Goal: Task Accomplishment & Management: Complete application form

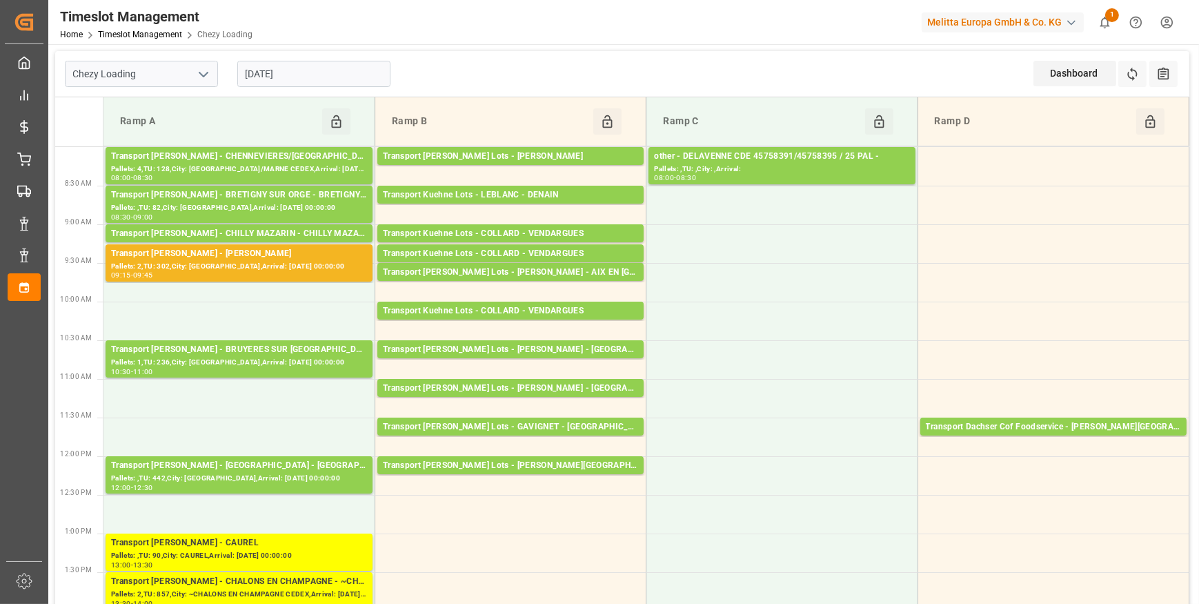
scroll to position [263, 0]
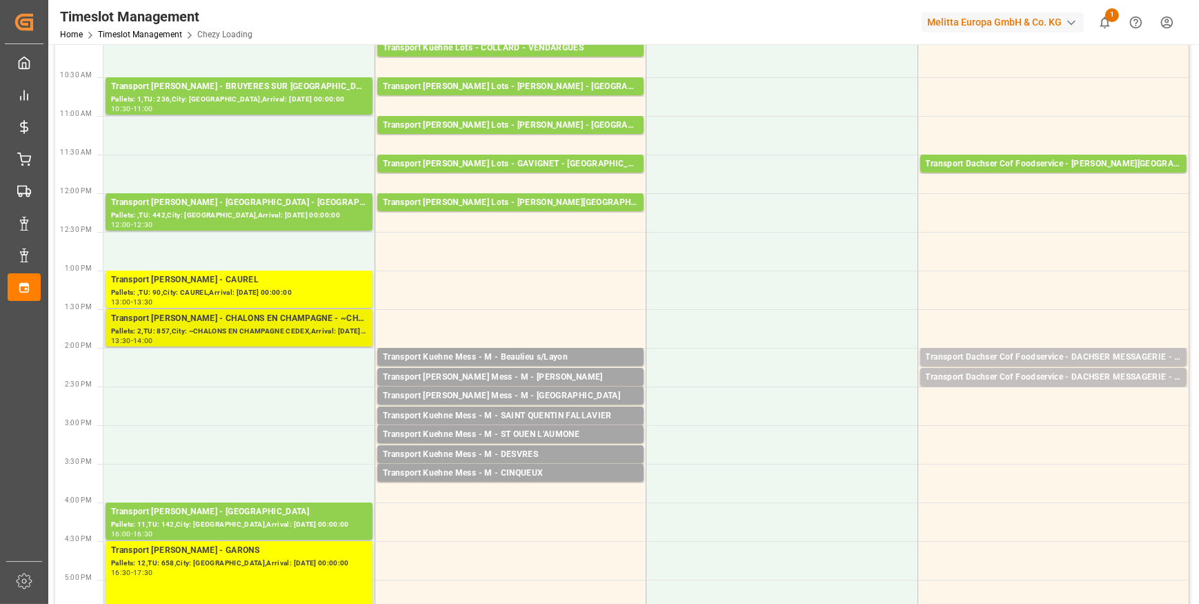
click at [230, 330] on div "Pallets: 2,TU: 857,City: ~CHALONS EN CHAMPAGNE CEDEX,Arrival: [DATE] 00:00:00" at bounding box center [239, 332] width 256 height 12
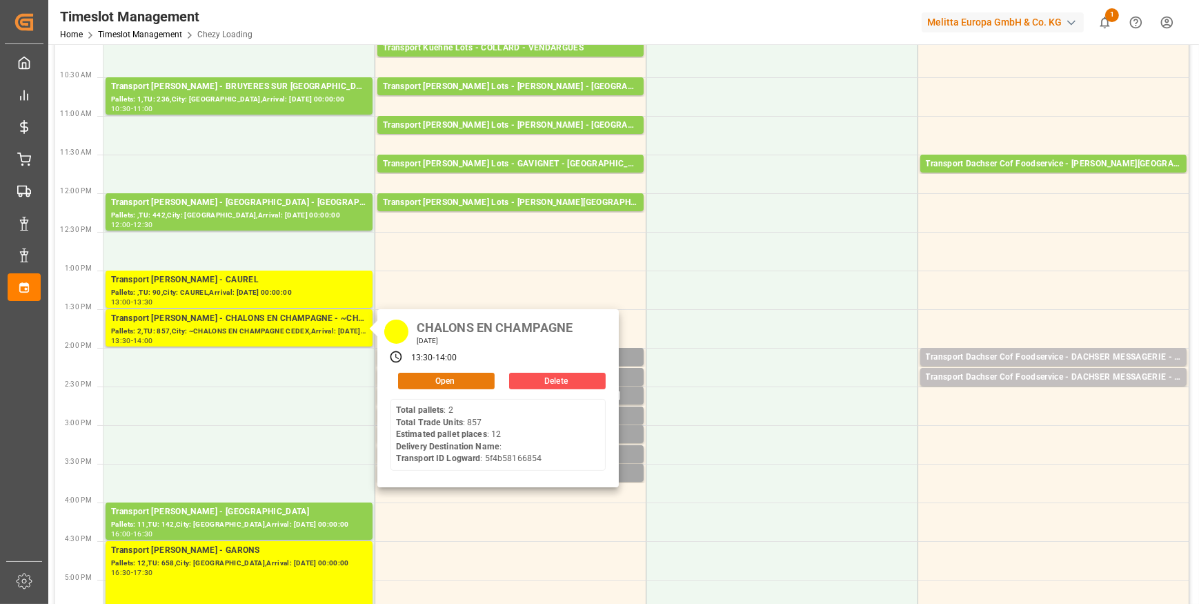
click at [423, 377] on button "Open" at bounding box center [446, 380] width 97 height 17
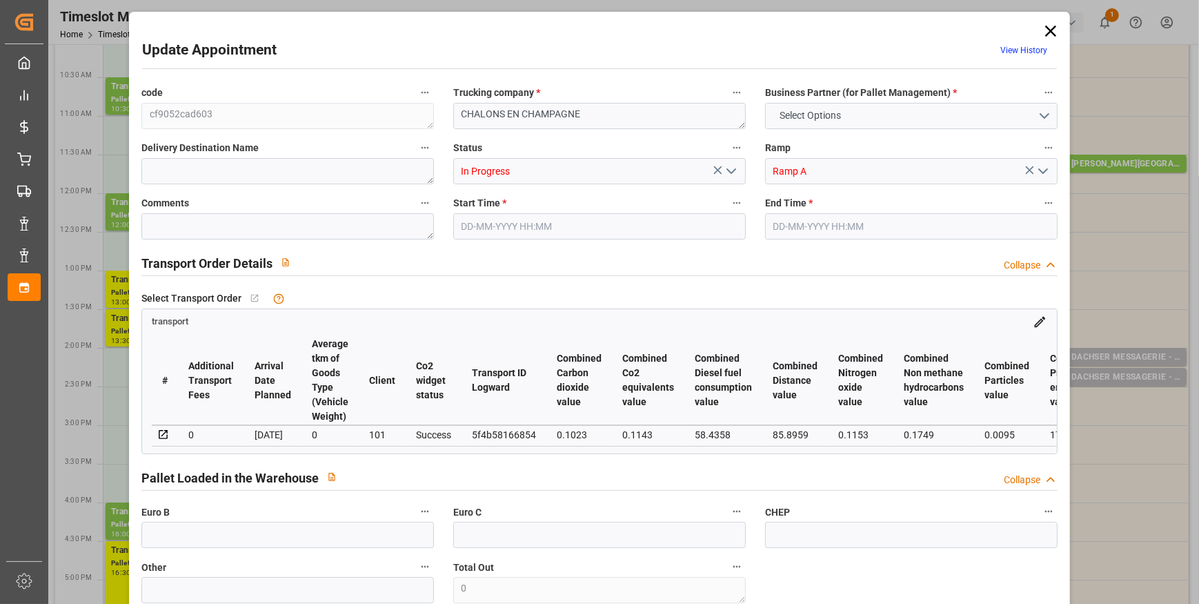
type input "12"
type input "260.33"
type input "0"
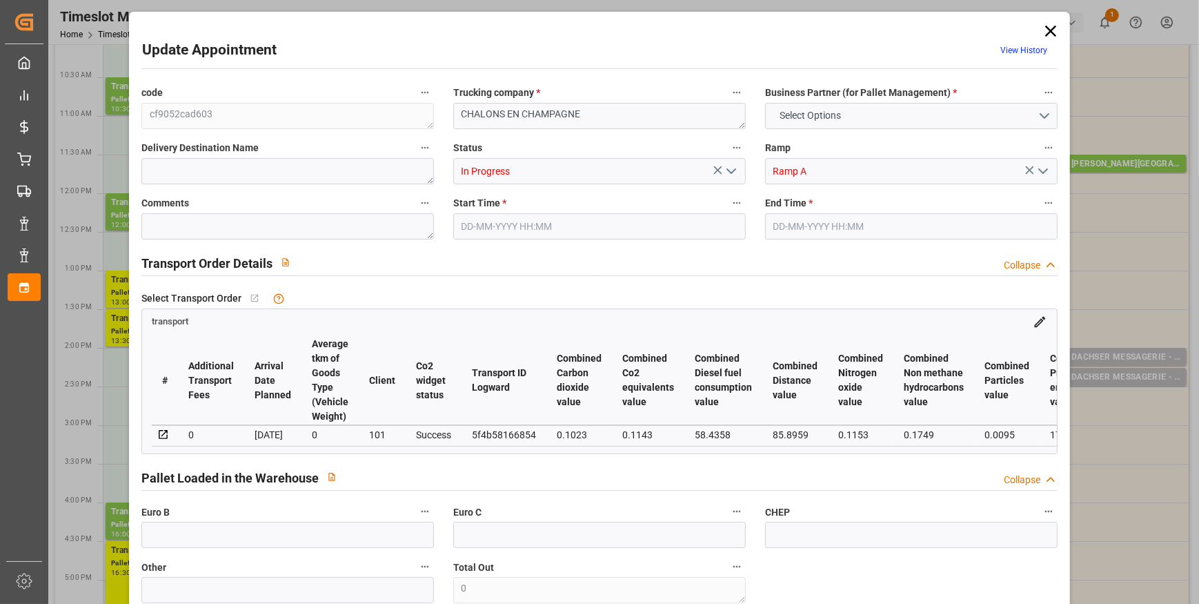
type input "251.5308"
type input "-8.7992"
type input "32"
type input "2249.669"
type input "3582.424"
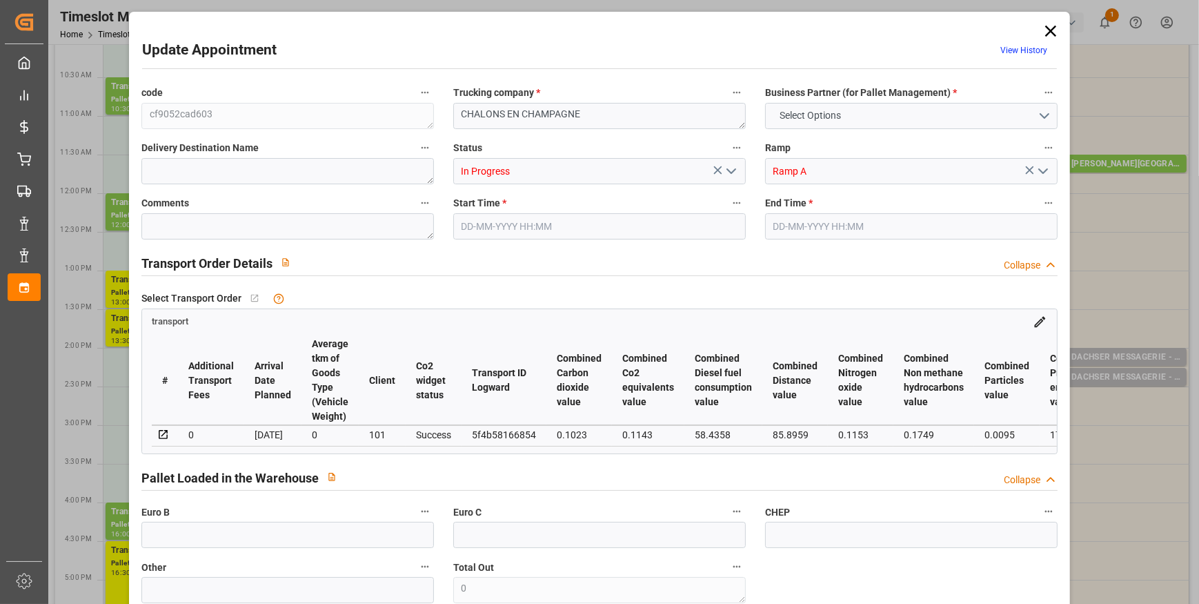
type input "9491.451"
type input "51"
type input "2"
type input "857"
type input "41"
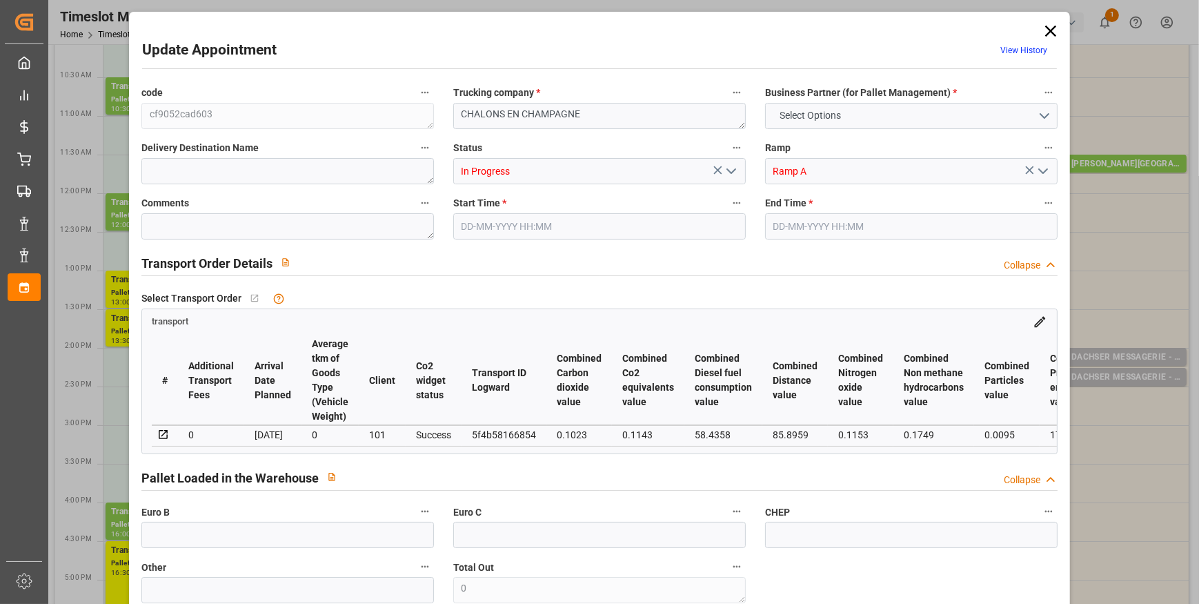
type input "101"
type input "2625.592"
type input "0"
type input "4710.8598"
type input "0"
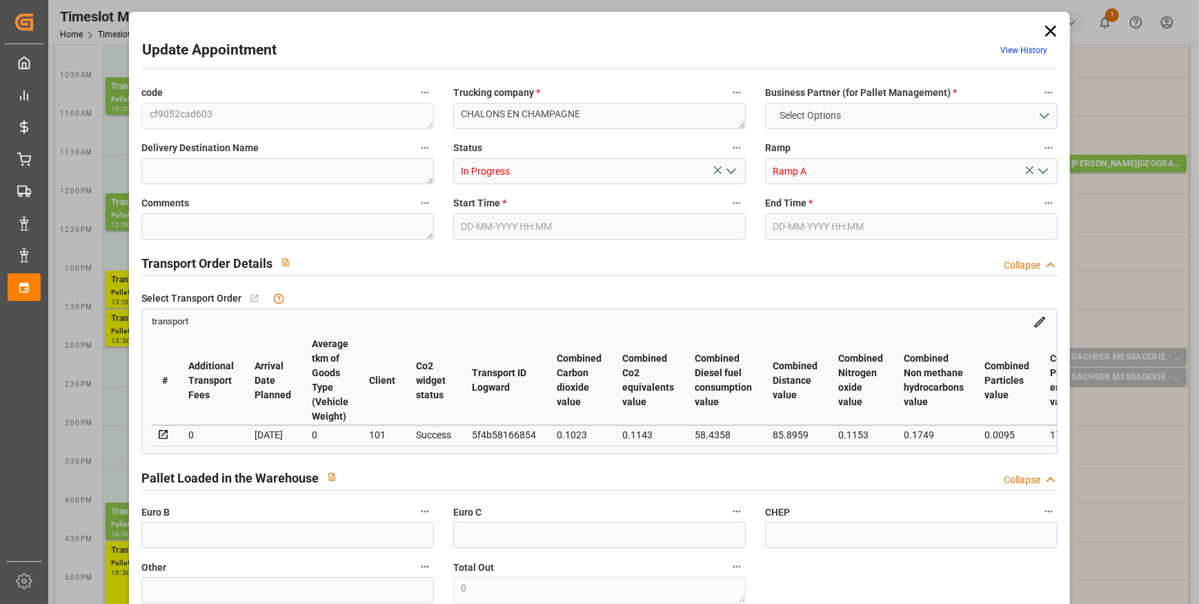
type input "0"
type input "21"
type input "35"
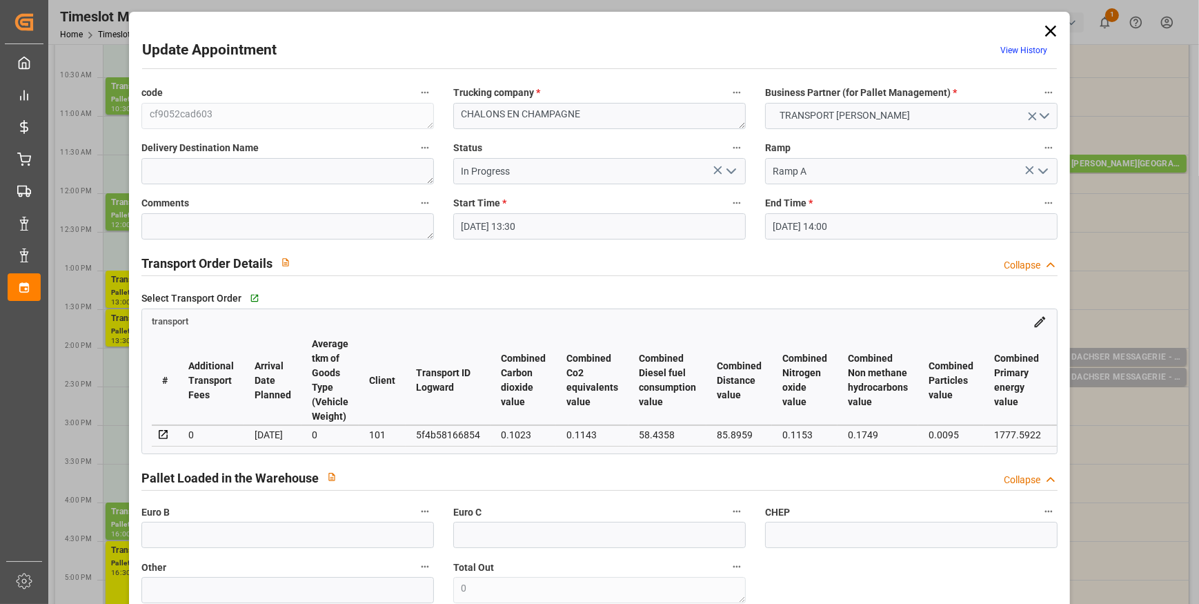
type input "[DATE] 13:30"
type input "[DATE] 14:00"
type input "[DATE] 13:07"
type input "[DATE] 11:41"
type input "[DATE]"
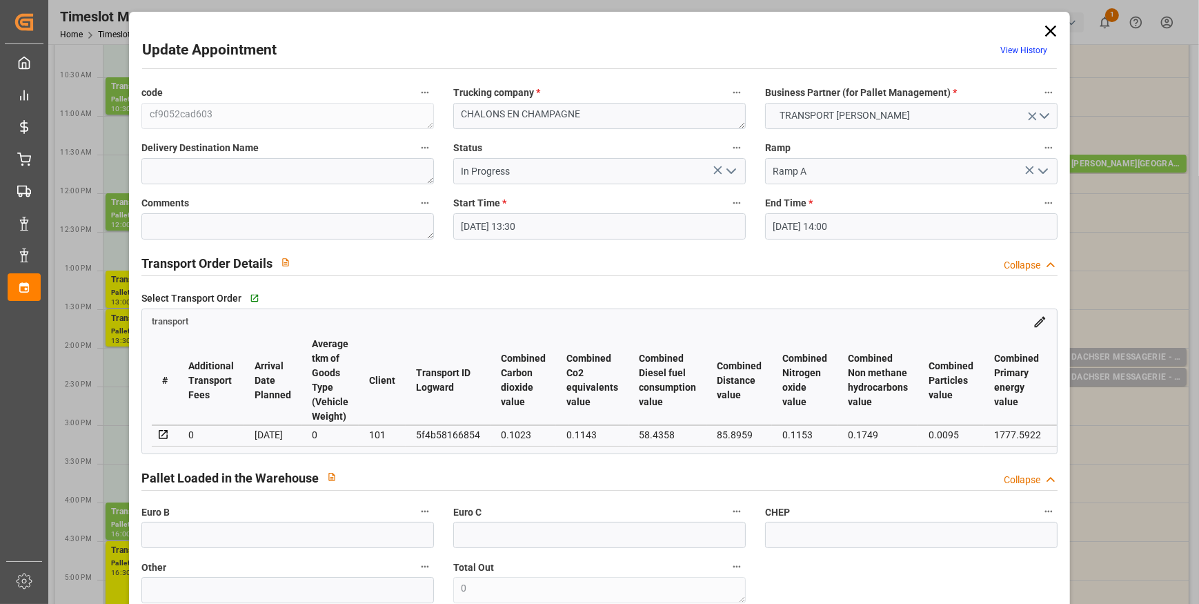
type input "[DATE]"
click at [728, 170] on icon "open menu" at bounding box center [731, 171] width 17 height 17
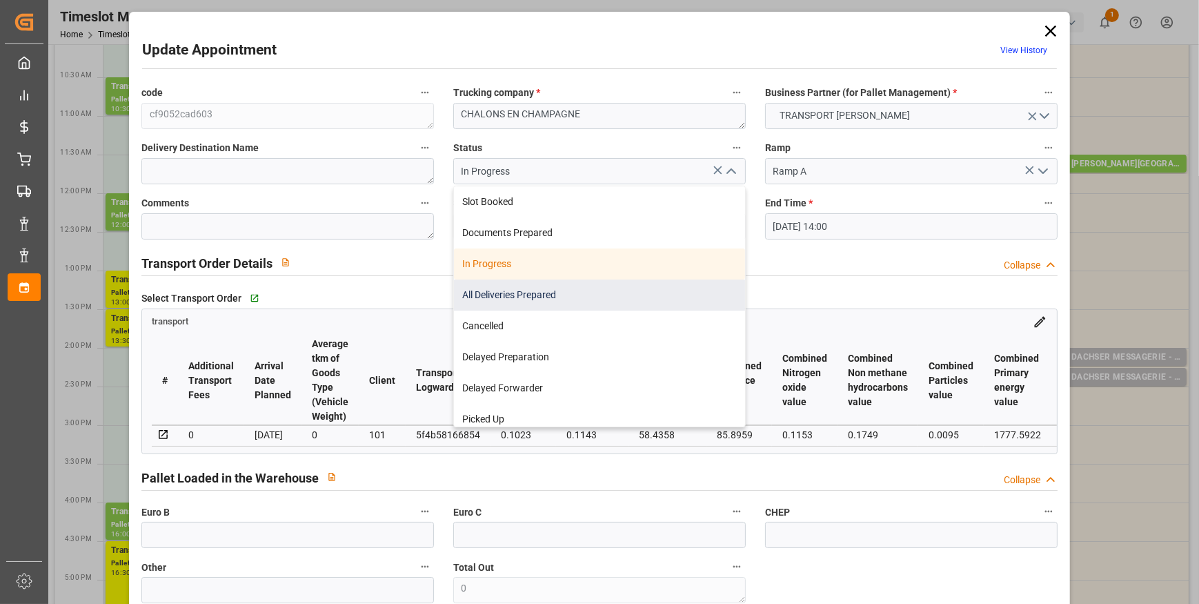
click at [492, 294] on div "All Deliveries Prepared" at bounding box center [599, 294] width 291 height 31
type input "All Deliveries Prepared"
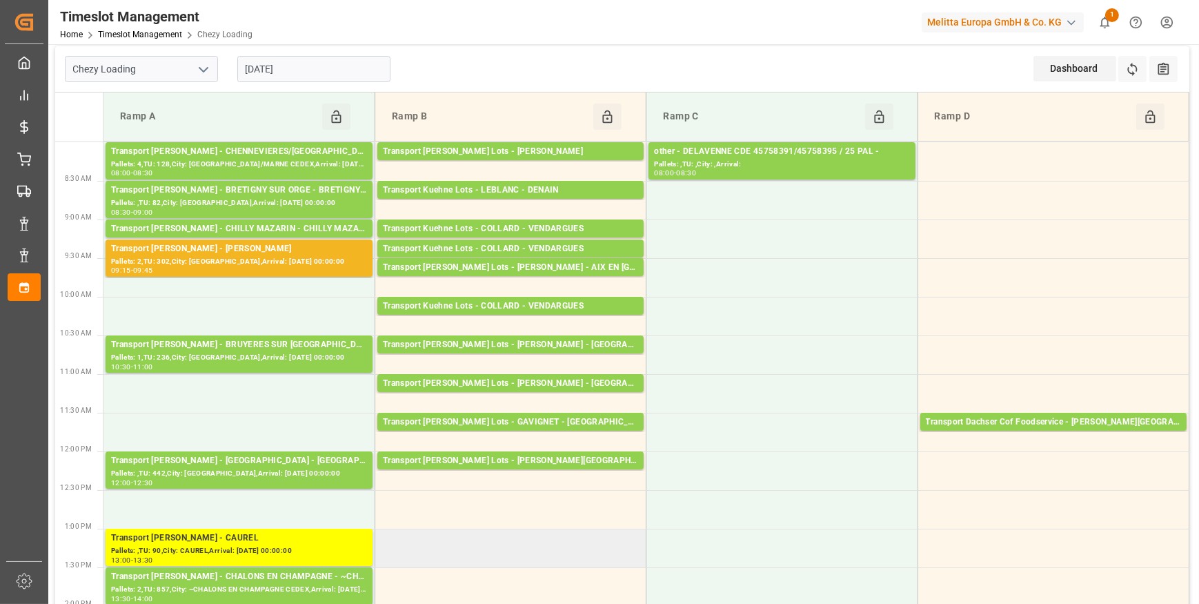
scroll to position [0, 0]
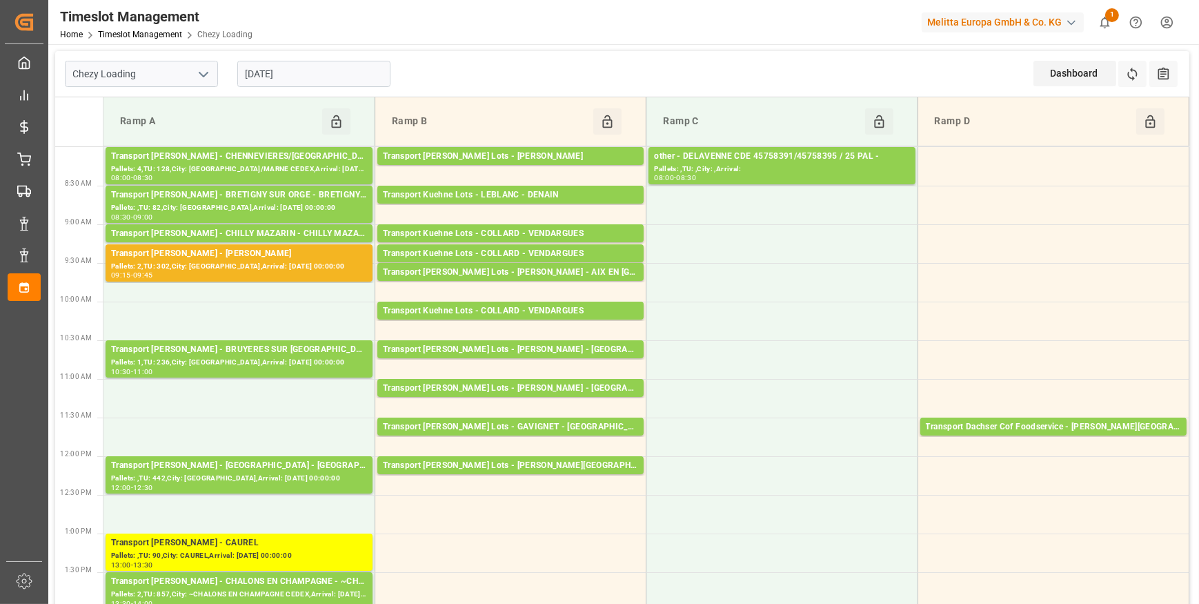
click at [317, 77] on input "[DATE]" at bounding box center [313, 74] width 153 height 26
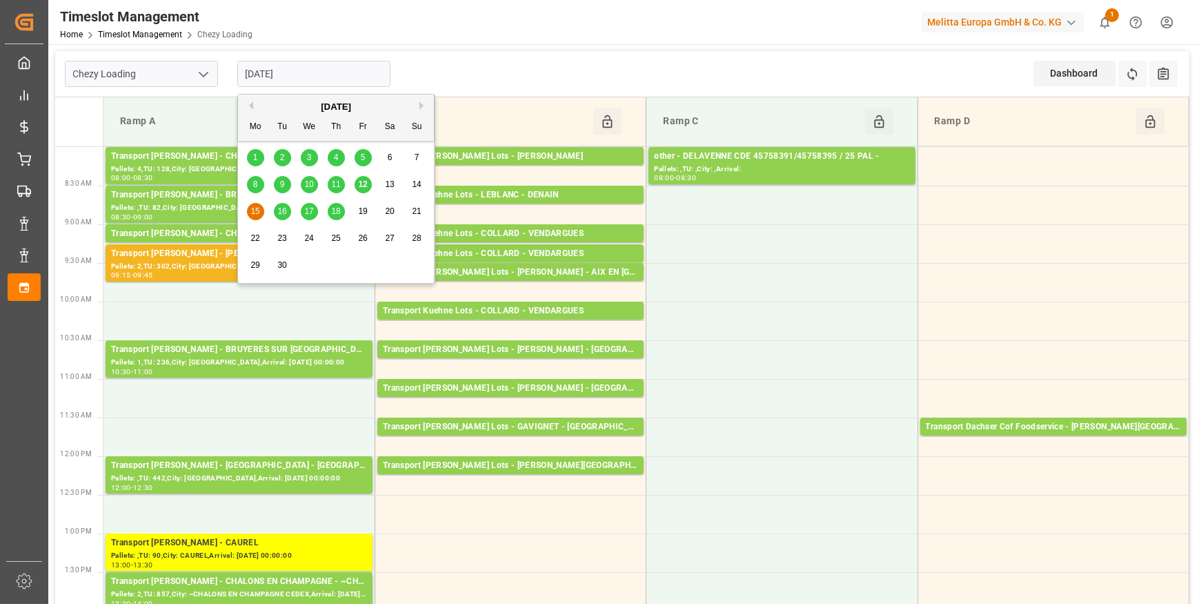
click at [281, 212] on span "16" at bounding box center [281, 211] width 9 height 10
type input "[DATE]"
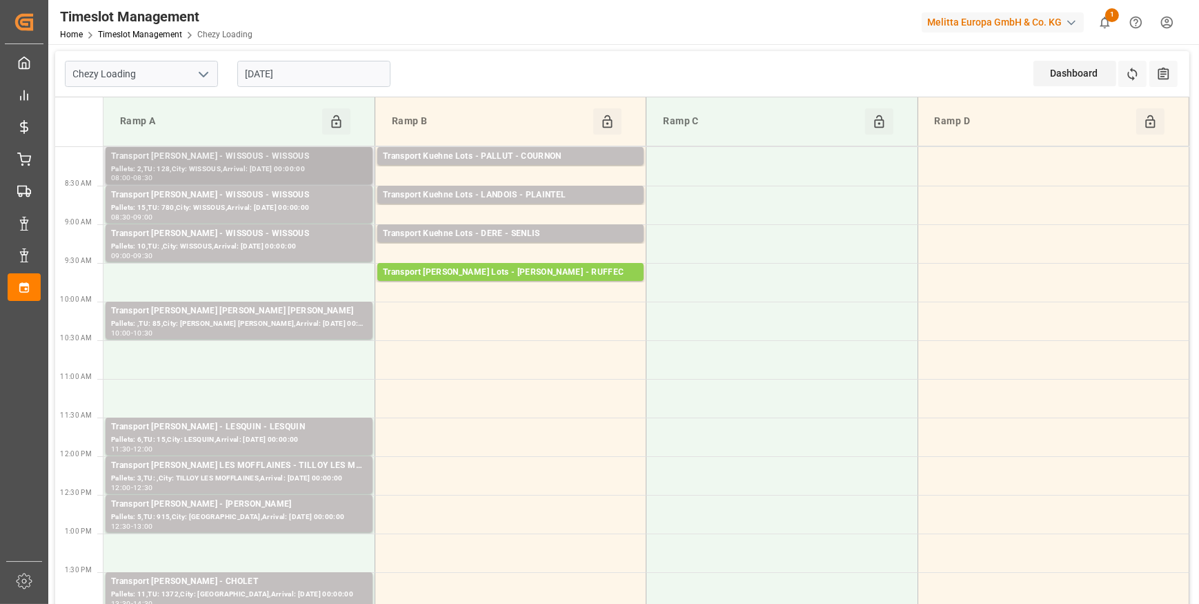
click at [209, 156] on div "Transport [PERSON_NAME] - WISSOUS - WISSOUS" at bounding box center [239, 157] width 256 height 14
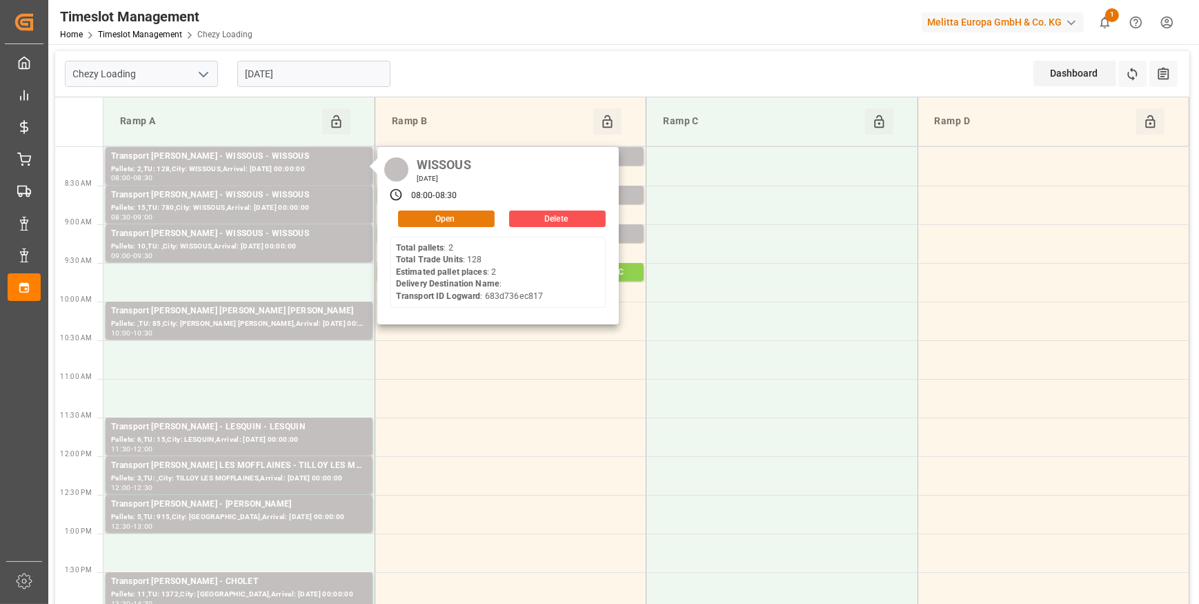
click at [455, 218] on button "Open" at bounding box center [446, 218] width 97 height 17
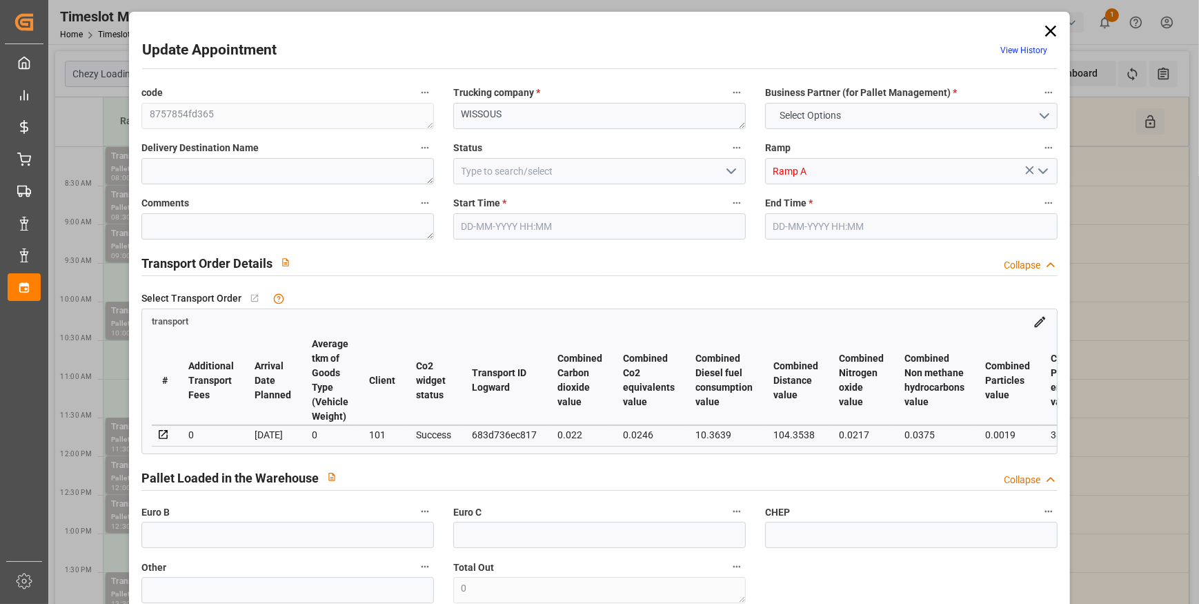
type input "2"
type input "133.26"
type input "0"
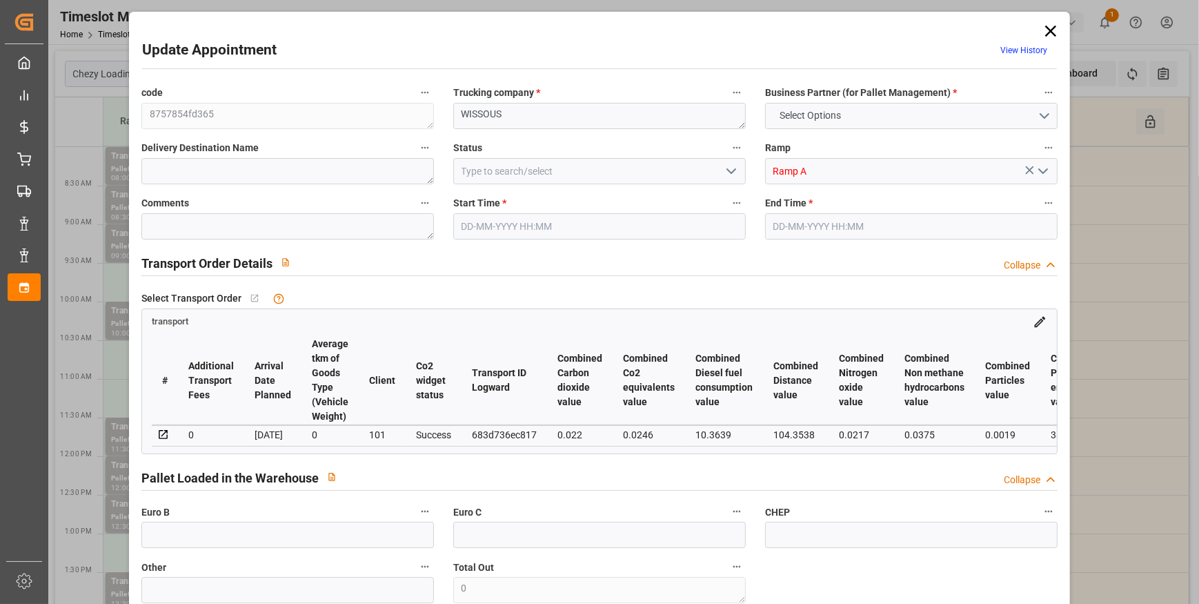
type input "128.7558"
type input "-4.5042"
type input "0"
type input "334.08"
type input "520"
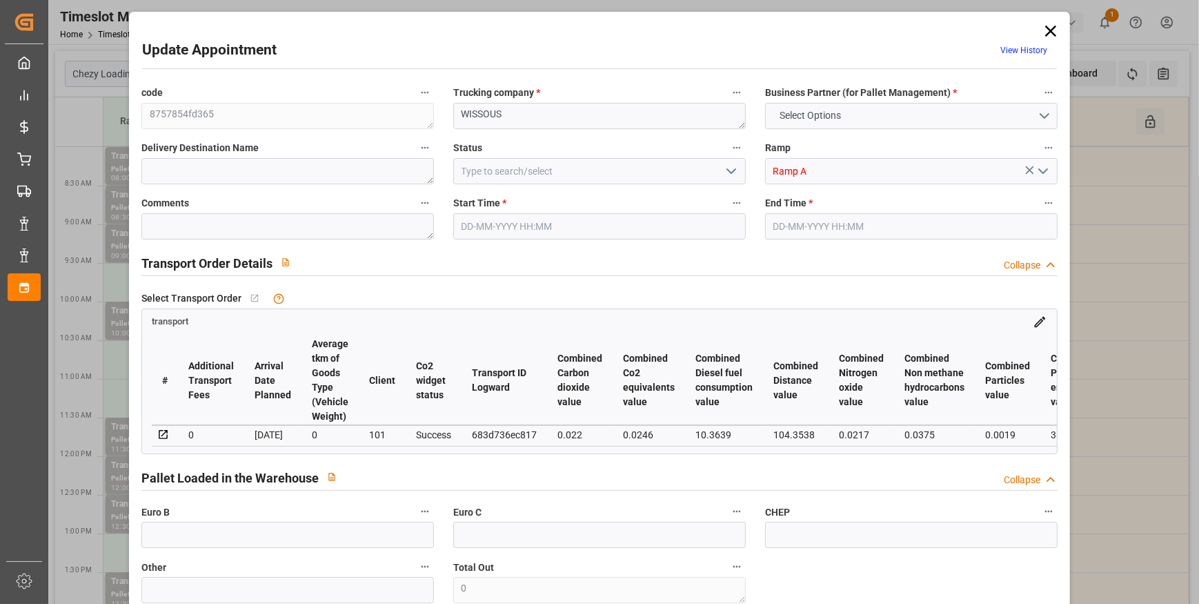
type input "2497.536"
type input "91"
type input "2"
type input "128"
type input "4"
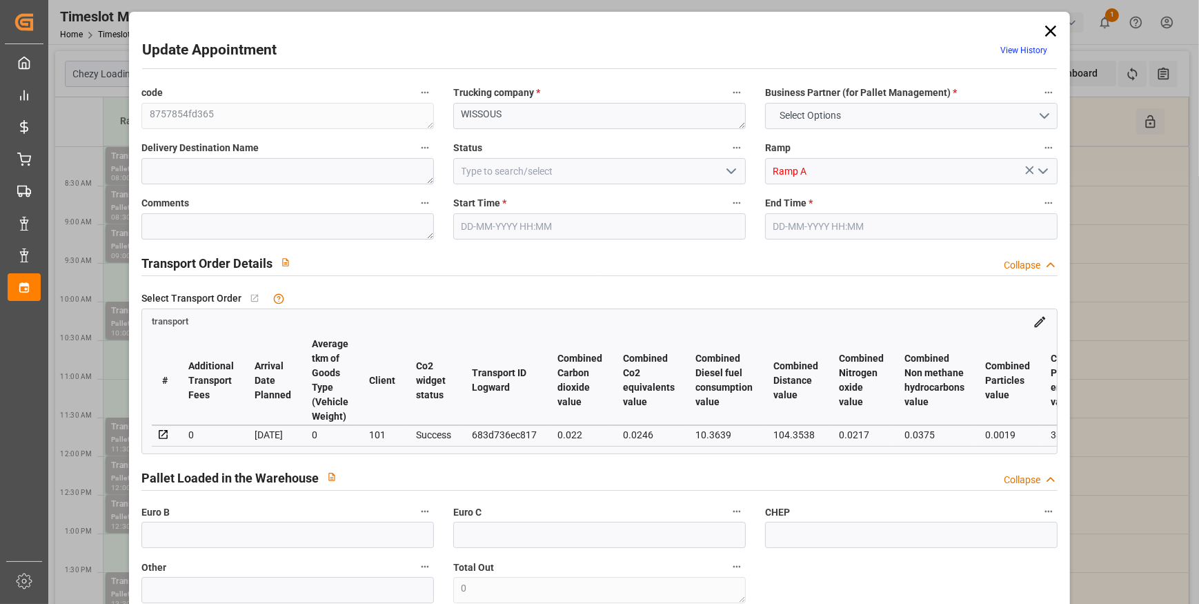
type input "101"
type input "410.112"
type input "0"
type input "4710.8598"
type input "0"
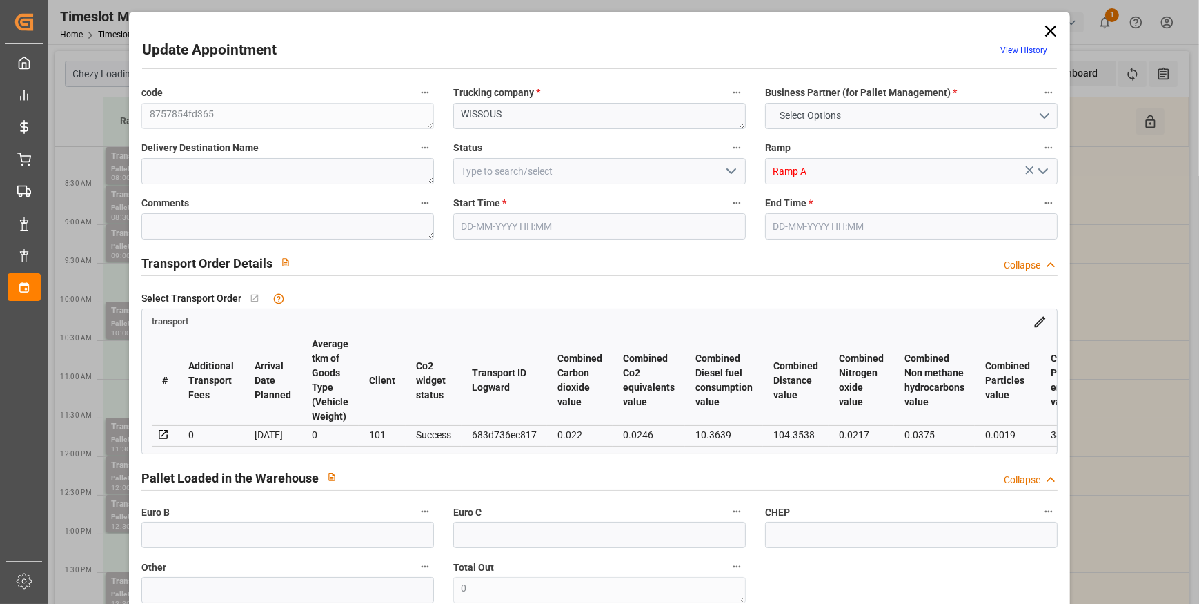
type input "0"
type input "21"
type input "35"
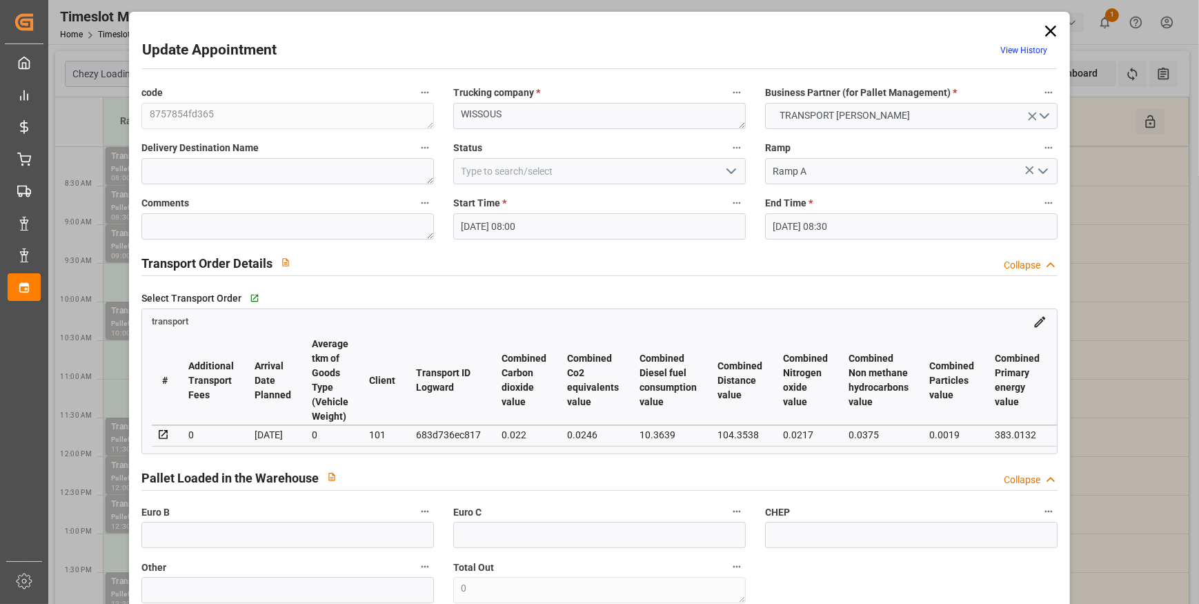
type input "[DATE] 08:00"
type input "[DATE] 08:30"
type input "[DATE] 13:10"
type input "[DATE] 11:41"
type input "[DATE]"
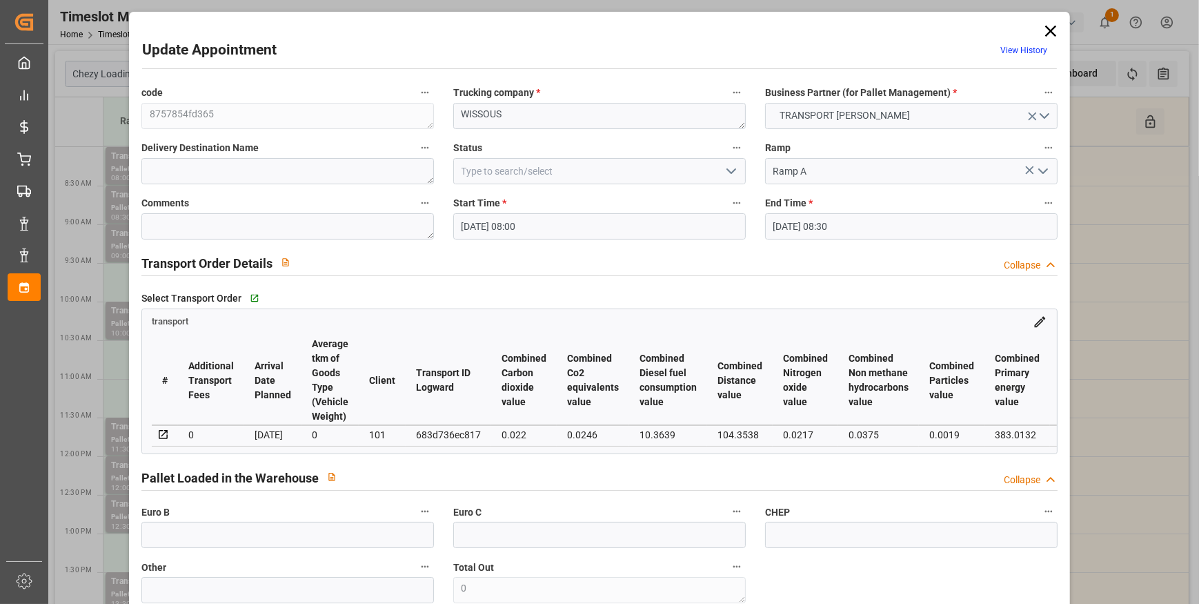
type input "[DATE]"
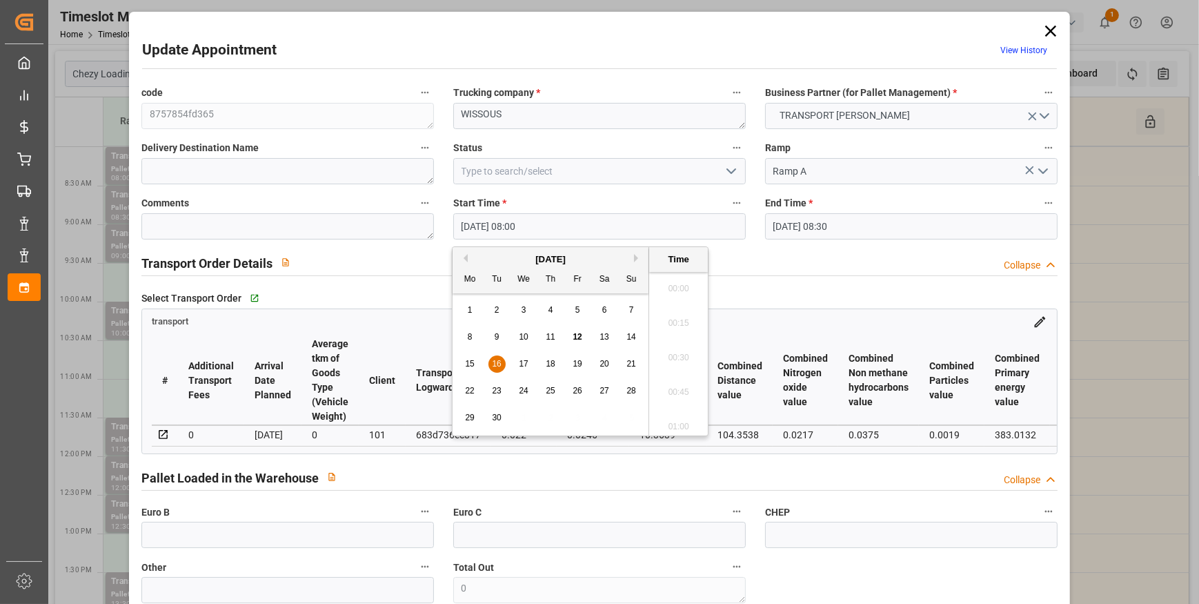
click at [646, 223] on input "[DATE] 08:00" at bounding box center [599, 226] width 292 height 26
click at [495, 364] on span "16" at bounding box center [496, 364] width 9 height 10
click at [670, 349] on li "08:00" at bounding box center [678, 354] width 59 height 34
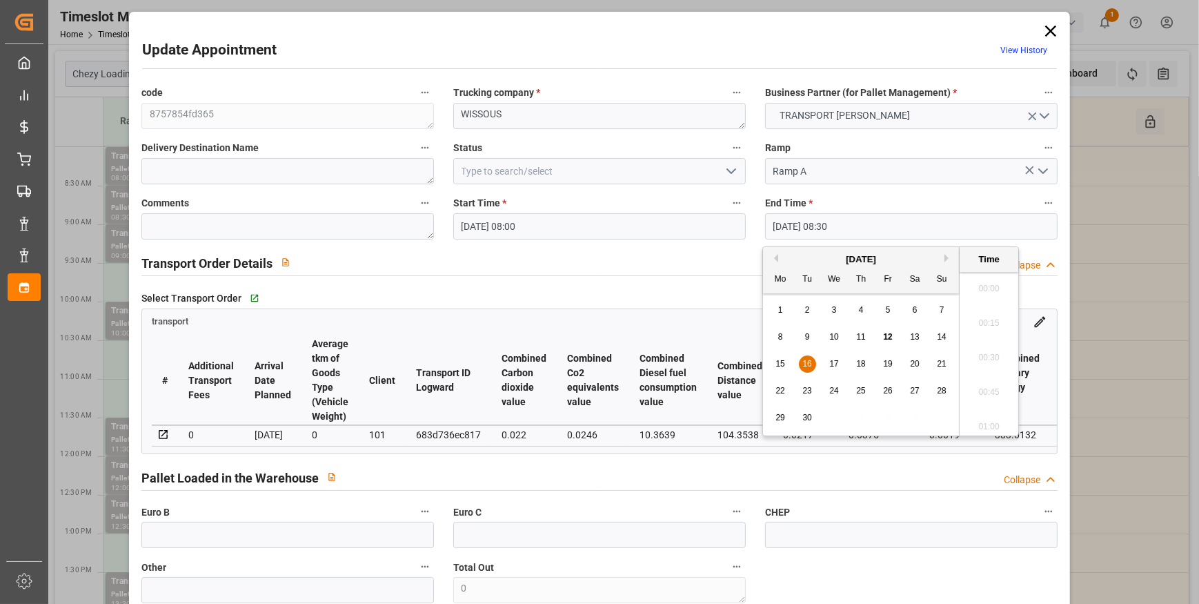
click at [811, 227] on input "[DATE] 08:30" at bounding box center [911, 226] width 292 height 26
click at [803, 363] on span "16" at bounding box center [806, 364] width 9 height 10
click at [984, 317] on li "08:15" at bounding box center [988, 319] width 59 height 34
type input "[DATE] 08:15"
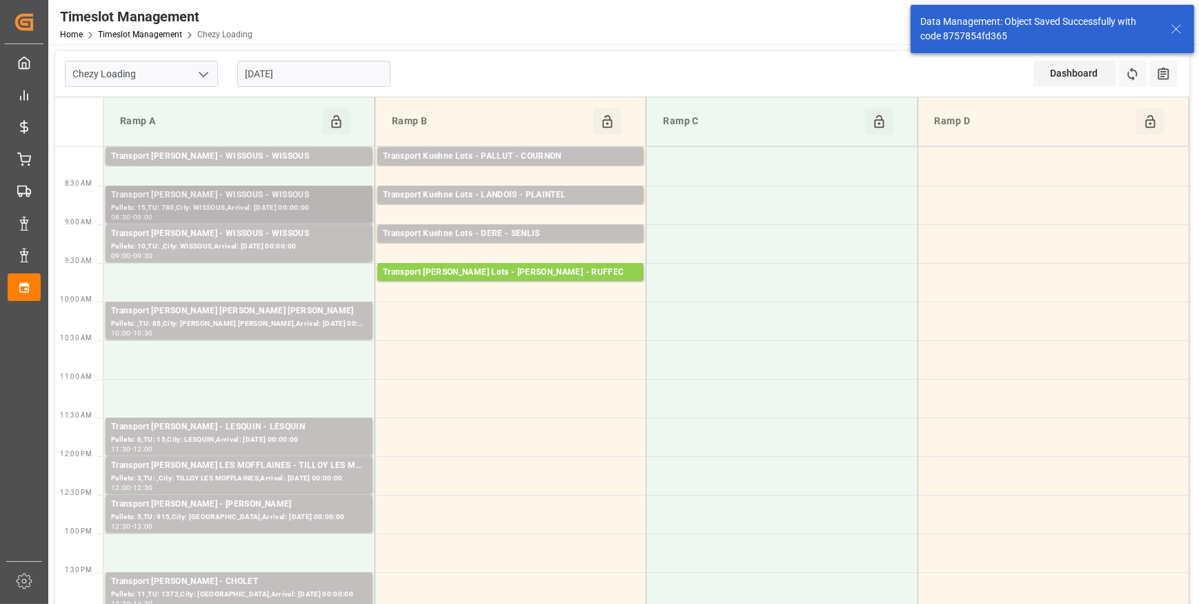
click at [207, 197] on div "Transport [PERSON_NAME] - WISSOUS - WISSOUS" at bounding box center [239, 195] width 256 height 14
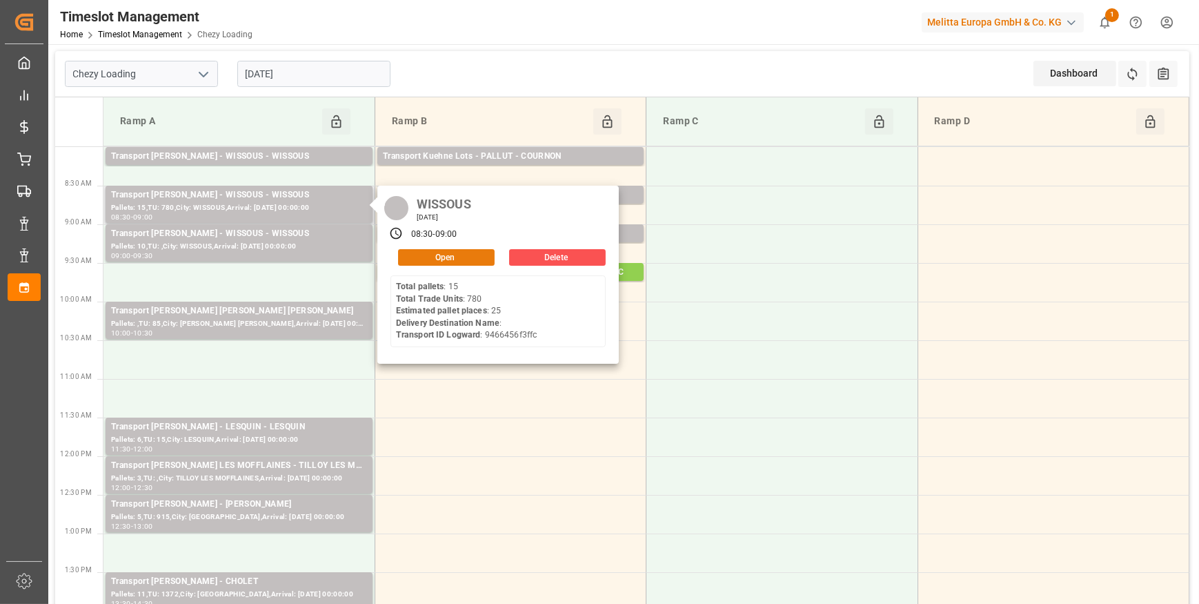
click at [455, 256] on button "Open" at bounding box center [446, 257] width 97 height 17
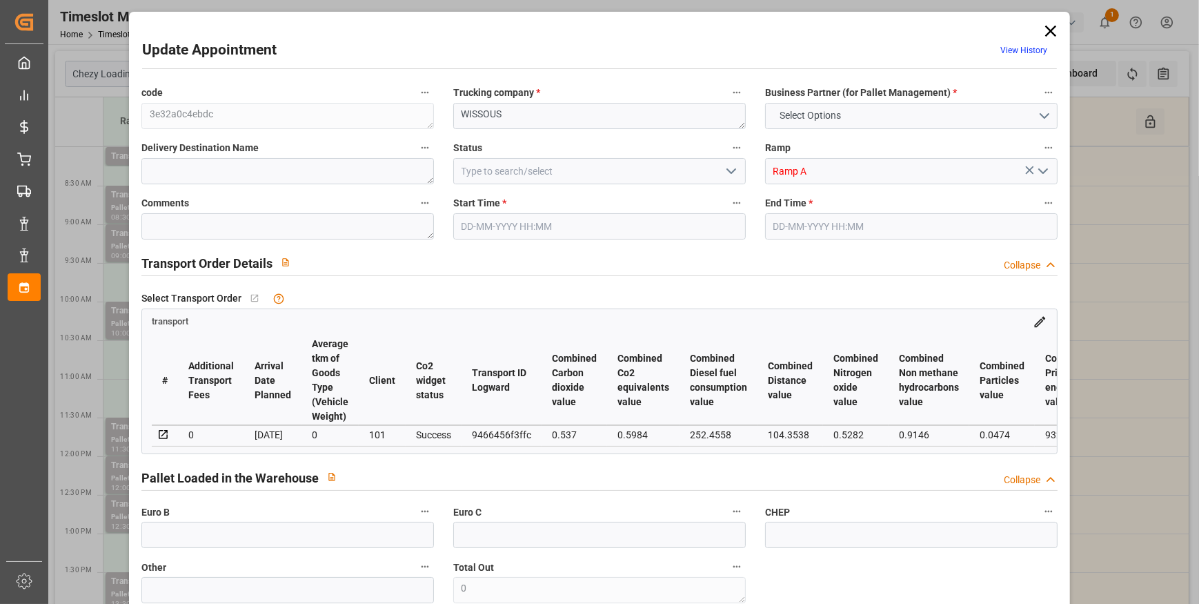
type input "25"
type input "414.58"
type input "0"
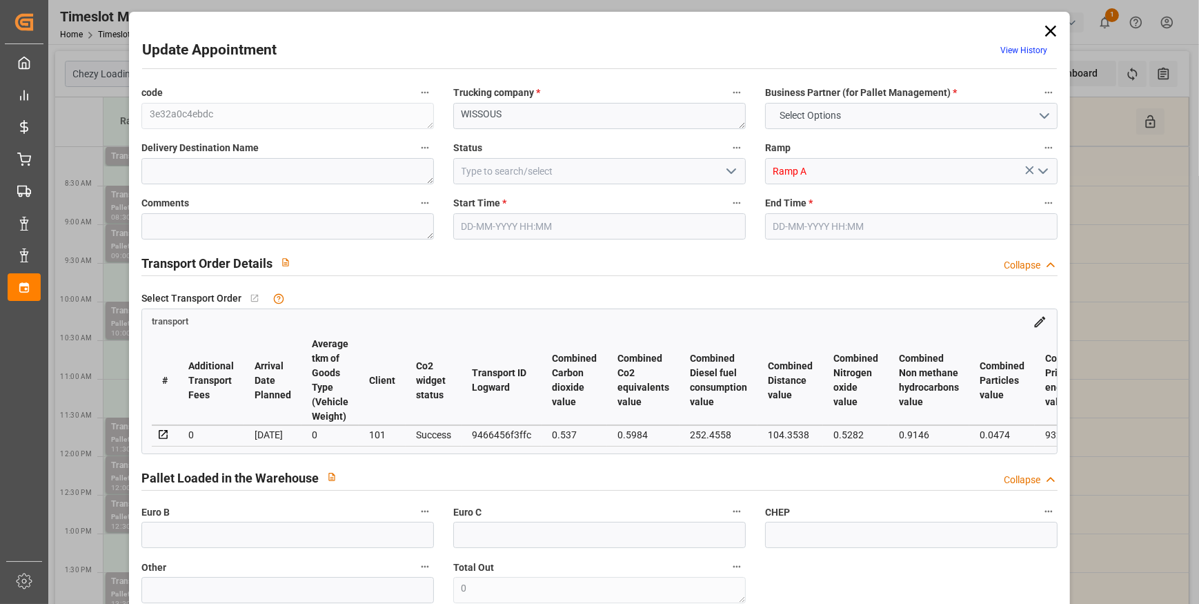
type input "400.5672"
type input "-14.0128"
type input "0"
type input "8921.22"
type input "11119.552"
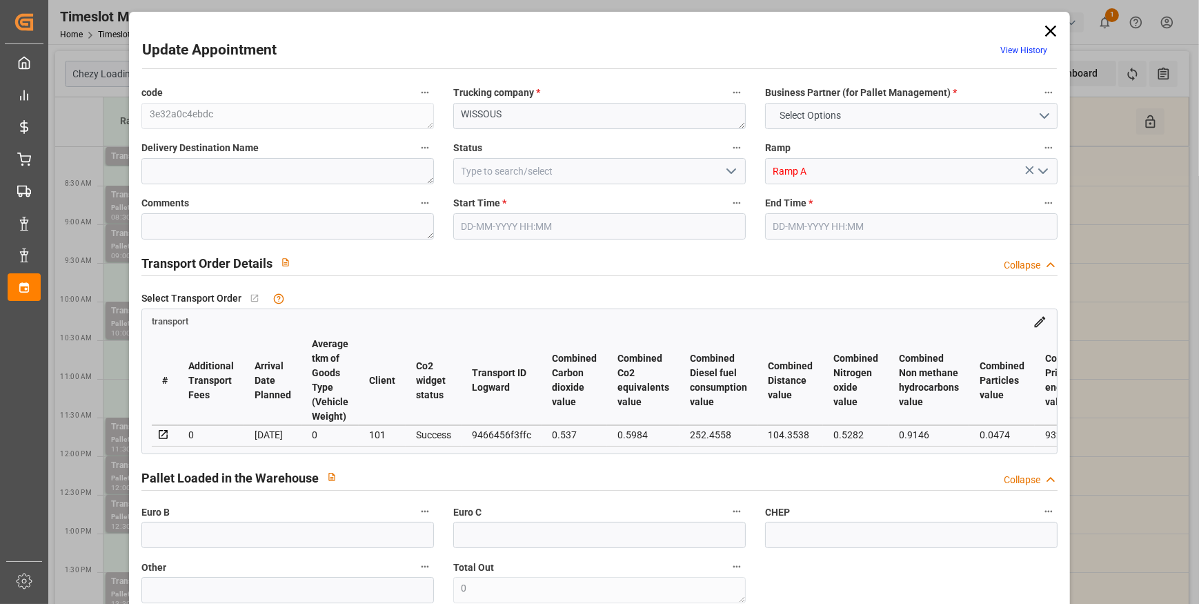
type input "27575.184"
type input "91"
type input "15"
type input "780"
type input "27"
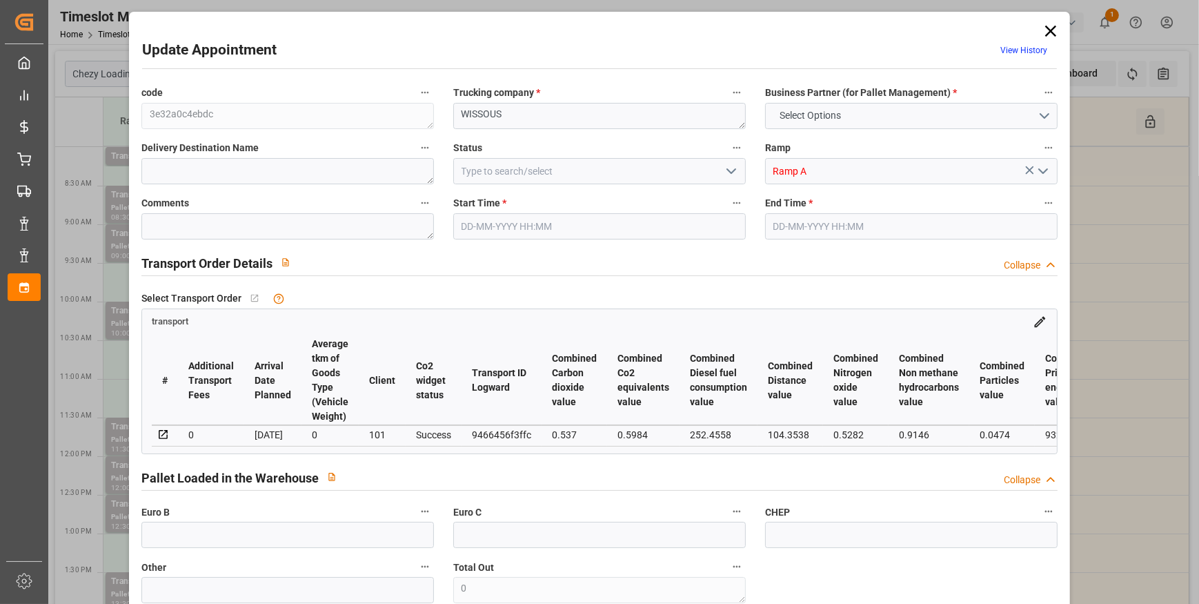
type input "101"
type input "9989.94"
type input "0"
type input "4710.8598"
type input "0"
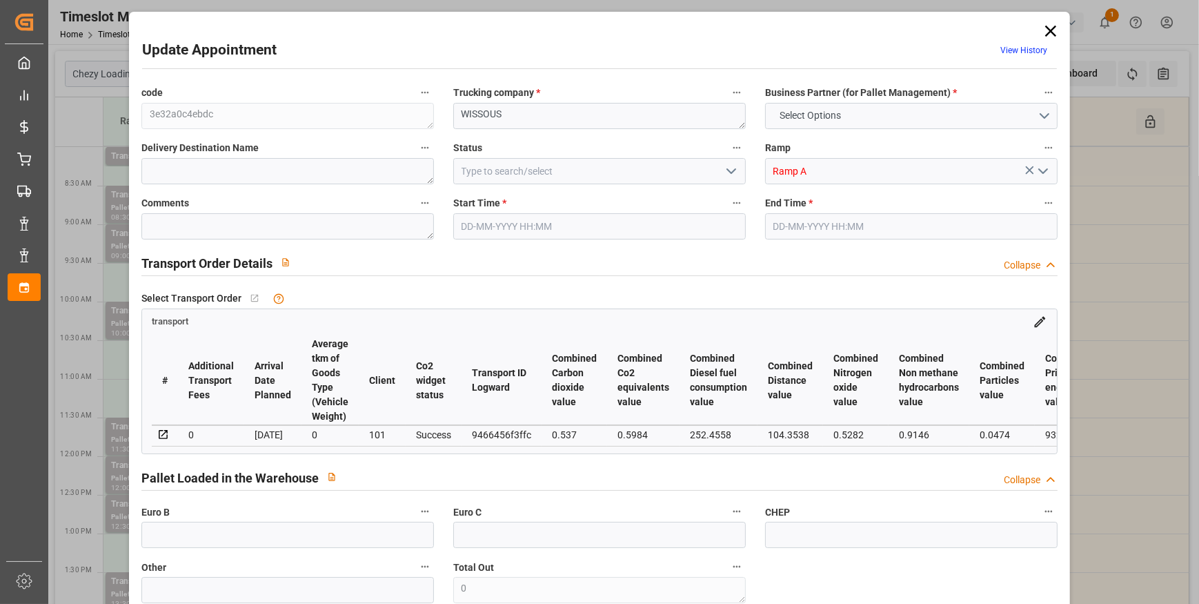
type input "0"
type input "21"
type input "35"
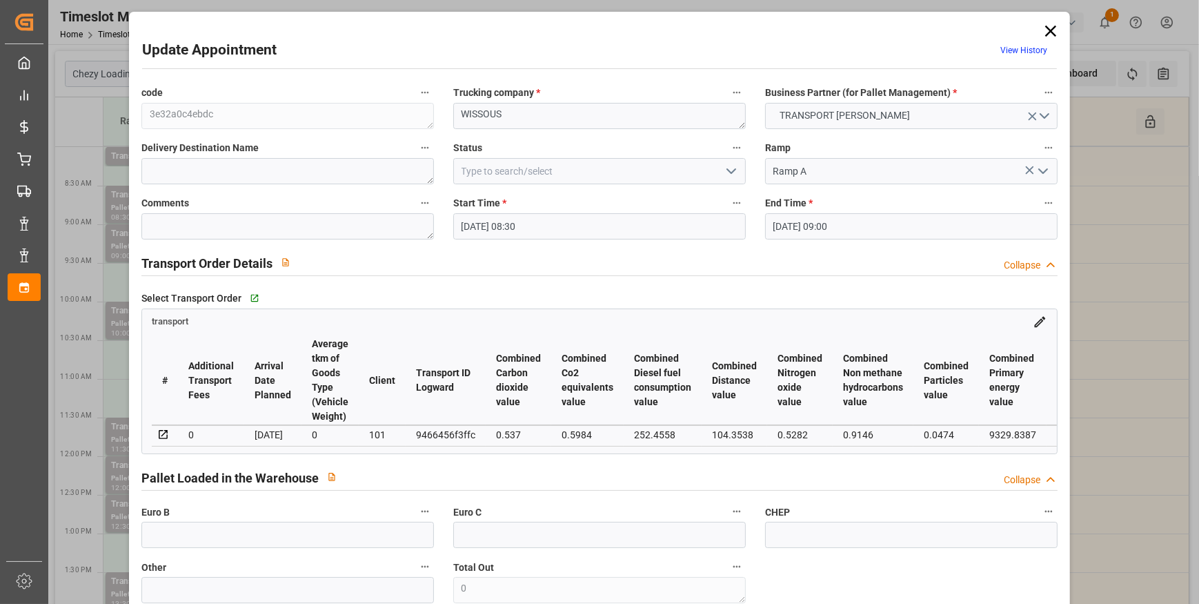
type input "[DATE] 08:30"
type input "[DATE] 09:00"
type input "[DATE] 13:51"
type input "[DATE] 11:37"
type input "[DATE]"
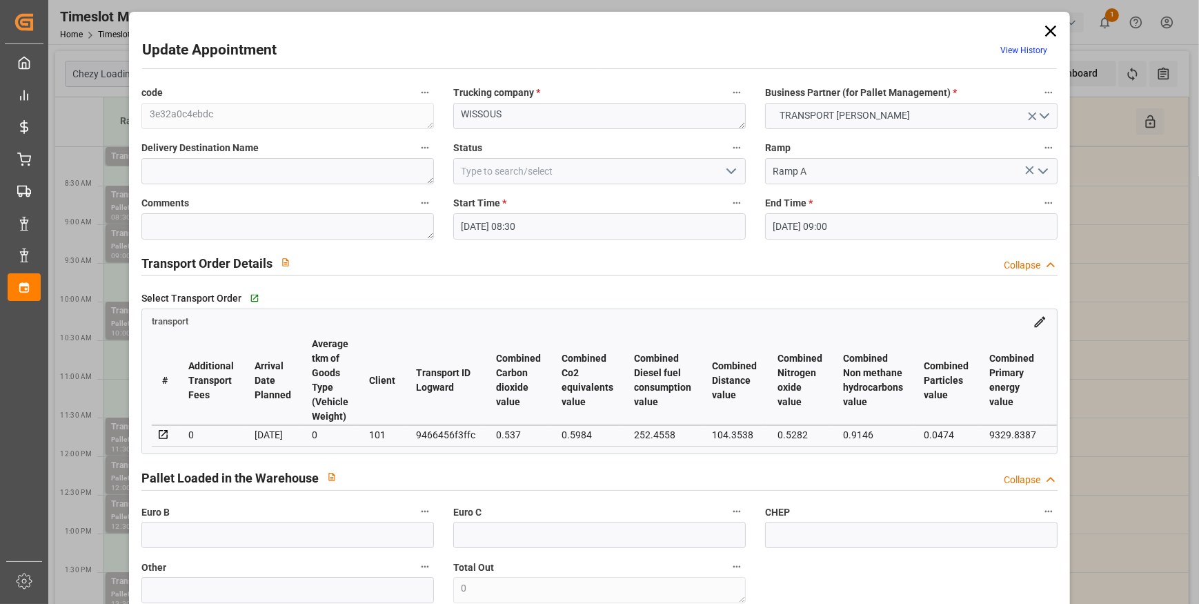
type input "[DATE]"
click at [729, 166] on icon "open menu" at bounding box center [731, 171] width 17 height 17
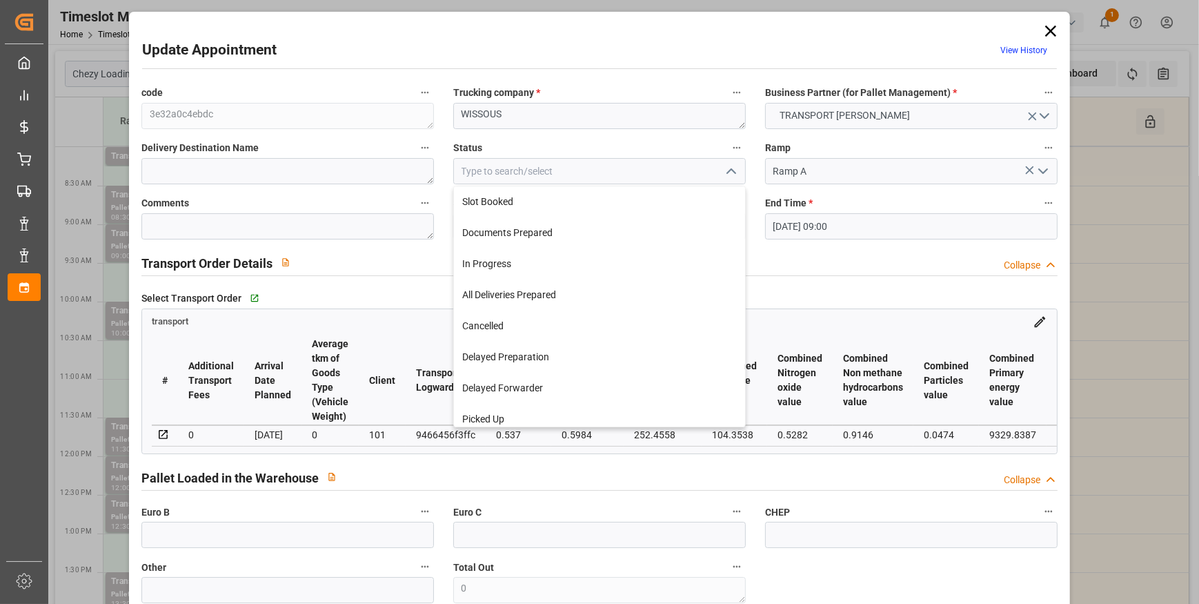
click at [729, 166] on icon "close menu" at bounding box center [731, 171] width 17 height 17
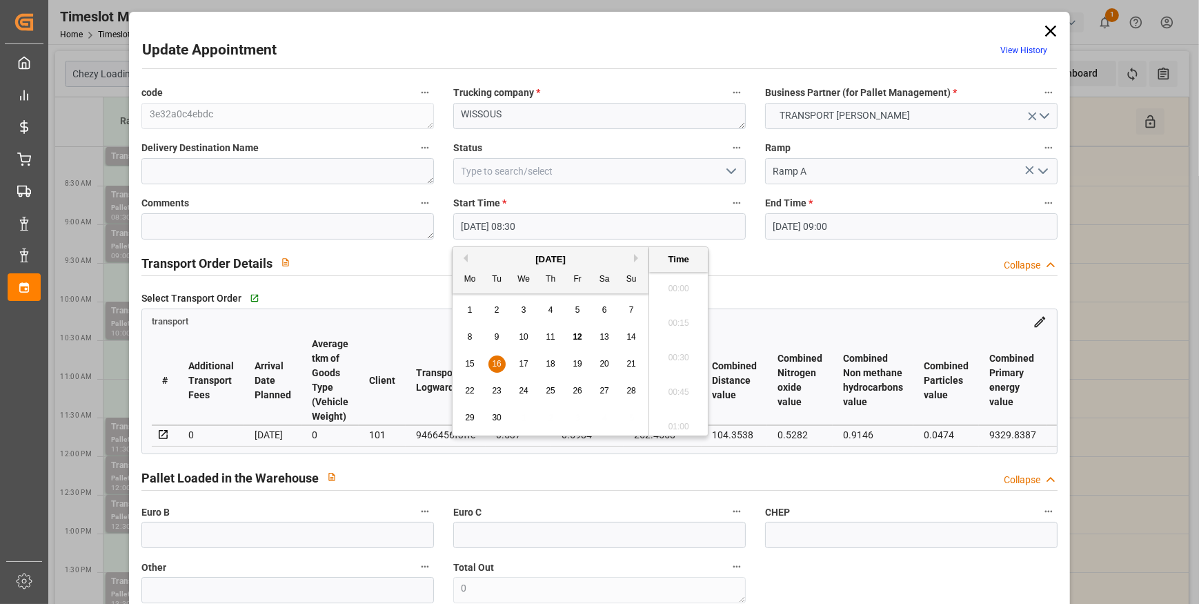
click at [606, 225] on input "[DATE] 08:30" at bounding box center [599, 226] width 292 height 26
click at [497, 359] on span "16" at bounding box center [496, 364] width 9 height 10
drag, startPoint x: 662, startPoint y: 317, endPoint x: 668, endPoint y: 315, distance: 7.0
click at [662, 317] on li "08:15" at bounding box center [678, 319] width 59 height 34
type input "[DATE] 08:15"
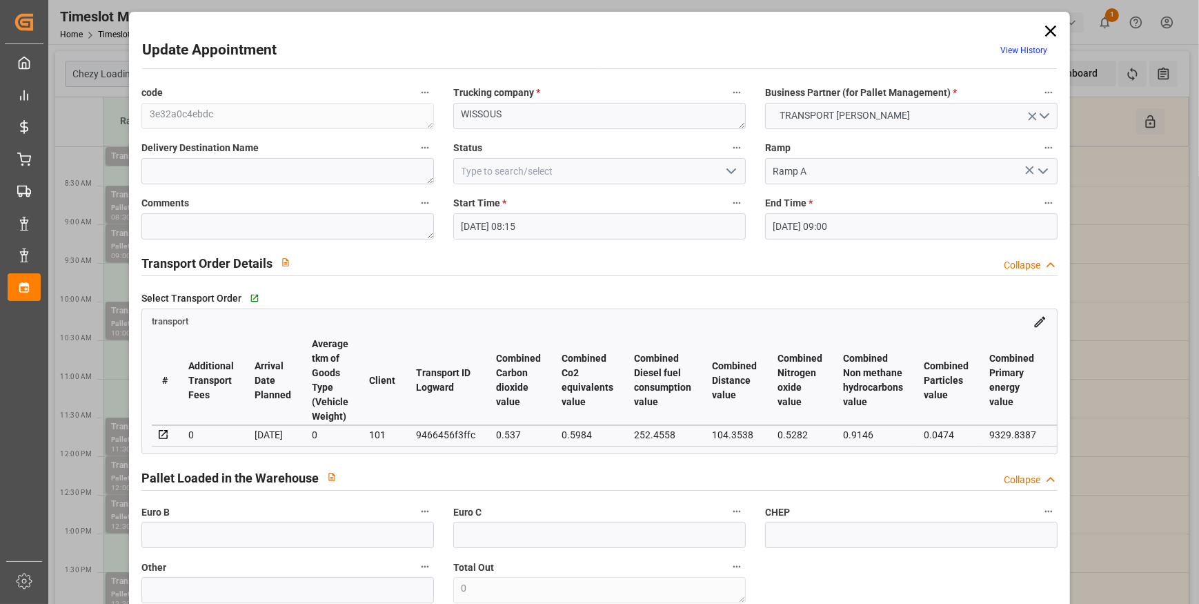
click at [826, 226] on input "[DATE] 09:00" at bounding box center [911, 226] width 292 height 26
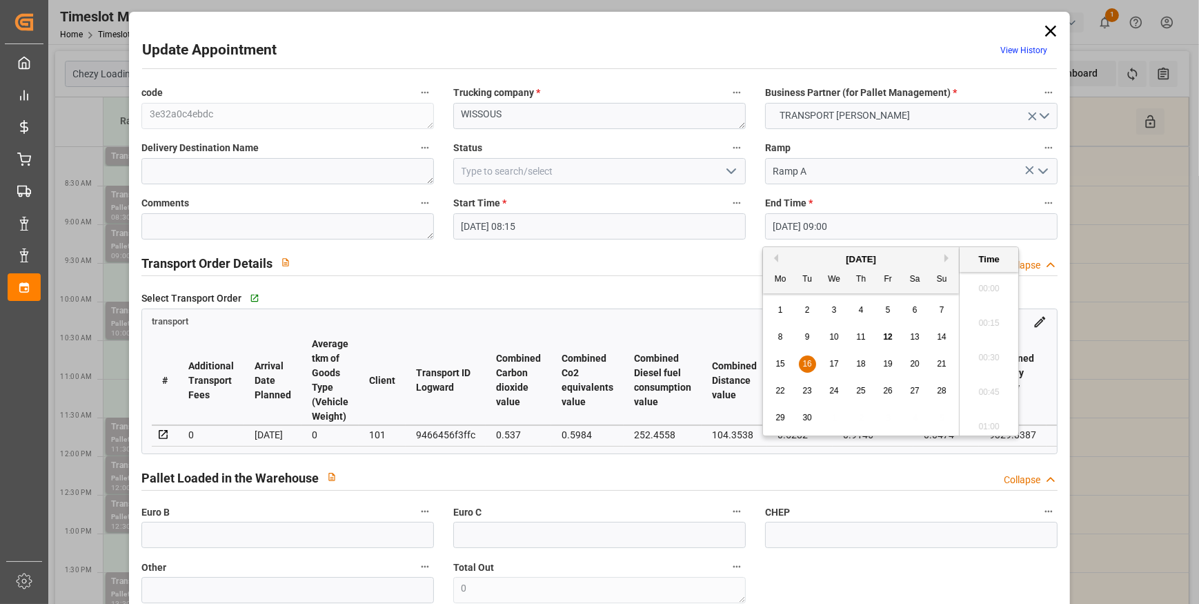
scroll to position [1177, 0]
click at [809, 363] on span "16" at bounding box center [806, 364] width 9 height 10
click at [980, 289] on li "08:30" at bounding box center [988, 285] width 59 height 34
type input "[DATE] 08:30"
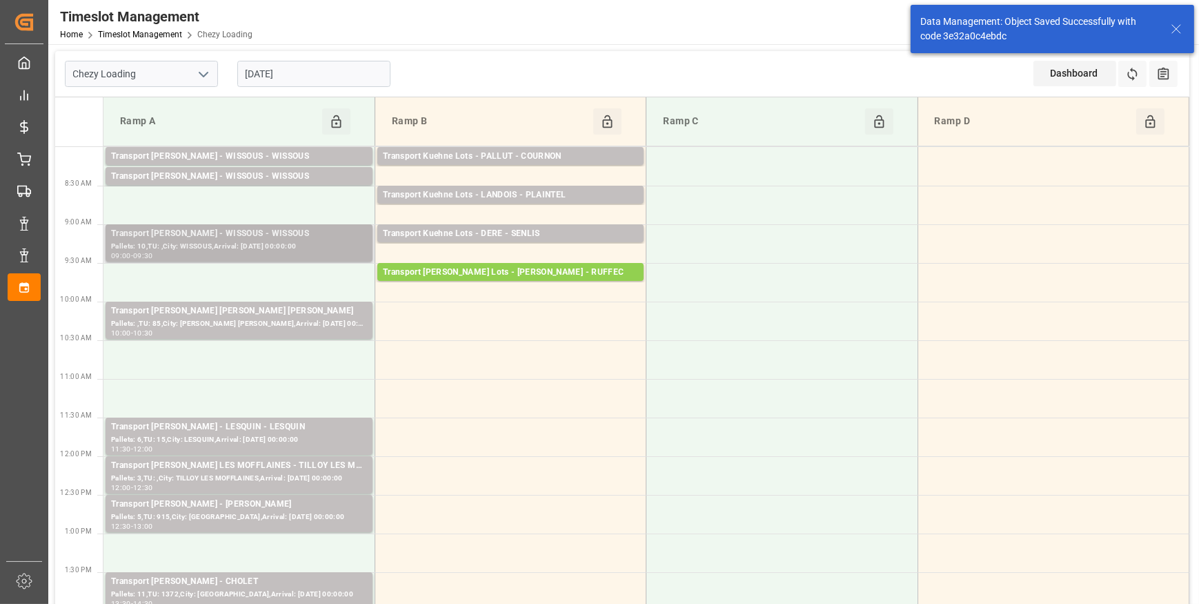
click at [271, 241] on div "Pallets: 10,TU: ,City: WISSOUS,Arrival: [DATE] 00:00:00" at bounding box center [239, 247] width 256 height 12
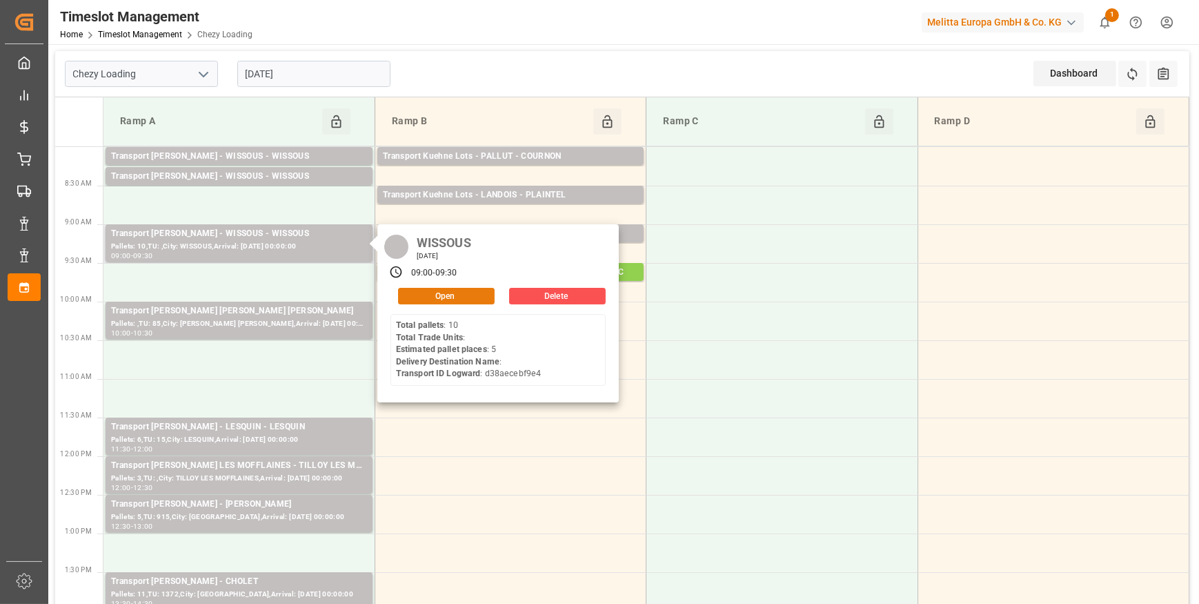
click at [454, 295] on button "Open" at bounding box center [446, 296] width 97 height 17
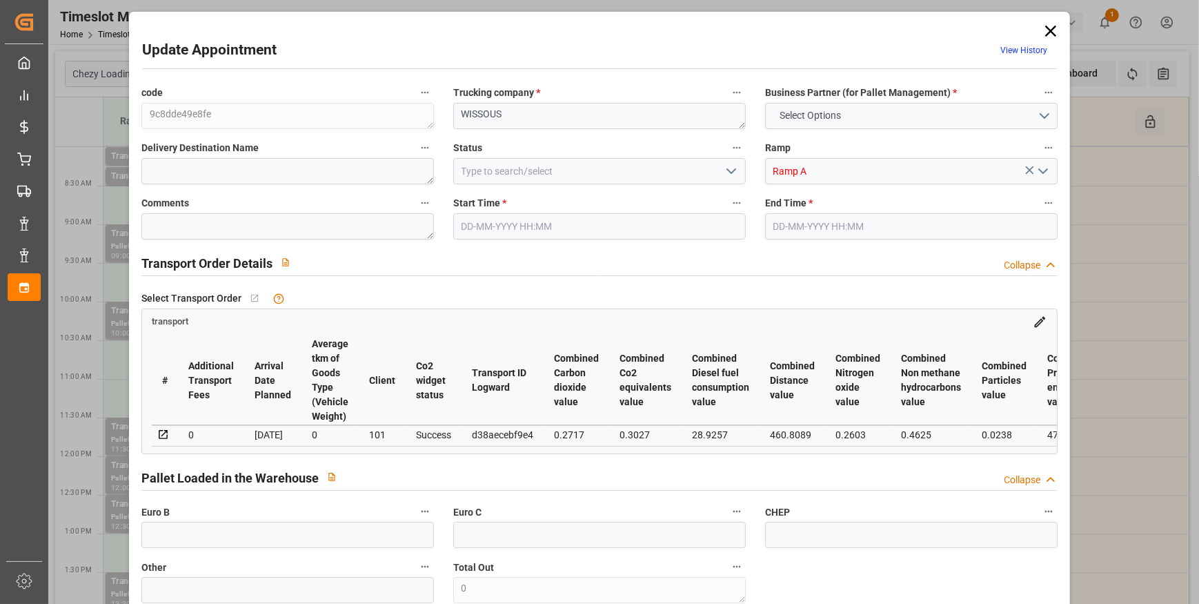
type input "5"
type input "159.36"
type input "0"
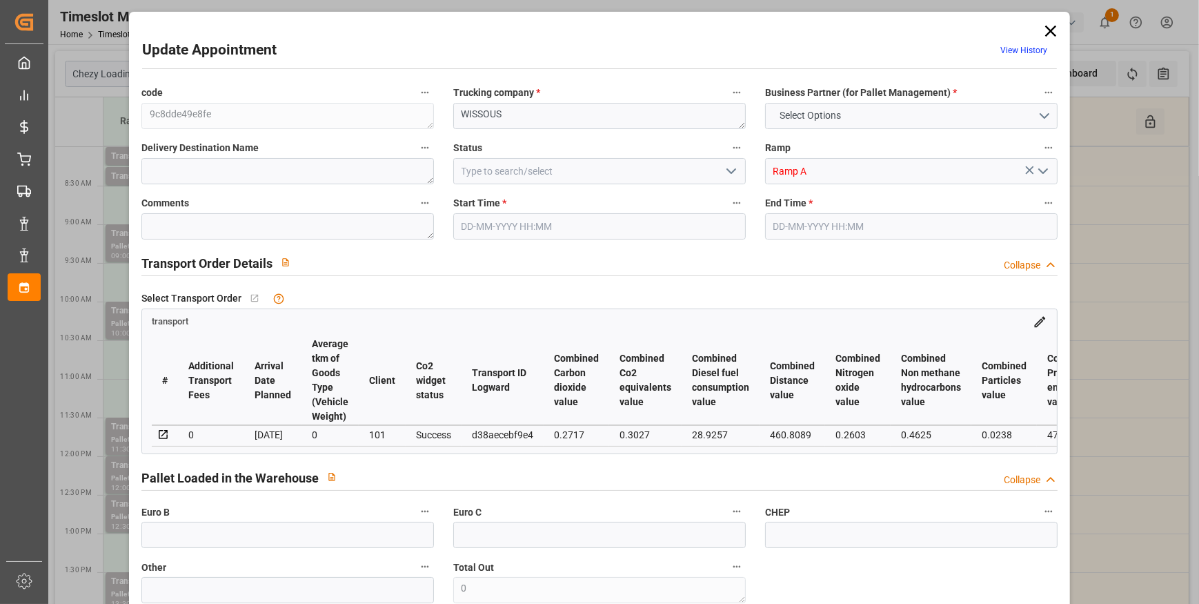
type input "153.9736"
type input "-5.3864"
type input "0"
type input "942.08"
type input "1400"
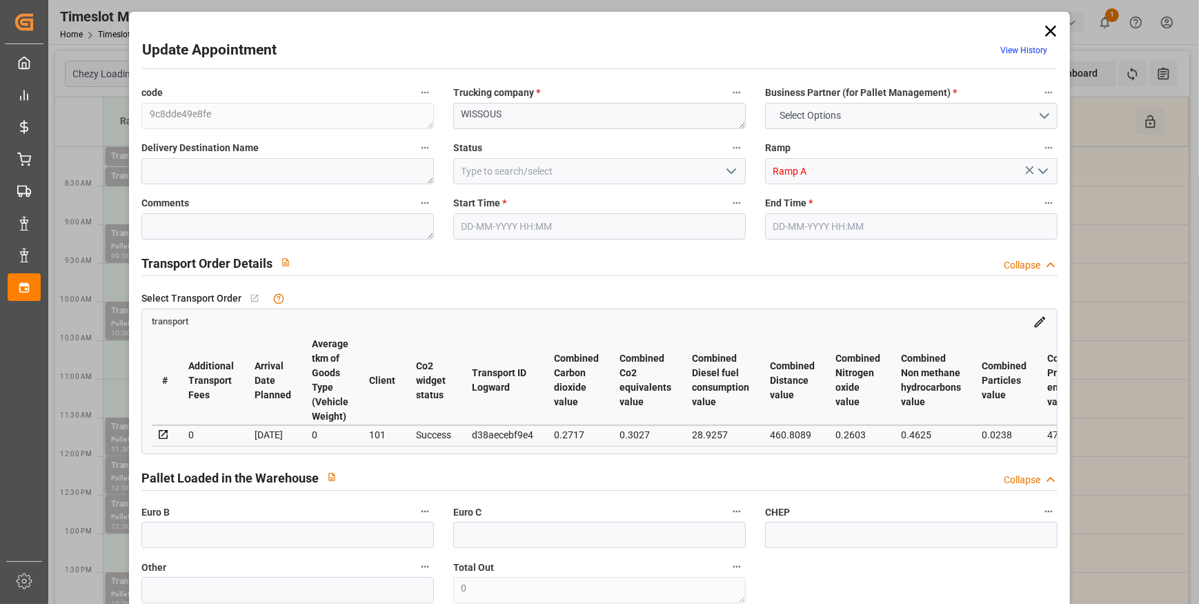
type input "6144"
type input "91"
type input "10"
type input "0"
type input "10"
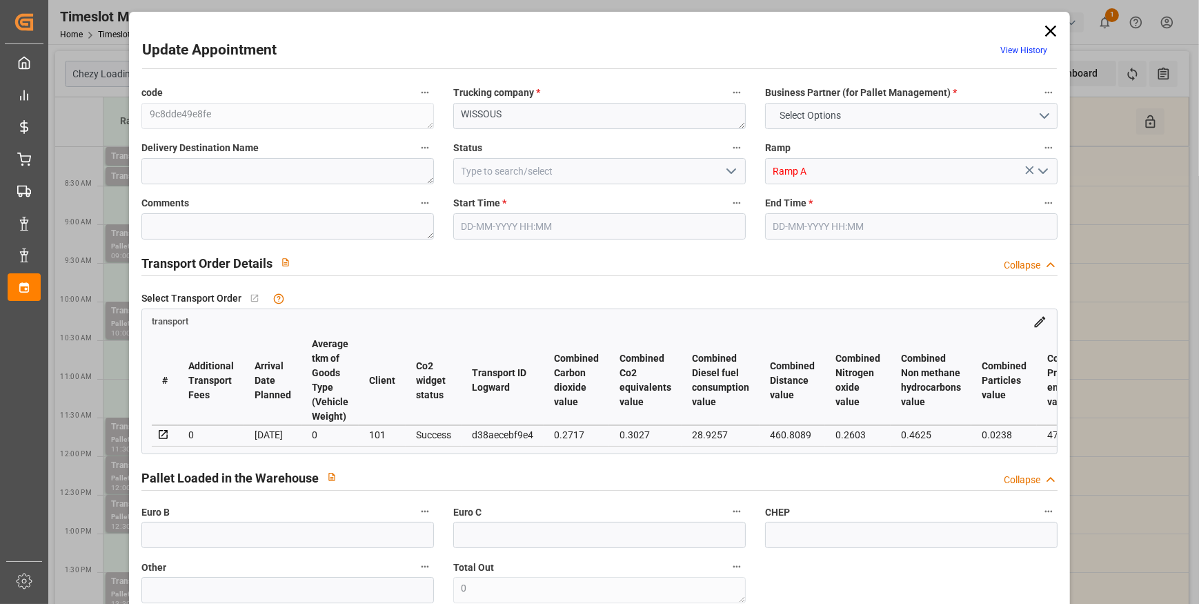
type input "101"
type input "1121.28"
type input "0"
type input "4710.8598"
type input "0"
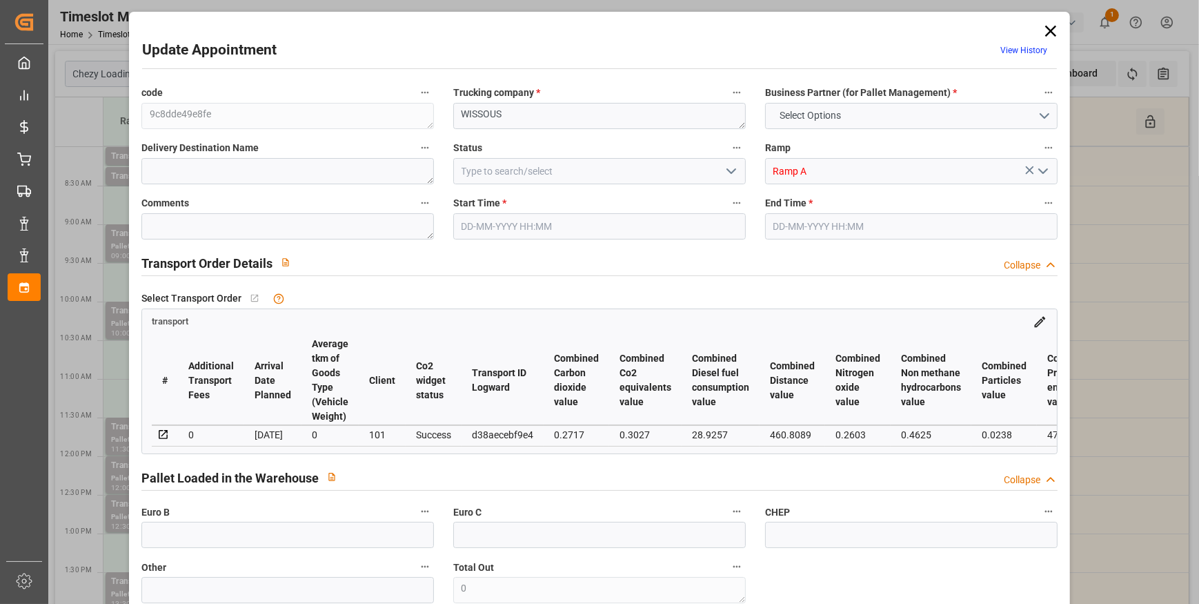
type input "0"
type input "21"
type input "35"
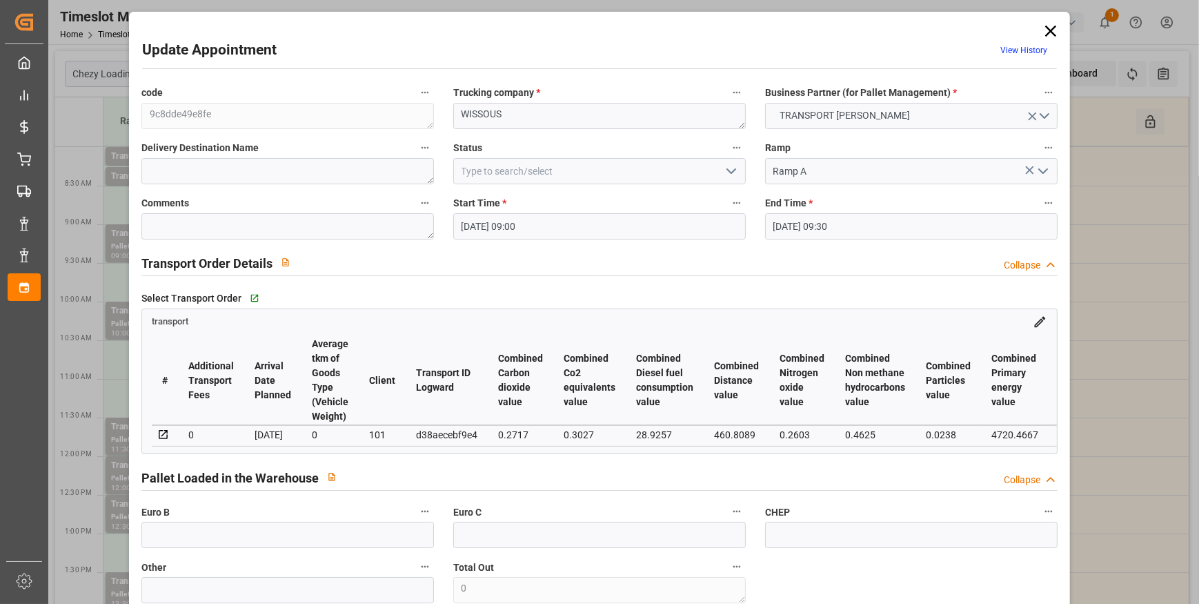
type input "[DATE] 09:00"
type input "[DATE] 09:30"
type input "[DATE] 13:47"
type input "[DATE] 11:34"
type input "[DATE]"
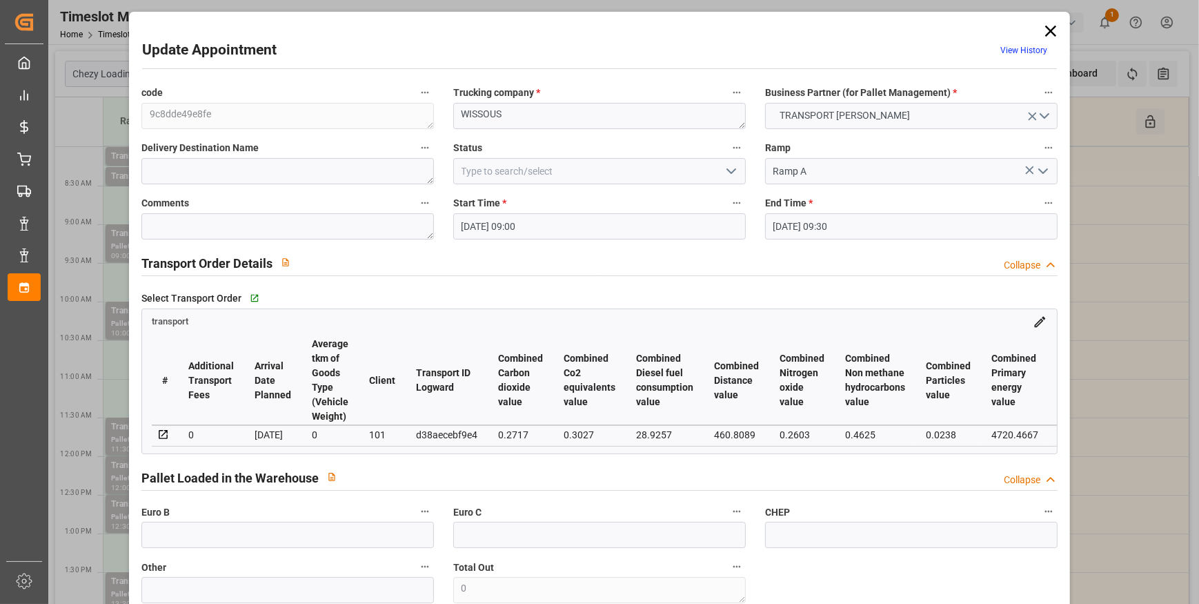
type input "[DATE]"
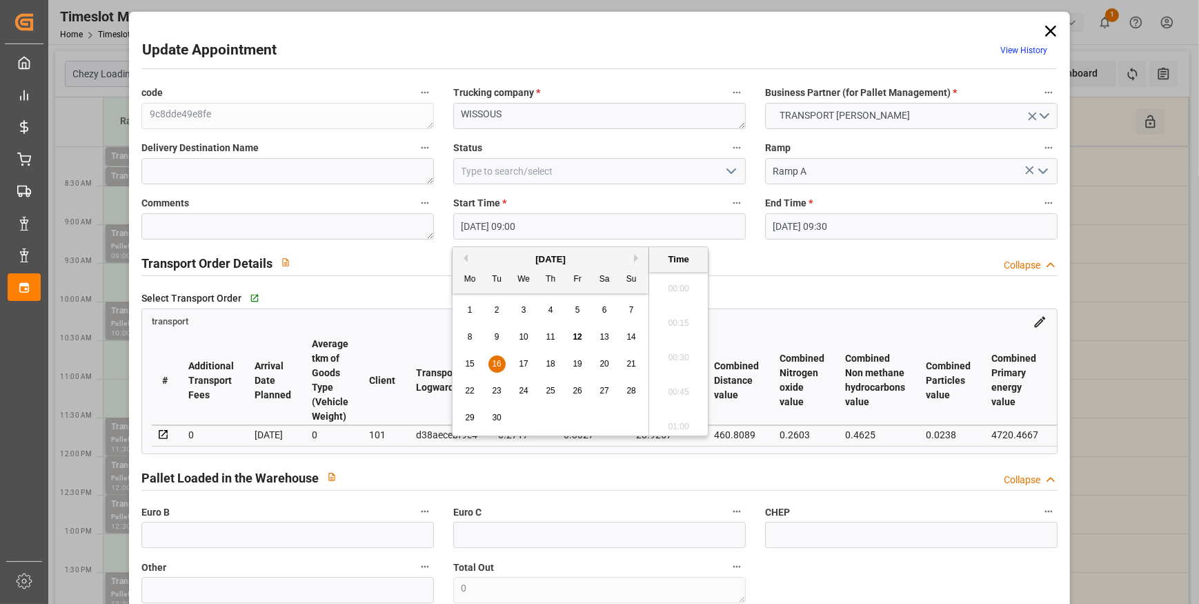
click at [515, 226] on input "[DATE] 09:00" at bounding box center [599, 226] width 292 height 26
click at [496, 363] on span "16" at bounding box center [496, 364] width 9 height 10
click at [666, 279] on li "08:30" at bounding box center [678, 285] width 59 height 34
type input "[DATE] 08:30"
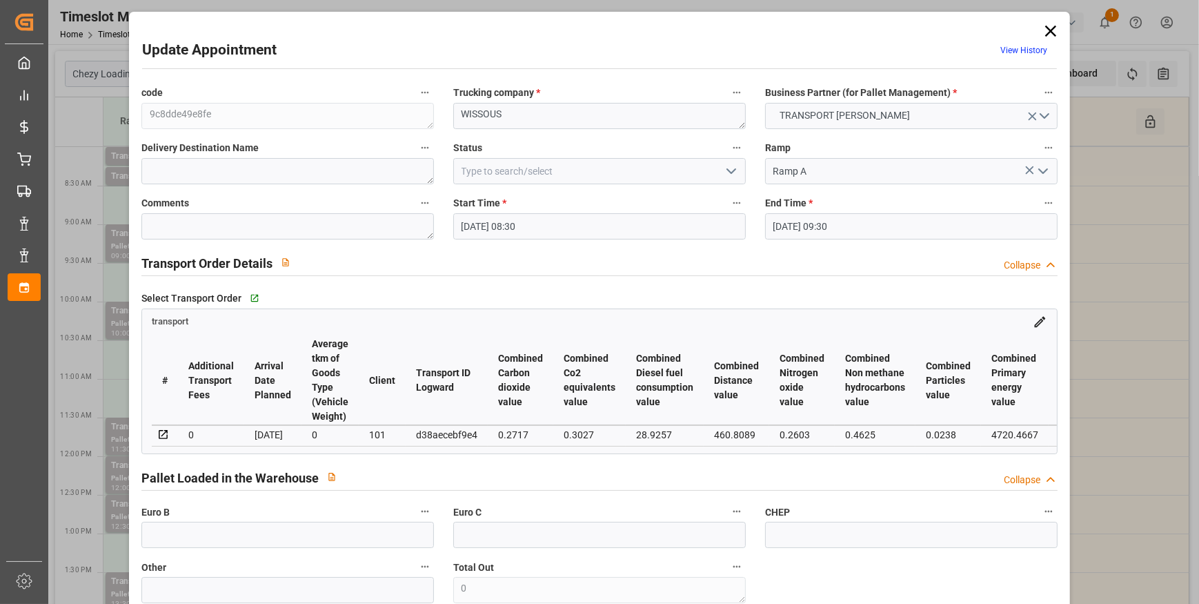
click at [829, 222] on input "[DATE] 09:30" at bounding box center [911, 226] width 292 height 26
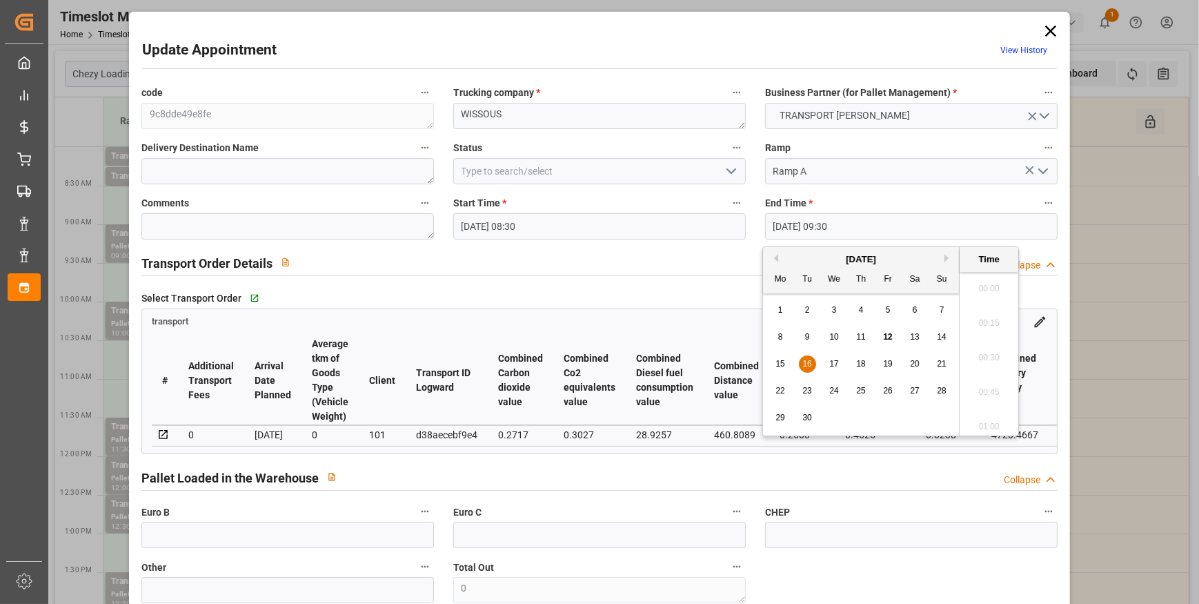
scroll to position [1246, 0]
click at [806, 365] on span "16" at bounding box center [806, 364] width 9 height 10
click at [984, 373] on li "08:45" at bounding box center [988, 376] width 59 height 34
type input "[DATE] 08:45"
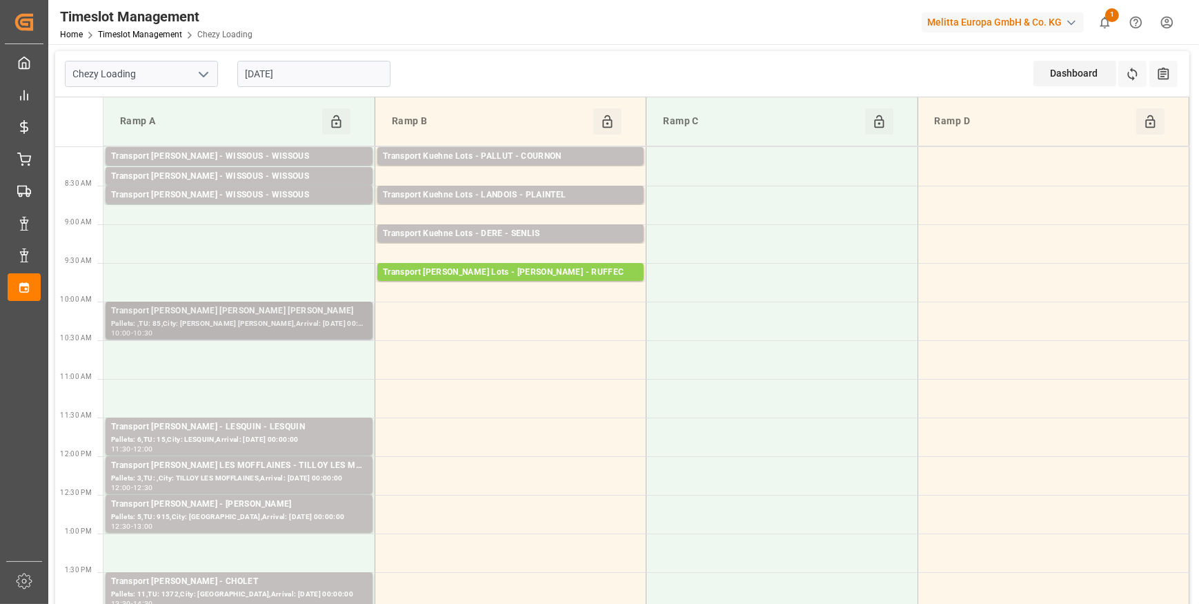
click at [208, 318] on div "Pallets: ,TU: 85,City: [PERSON_NAME] [PERSON_NAME],Arrival: [DATE] 00:00:00" at bounding box center [239, 324] width 256 height 12
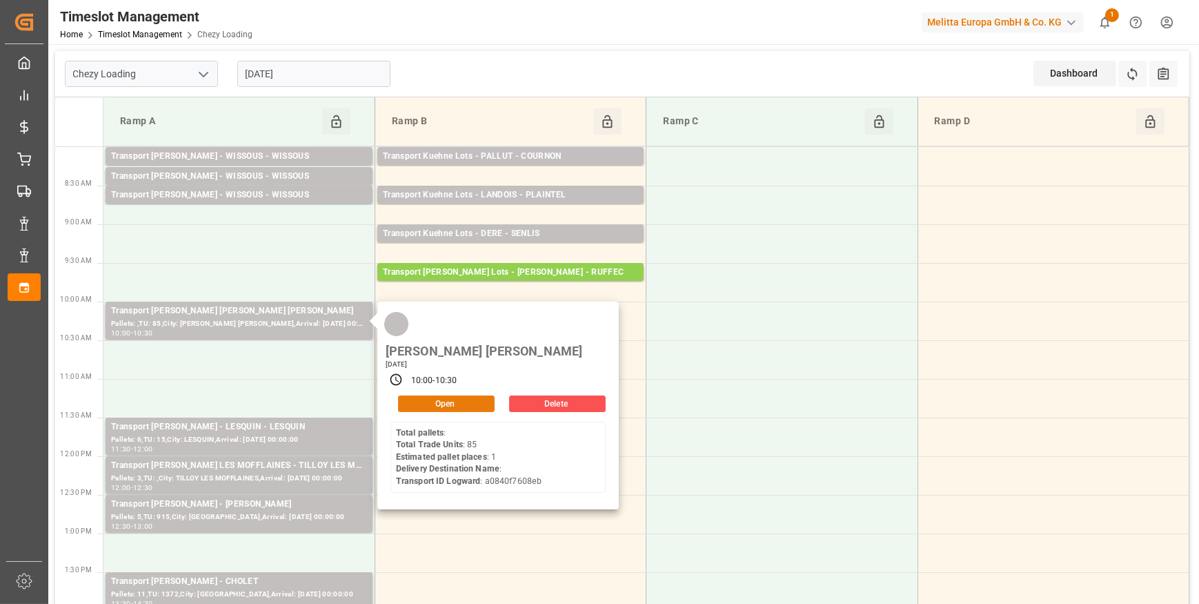
click at [439, 395] on button "Open" at bounding box center [446, 403] width 97 height 17
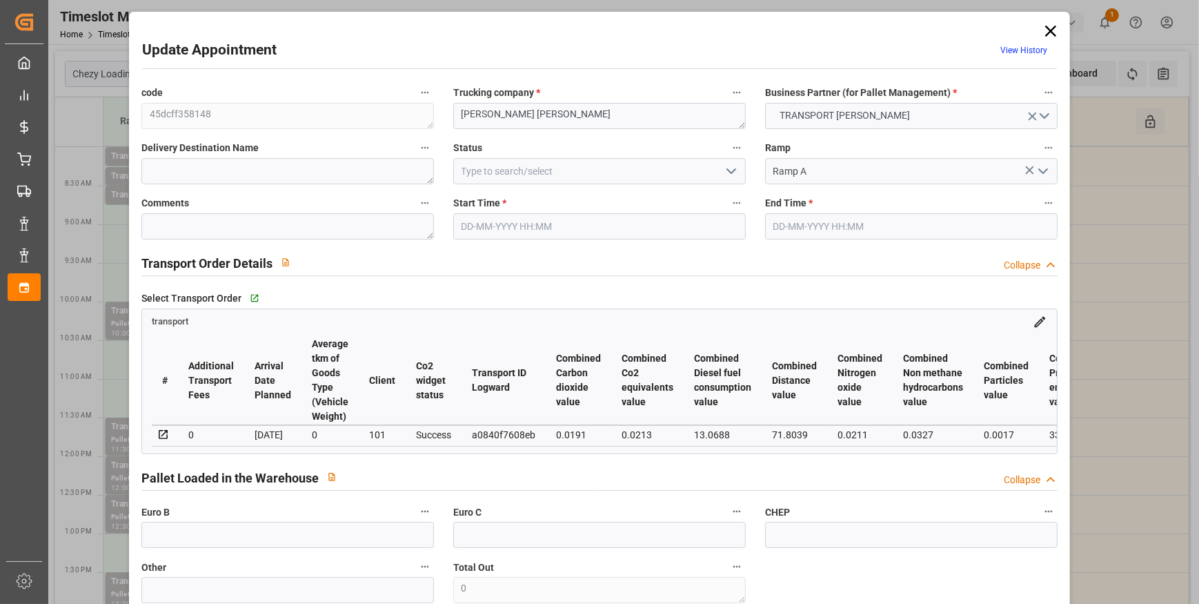
type input "[DATE] 10:00"
type input "[DATE] 10:30"
type input "[DATE] 13:50"
type input "[DATE] 11:37"
type input "[DATE]"
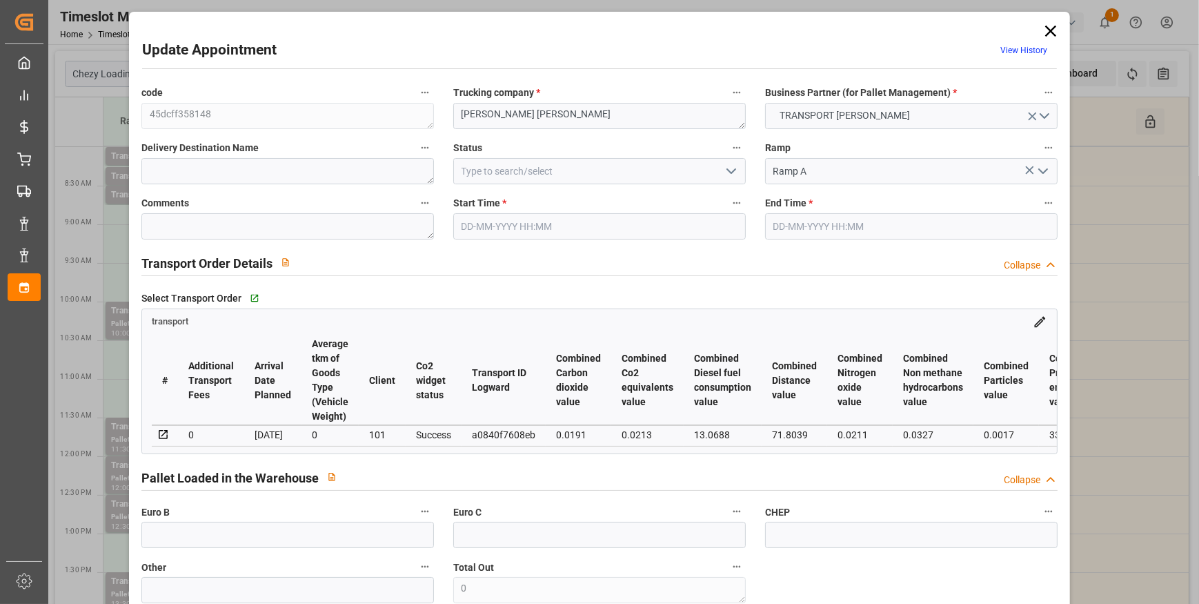
type input "[DATE]"
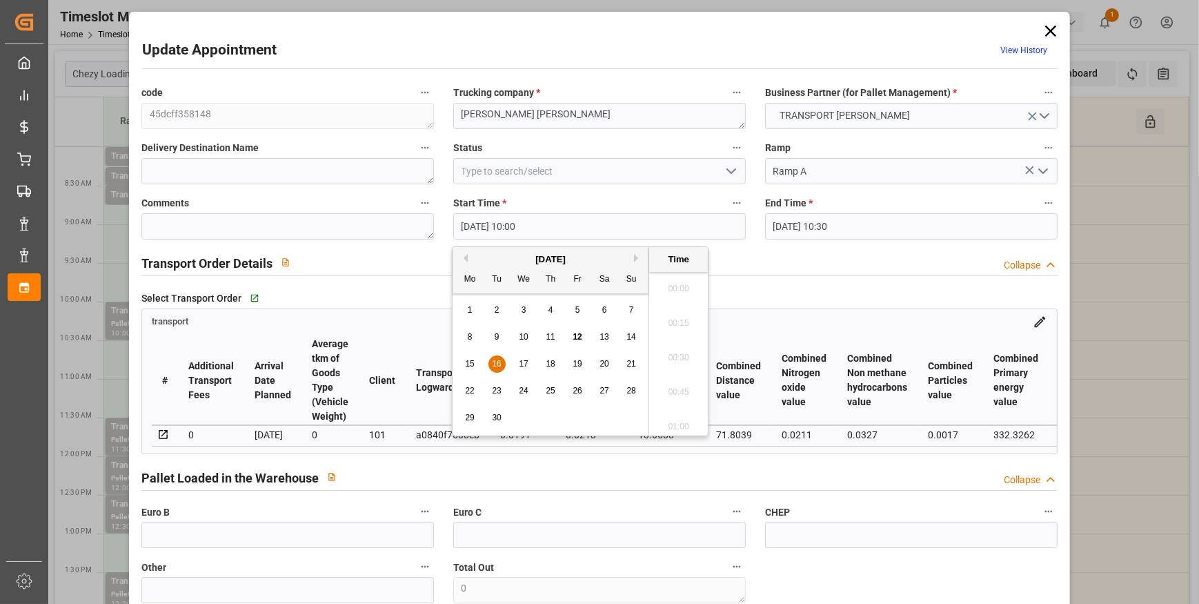
click at [613, 228] on input "[DATE] 10:00" at bounding box center [599, 226] width 292 height 26
click at [497, 360] on span "16" at bounding box center [496, 364] width 9 height 10
click at [675, 275] on li "09:00" at bounding box center [678, 278] width 59 height 34
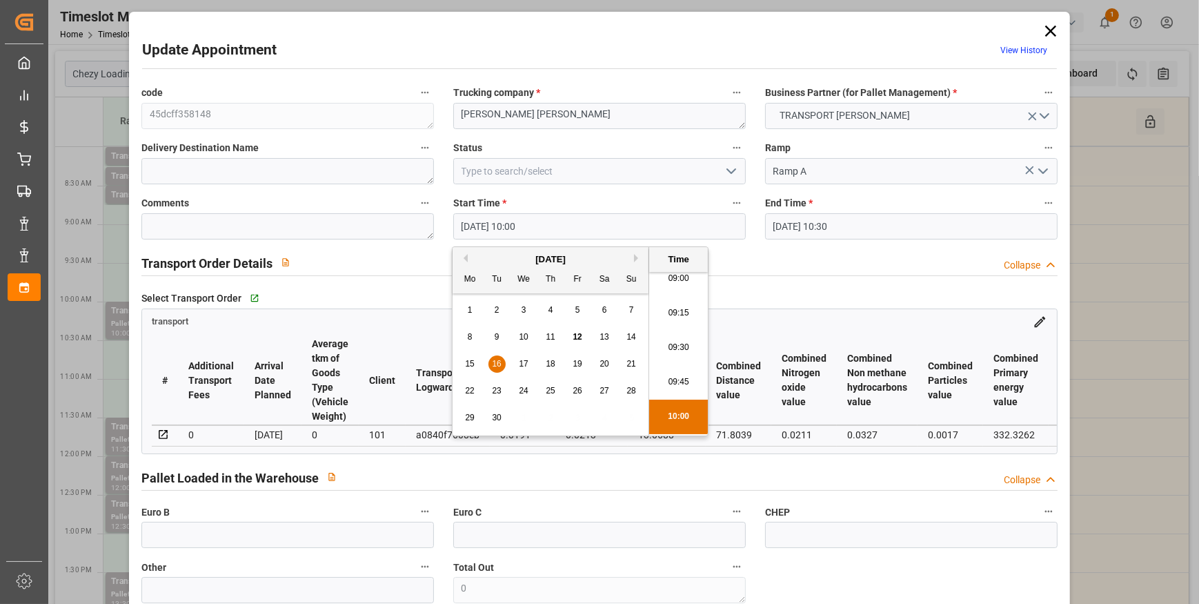
type input "[DATE] 09:00"
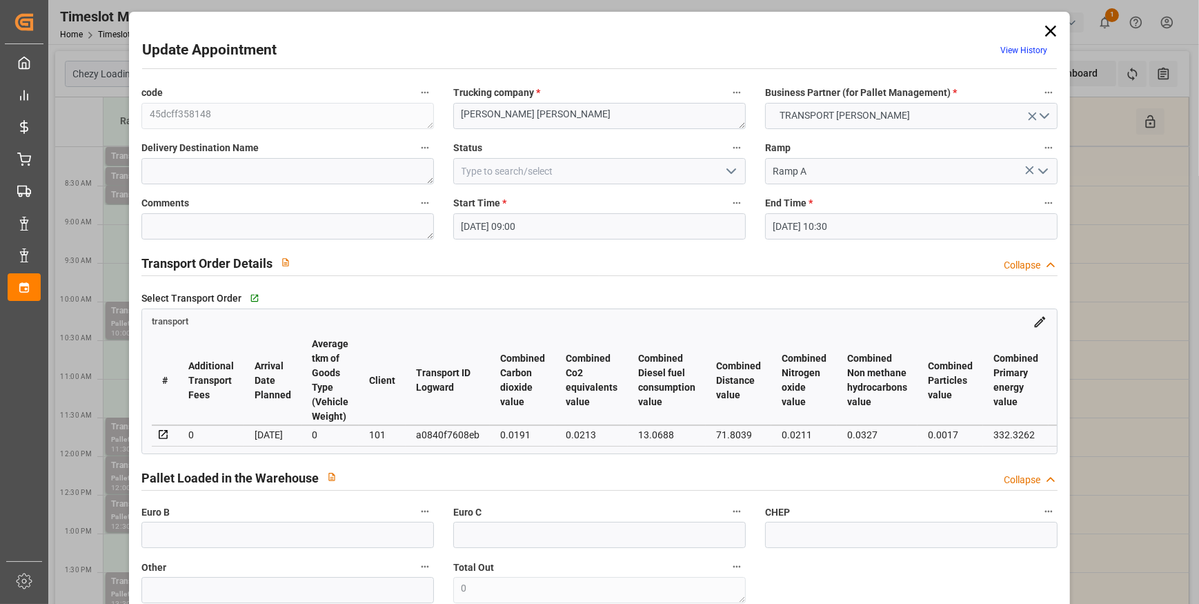
click at [802, 228] on input "[DATE] 10:30" at bounding box center [911, 226] width 292 height 26
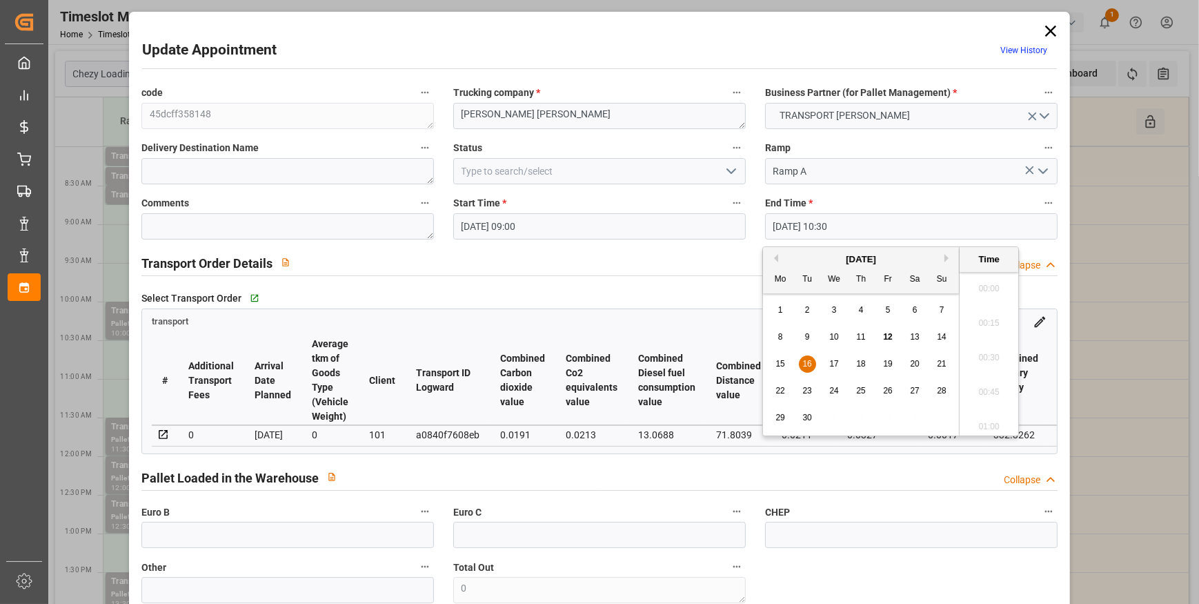
scroll to position [1384, 0]
click at [805, 368] on span "16" at bounding box center [806, 364] width 9 height 10
click at [986, 310] on li "09:15" at bounding box center [988, 307] width 59 height 34
type input "[DATE] 09:15"
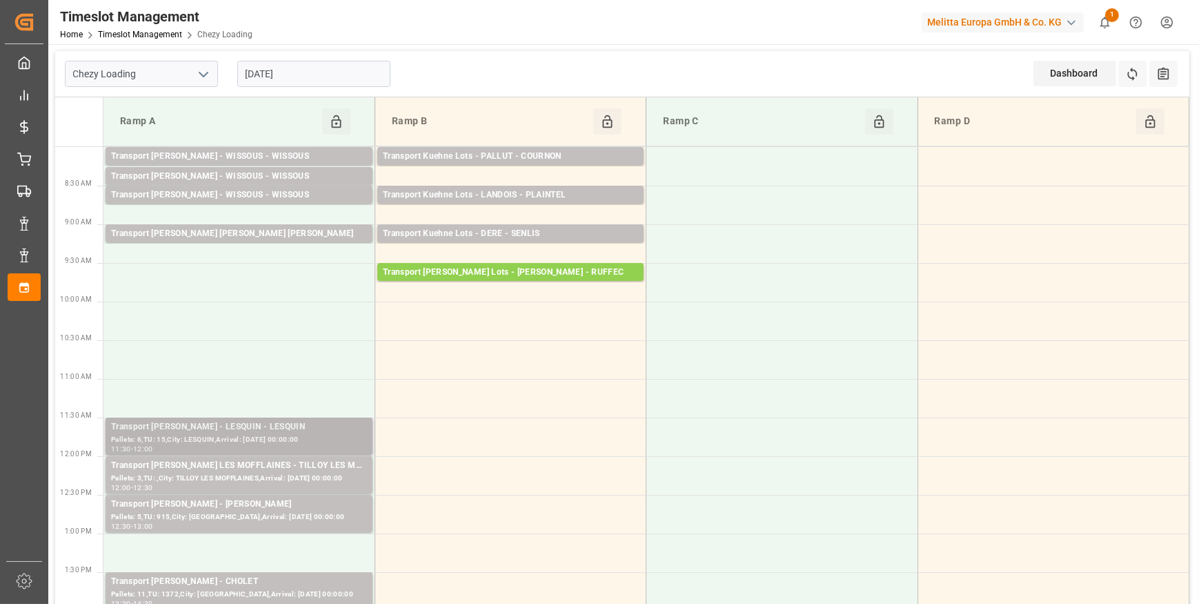
click at [204, 428] on div "Transport [PERSON_NAME] - LESQUIN - LESQUIN" at bounding box center [239, 427] width 256 height 14
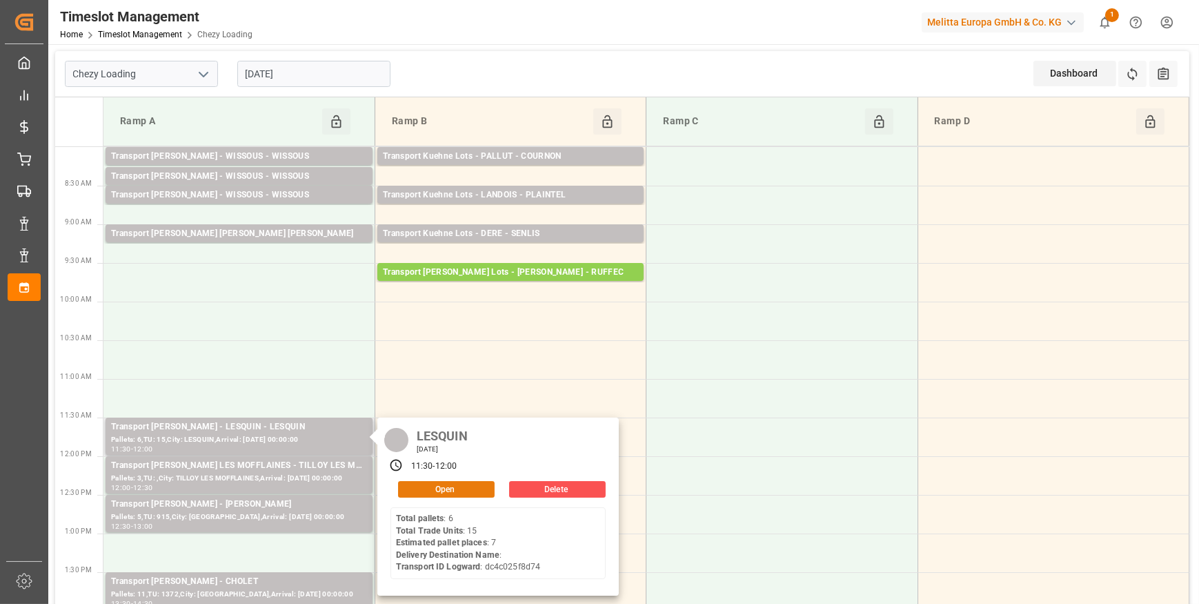
click at [462, 488] on button "Open" at bounding box center [446, 489] width 97 height 17
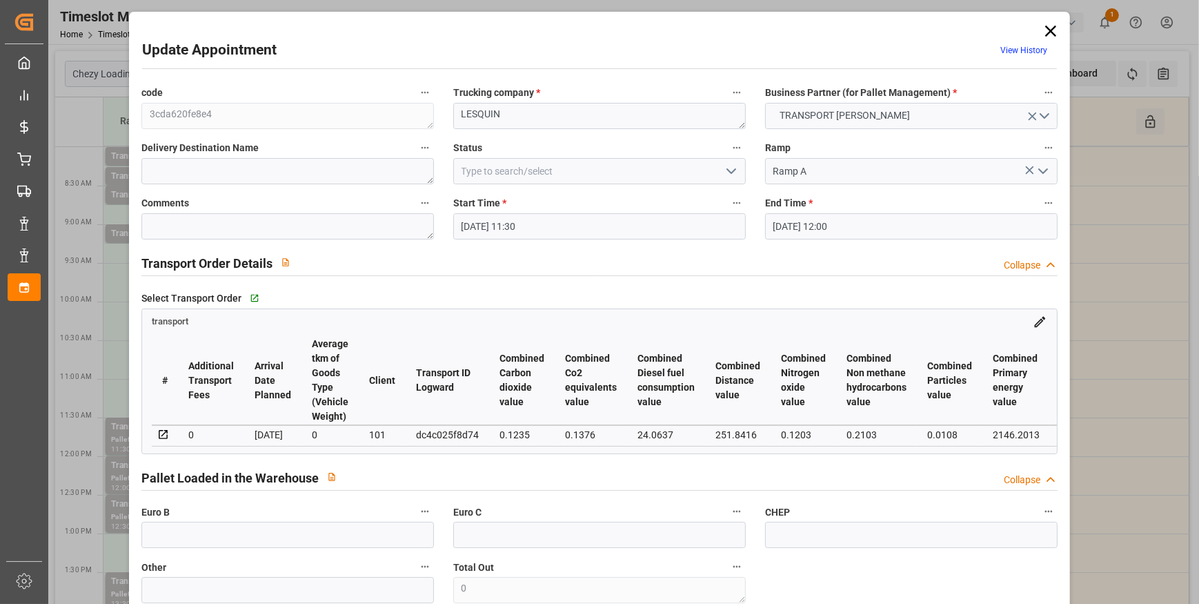
type input "[DATE] 11:30"
type input "[DATE] 12:00"
type input "[DATE] 13:49"
type input "[DATE] 11:38"
type input "[DATE]"
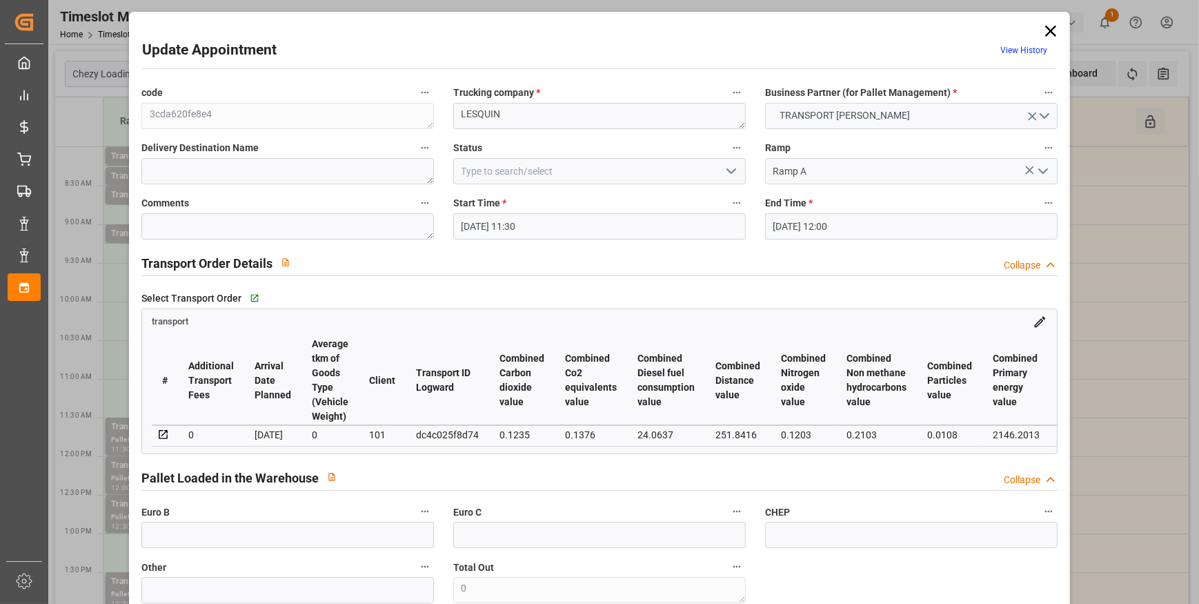
type input "[DATE]"
click at [506, 232] on input "[DATE] 11:30" at bounding box center [599, 226] width 292 height 26
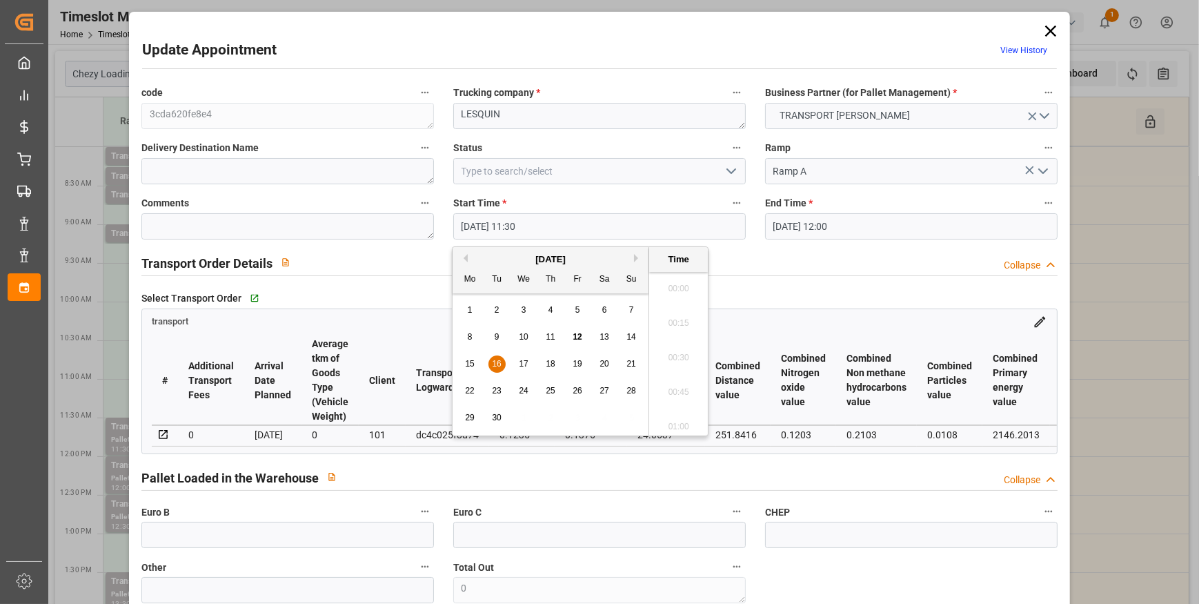
scroll to position [1522, 0]
click at [495, 359] on span "16" at bounding box center [496, 364] width 9 height 10
click at [679, 330] on li "09:30" at bounding box center [678, 329] width 59 height 34
type input "[DATE] 09:30"
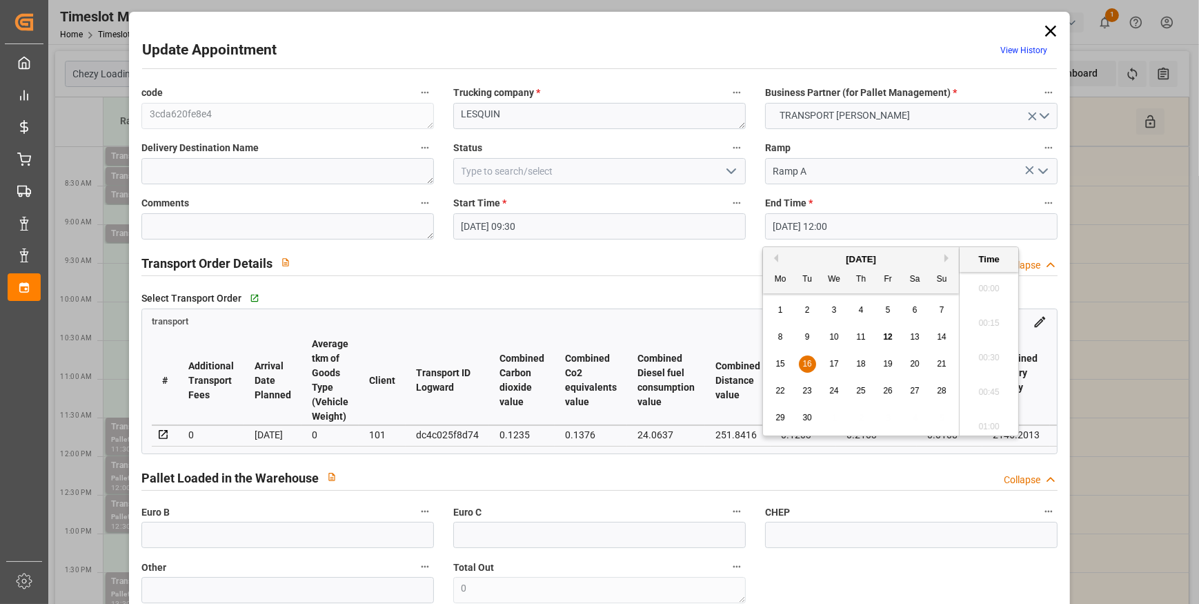
click at [832, 219] on input "[DATE] 12:00" at bounding box center [911, 226] width 292 height 26
click at [809, 362] on span "16" at bounding box center [806, 364] width 9 height 10
click at [986, 290] on li "09:45" at bounding box center [988, 294] width 59 height 34
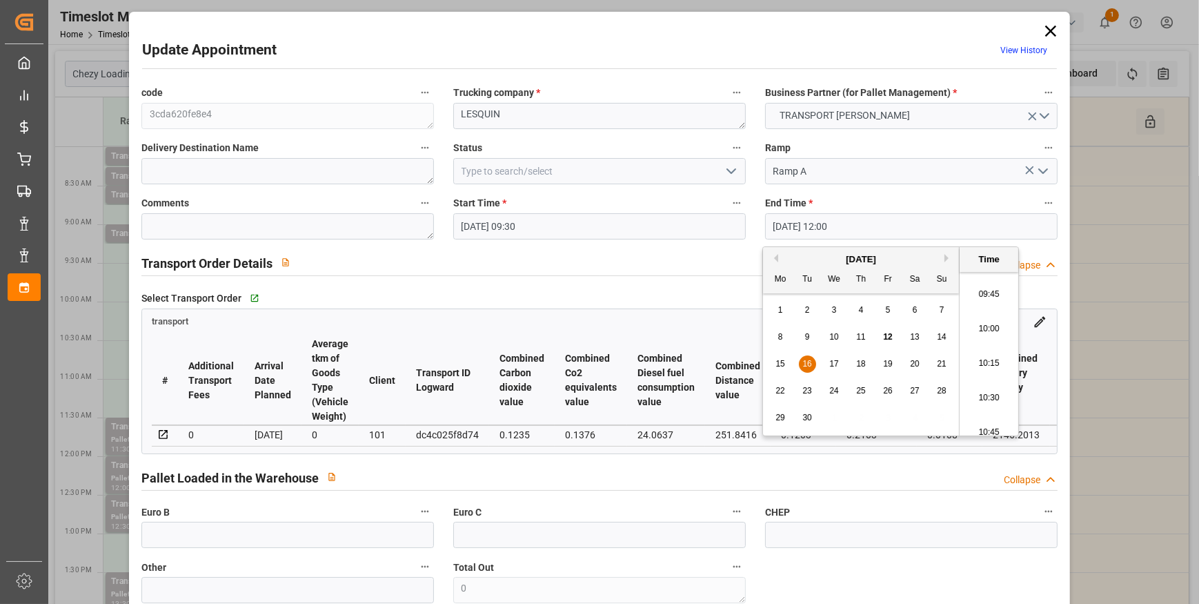
type input "[DATE] 09:45"
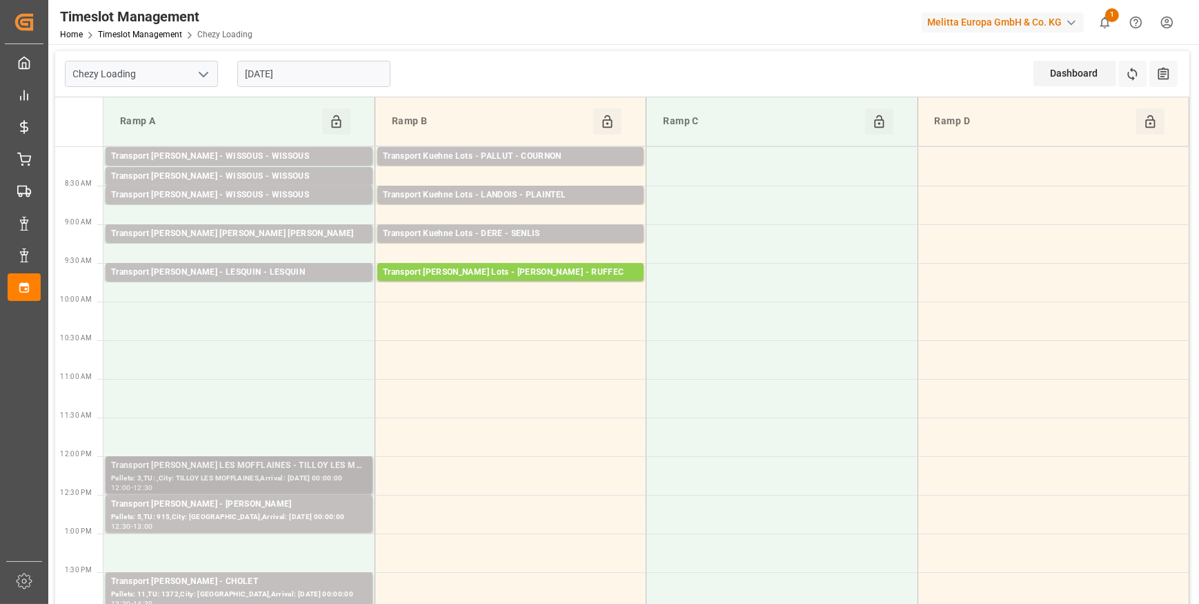
click at [221, 470] on div "Transport [PERSON_NAME] LES MOFFLAINES - TILLOY LES MOFFLAINES" at bounding box center [239, 466] width 256 height 14
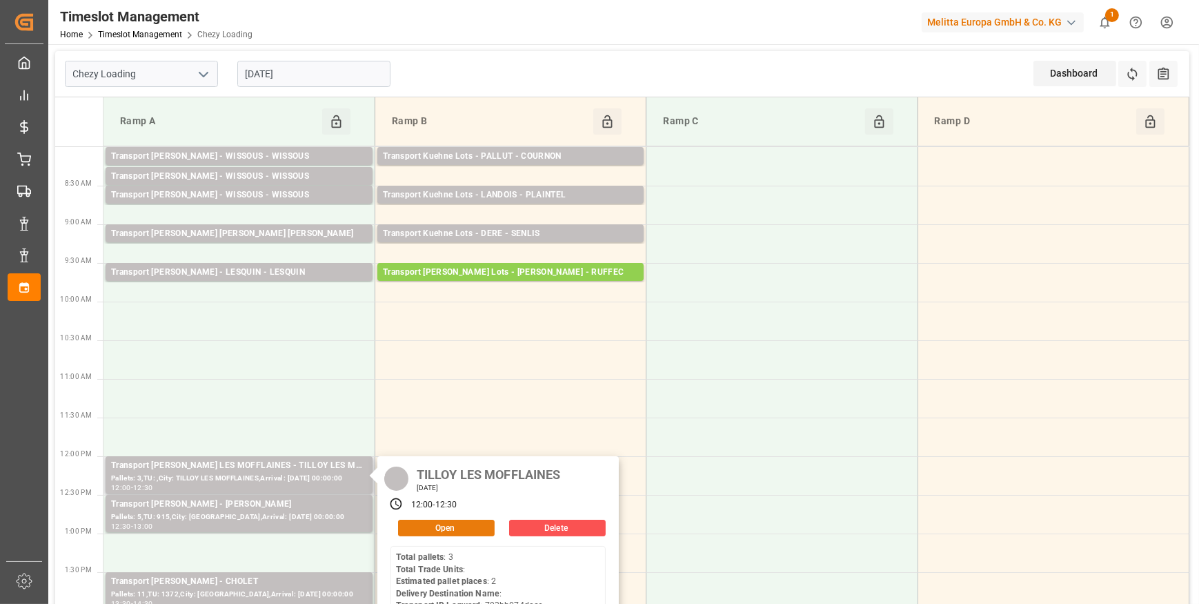
click at [443, 525] on button "Open" at bounding box center [446, 527] width 97 height 17
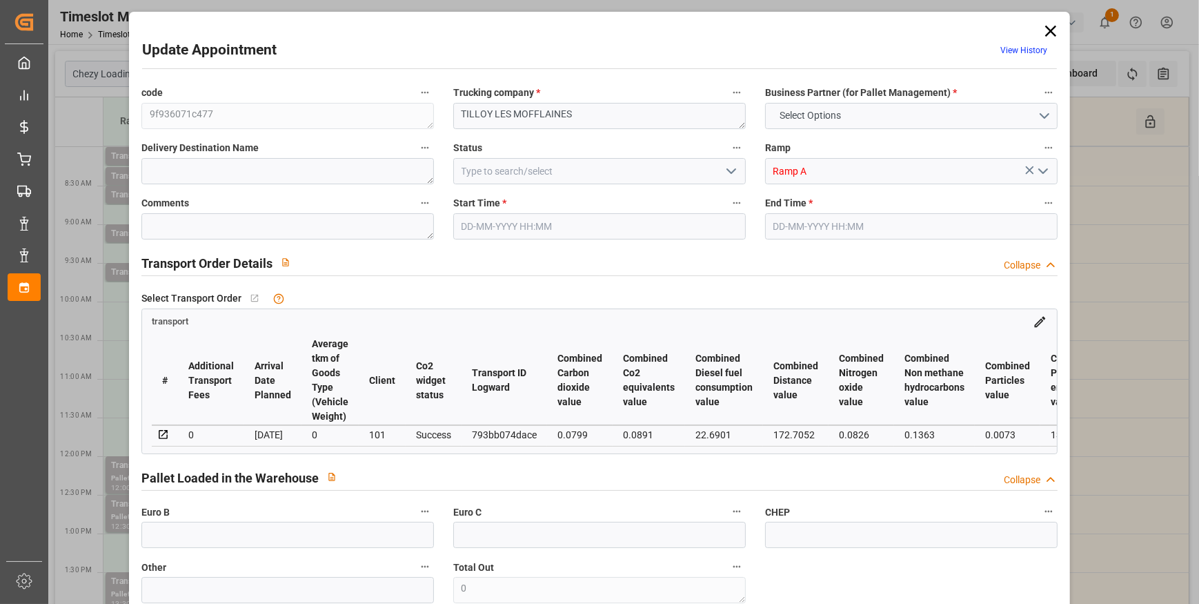
type input "2"
type input "138.32"
type input "0"
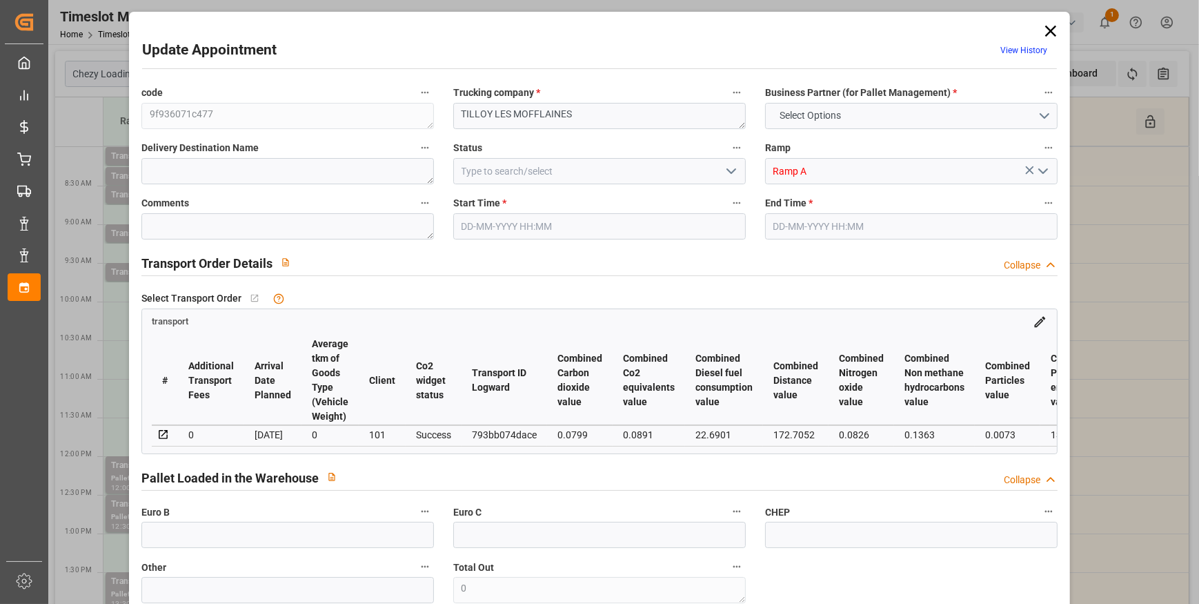
type input "133.6448"
type input "-4.6752"
type input "0"
type input "882.848"
type input "1091"
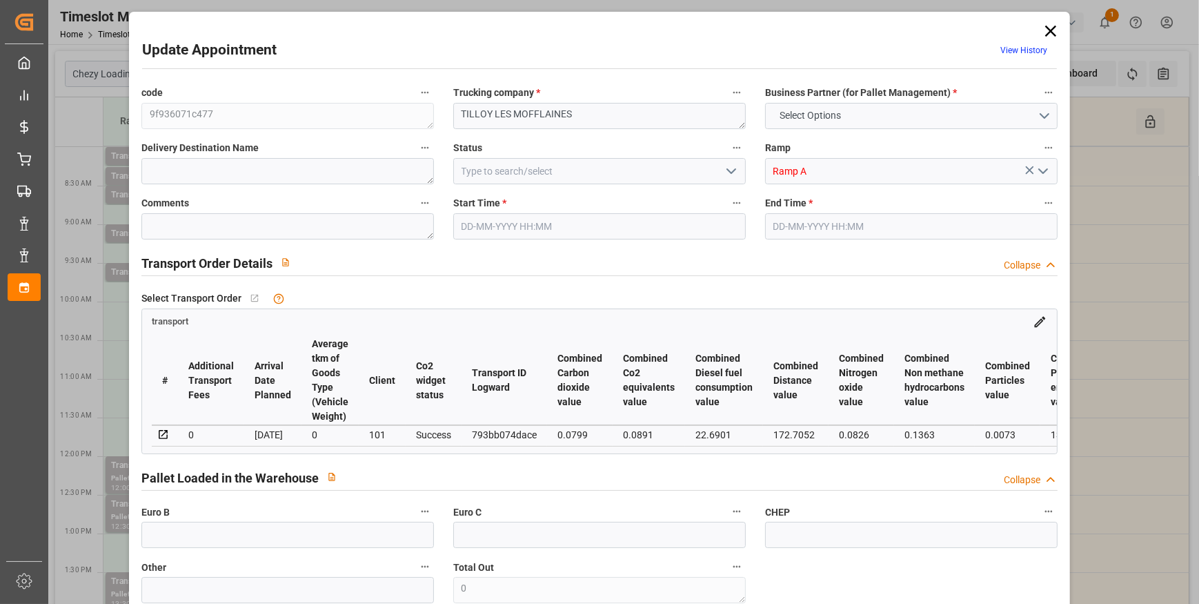
type input "2306.592"
type input "62"
type input "3"
type input "0"
type input "3"
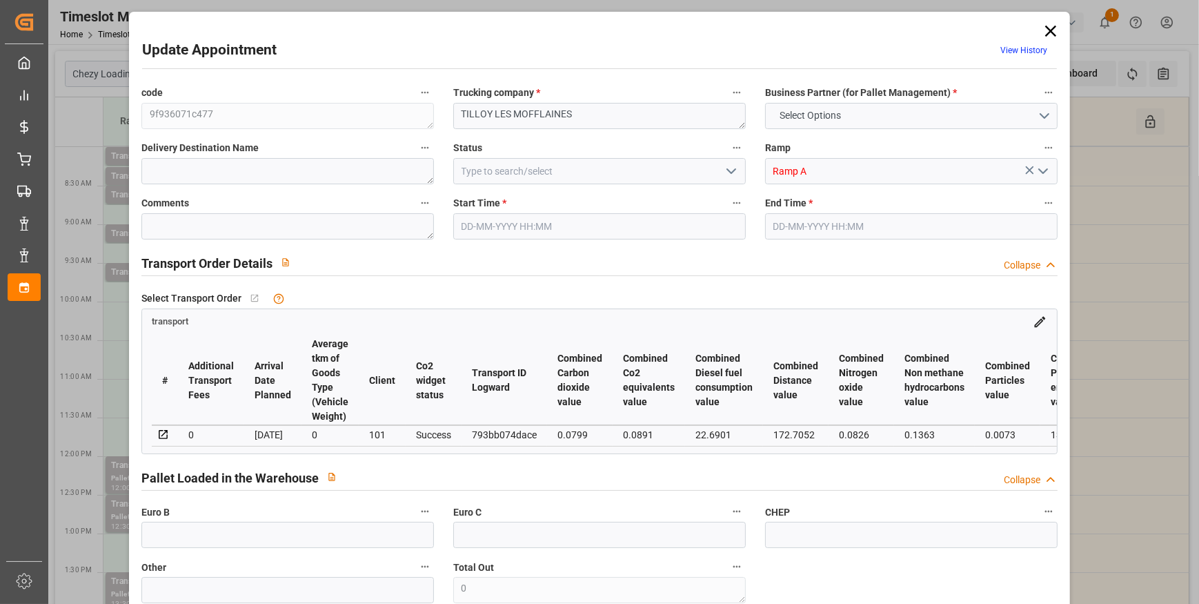
type input "101"
type input "978.4"
type input "0"
type input "4710.8598"
type input "0"
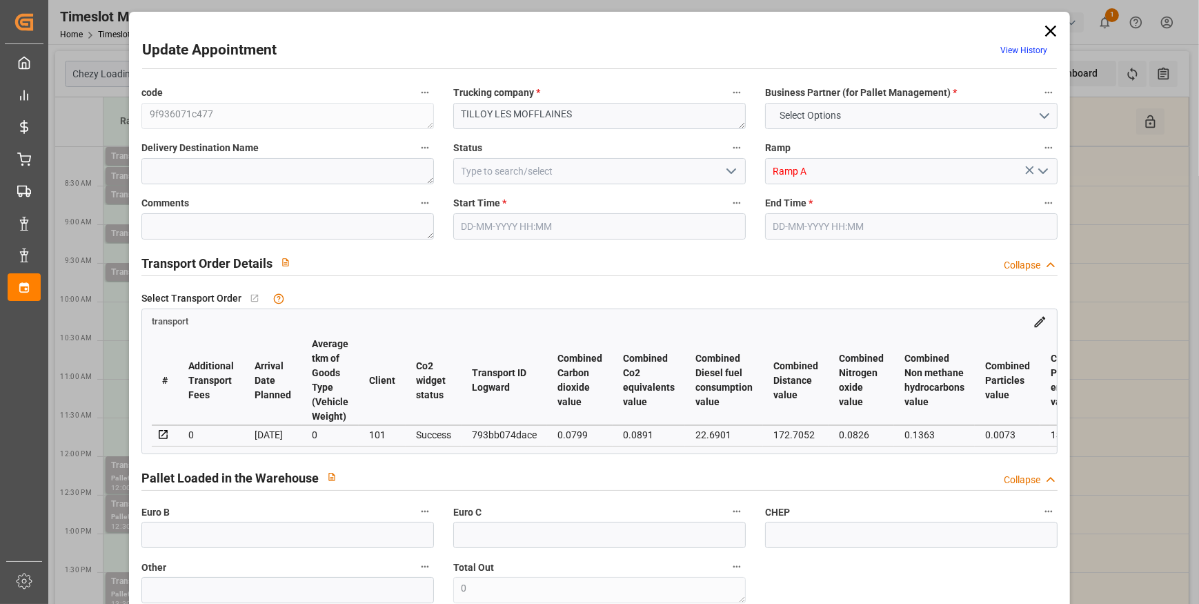
type input "0"
type input "21"
type input "35"
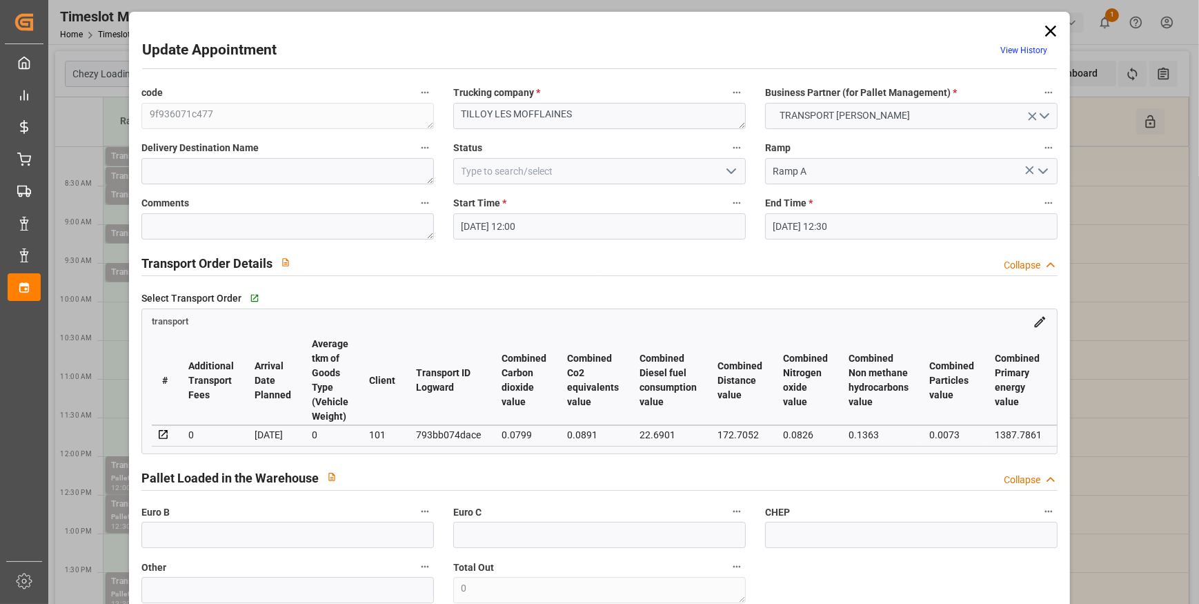
type input "[DATE] 12:00"
type input "[DATE] 12:30"
type input "[DATE] 13:53"
type input "[DATE] 11:38"
type input "[DATE]"
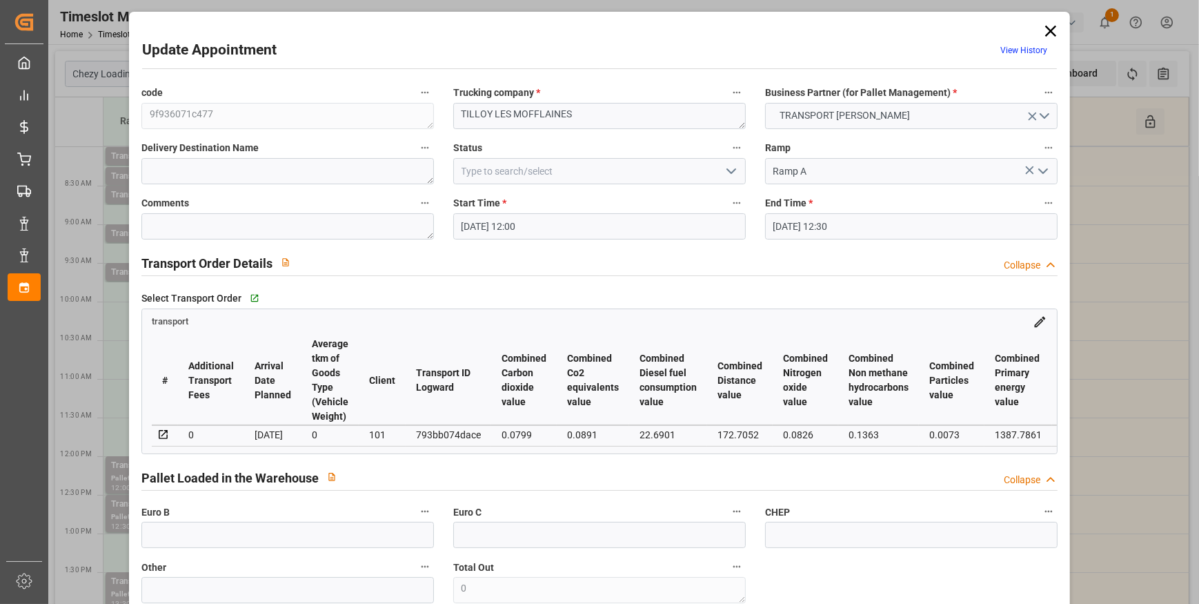
type input "[DATE]"
click at [486, 228] on input "[DATE] 12:00" at bounding box center [599, 226] width 292 height 26
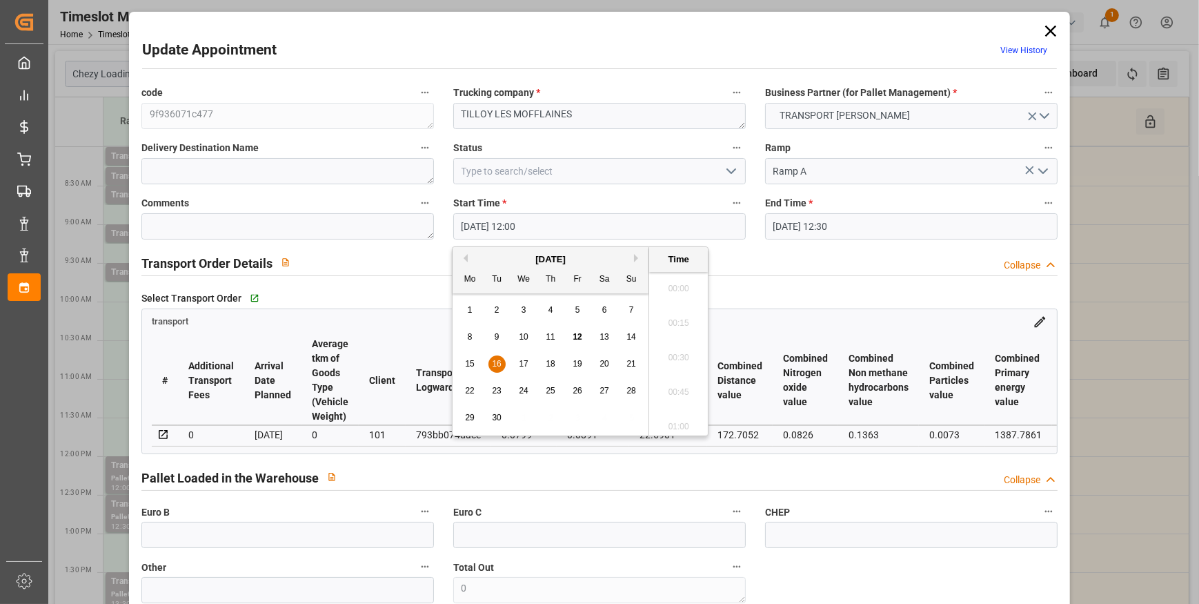
scroll to position [1591, 0]
click at [499, 361] on span "16" at bounding box center [496, 364] width 9 height 10
click at [686, 352] on li "09:45" at bounding box center [678, 357] width 59 height 34
type input "[DATE] 09:45"
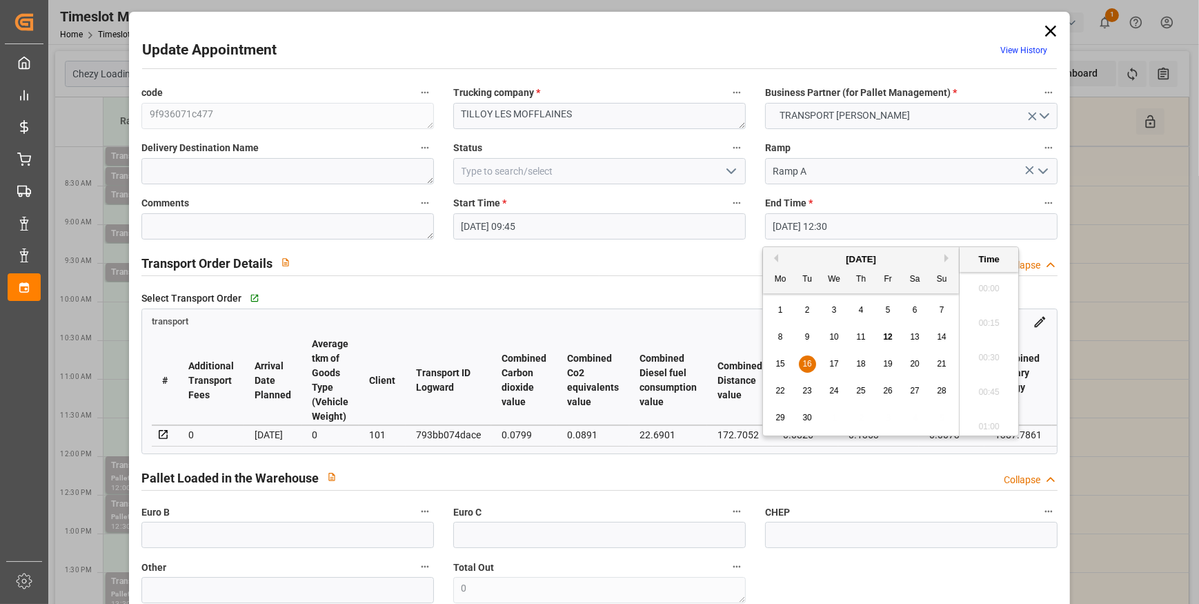
click at [813, 226] on input "[DATE] 12:30" at bounding box center [911, 226] width 292 height 26
click at [807, 366] on span "16" at bounding box center [806, 364] width 9 height 10
click at [980, 316] on li "10:00" at bounding box center [988, 323] width 59 height 34
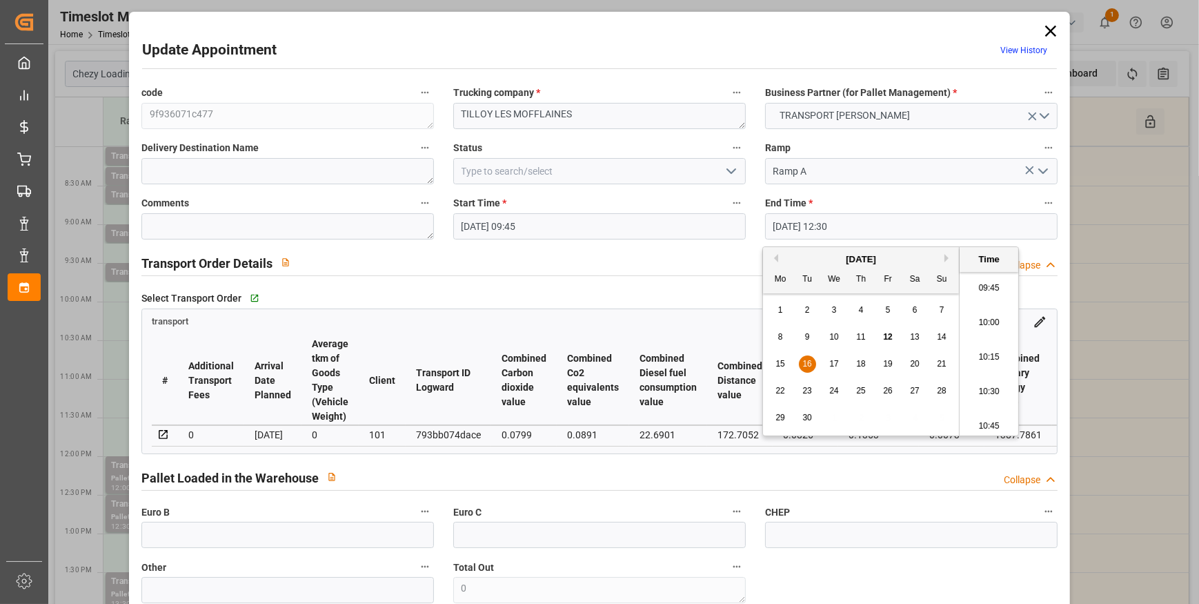
type input "[DATE] 10:00"
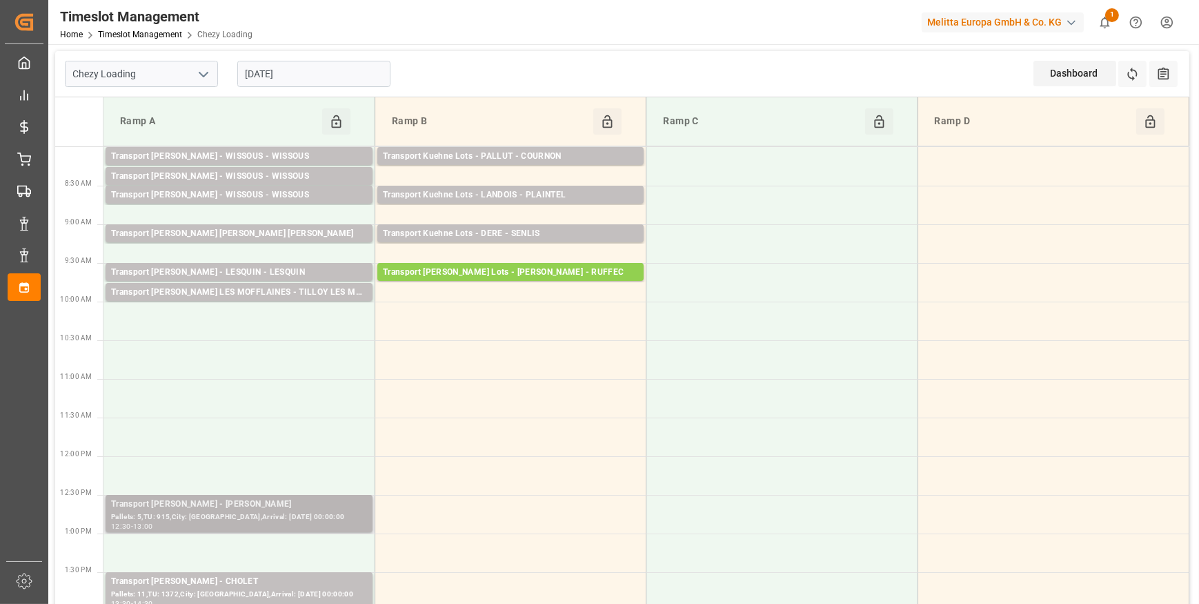
click at [247, 513] on div "Pallets: 5,TU: 915,City: [GEOGRAPHIC_DATA],Arrival: [DATE] 00:00:00" at bounding box center [239, 517] width 256 height 12
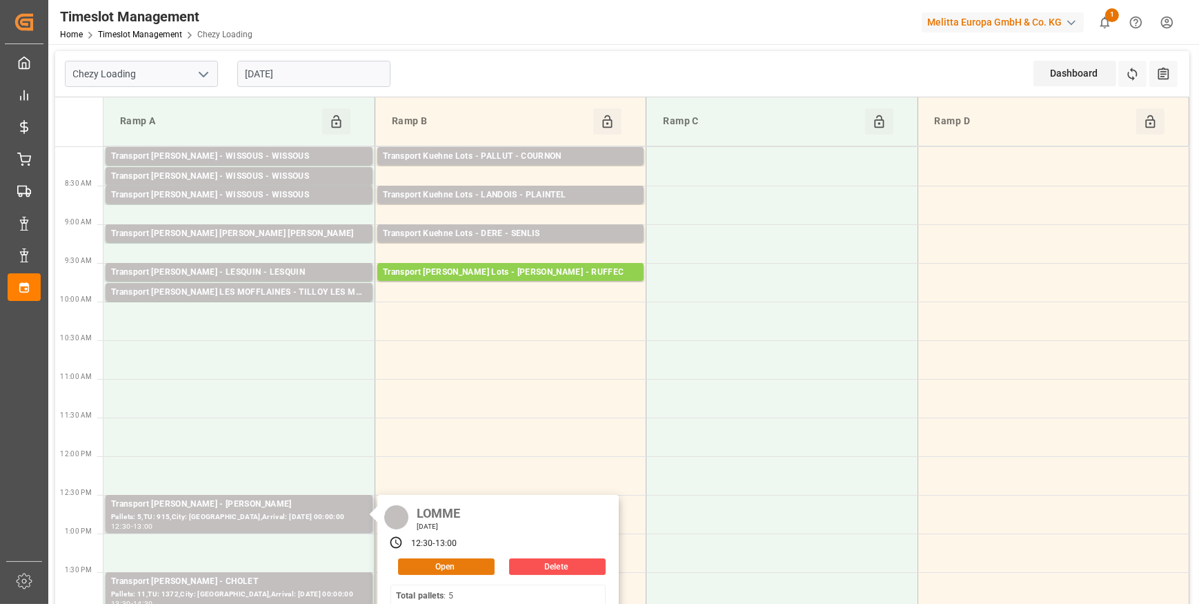
click at [441, 564] on button "Open" at bounding box center [446, 566] width 97 height 17
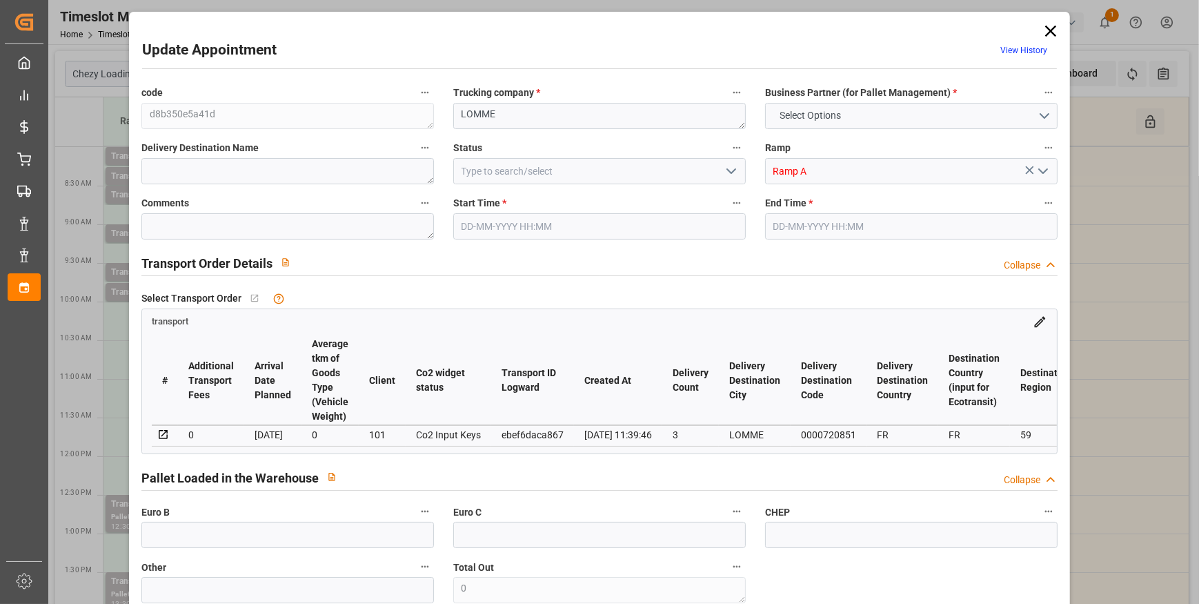
type input "14"
type input "296.85"
type input "0"
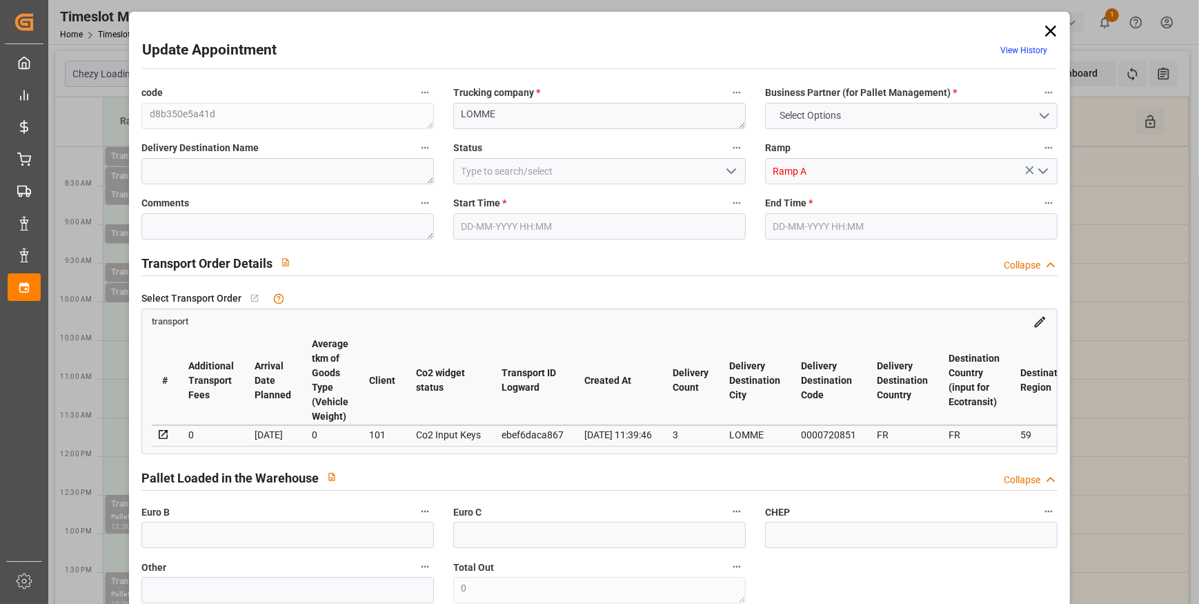
type input "286.8165"
type input "-10.0335"
type input "0"
type input "3253.717"
type input "4770.692"
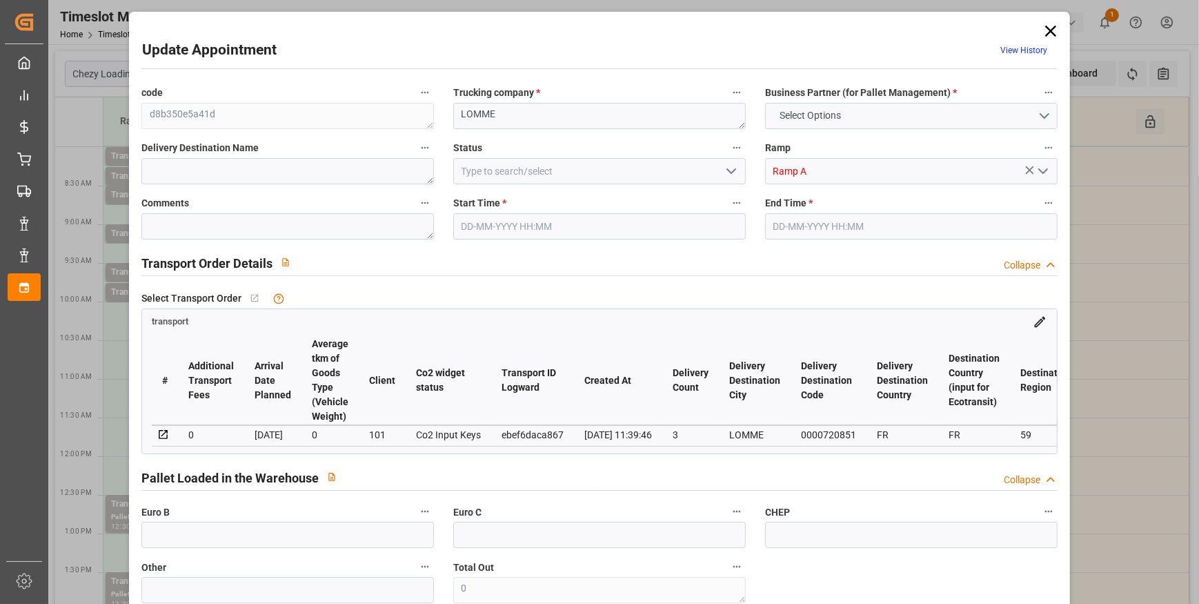
type input "13889.14"
type input "59"
type input "5"
type input "915"
type input "38"
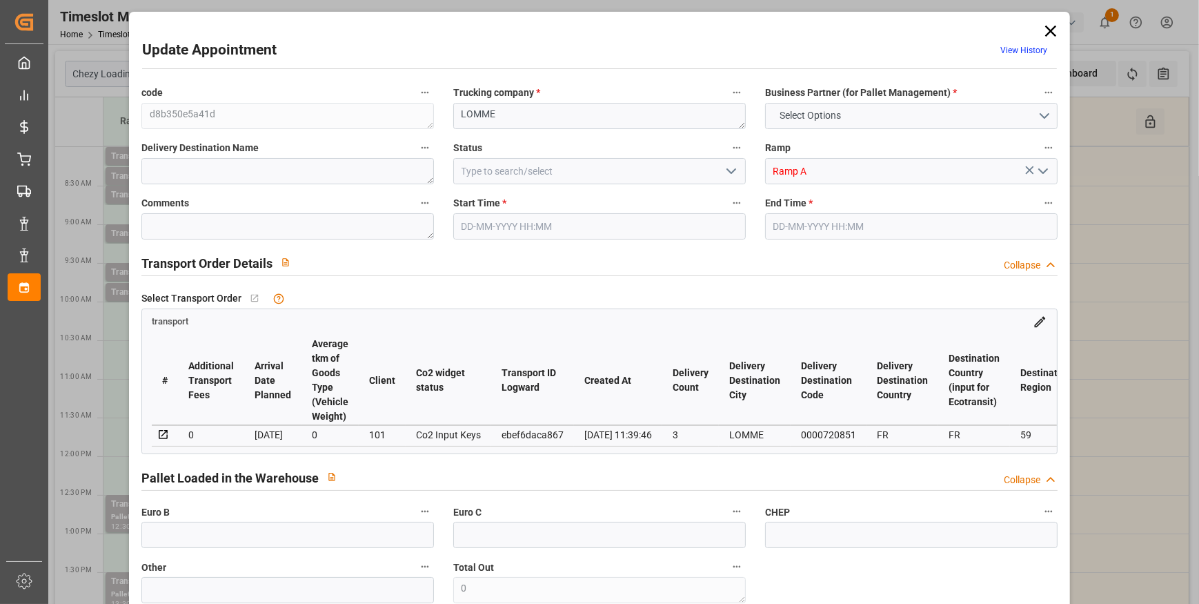
type input "101"
type input "3819.324"
type input "0"
type input "4710.8598"
type input "0"
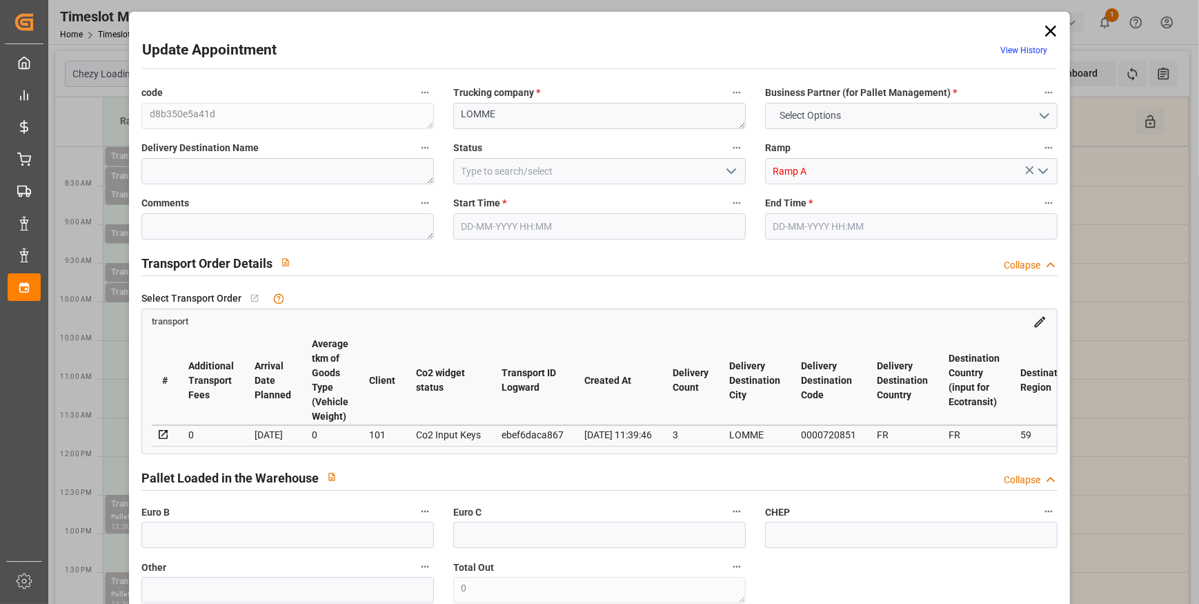
type input "0"
type input "21"
type input "35"
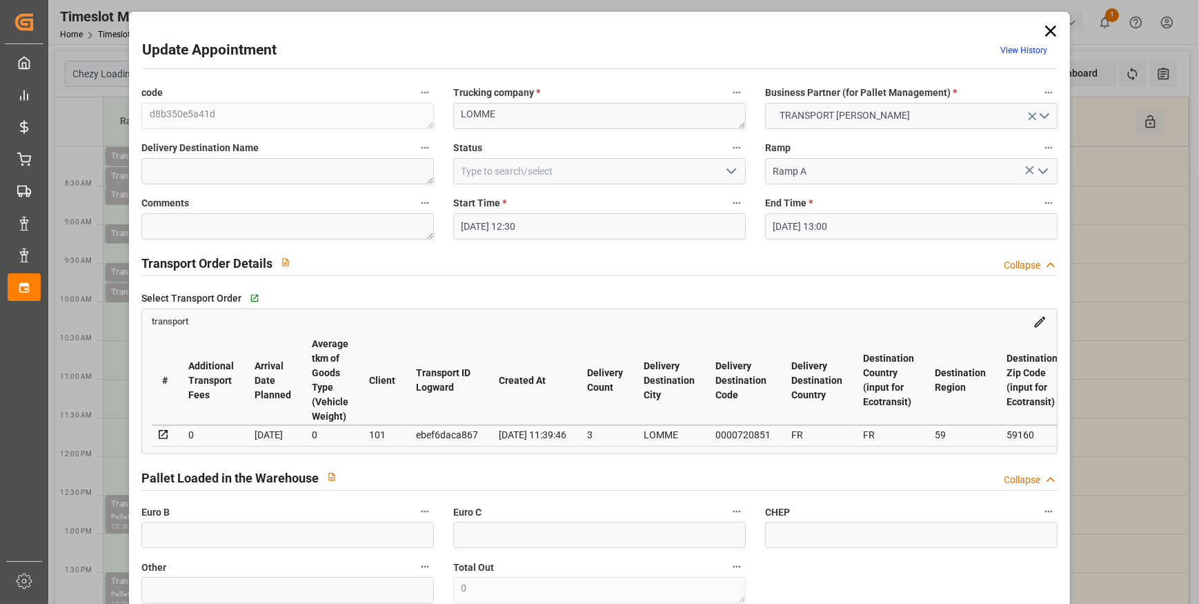
type input "[DATE] 12:30"
type input "[DATE] 13:00"
type input "[DATE] 12:56"
type input "[DATE] 11:39"
type input "[DATE]"
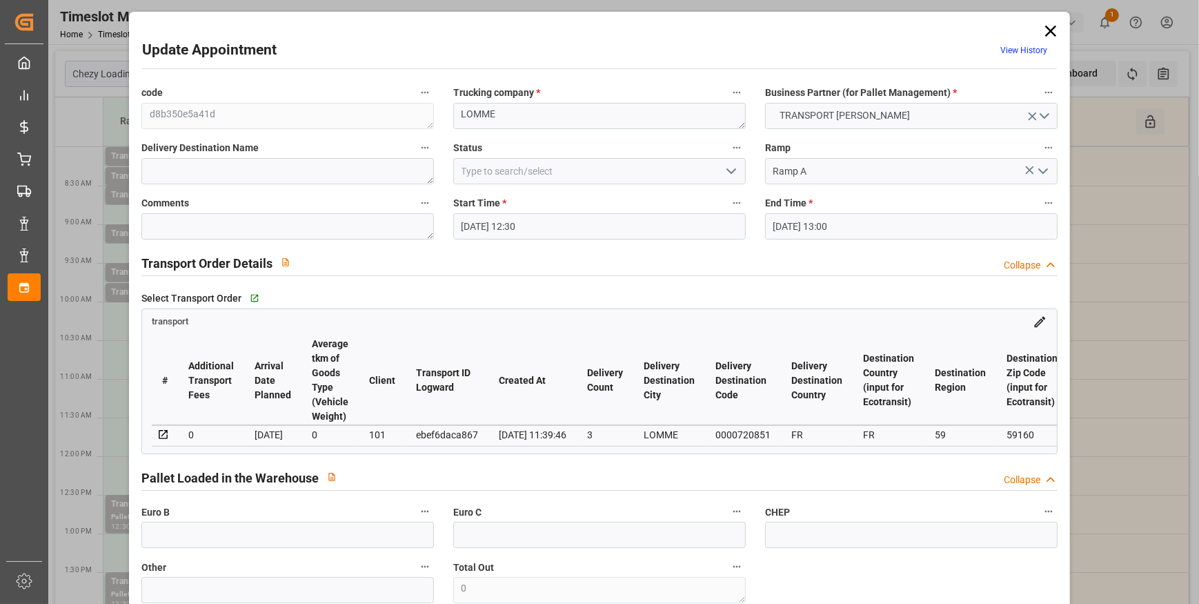
type input "[DATE]"
click at [541, 221] on input "[DATE] 12:30" at bounding box center [599, 226] width 292 height 26
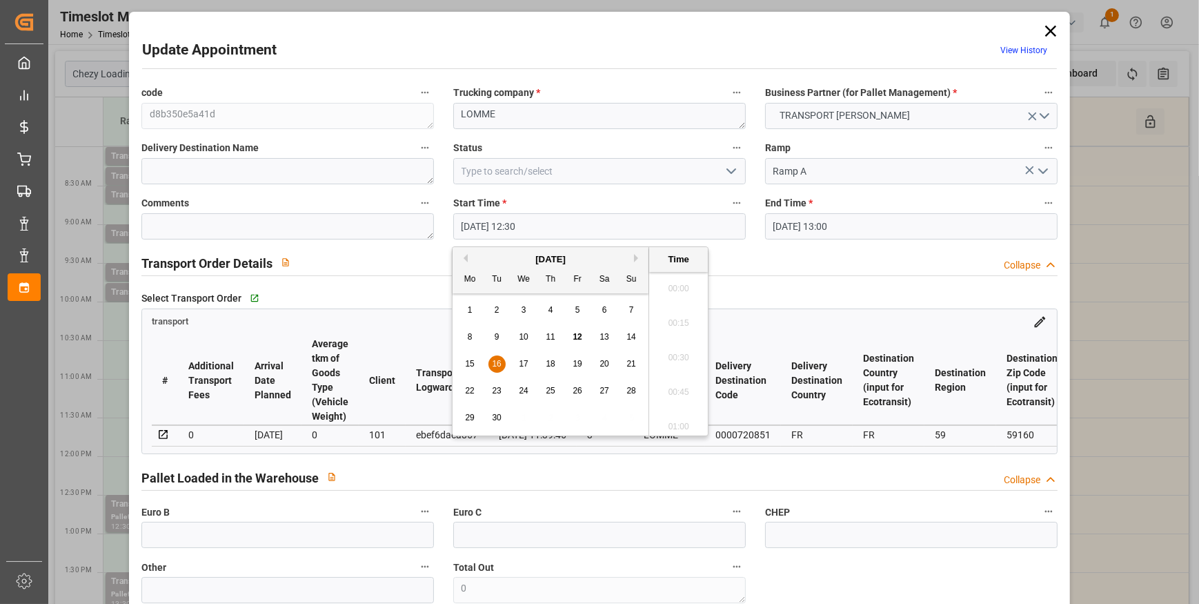
scroll to position [1660, 0]
click at [495, 366] on span "16" at bounding box center [496, 364] width 9 height 10
click at [679, 317] on li "10:00" at bounding box center [678, 323] width 59 height 34
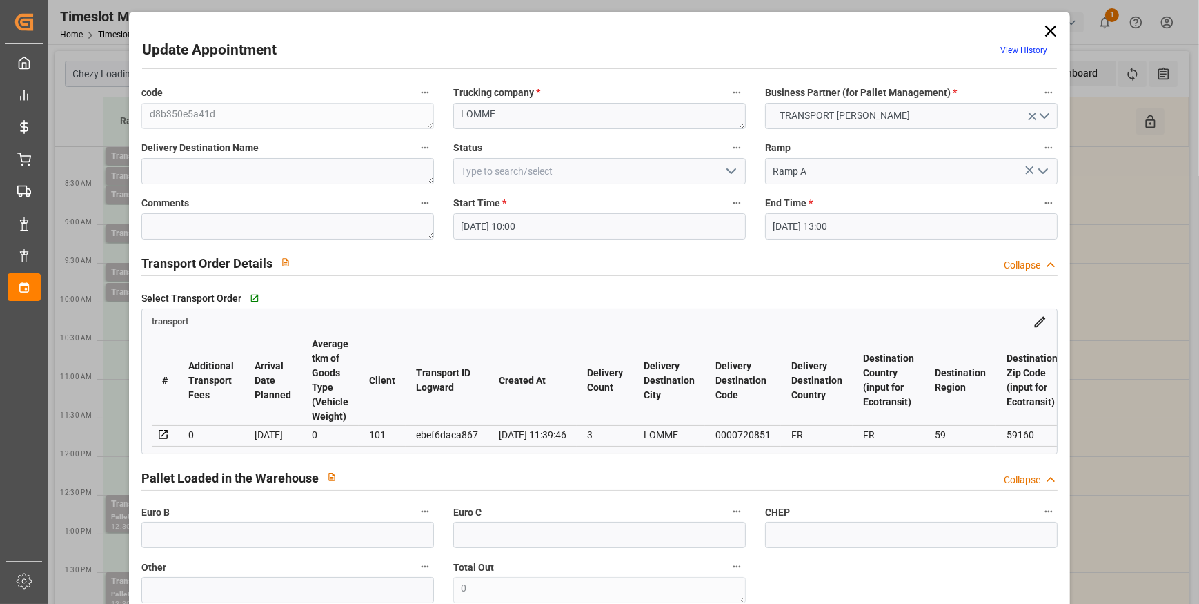
click at [811, 223] on input "[DATE] 13:00" at bounding box center [911, 226] width 292 height 26
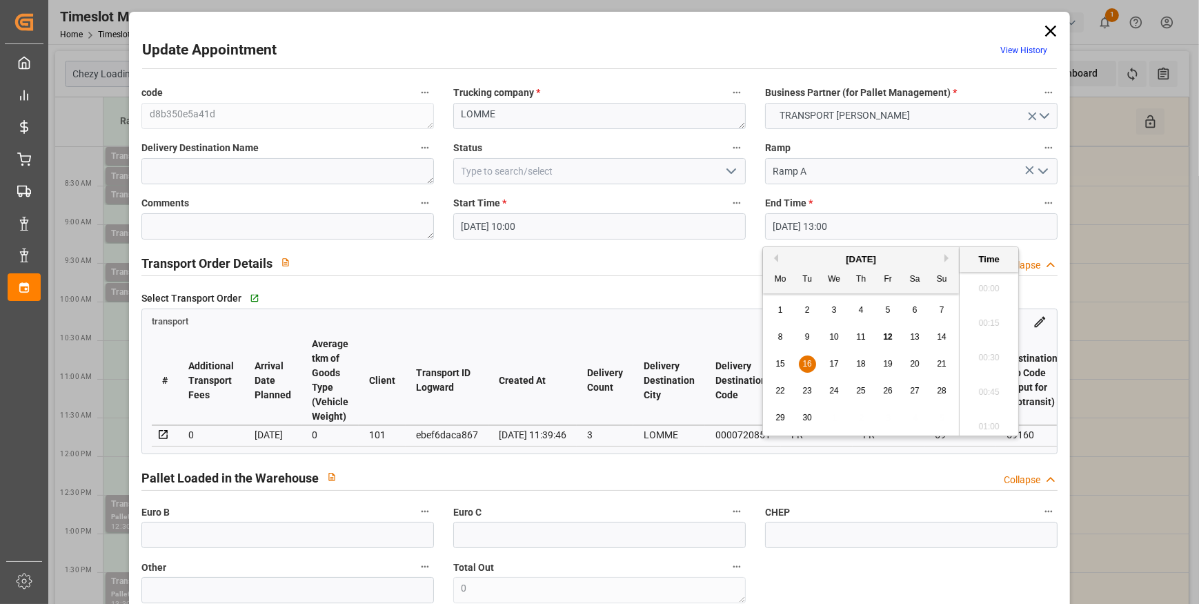
scroll to position [1729, 0]
click at [810, 361] on span "16" at bounding box center [806, 364] width 9 height 10
click at [990, 353] on li "10:15" at bounding box center [988, 351] width 59 height 34
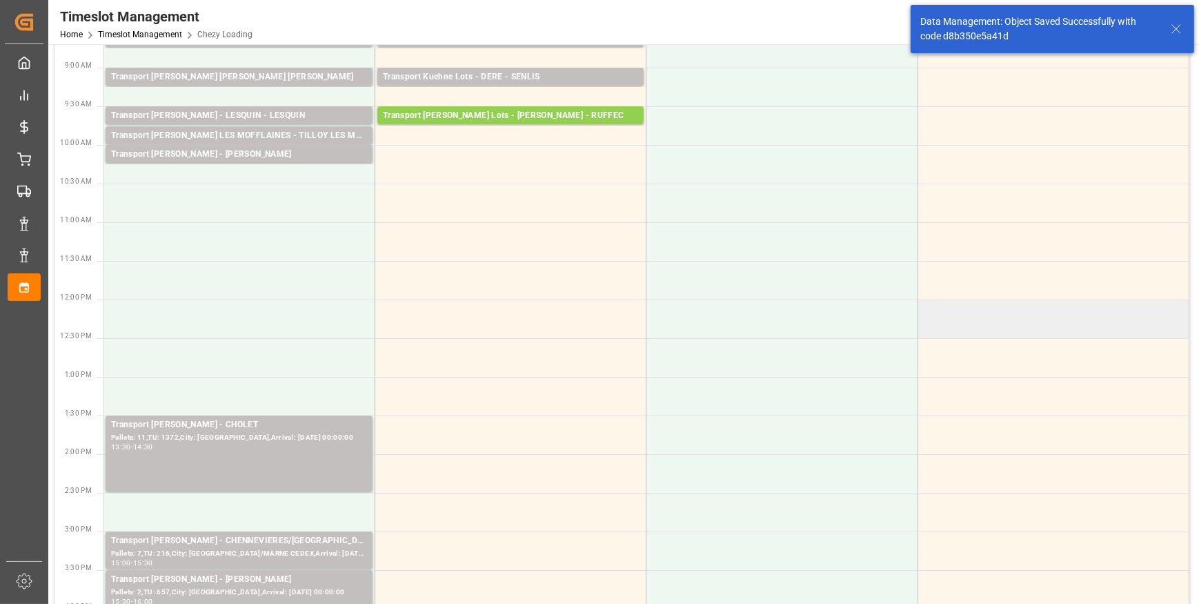
scroll to position [188, 0]
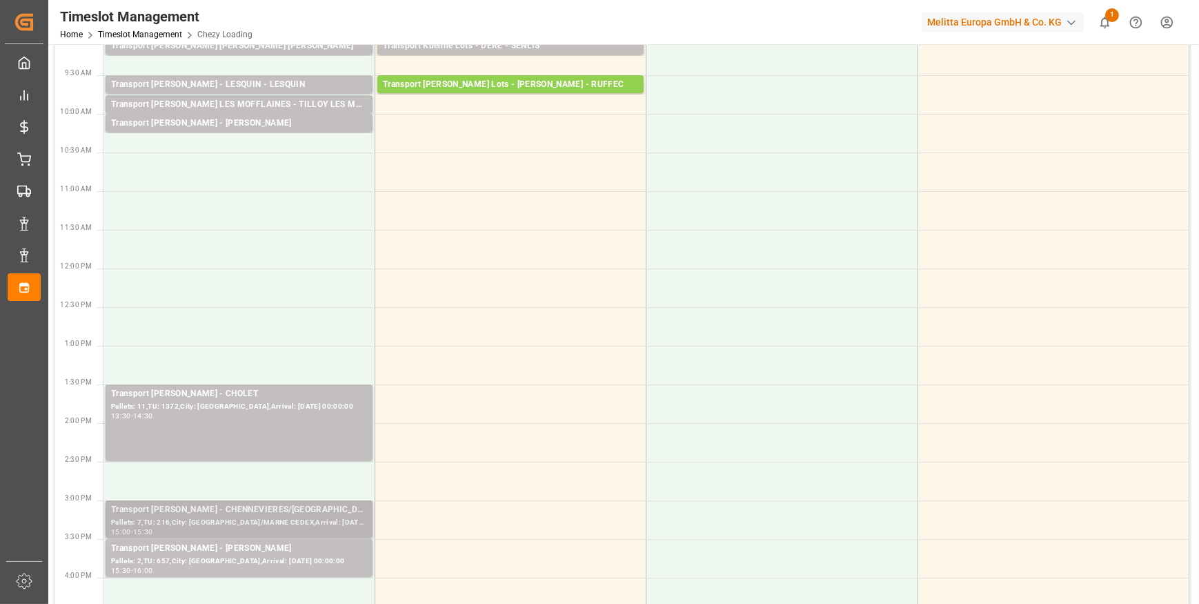
click at [228, 518] on div "Pallets: 7,TU: 216,City: [GEOGRAPHIC_DATA]/MARNE CEDEX,Arrival: [DATE] 00:00:00" at bounding box center [239, 523] width 256 height 12
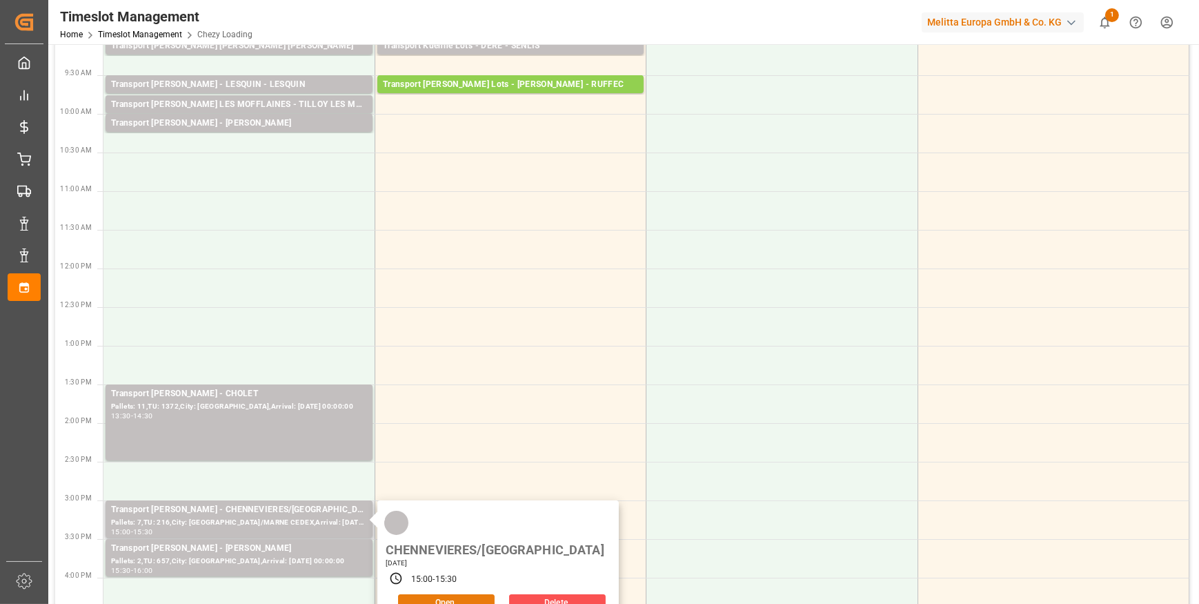
click at [475, 594] on button "Open" at bounding box center [446, 602] width 97 height 17
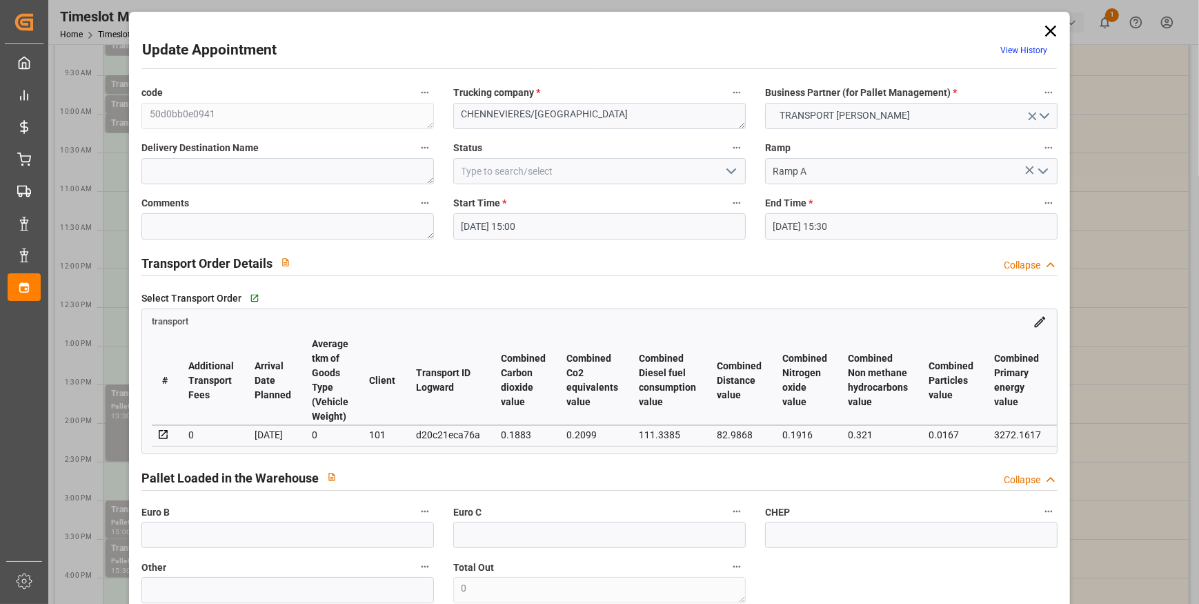
click at [728, 170] on icon "open menu" at bounding box center [731, 171] width 17 height 17
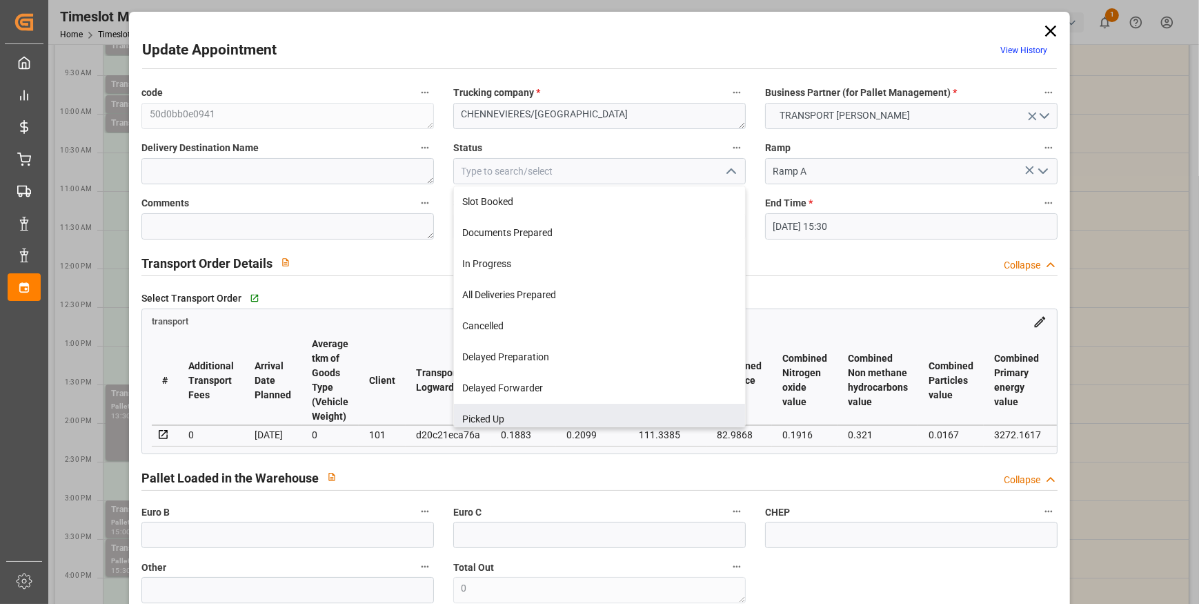
click at [577, 458] on div "Select Transport Order   Go to transport Grid transport # Additional Transport …" at bounding box center [599, 370] width 935 height 175
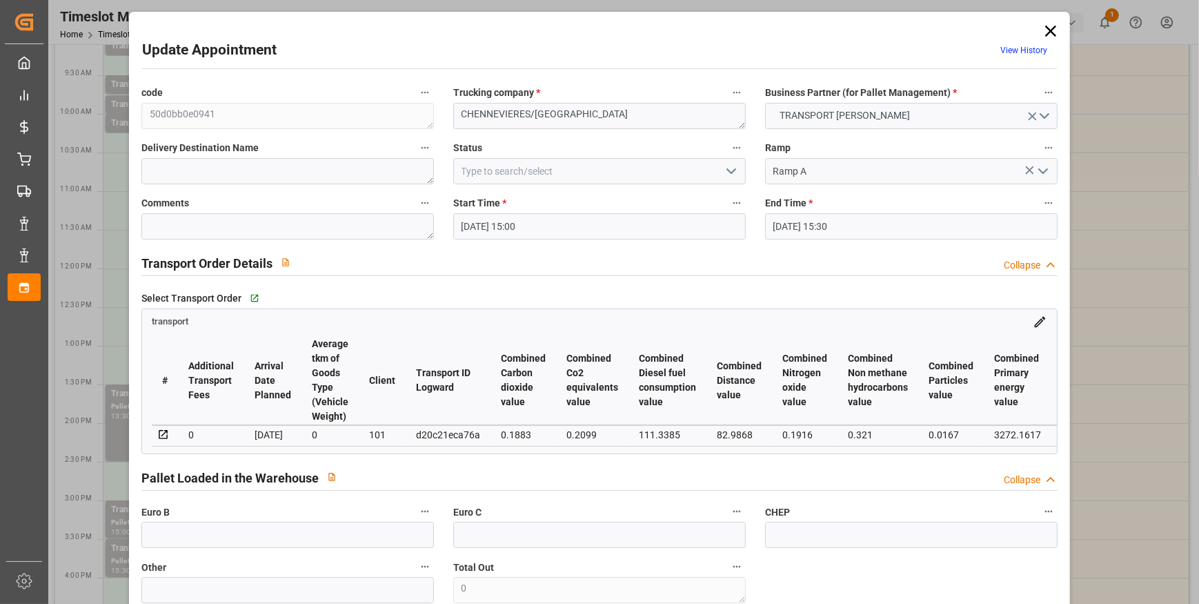
click at [505, 223] on input "[DATE] 15:00" at bounding box center [599, 226] width 292 height 26
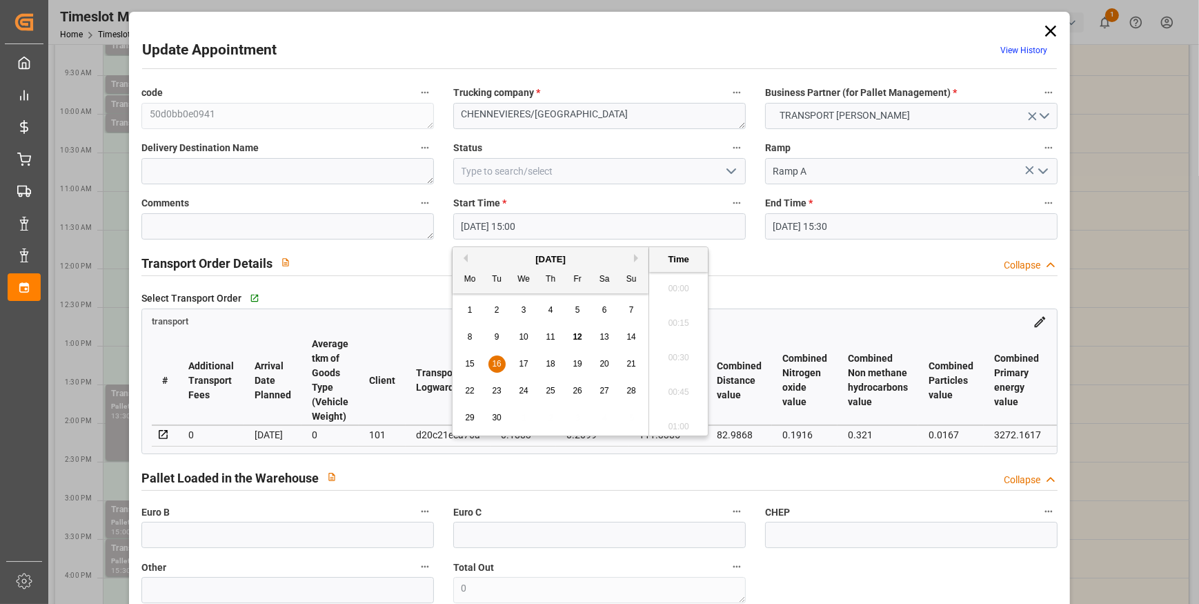
scroll to position [2005, 0]
click at [498, 361] on span "16" at bounding box center [496, 364] width 9 height 10
click at [674, 388] on li "10:15" at bounding box center [678, 388] width 59 height 34
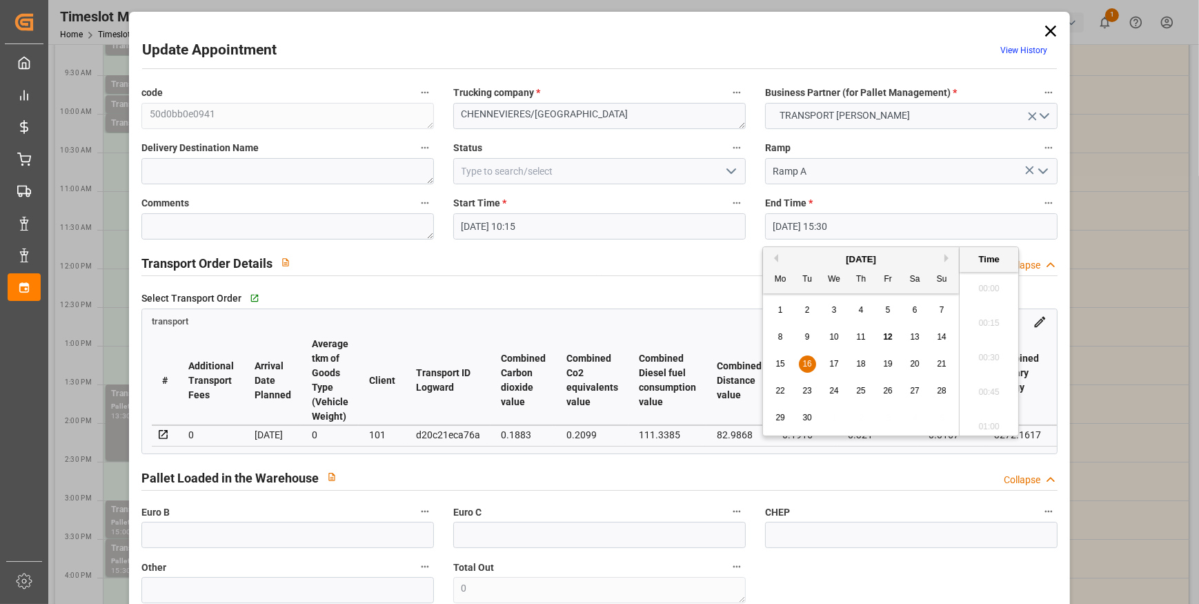
click at [819, 228] on input "[DATE] 15:30" at bounding box center [911, 226] width 292 height 26
click at [807, 368] on div "16" at bounding box center [807, 364] width 17 height 17
click at [980, 352] on li "10:30" at bounding box center [988, 354] width 59 height 34
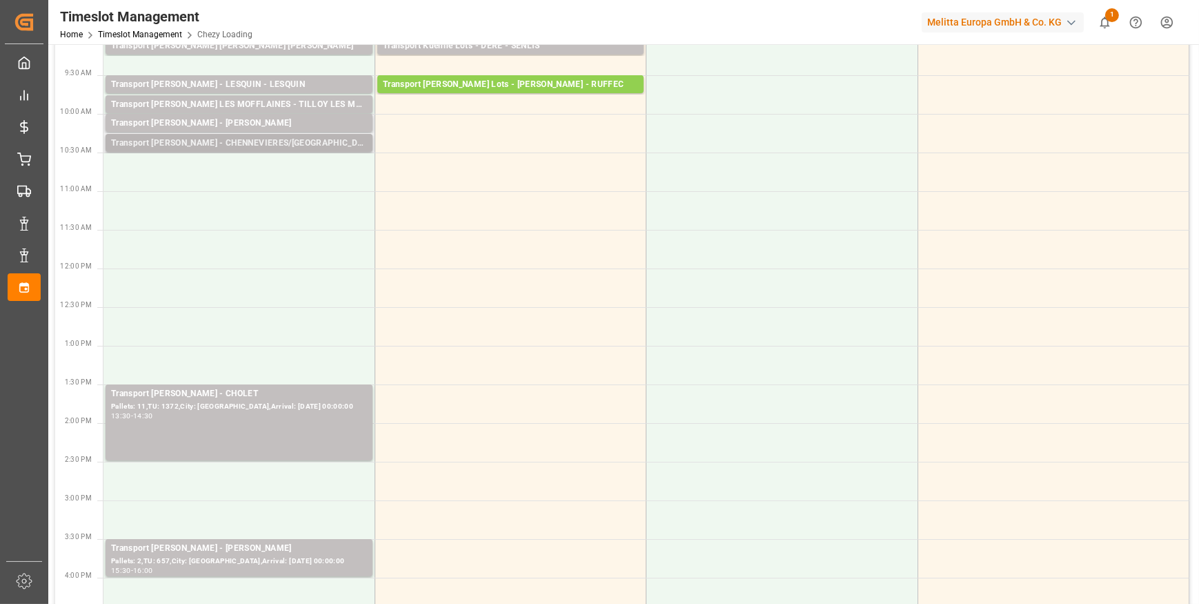
click at [251, 141] on div "Transport [PERSON_NAME] - CHENNEVIERES/[GEOGRAPHIC_DATA] - [GEOGRAPHIC_DATA]/MA…" at bounding box center [239, 144] width 256 height 14
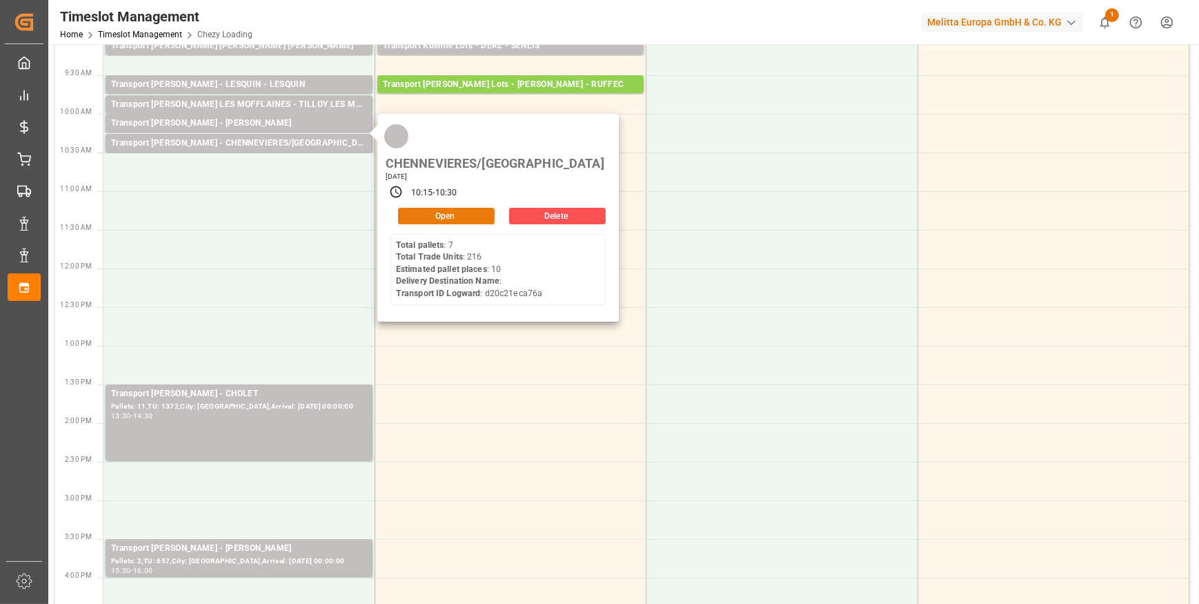
click at [423, 208] on button "Open" at bounding box center [446, 216] width 97 height 17
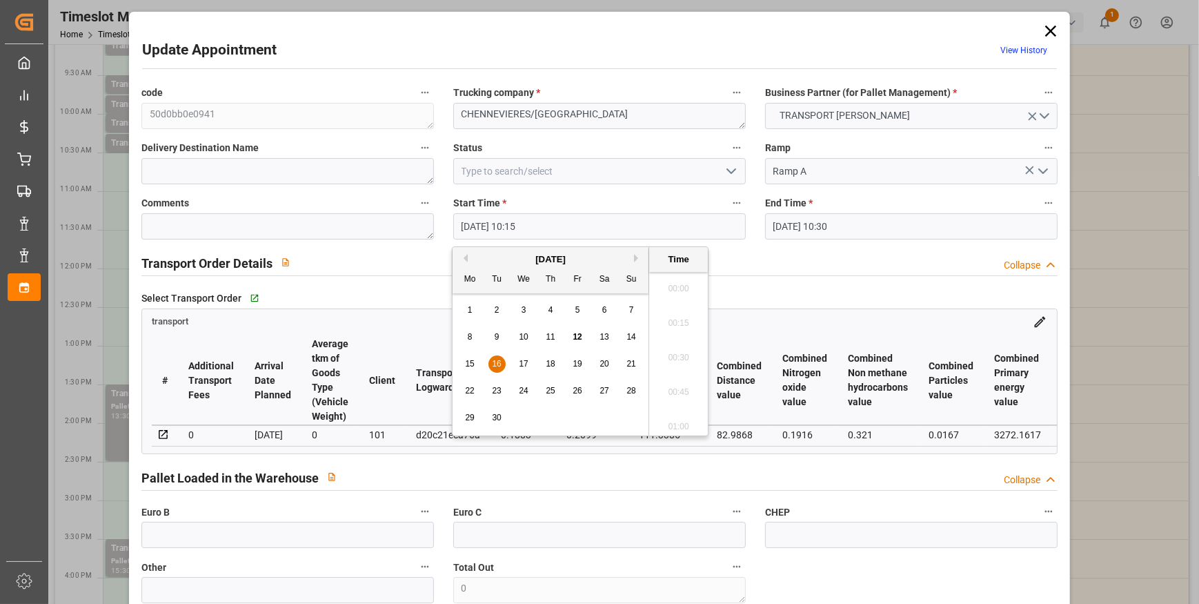
click at [634, 223] on input "[DATE] 10:15" at bounding box center [599, 226] width 292 height 26
click at [493, 363] on span "16" at bounding box center [496, 364] width 9 height 10
click at [669, 384] on li "10:30" at bounding box center [678, 388] width 59 height 34
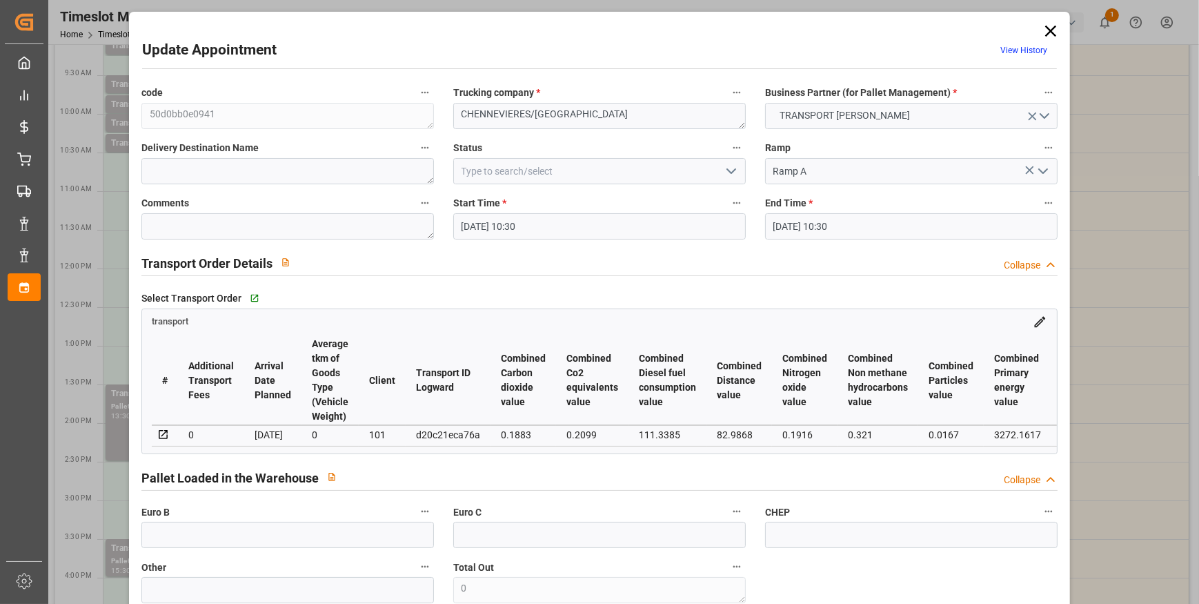
click at [788, 221] on input "[DATE] 10:30" at bounding box center [911, 226] width 292 height 26
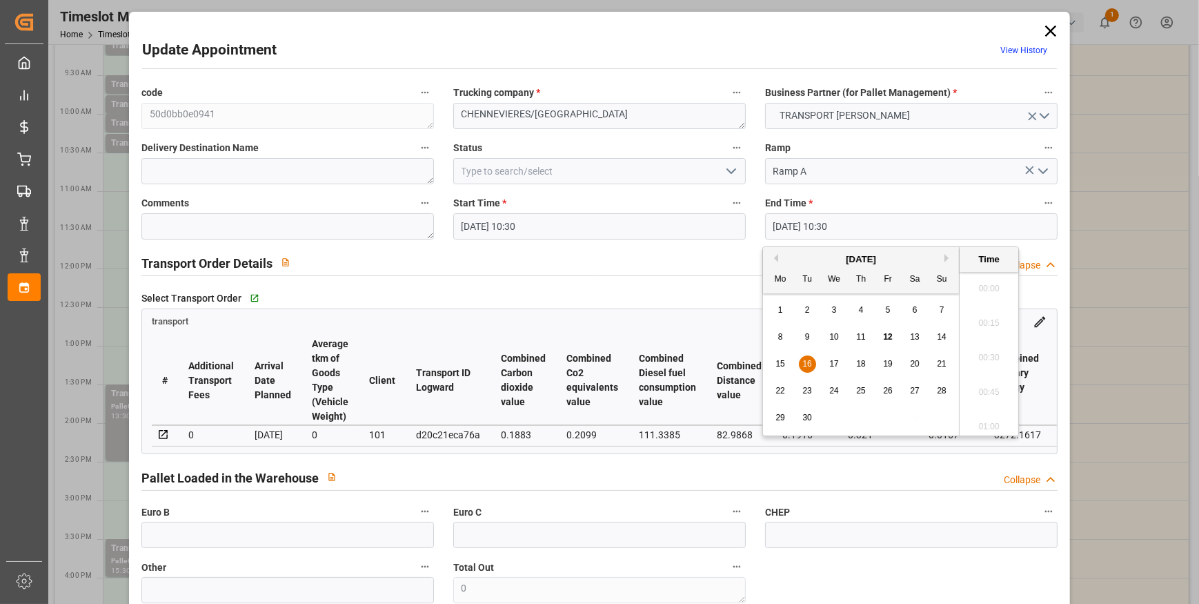
scroll to position [1384, 0]
click at [806, 358] on div "16" at bounding box center [807, 364] width 17 height 17
click at [973, 373] on li "10:45" at bounding box center [988, 388] width 59 height 34
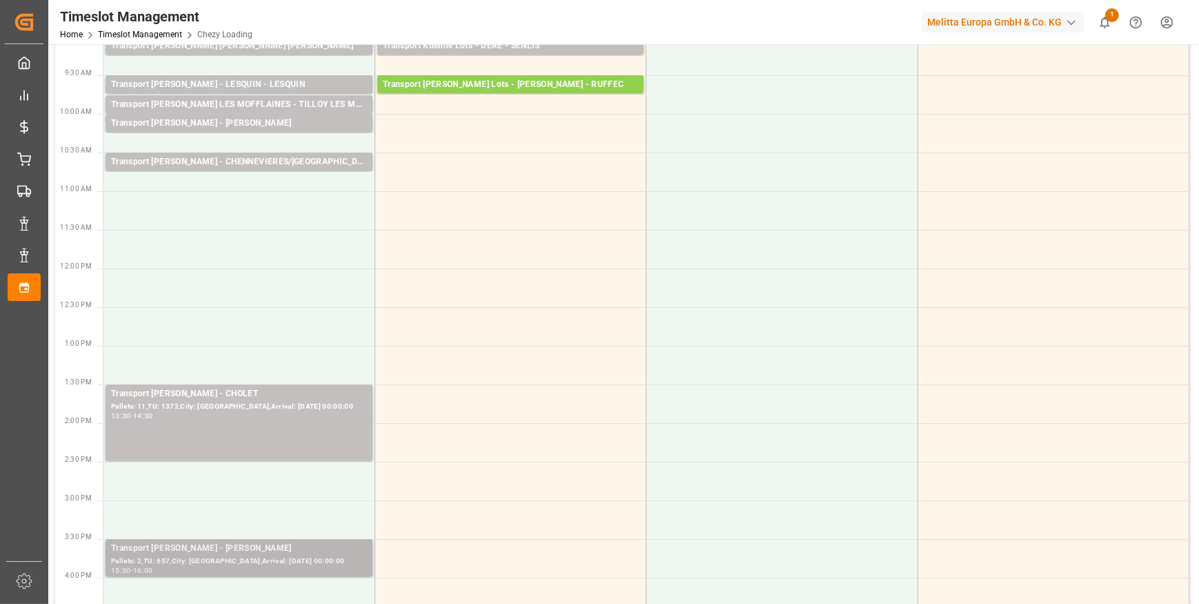
click at [228, 548] on div "Transport [PERSON_NAME] - [PERSON_NAME]" at bounding box center [239, 548] width 256 height 14
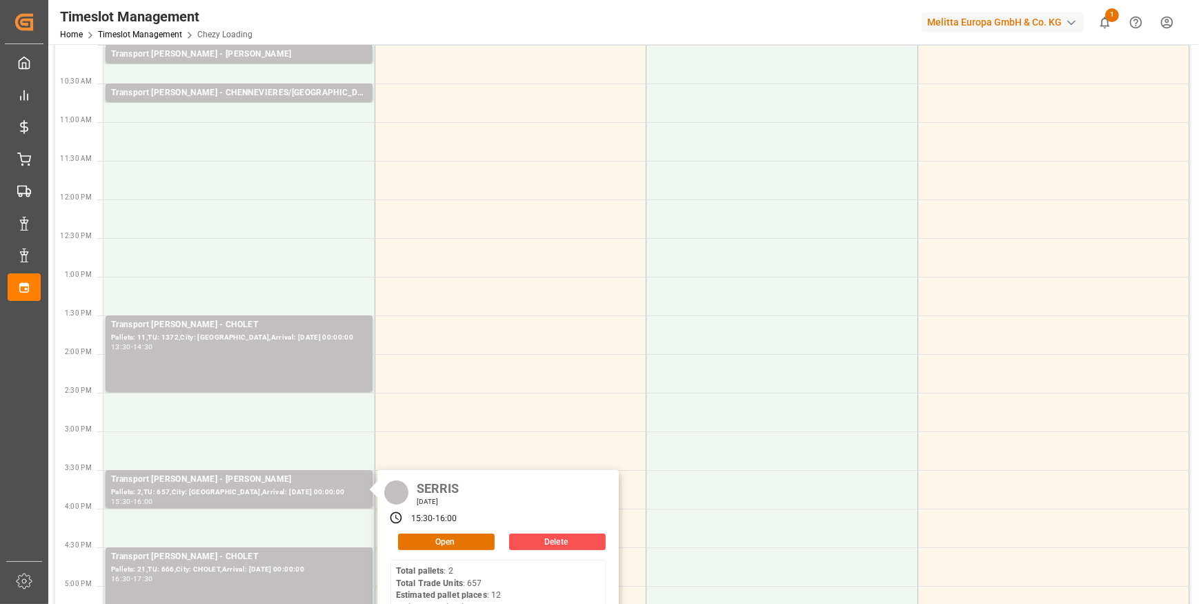
scroll to position [627, 0]
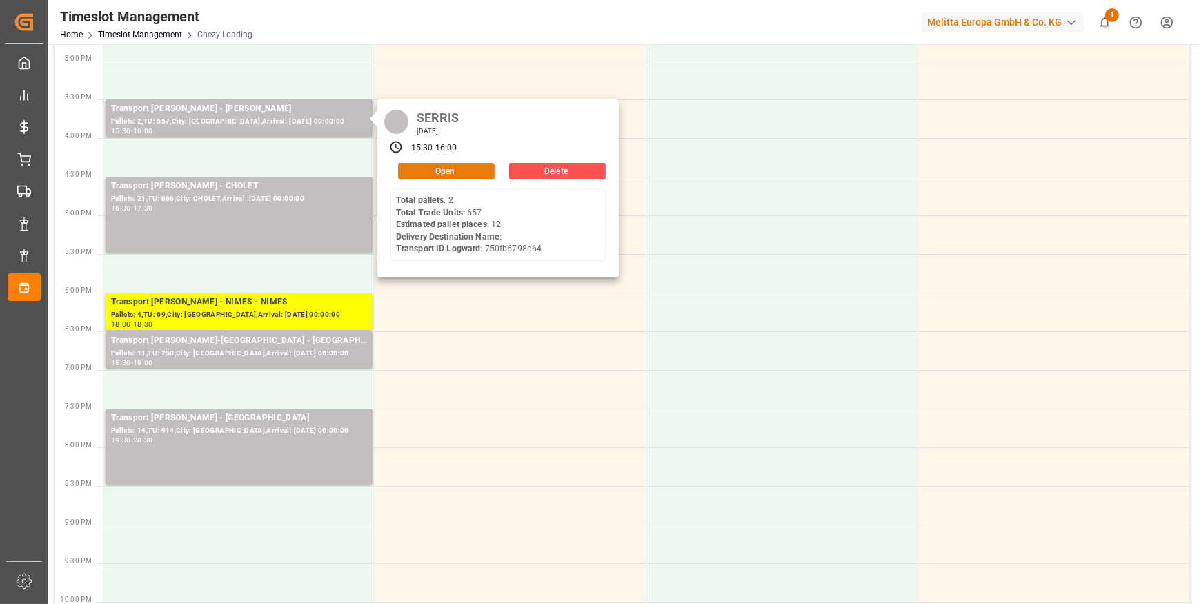
click at [440, 168] on button "Open" at bounding box center [446, 171] width 97 height 17
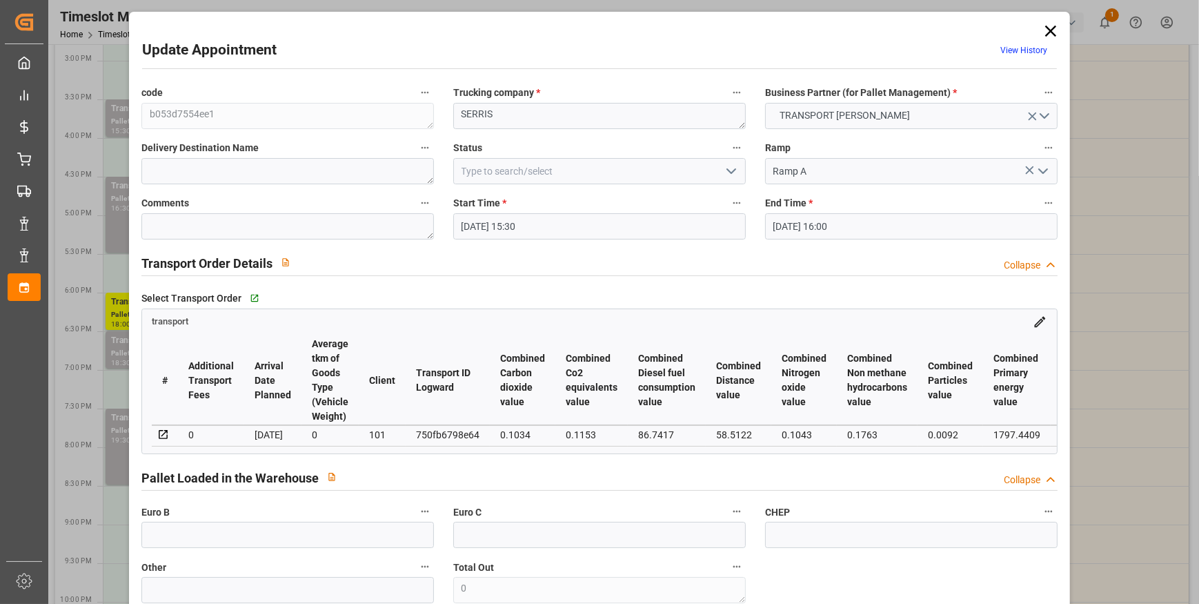
click at [727, 170] on polyline "open menu" at bounding box center [731, 171] width 8 height 4
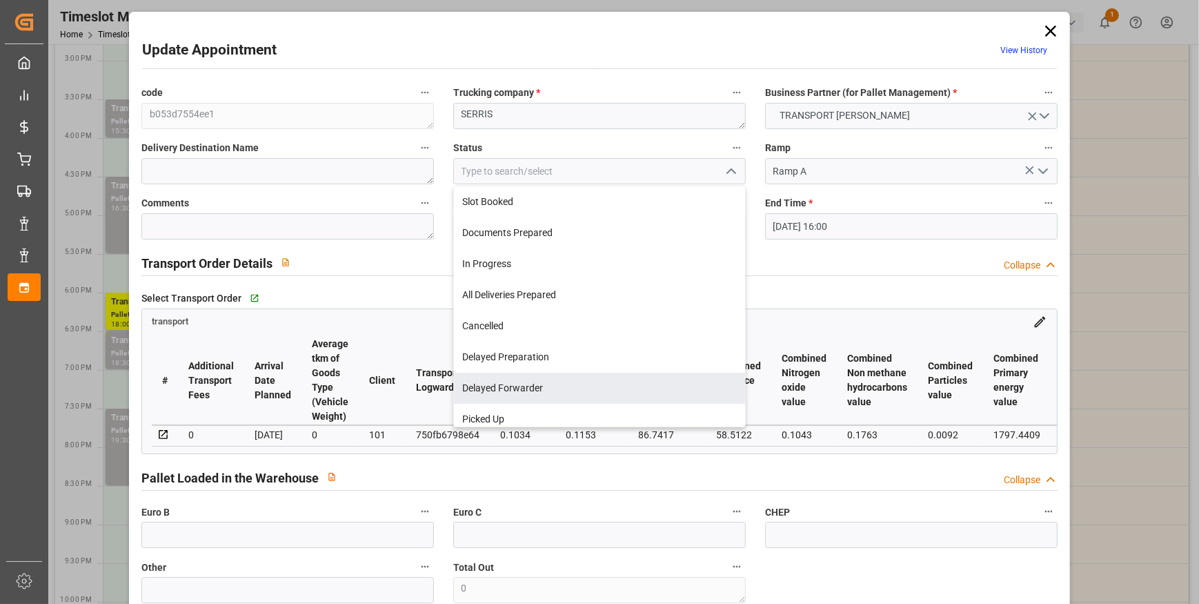
click at [821, 249] on div "Transport Order Details Collapse" at bounding box center [599, 262] width 916 height 26
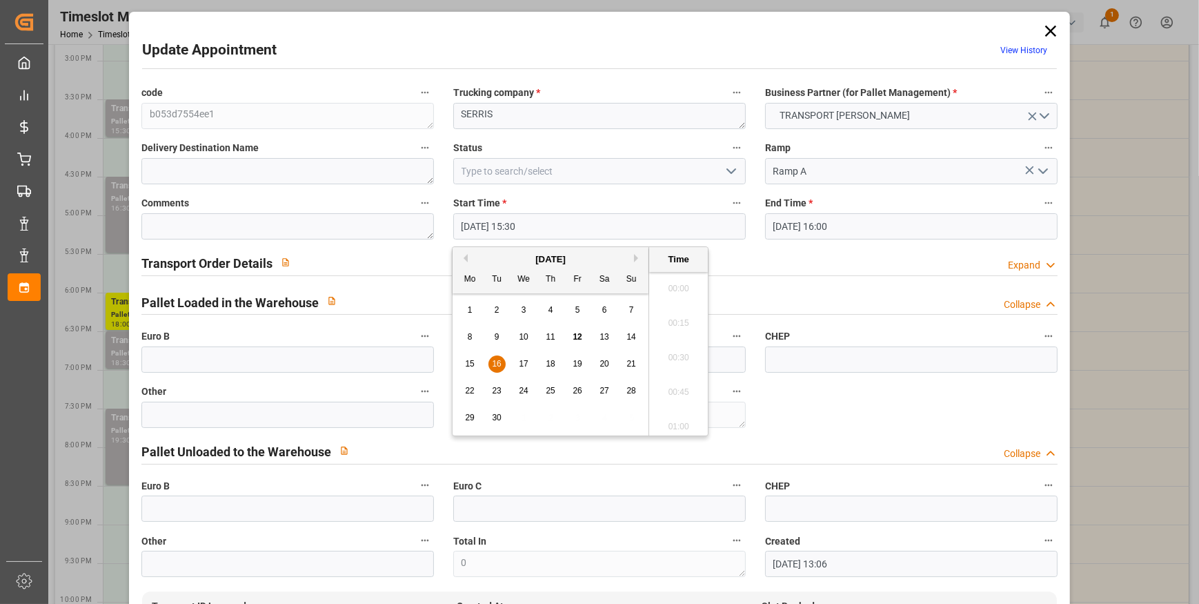
click at [510, 223] on input "[DATE] 15:30" at bounding box center [599, 226] width 292 height 26
click at [492, 366] on span "16" at bounding box center [496, 364] width 9 height 10
click at [675, 321] on li "10:45" at bounding box center [678, 325] width 59 height 34
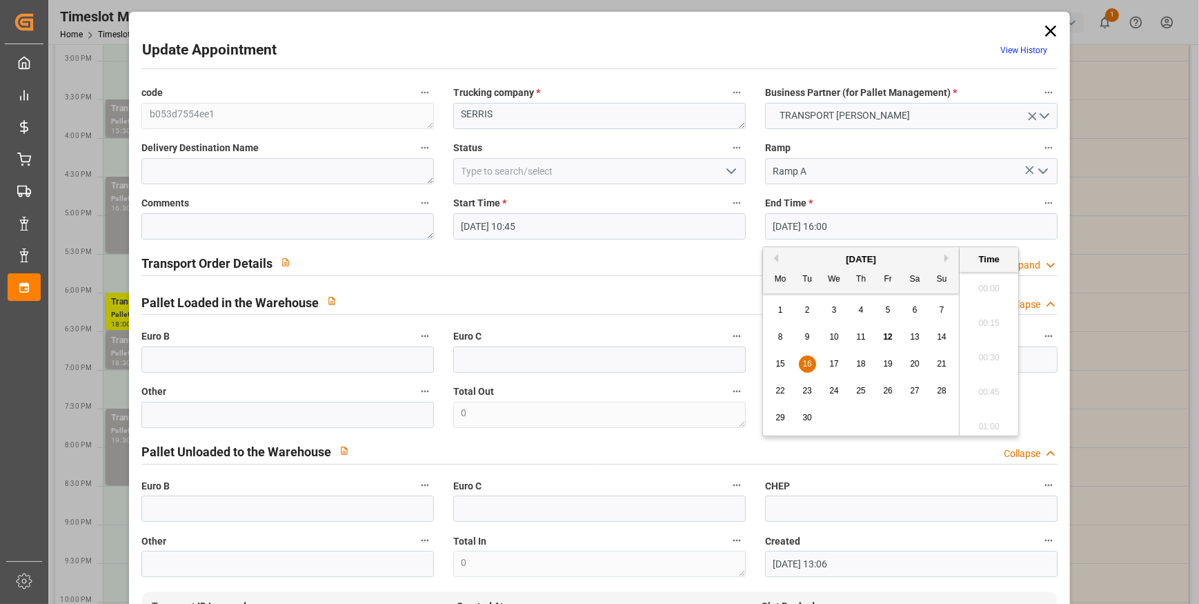
click at [848, 228] on input "[DATE] 16:00" at bounding box center [911, 226] width 292 height 26
click at [806, 362] on span "16" at bounding box center [806, 364] width 9 height 10
click at [980, 355] on li "11:00" at bounding box center [988, 354] width 59 height 34
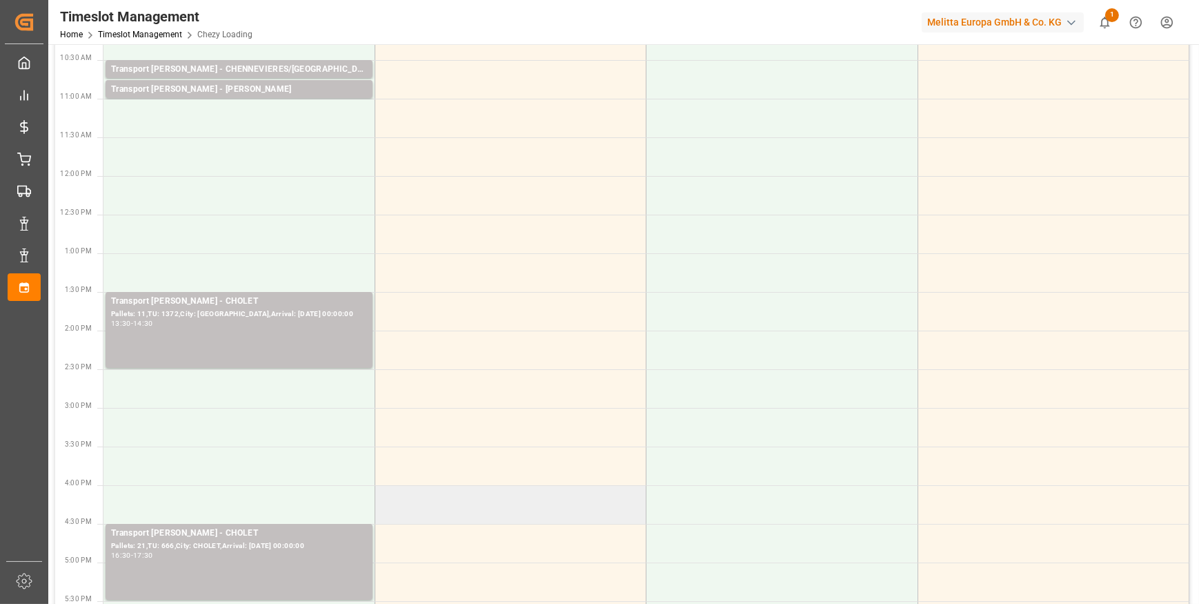
scroll to position [250, 0]
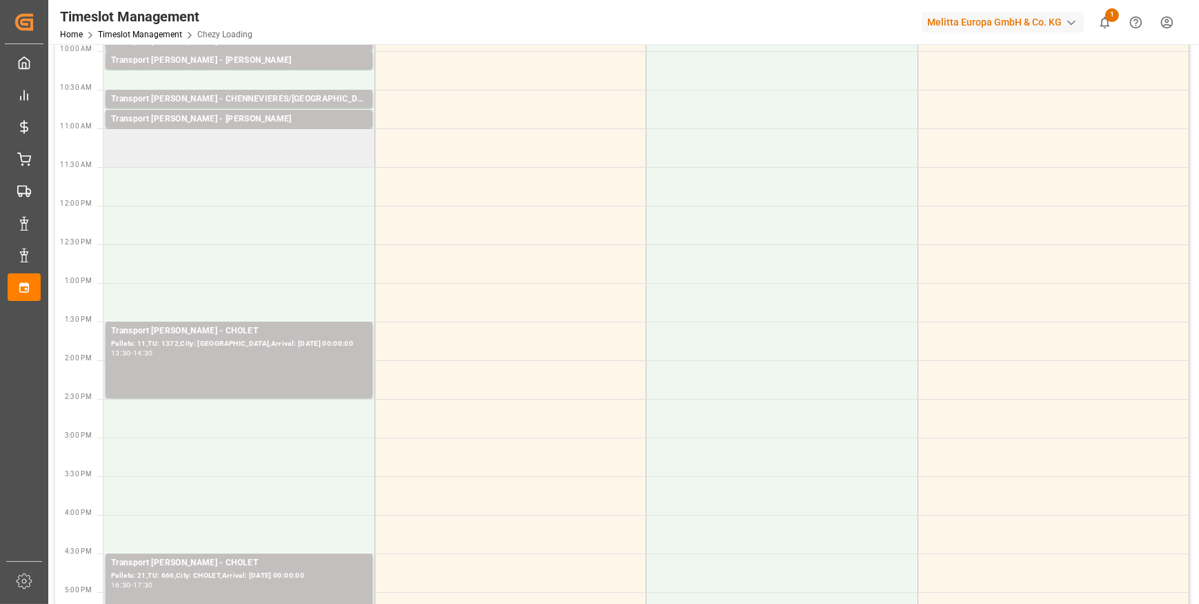
click at [164, 154] on td at bounding box center [238, 147] width 271 height 39
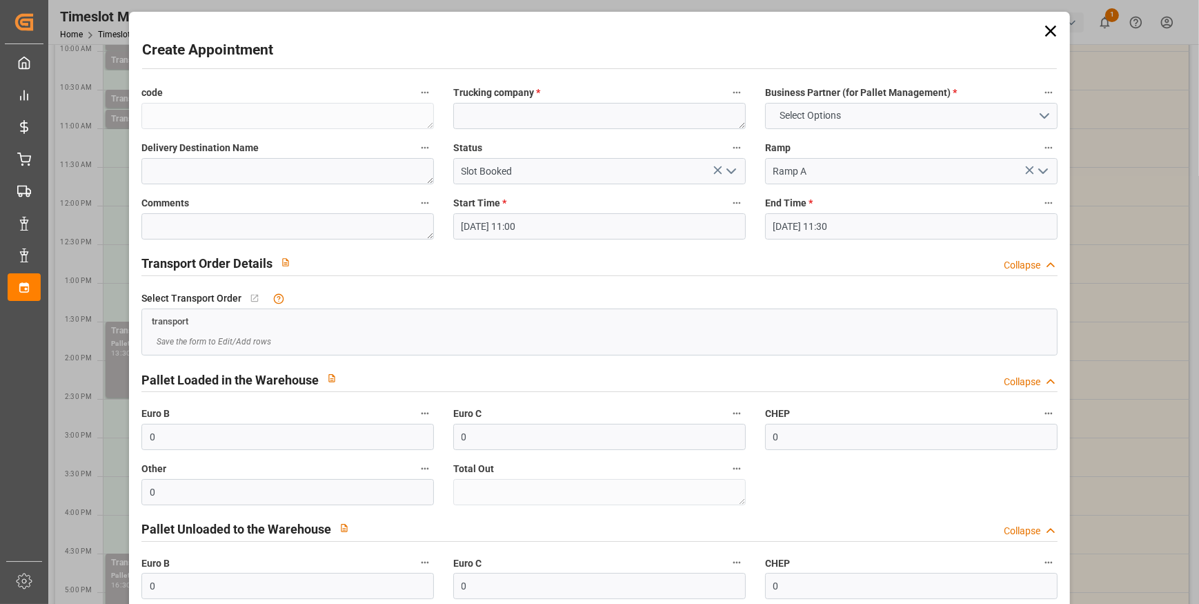
click at [1045, 28] on icon at bounding box center [1050, 31] width 11 height 11
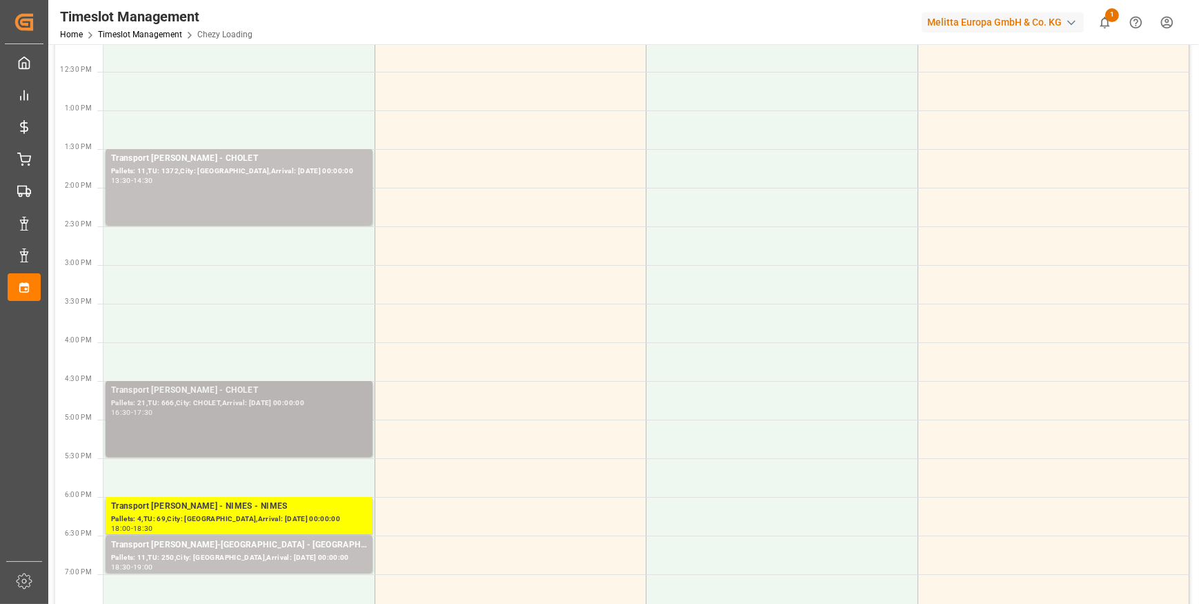
scroll to position [439, 0]
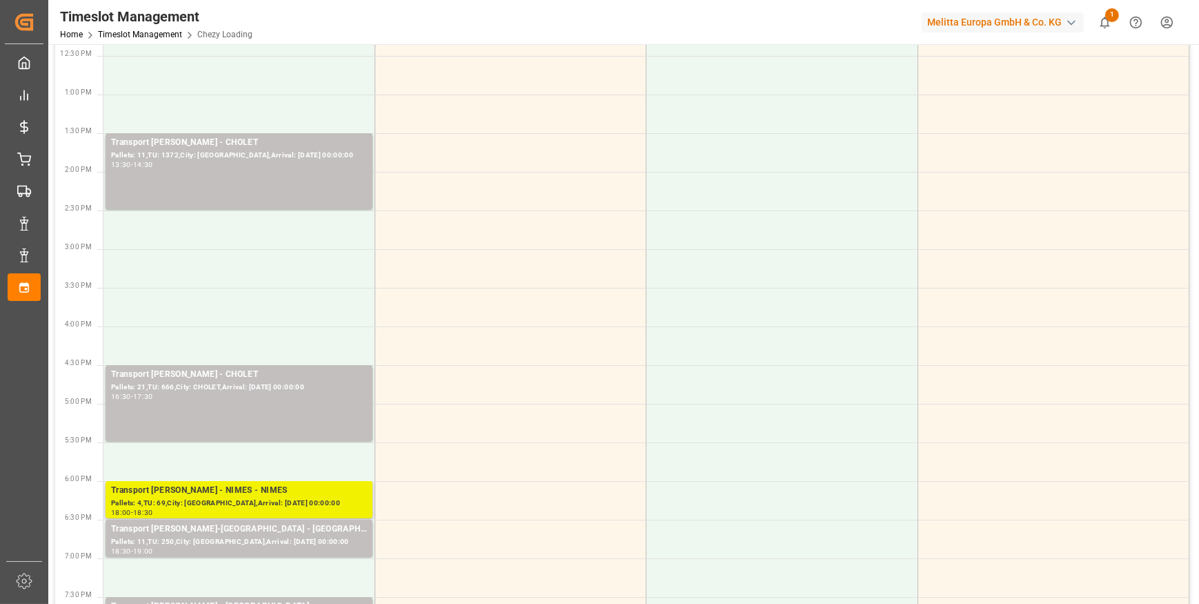
click at [241, 498] on div "Pallets: 4,TU: 69,City: [GEOGRAPHIC_DATA],Arrival: [DATE] 00:00:00" at bounding box center [239, 503] width 256 height 12
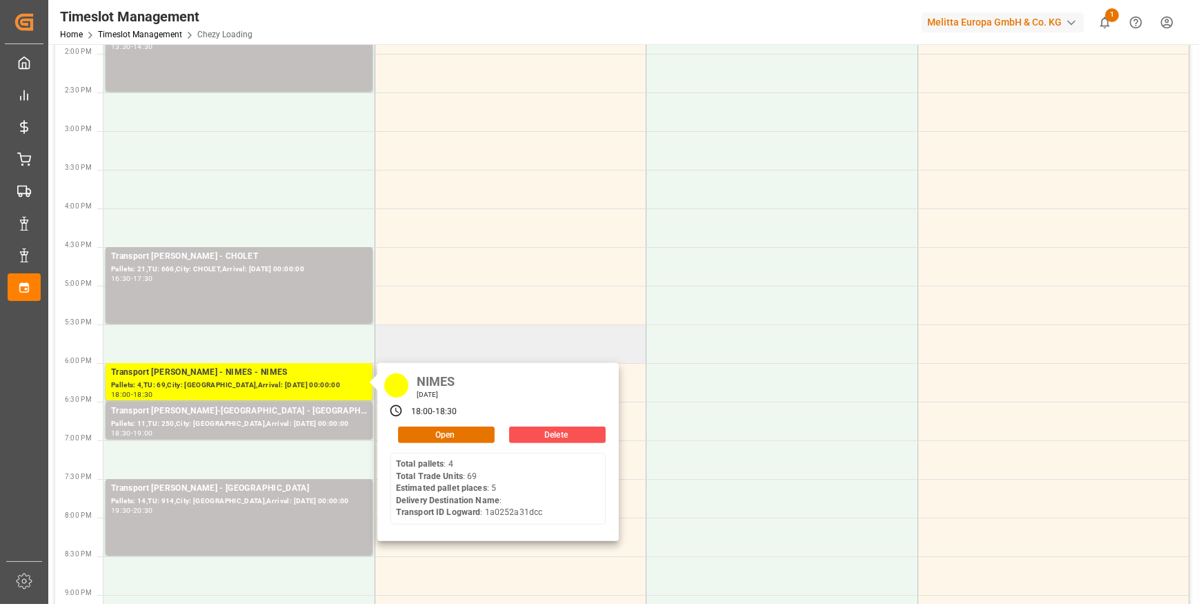
scroll to position [564, 0]
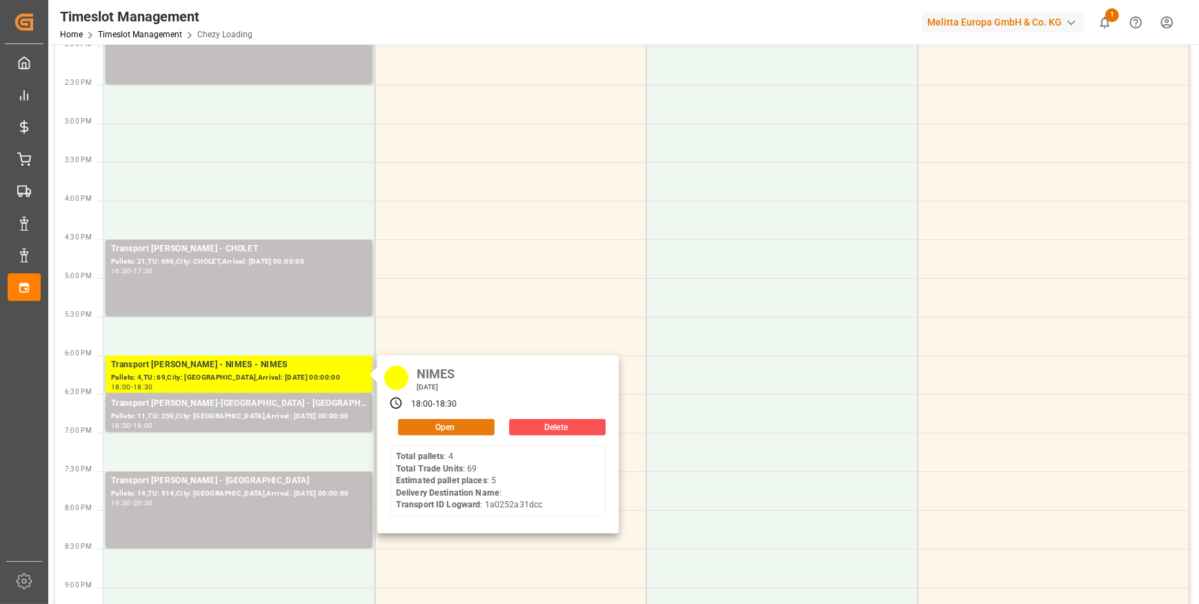
click at [426, 419] on button "Open" at bounding box center [446, 427] width 97 height 17
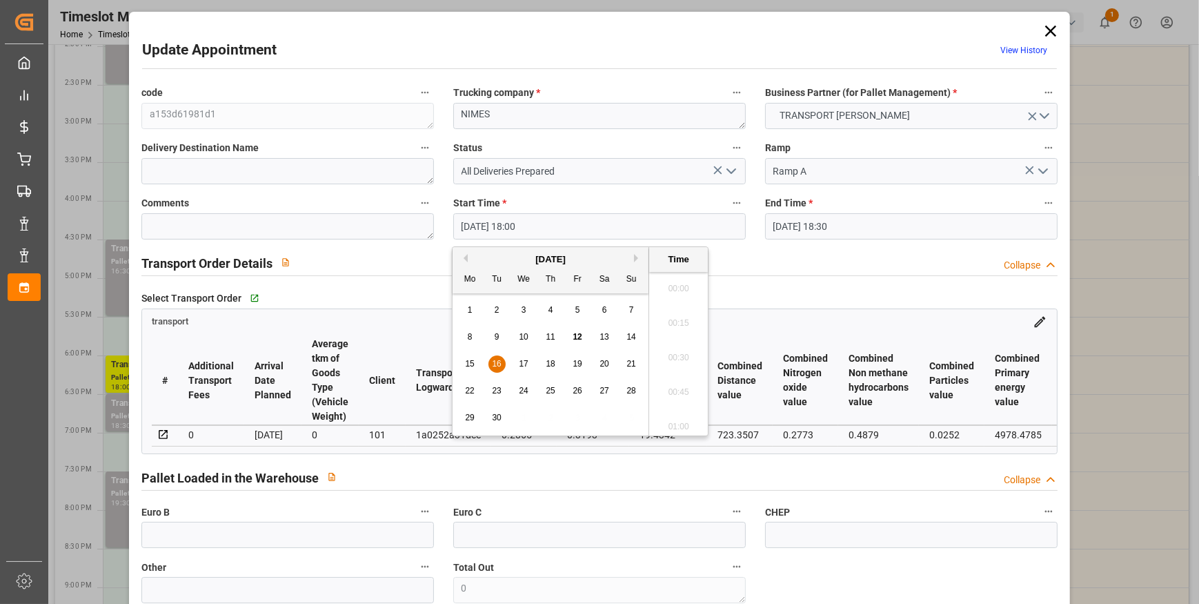
click at [554, 222] on input "[DATE] 18:00" at bounding box center [599, 226] width 292 height 26
click at [501, 358] on div "16" at bounding box center [496, 364] width 17 height 17
click at [670, 300] on li "11:15" at bounding box center [678, 301] width 59 height 34
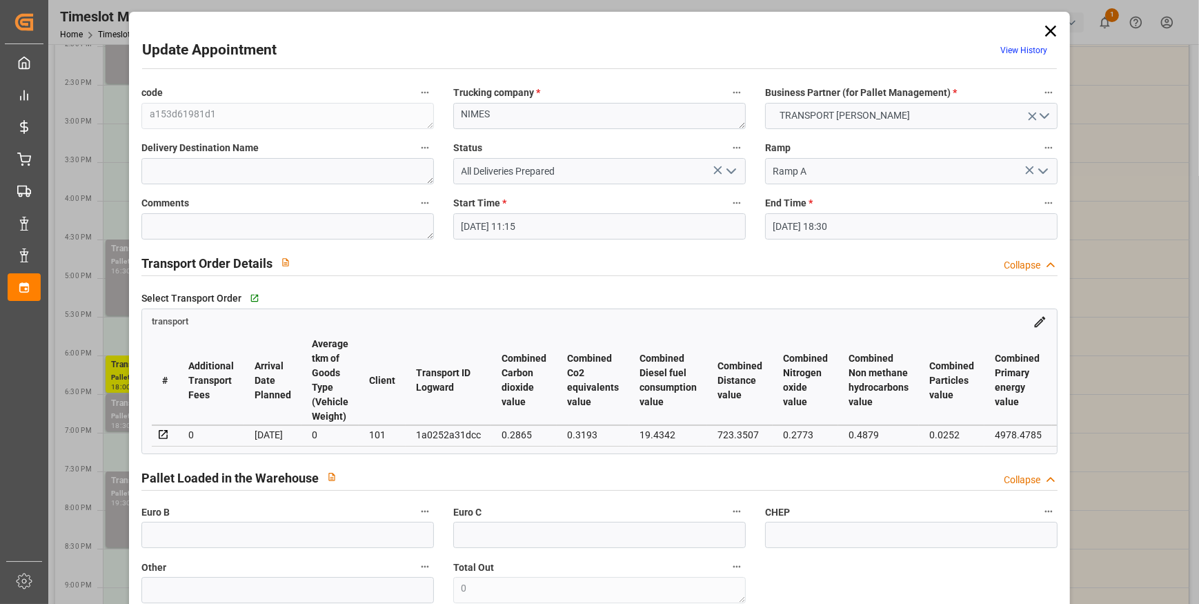
click at [798, 223] on input "[DATE] 18:30" at bounding box center [911, 226] width 292 height 26
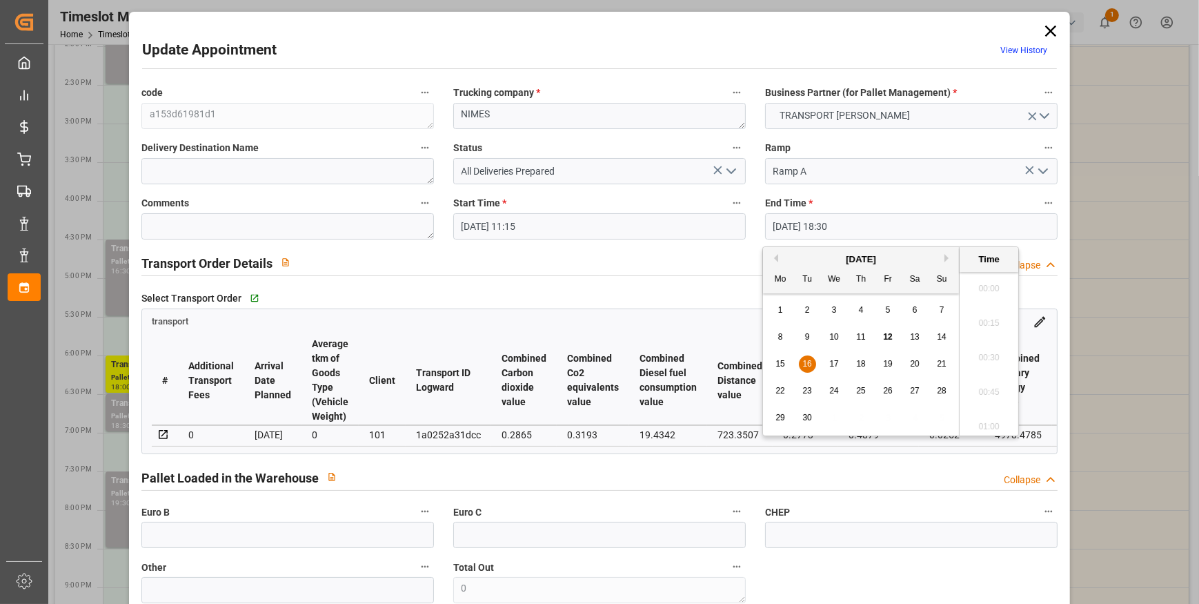
scroll to position [2487, 0]
click at [806, 357] on div "16" at bounding box center [807, 364] width 17 height 17
click at [981, 322] on li "11:30" at bounding box center [988, 329] width 59 height 34
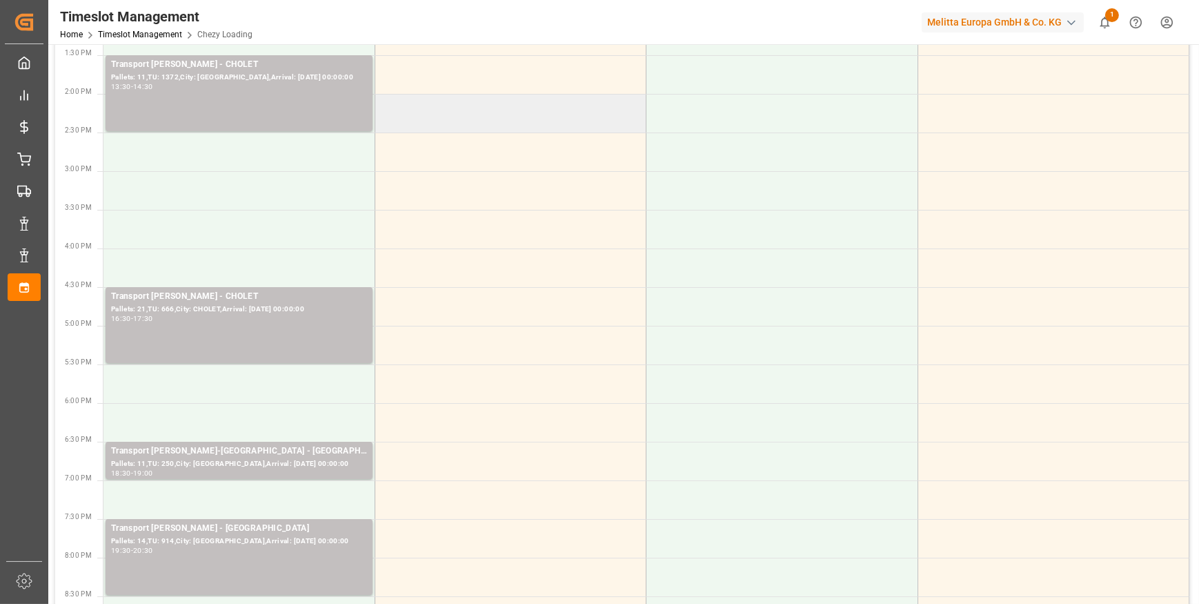
scroll to position [564, 0]
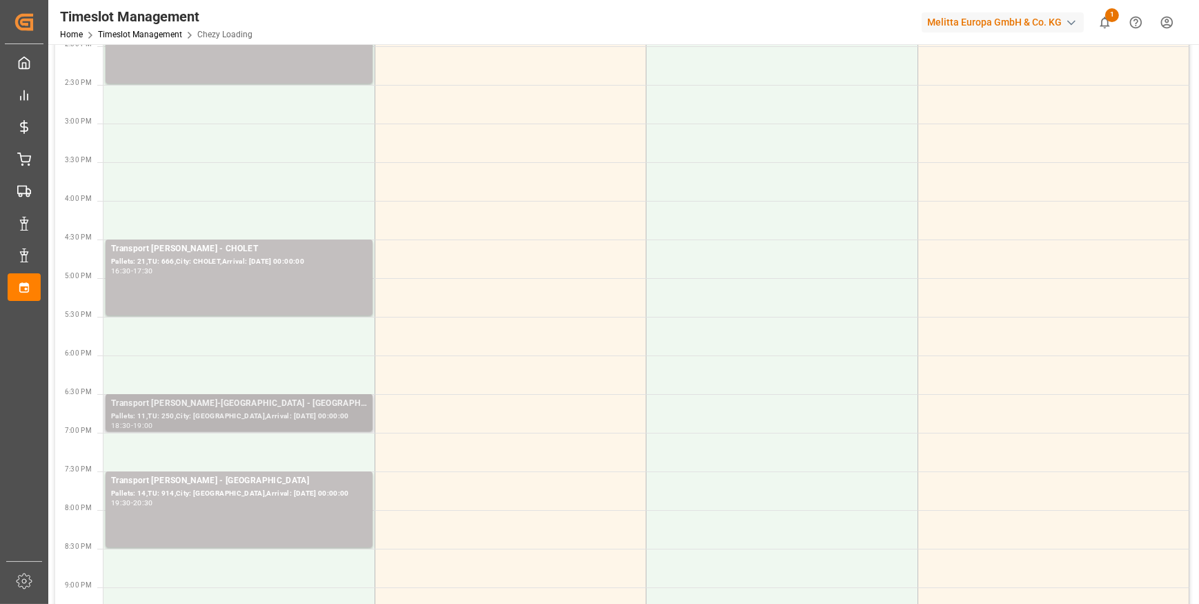
click at [280, 410] on div "Pallets: 11,TU: 250,City: [GEOGRAPHIC_DATA],Arrival: [DATE] 00:00:00" at bounding box center [239, 416] width 256 height 12
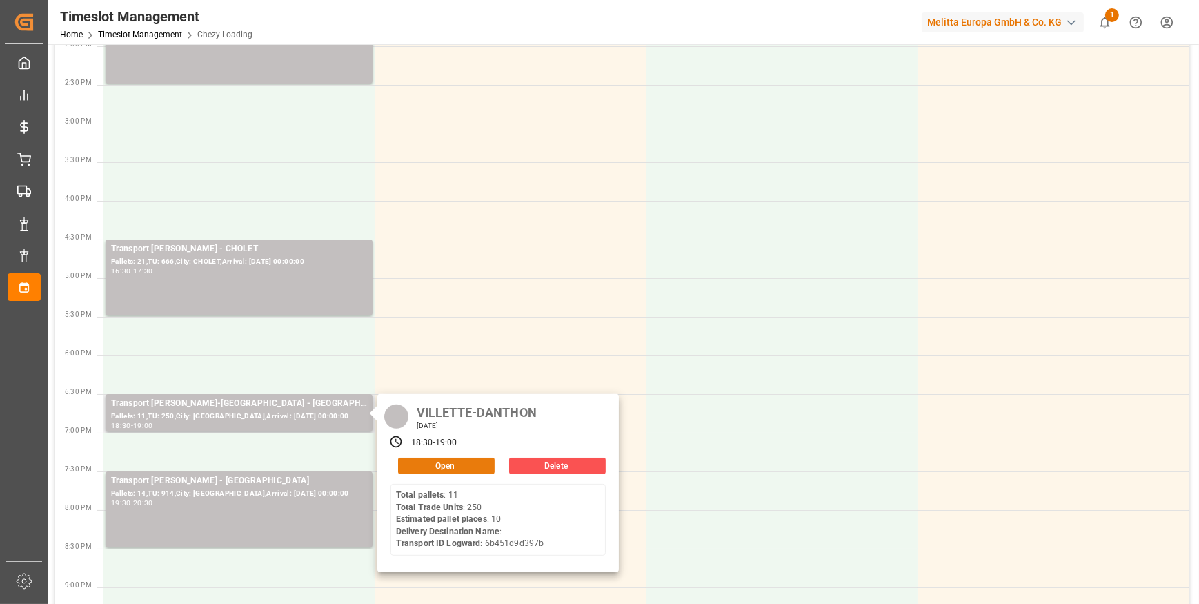
click at [448, 466] on button "Open" at bounding box center [446, 465] width 97 height 17
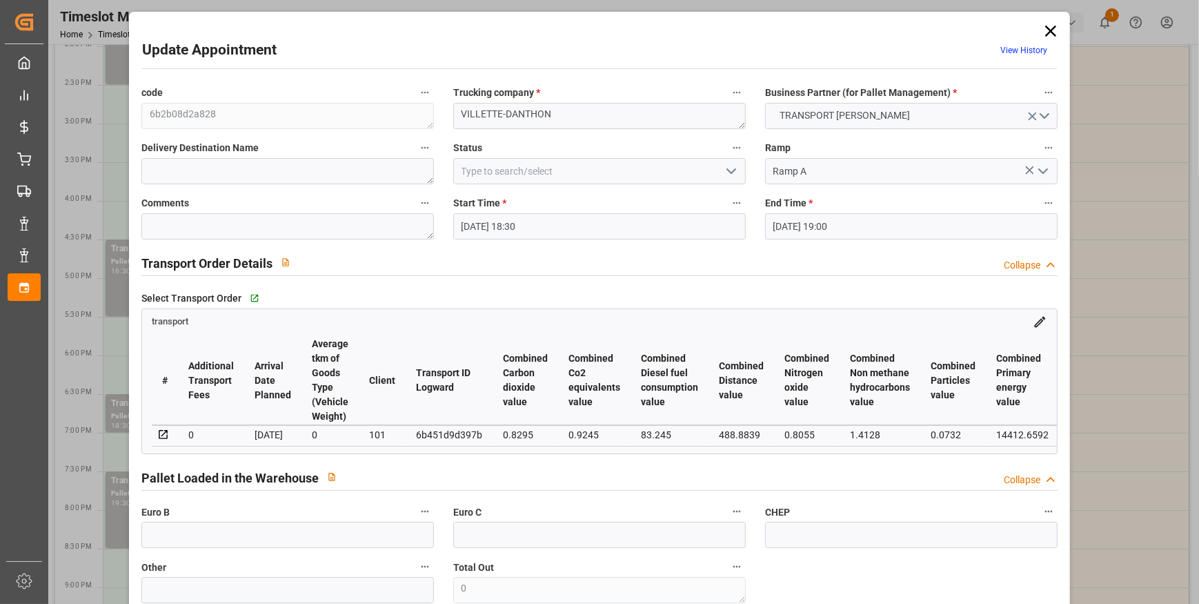
click at [723, 175] on icon "open menu" at bounding box center [731, 171] width 17 height 17
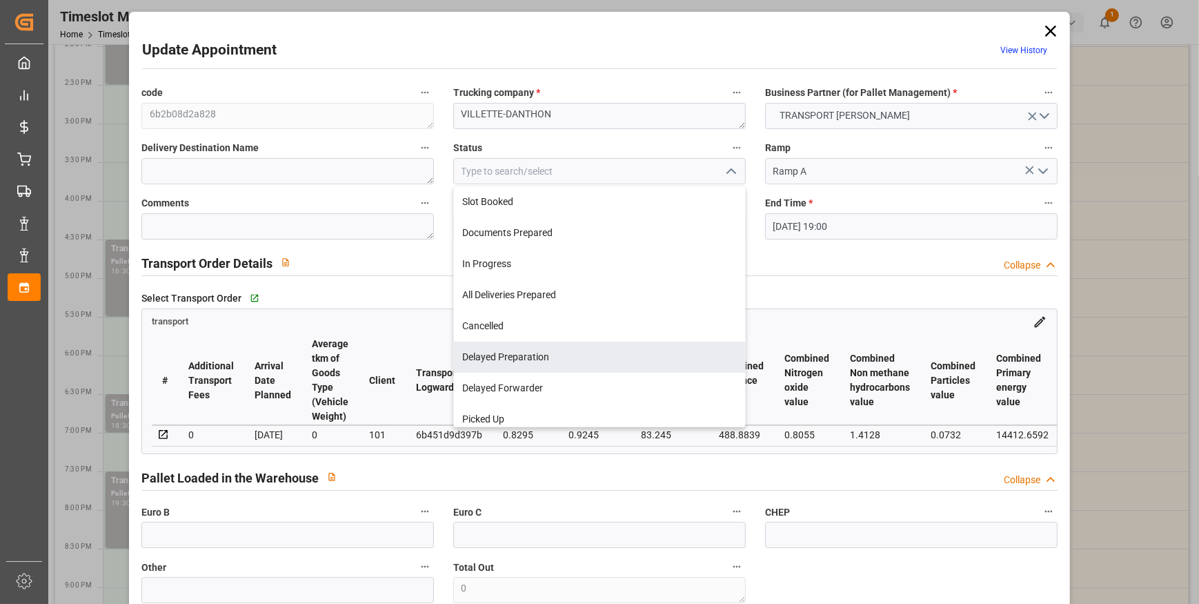
click at [425, 324] on div "transport" at bounding box center [599, 319] width 915 height 20
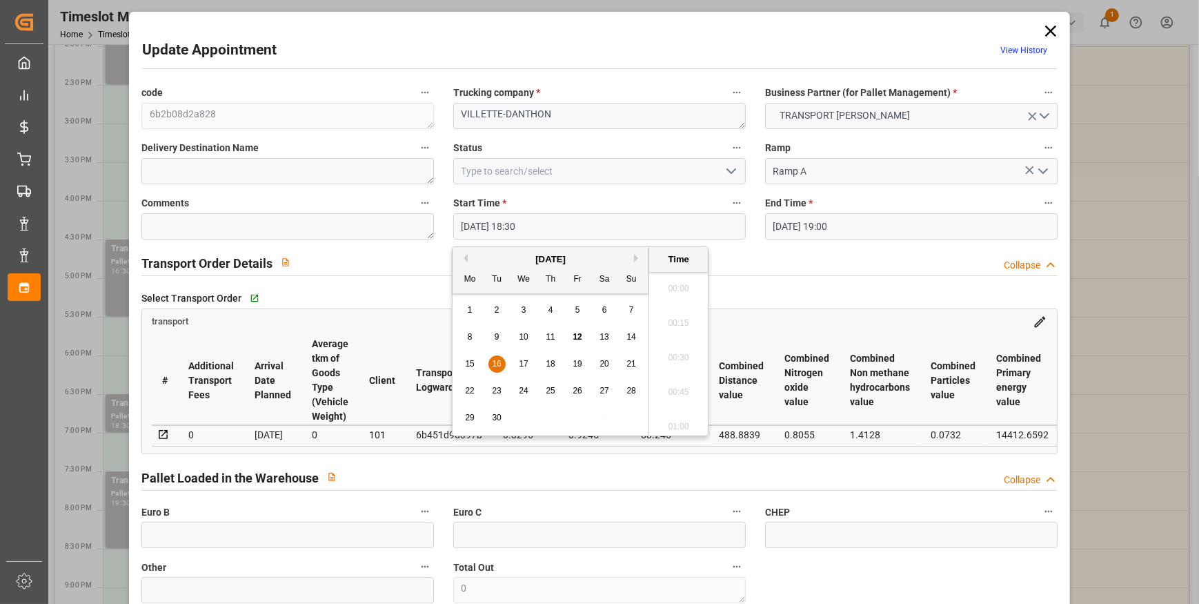
click at [528, 222] on input "[DATE] 18:30" at bounding box center [599, 226] width 292 height 26
click at [497, 359] on span "16" at bounding box center [496, 364] width 9 height 10
click at [671, 325] on li "11:30" at bounding box center [678, 329] width 59 height 34
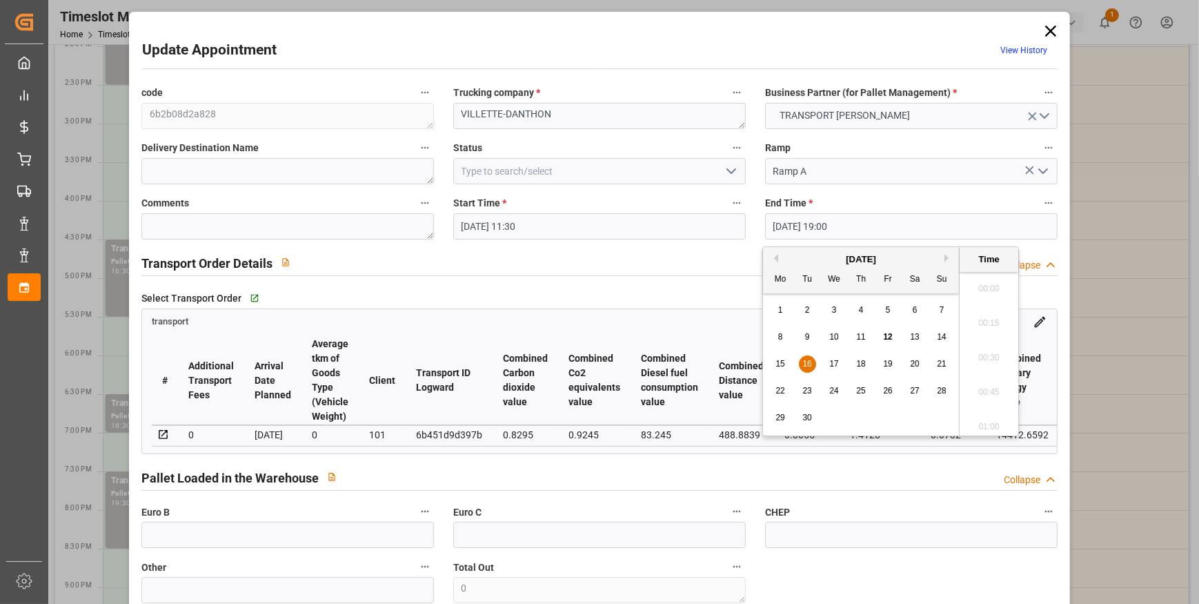
click at [860, 217] on input "[DATE] 19:00" at bounding box center [911, 226] width 292 height 26
click at [807, 362] on span "16" at bounding box center [806, 364] width 9 height 10
click at [988, 288] on li "11:45" at bounding box center [988, 294] width 59 height 34
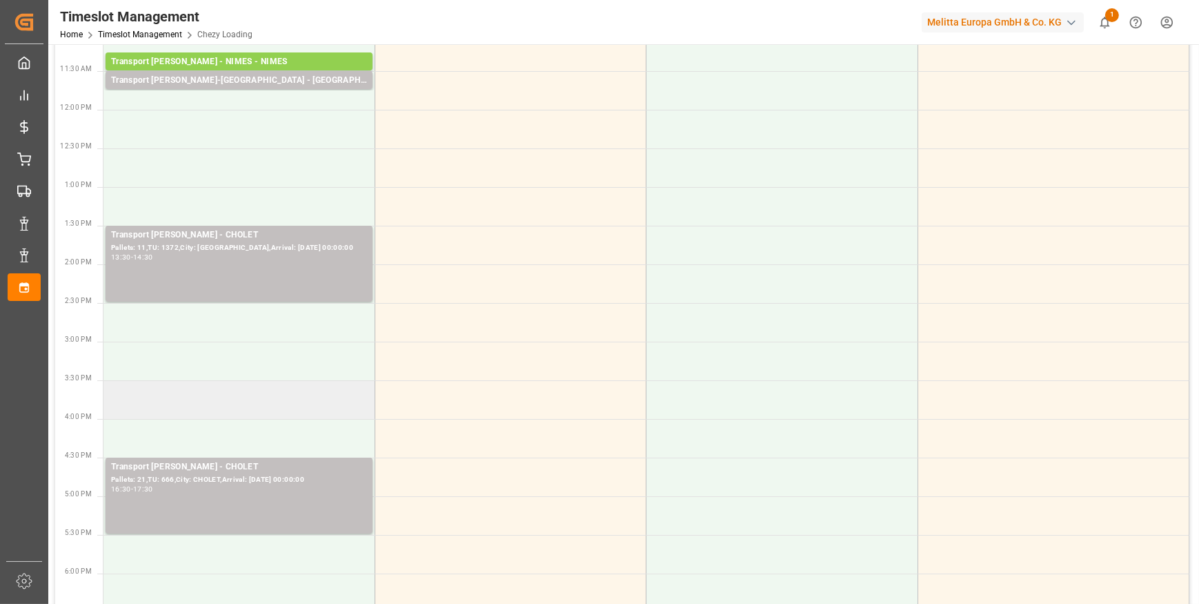
scroll to position [376, 0]
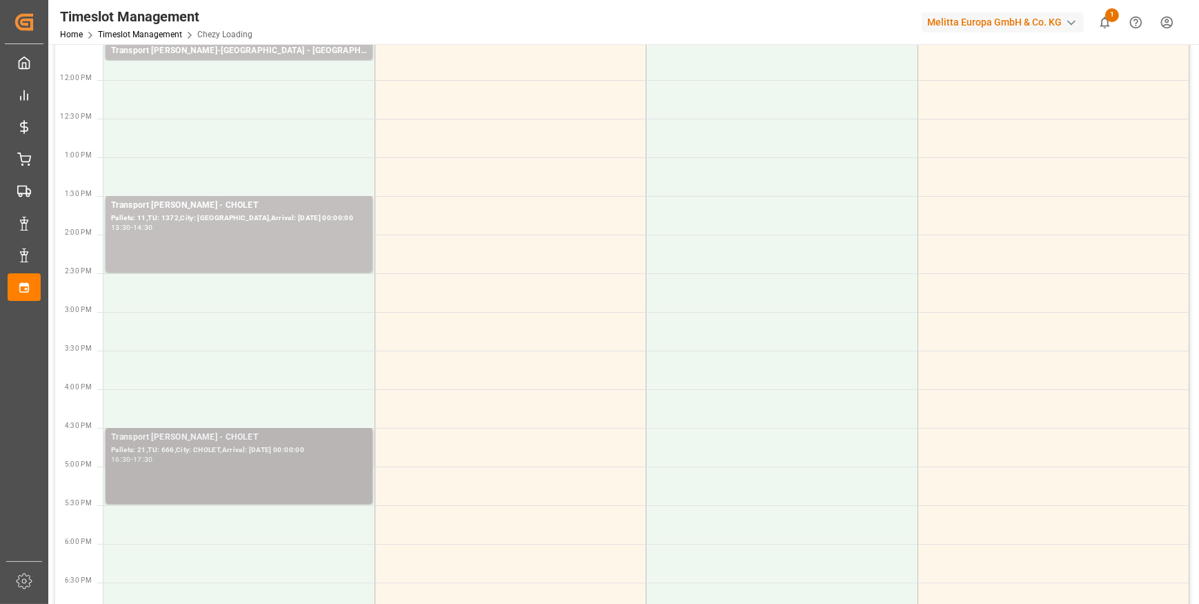
click at [283, 448] on div "Pallets: 21,TU: 666,City: CHOLET,Arrival: [DATE] 00:00:00" at bounding box center [239, 450] width 256 height 12
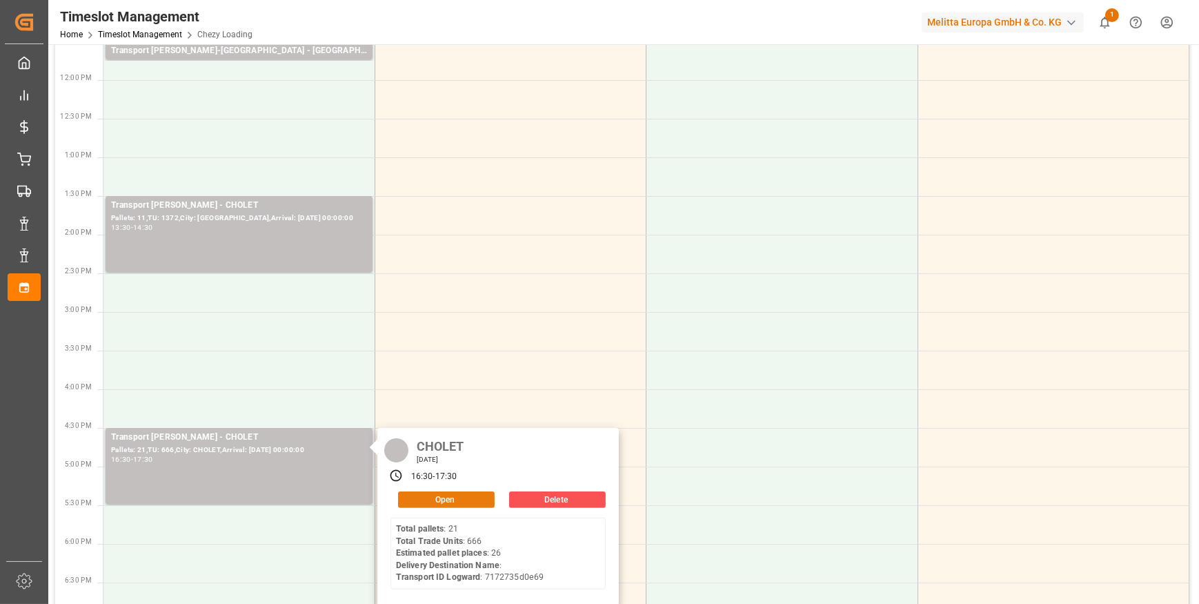
click at [429, 497] on button "Open" at bounding box center [446, 499] width 97 height 17
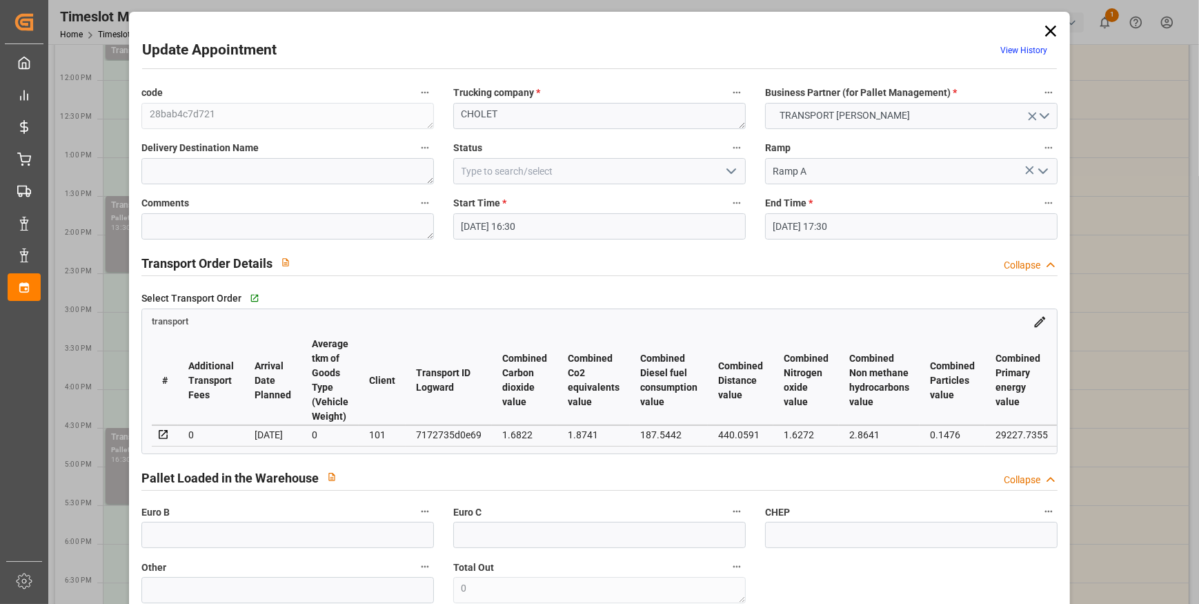
click at [570, 221] on input "[DATE] 16:30" at bounding box center [599, 226] width 292 height 26
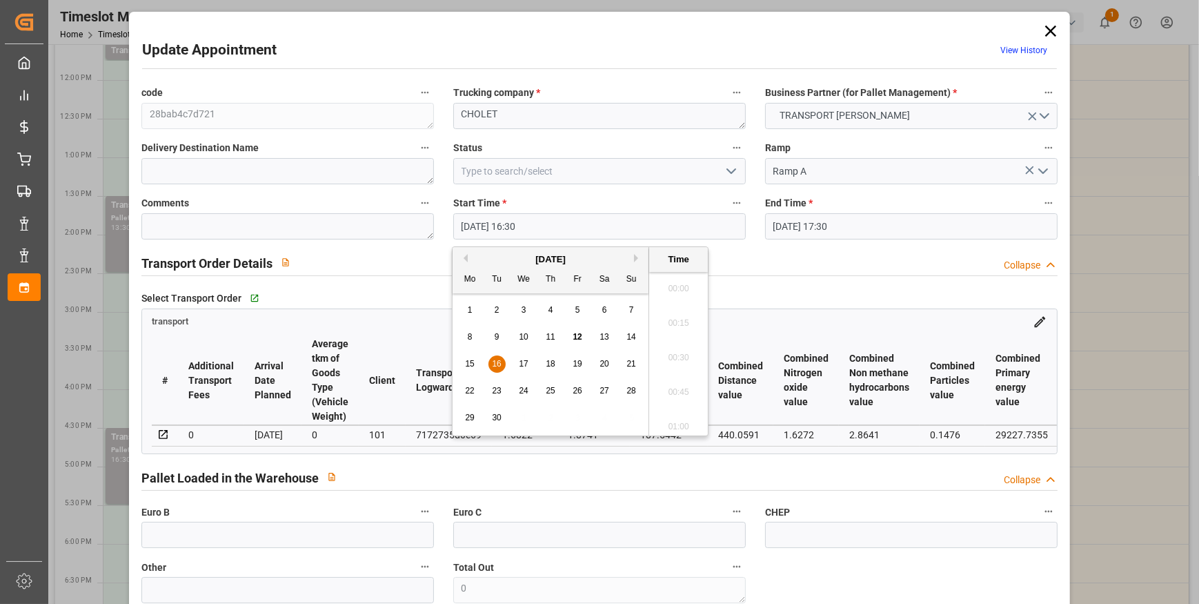
scroll to position [2211, 0]
click at [498, 363] on span "16" at bounding box center [496, 364] width 9 height 10
click at [673, 352] on li "12:00" at bounding box center [678, 360] width 59 height 34
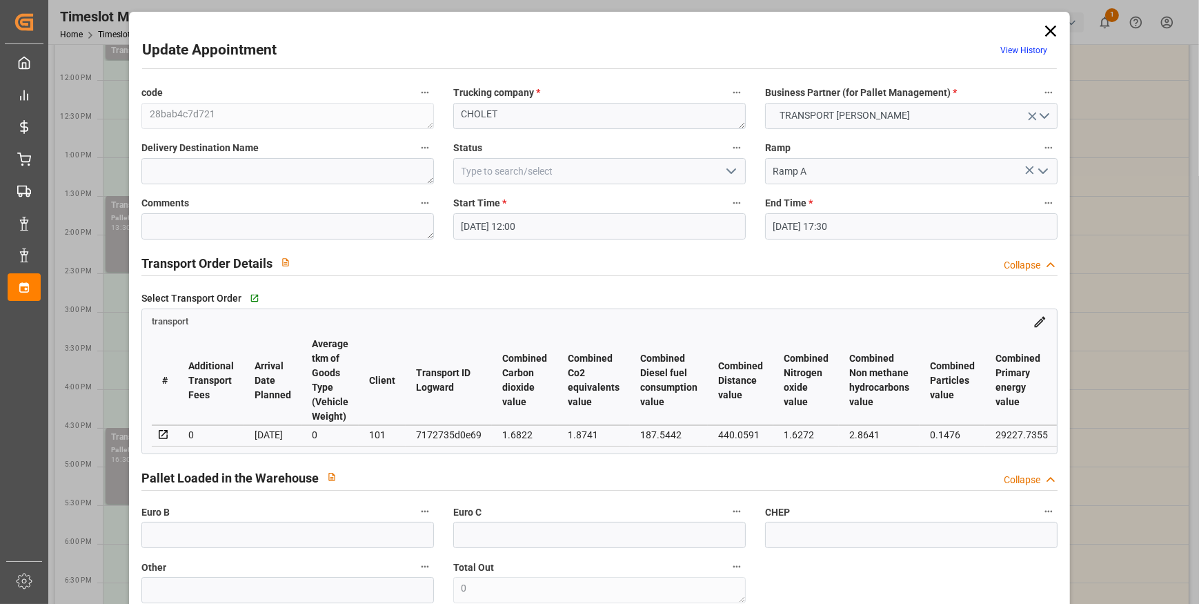
click at [779, 226] on input "[DATE] 17:30" at bounding box center [911, 226] width 292 height 26
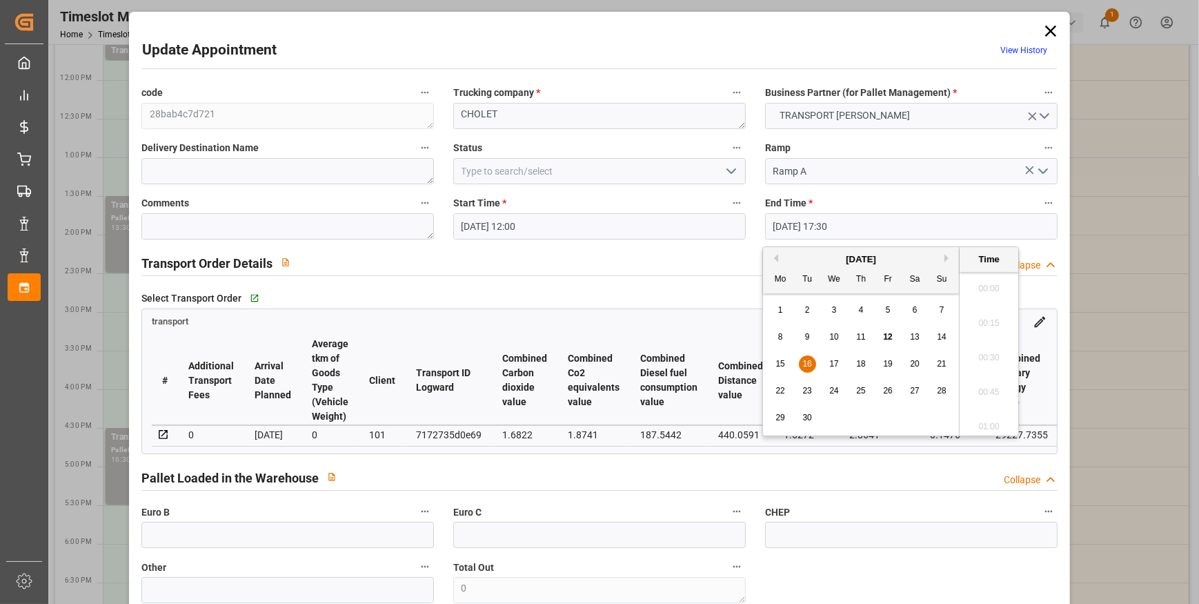
scroll to position [2349, 0]
click at [806, 361] on span "16" at bounding box center [806, 364] width 9 height 10
click at [979, 377] on li "12:15" at bounding box center [988, 382] width 59 height 34
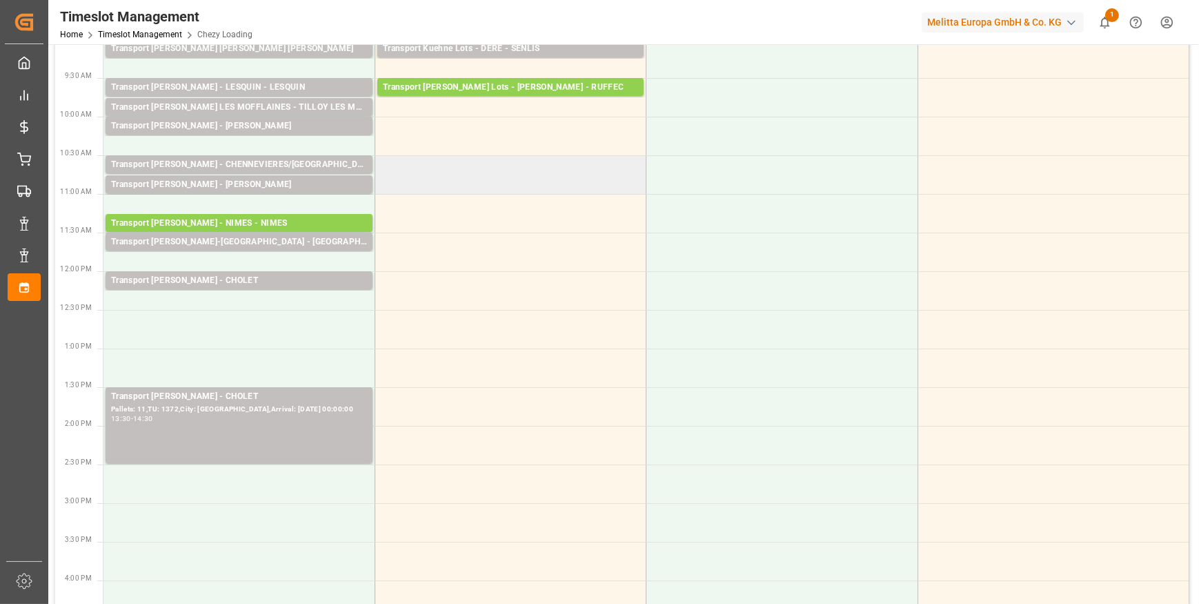
scroll to position [188, 0]
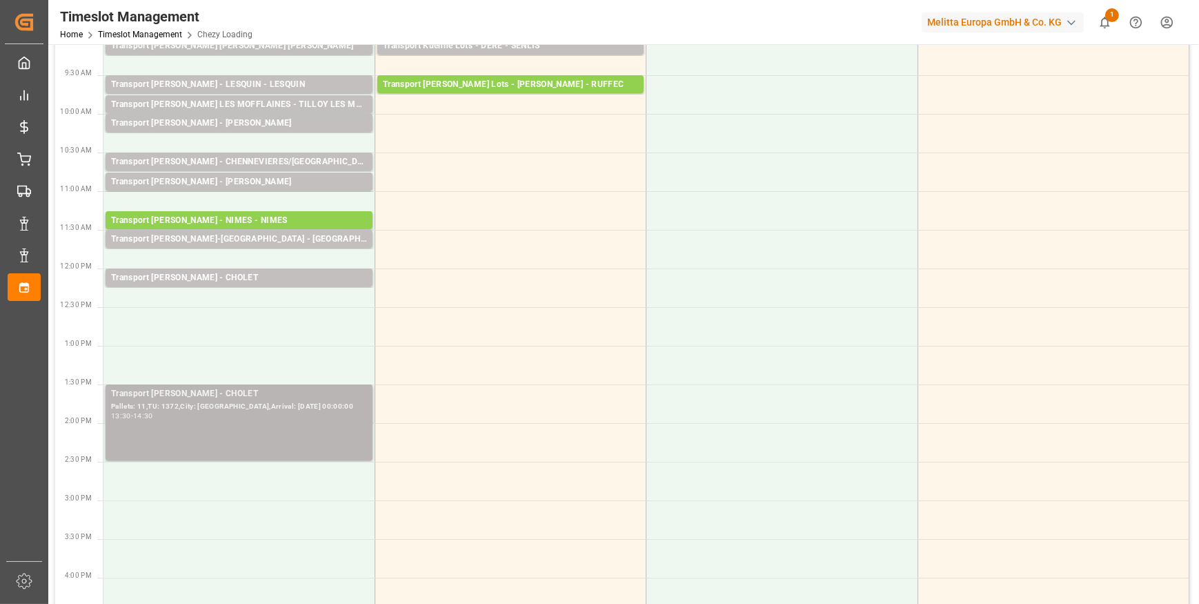
click at [199, 401] on div "Pallets: 11,TU: 1372,City: [GEOGRAPHIC_DATA],Arrival: [DATE] 00:00:00" at bounding box center [239, 407] width 256 height 12
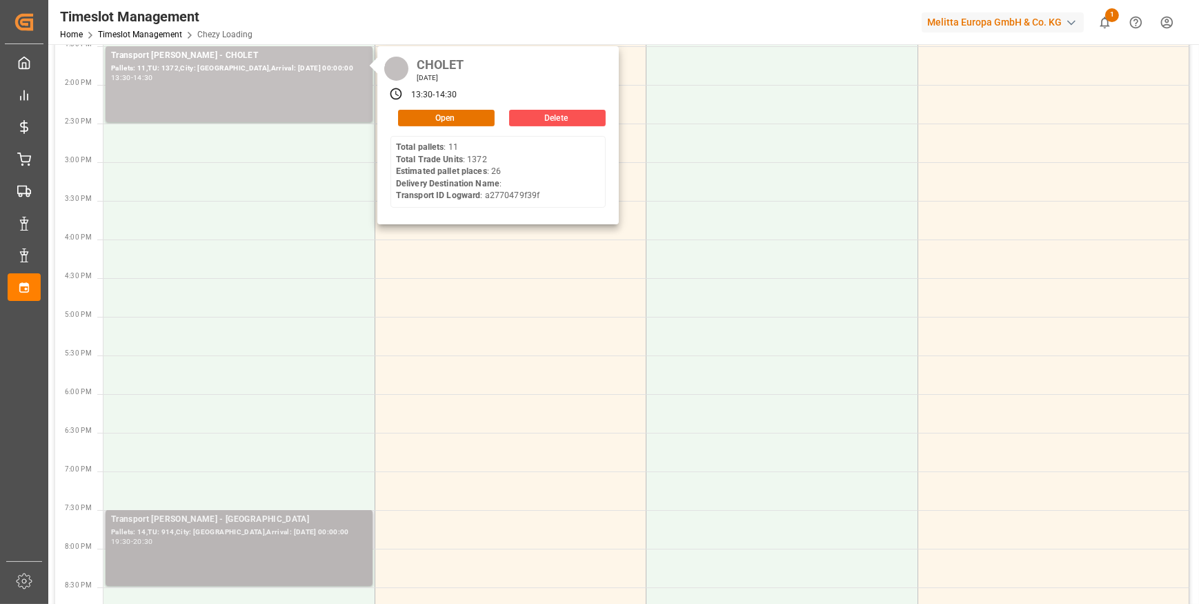
scroll to position [564, 0]
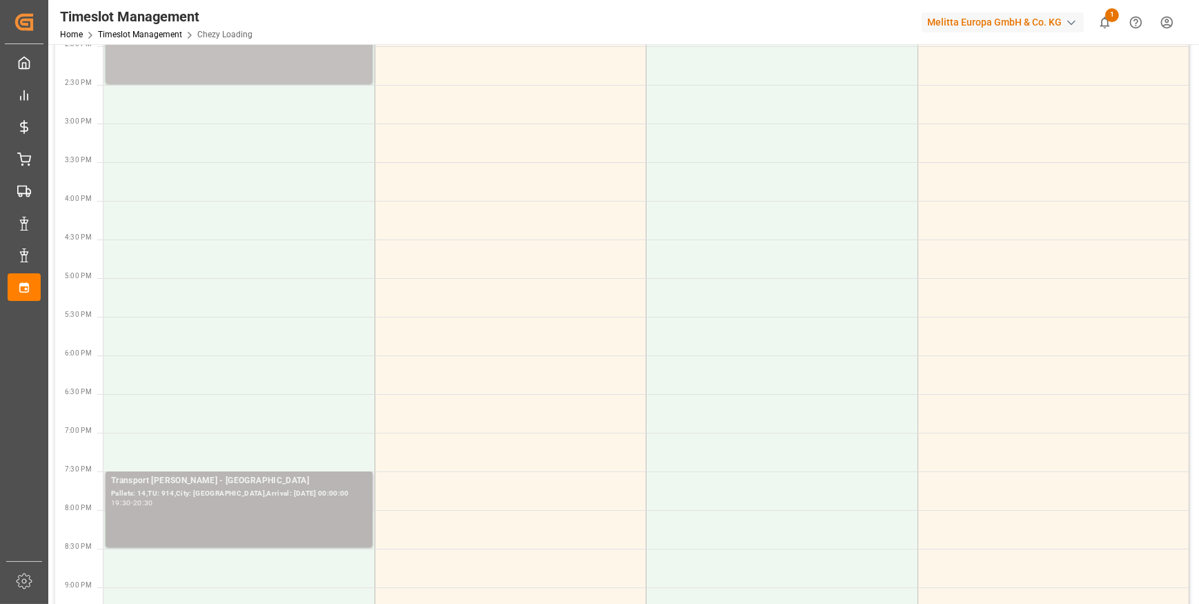
click at [339, 505] on div "19:30 - 20:30" at bounding box center [239, 503] width 256 height 8
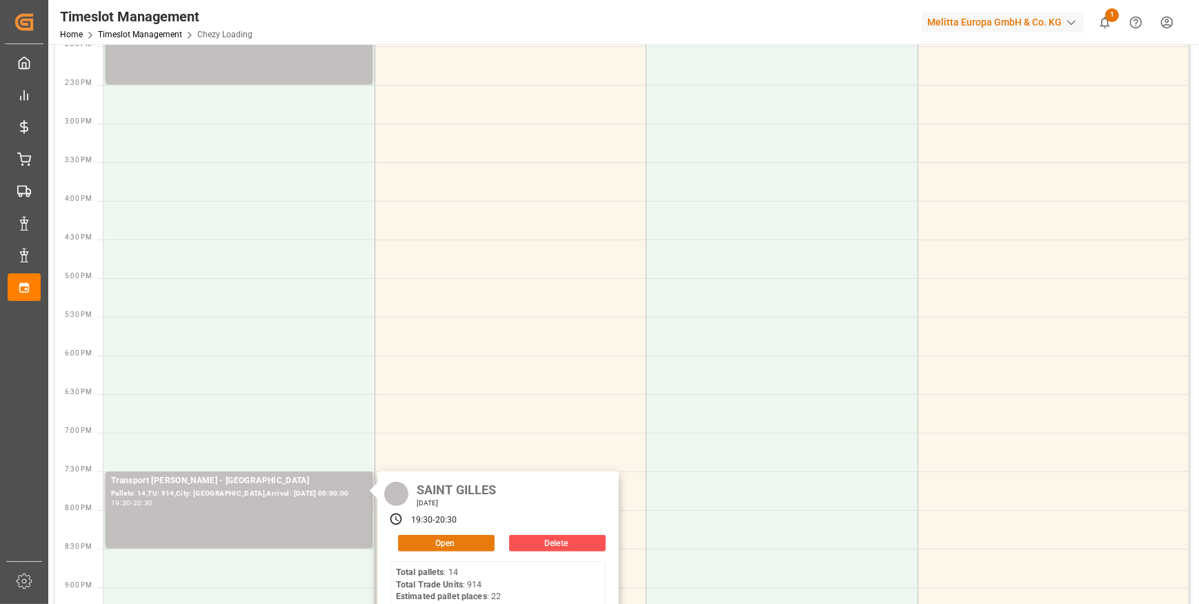
click at [446, 538] on button "Open" at bounding box center [446, 543] width 97 height 17
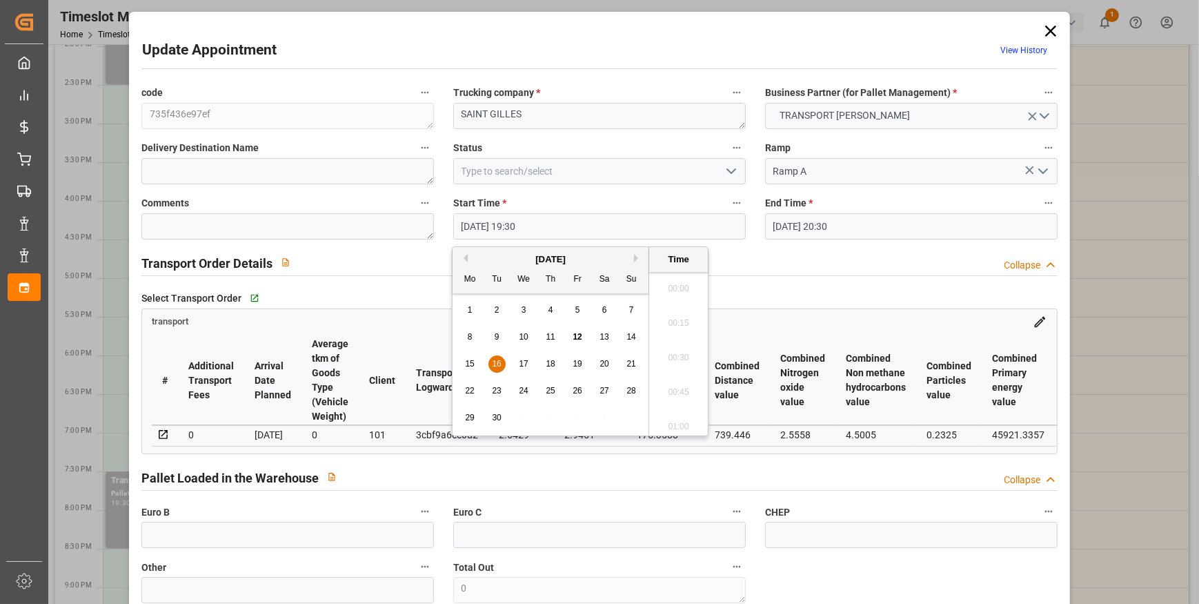
click at [703, 230] on input "[DATE] 19:30" at bounding box center [599, 226] width 292 height 26
click at [489, 360] on div "16" at bounding box center [496, 364] width 17 height 17
click at [675, 327] on li "12:30" at bounding box center [678, 329] width 59 height 34
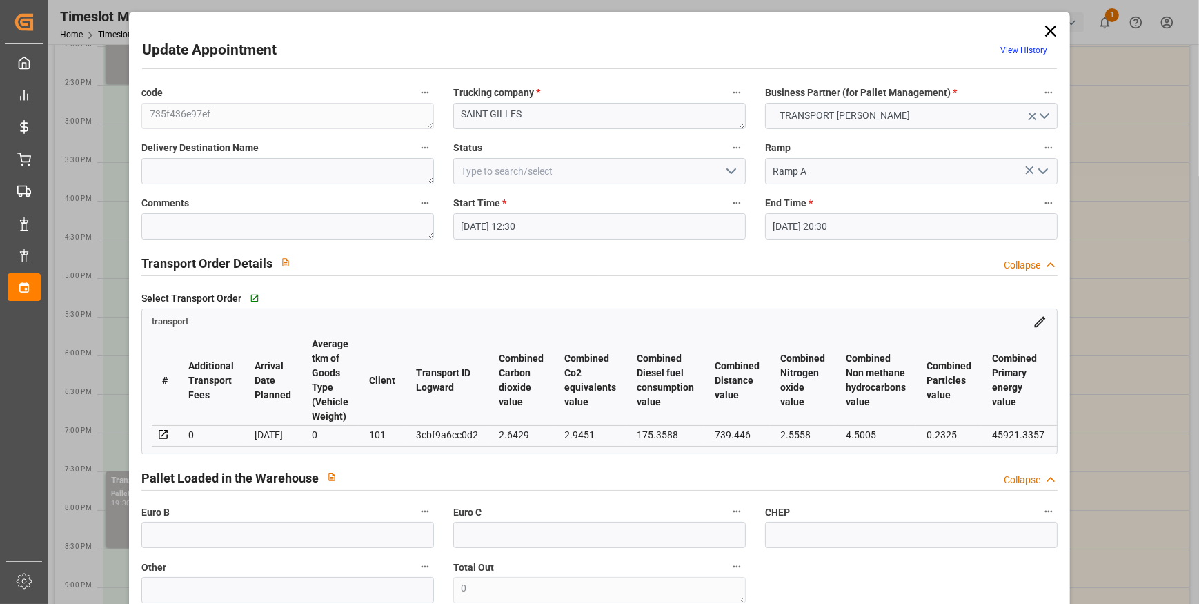
click at [862, 216] on input "[DATE] 20:30" at bounding box center [911, 226] width 292 height 26
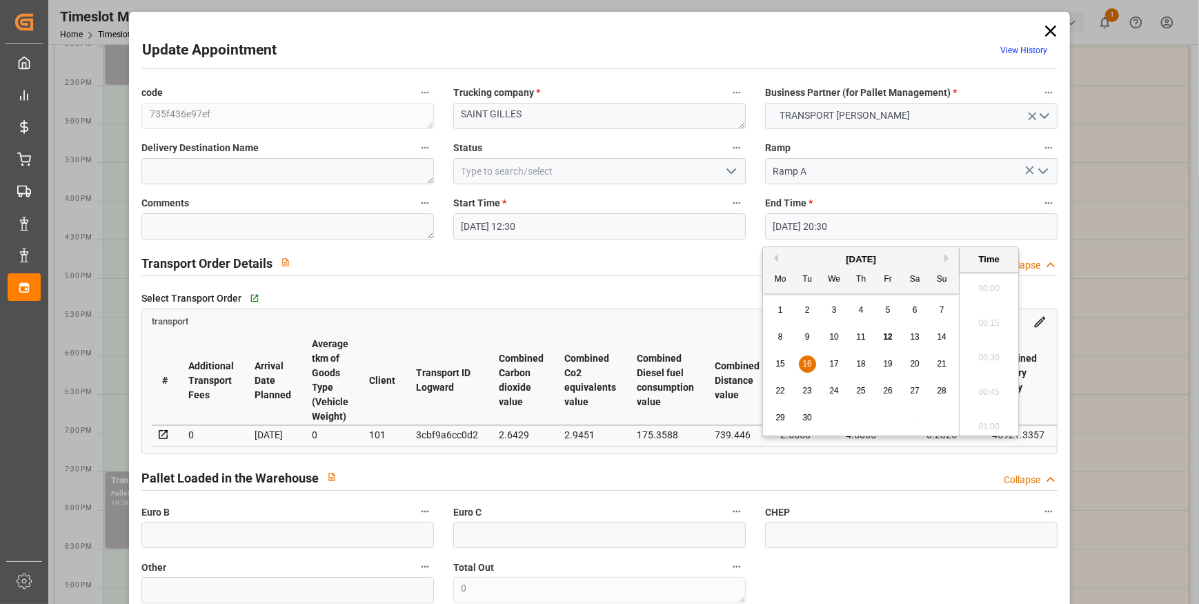
scroll to position [2763, 0]
click at [807, 362] on span "16" at bounding box center [806, 364] width 9 height 10
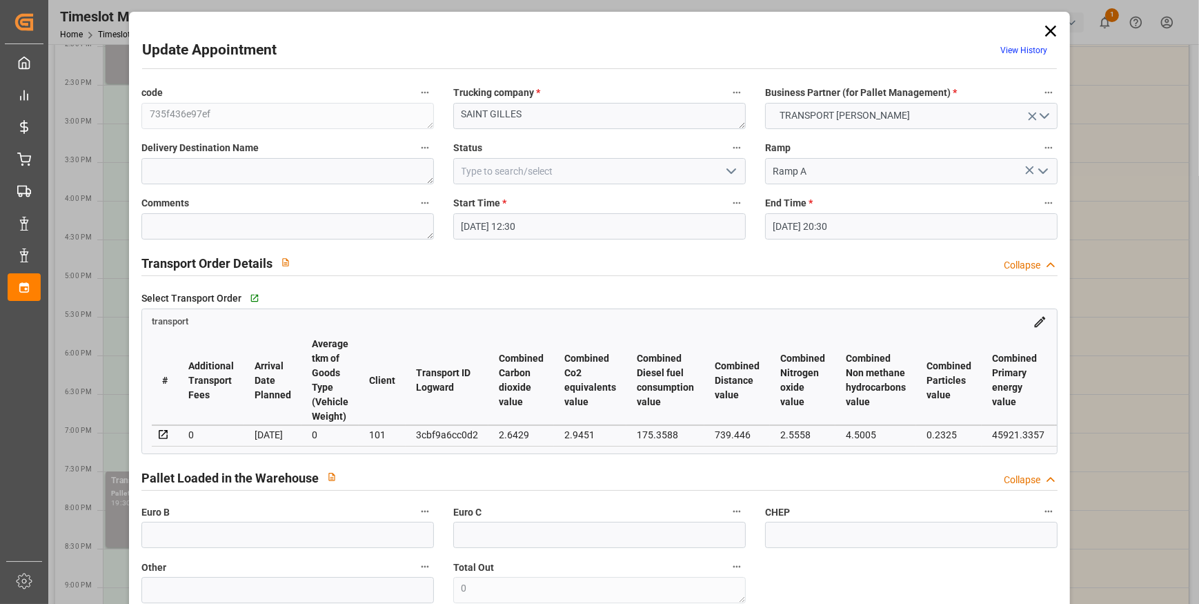
click at [710, 322] on div "transport" at bounding box center [599, 319] width 915 height 20
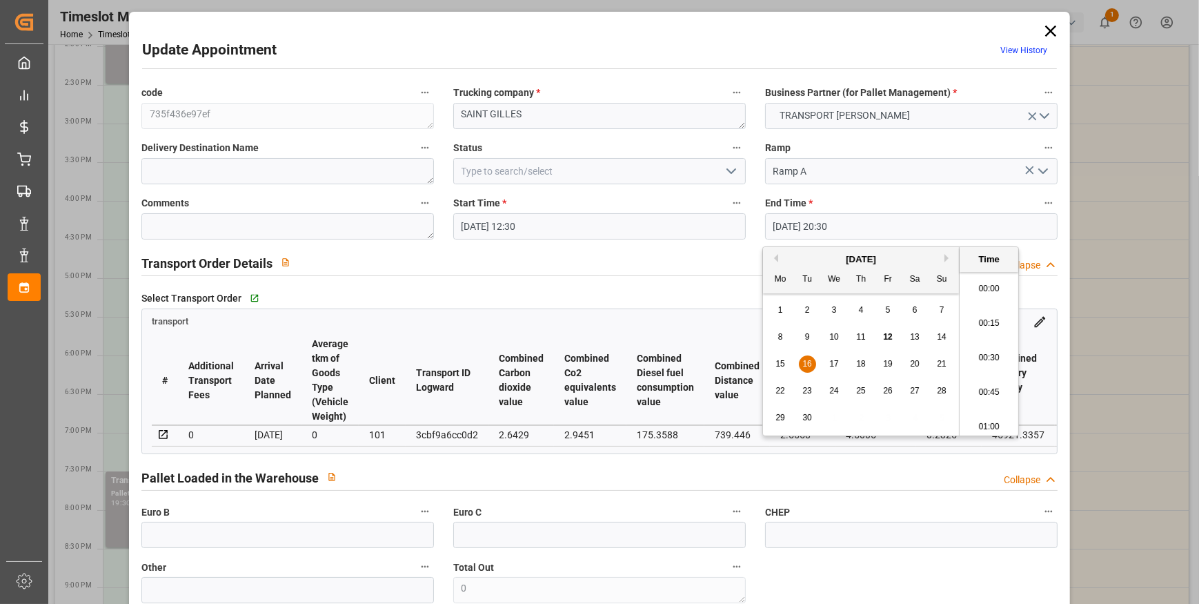
click at [814, 224] on input "[DATE] 20:30" at bounding box center [911, 226] width 292 height 26
click at [1000, 357] on li "20:30" at bounding box center [988, 354] width 59 height 34
click at [842, 223] on input "[DATE] 20:30" at bounding box center [911, 226] width 292 height 26
click at [807, 357] on div "16" at bounding box center [807, 364] width 17 height 17
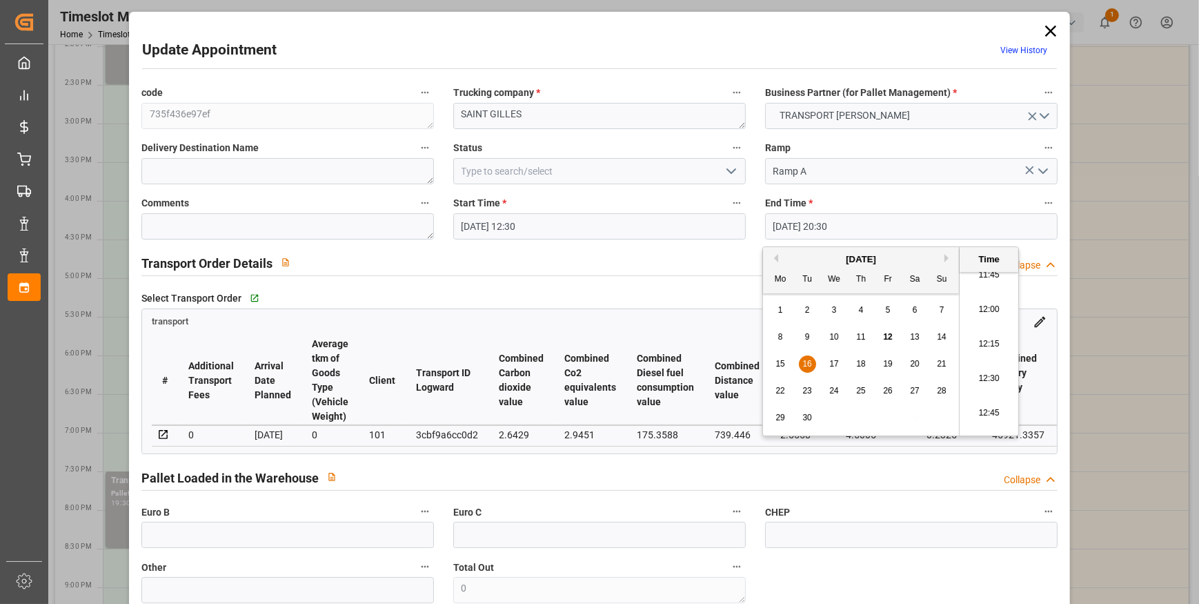
click at [980, 377] on li "12:30" at bounding box center [988, 378] width 59 height 34
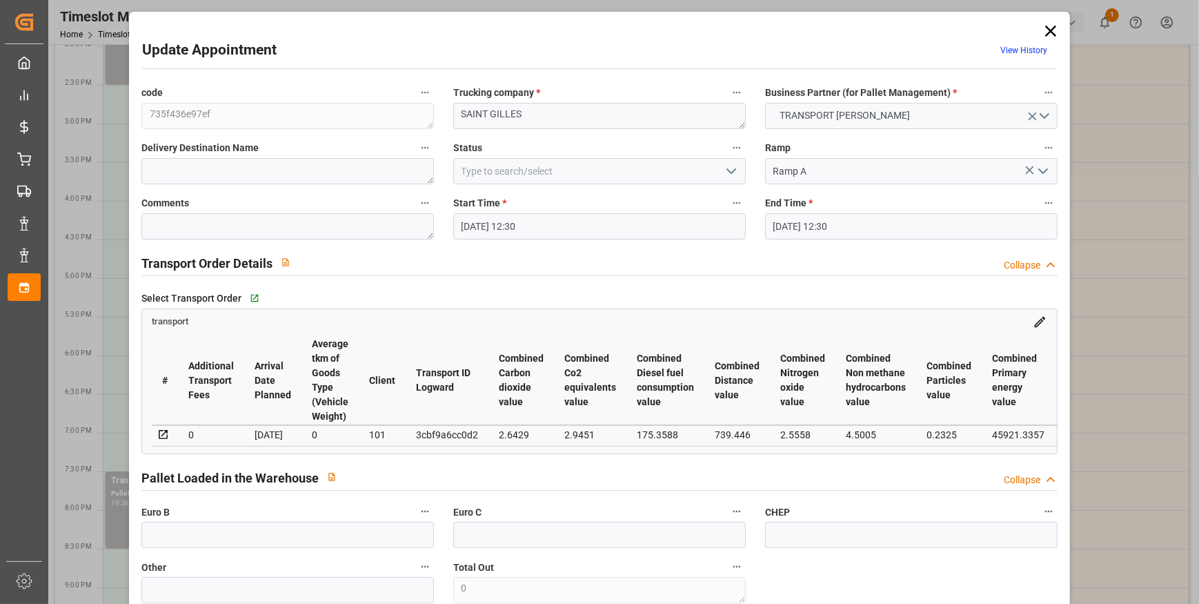
click at [1053, 31] on icon at bounding box center [1050, 30] width 19 height 19
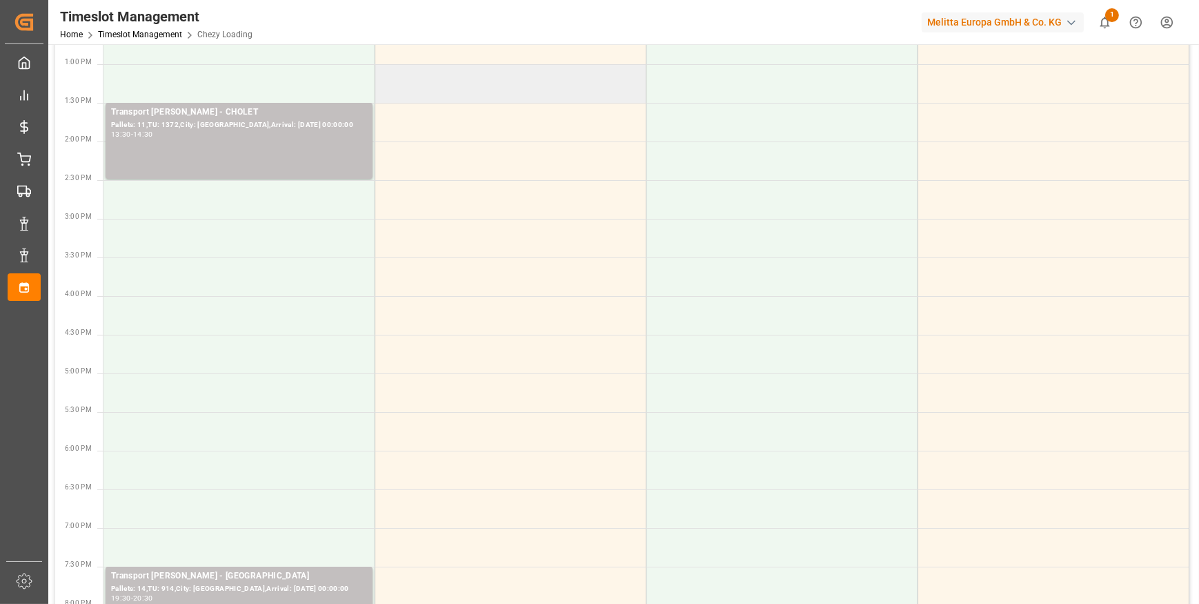
scroll to position [564, 0]
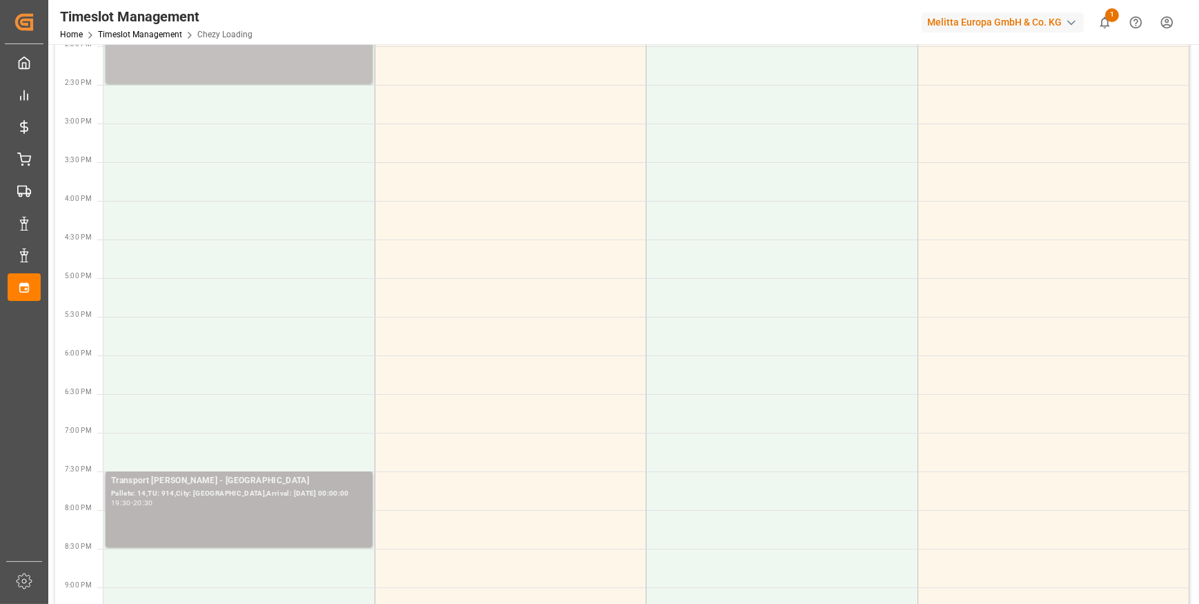
click at [255, 513] on div "Transport [PERSON_NAME] - SAINT GILLES - SAINT GILLES Pallets: 14,TU: 914,City:…" at bounding box center [239, 509] width 256 height 70
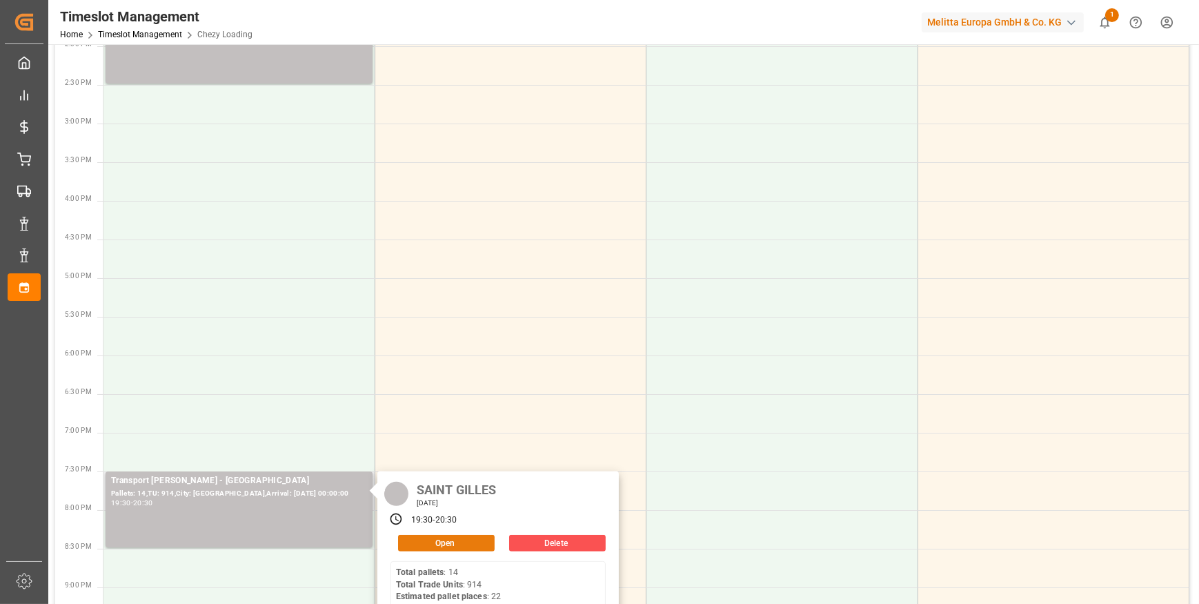
click at [417, 539] on button "Open" at bounding box center [446, 543] width 97 height 17
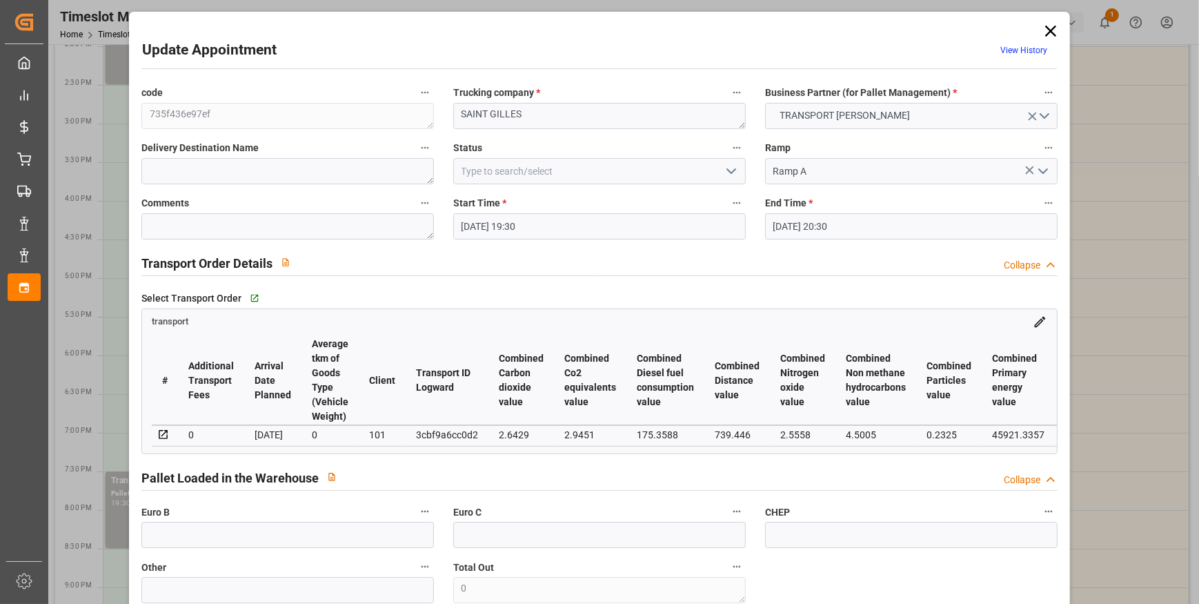
click at [528, 215] on input "[DATE] 19:30" at bounding box center [599, 226] width 292 height 26
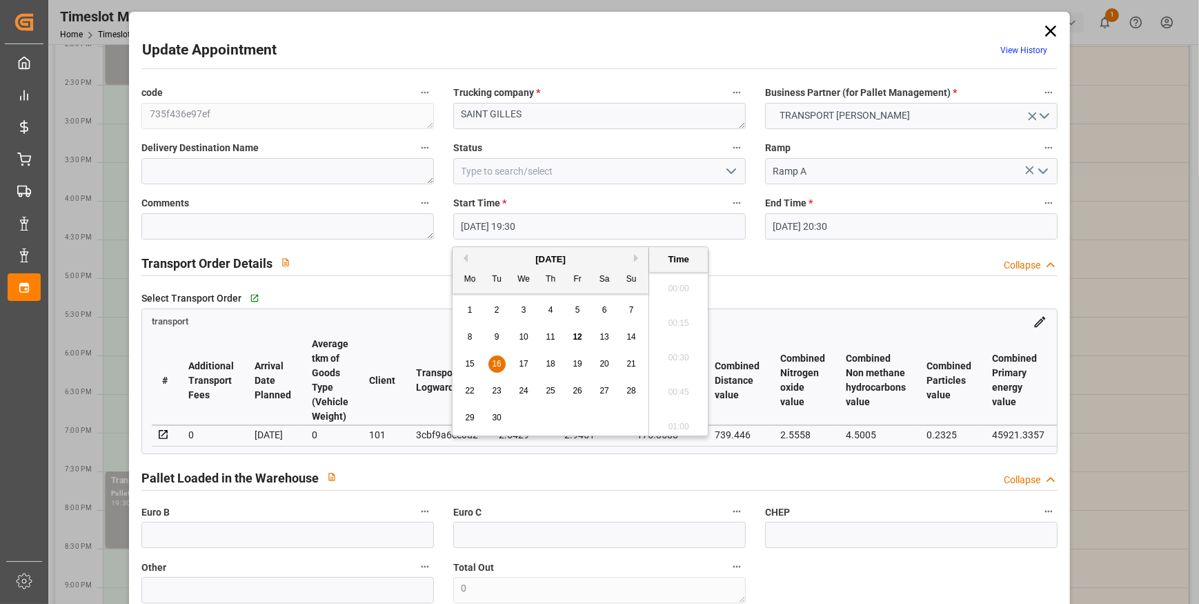
scroll to position [2625, 0]
click at [497, 362] on span "16" at bounding box center [496, 364] width 9 height 10
click at [675, 385] on li "12:30" at bounding box center [678, 392] width 59 height 34
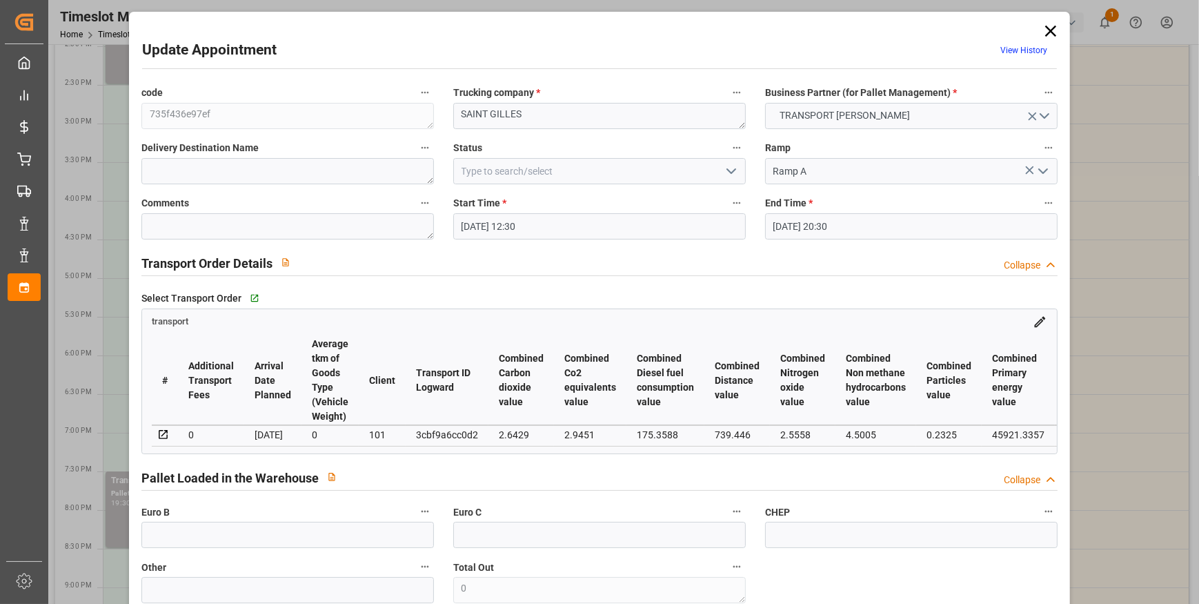
click at [800, 226] on input "[DATE] 20:30" at bounding box center [911, 226] width 292 height 26
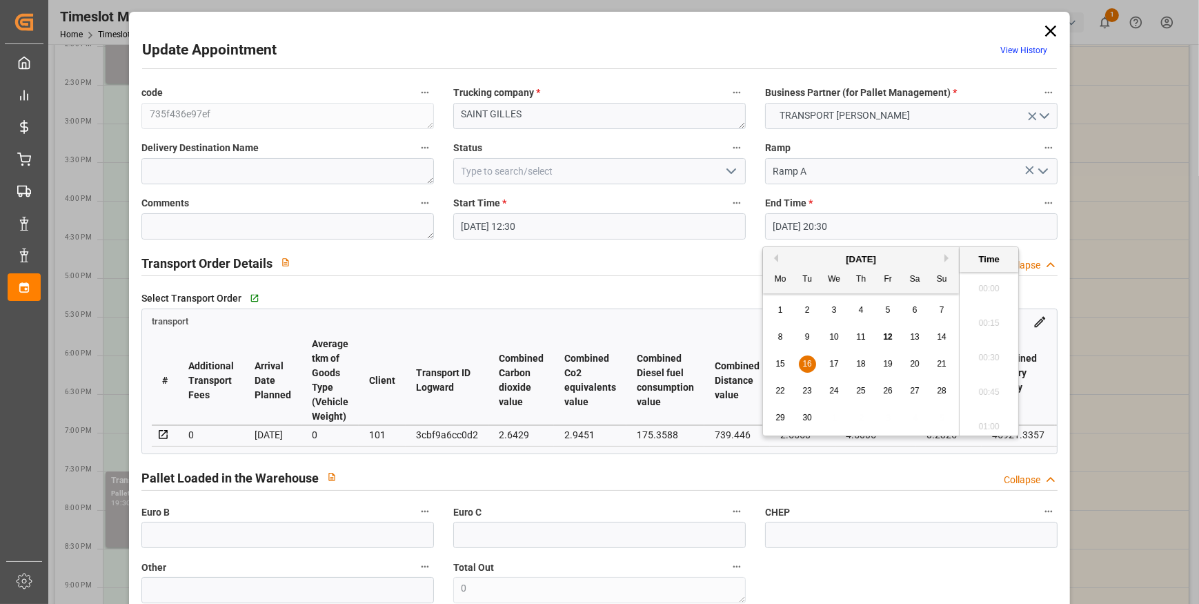
scroll to position [2763, 0]
click at [807, 359] on span "16" at bounding box center [806, 364] width 9 height 10
click at [982, 415] on li "12:45" at bounding box center [988, 413] width 59 height 34
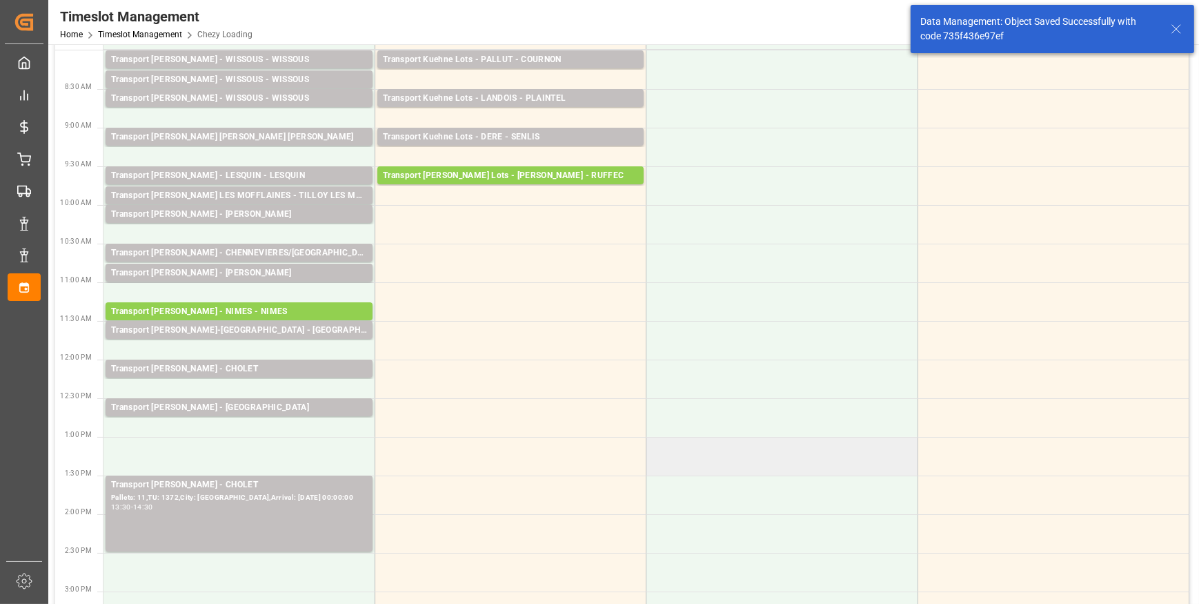
scroll to position [62, 0]
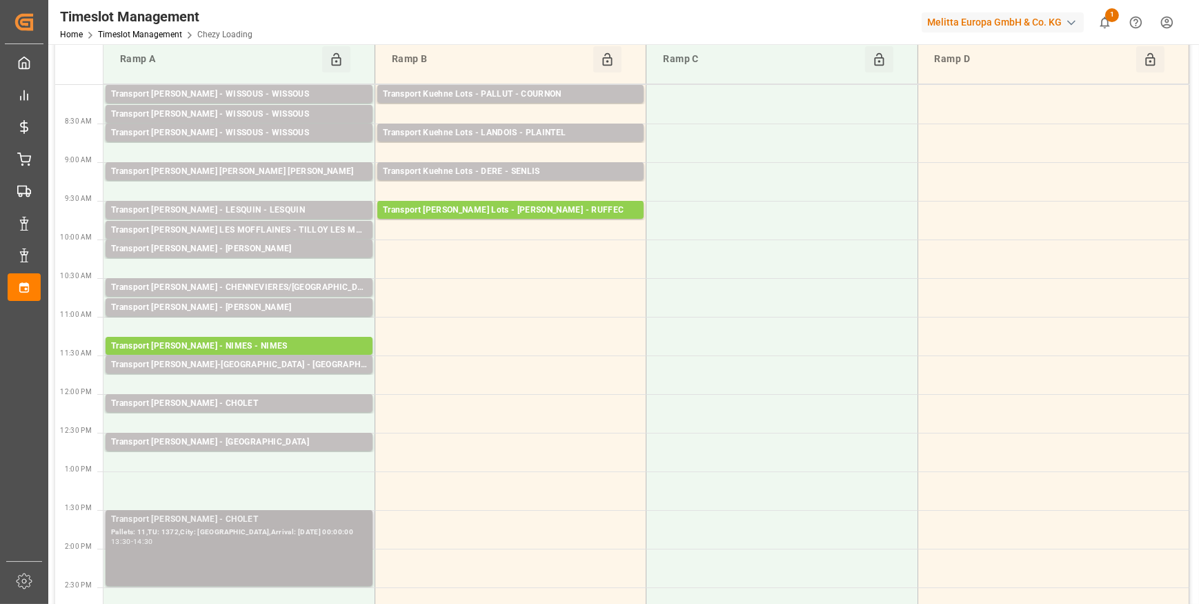
click at [191, 543] on div "13:30 - 14:30" at bounding box center [239, 542] width 256 height 8
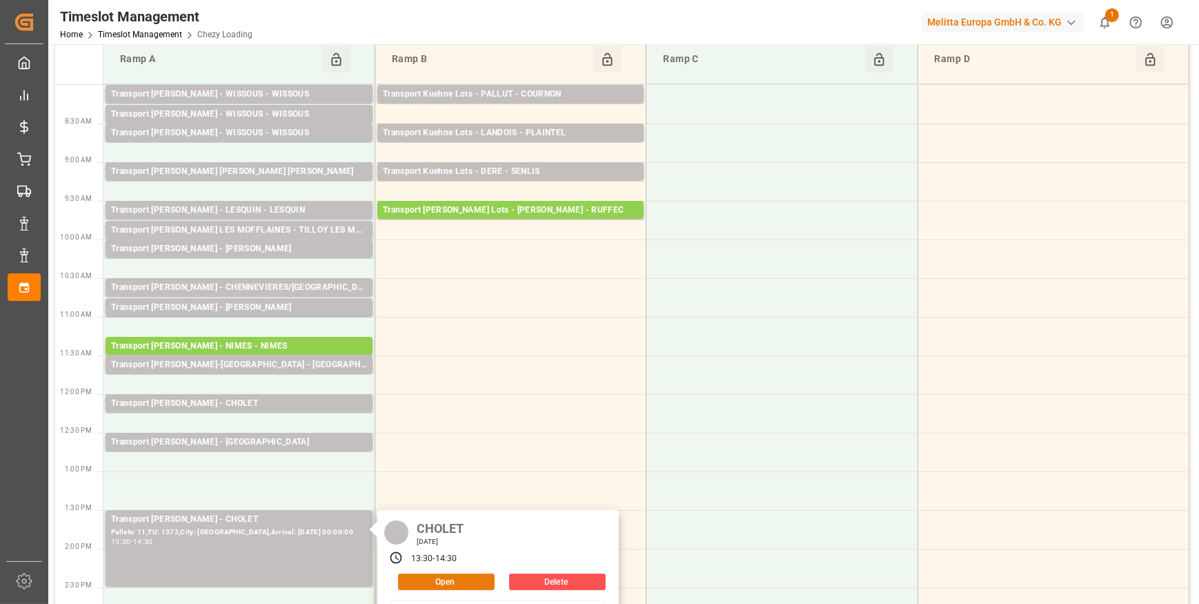
click at [448, 573] on button "Open" at bounding box center [446, 581] width 97 height 17
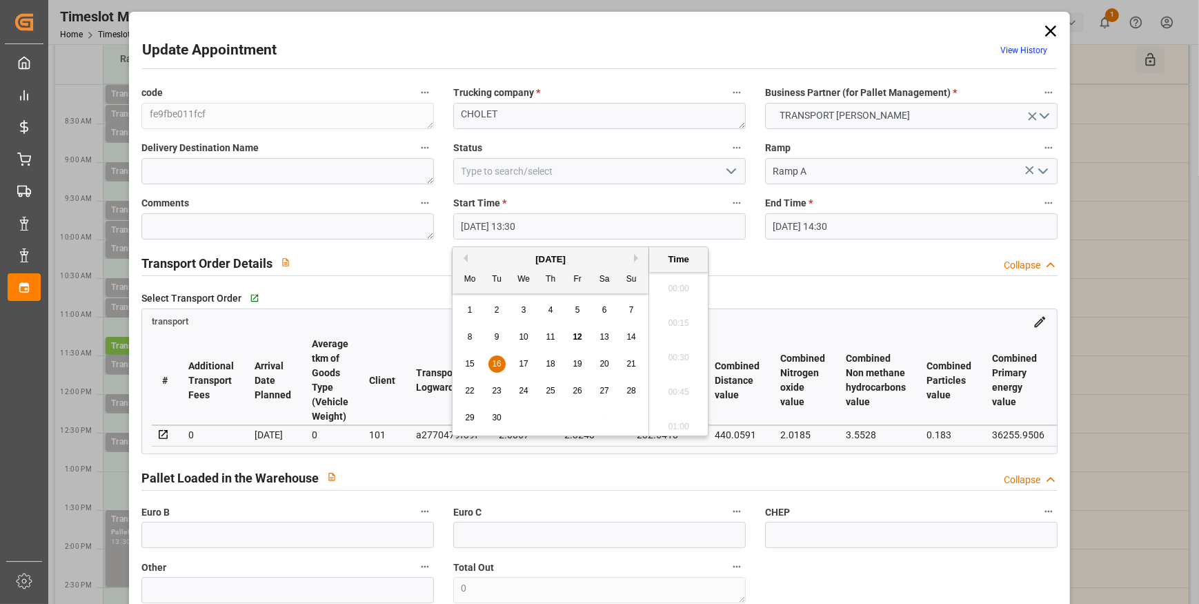
click at [679, 223] on input "[DATE] 13:30" at bounding box center [599, 226] width 292 height 26
click at [497, 363] on span "16" at bounding box center [496, 364] width 9 height 10
click at [659, 284] on li "13:00" at bounding box center [678, 285] width 59 height 34
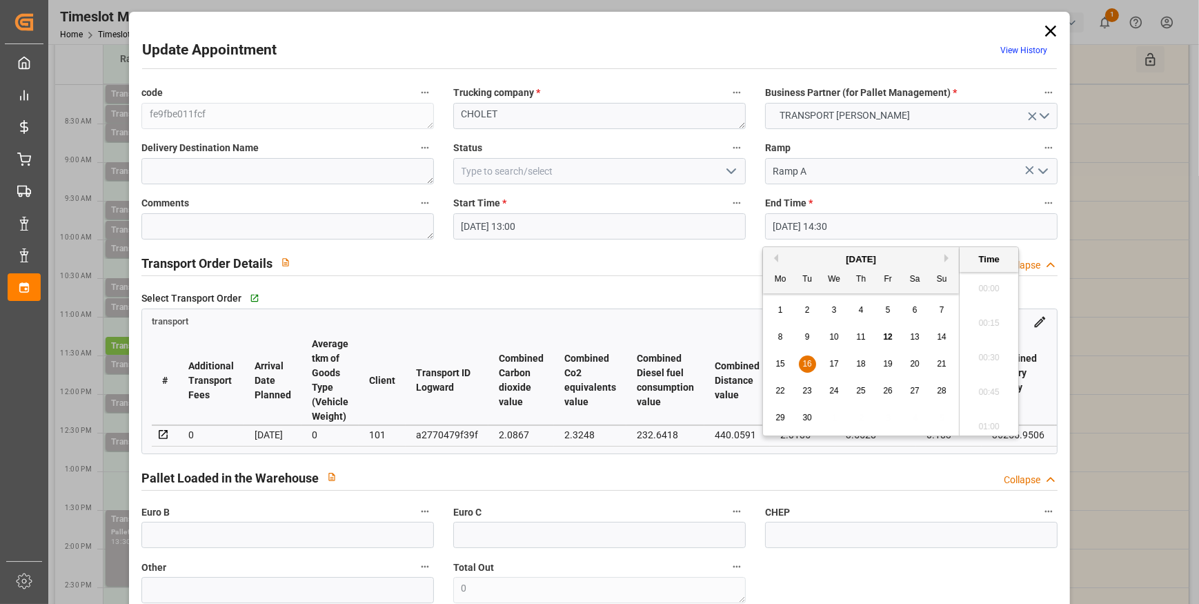
click at [819, 225] on input "[DATE] 14:30" at bounding box center [911, 226] width 292 height 26
click at [806, 361] on span "16" at bounding box center [806, 364] width 9 height 10
click at [985, 362] on li "13:15" at bounding box center [988, 369] width 59 height 34
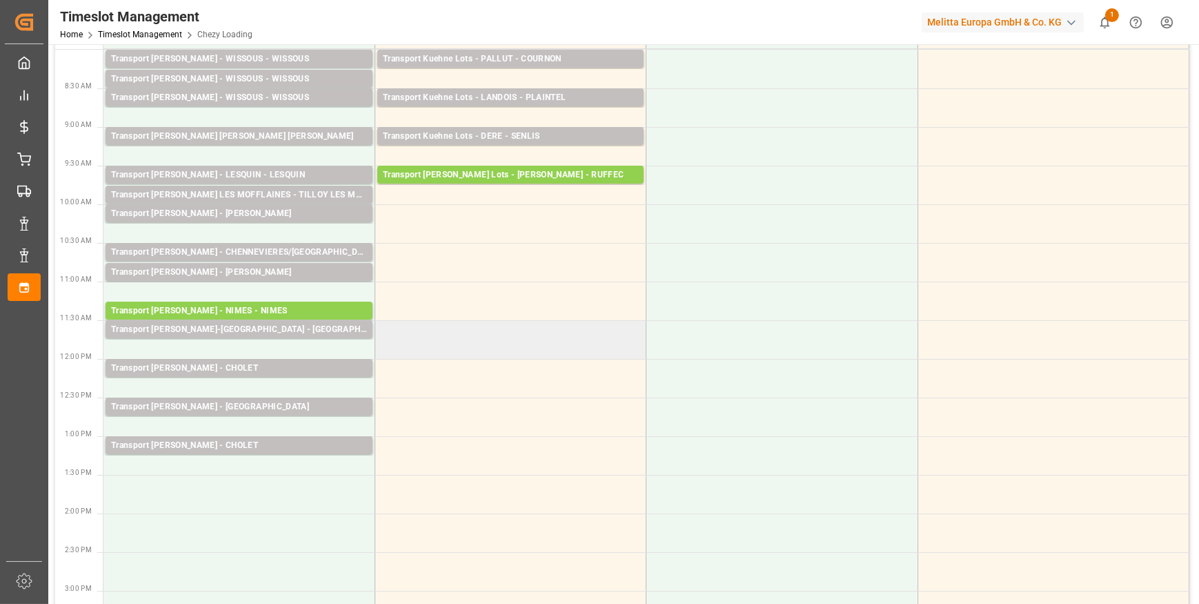
scroll to position [0, 0]
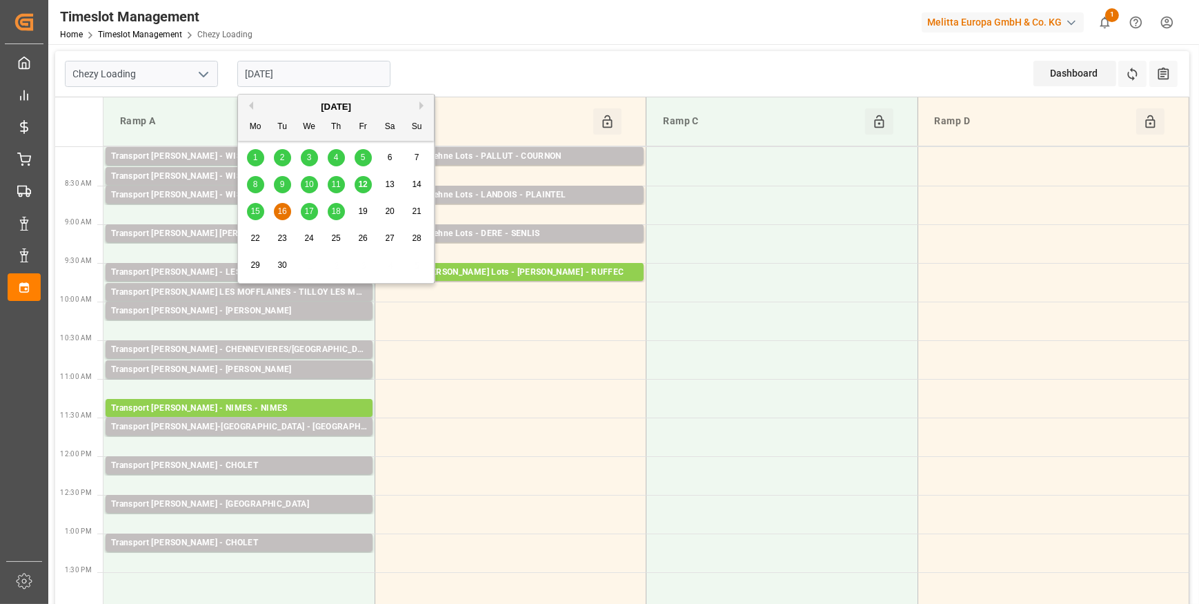
click at [322, 72] on input "[DATE]" at bounding box center [313, 74] width 153 height 26
click at [255, 207] on span "15" at bounding box center [254, 211] width 9 height 10
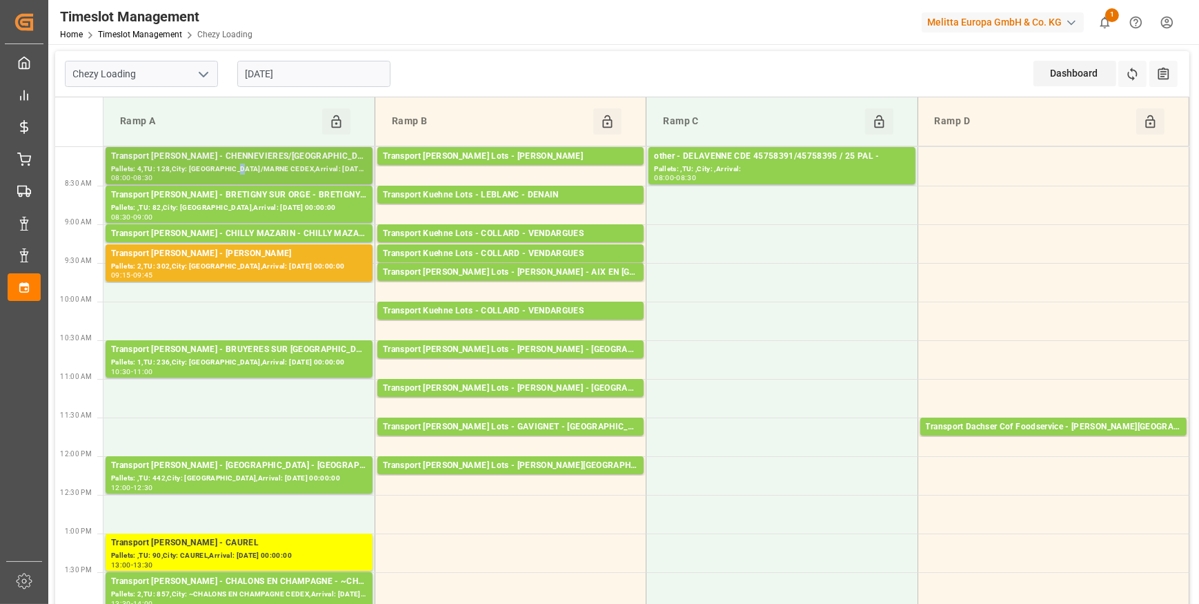
click at [245, 166] on div "Pallets: 4,TU: 128,City: [GEOGRAPHIC_DATA]/MARNE CEDEX,Arrival: [DATE] 00:00:00" at bounding box center [239, 169] width 256 height 12
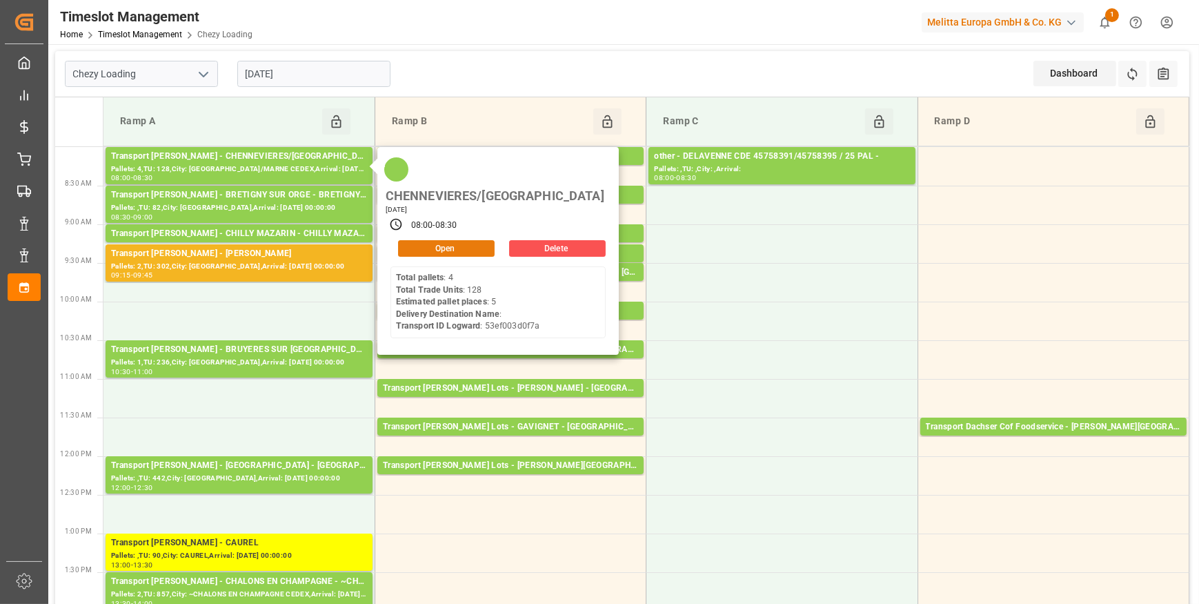
click at [462, 240] on button "Open" at bounding box center [446, 248] width 97 height 17
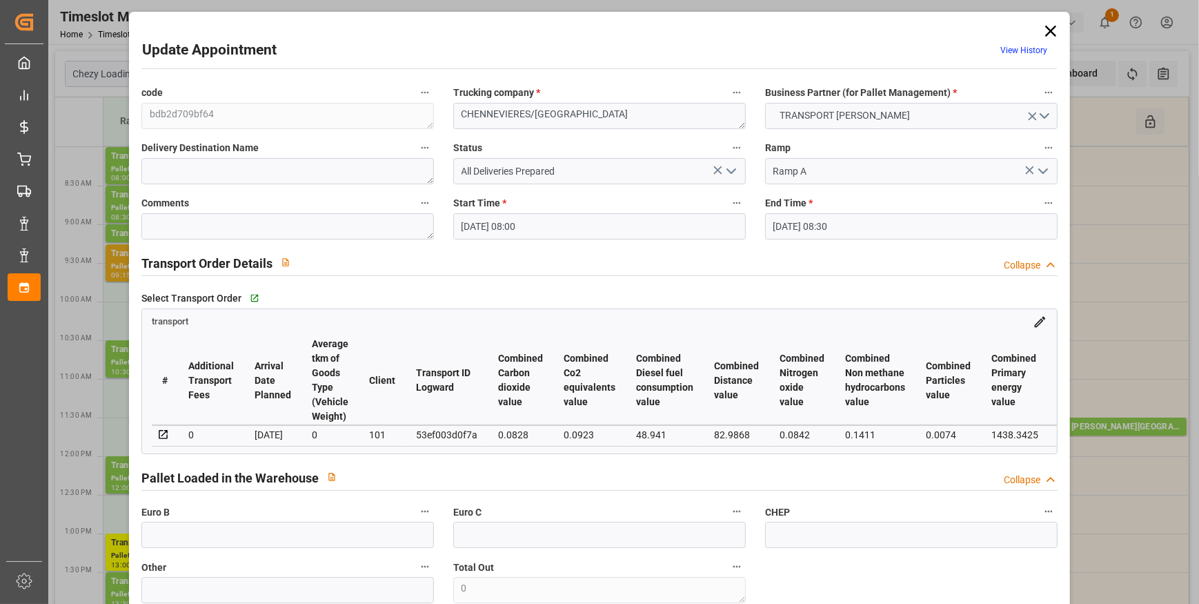
click at [559, 225] on input "[DATE] 08:00" at bounding box center [599, 226] width 292 height 26
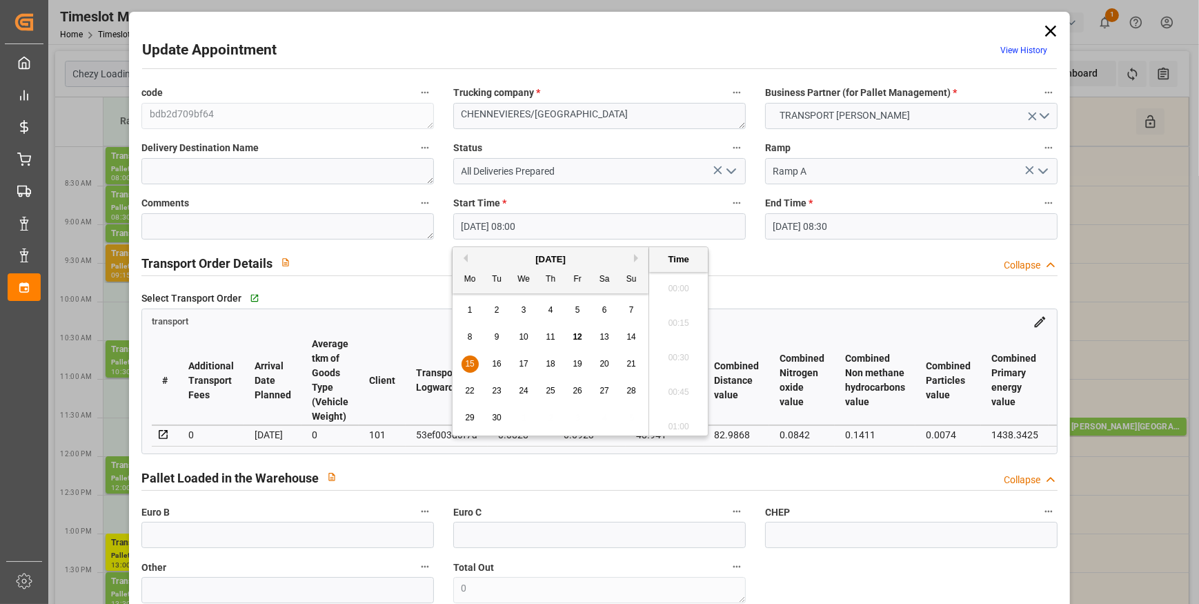
scroll to position [1039, 0]
click at [467, 364] on span "15" at bounding box center [469, 364] width 9 height 10
click at [655, 355] on li "08:00" at bounding box center [678, 354] width 59 height 34
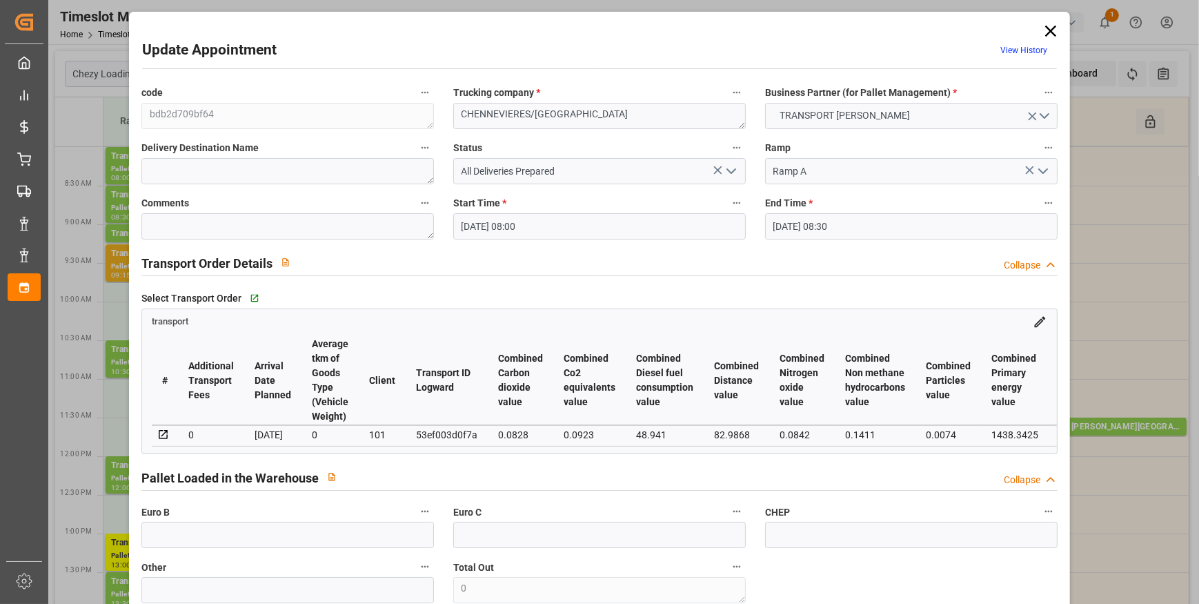
click at [819, 229] on input "[DATE] 08:30" at bounding box center [911, 226] width 292 height 26
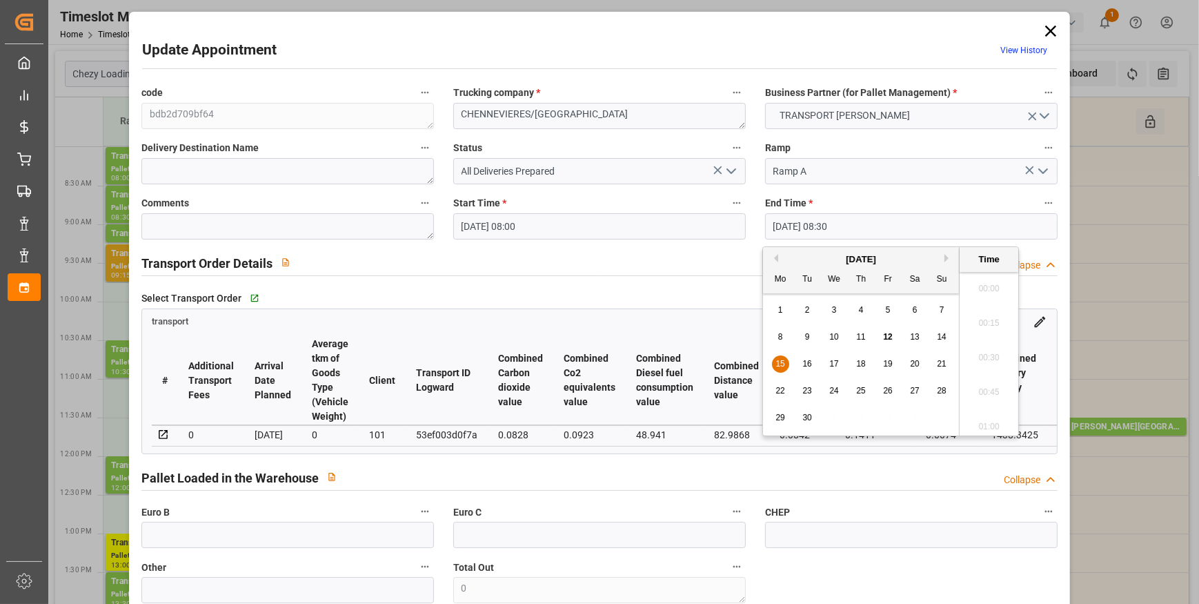
scroll to position [1108, 0]
click at [779, 361] on span "15" at bounding box center [779, 364] width 9 height 10
click at [973, 320] on li "08:15" at bounding box center [988, 319] width 59 height 34
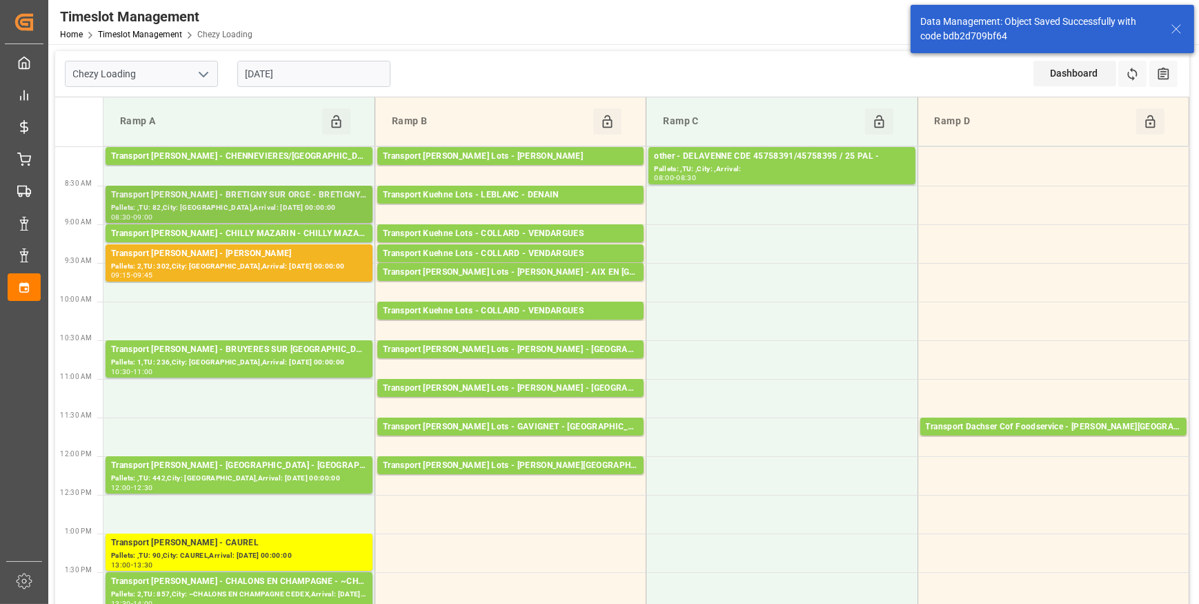
click at [255, 200] on div "Transport [PERSON_NAME] - BRETIGNY SUR ORGE - BRETIGNY SUR ORGE" at bounding box center [239, 195] width 256 height 14
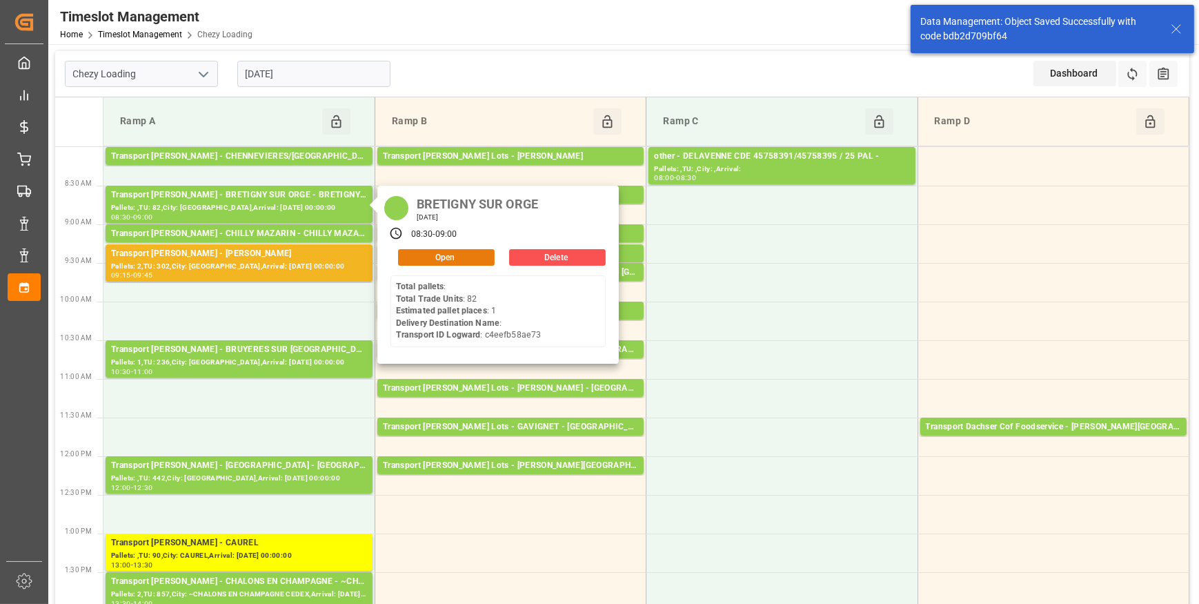
click at [435, 255] on button "Open" at bounding box center [446, 257] width 97 height 17
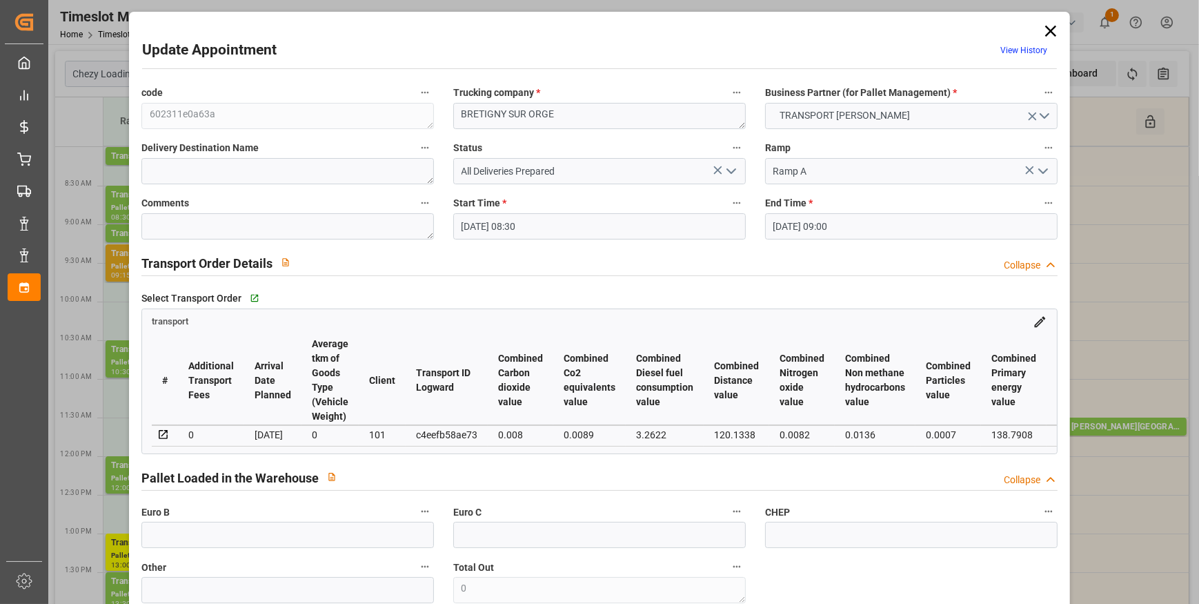
click at [533, 219] on input "[DATE] 08:30" at bounding box center [599, 226] width 292 height 26
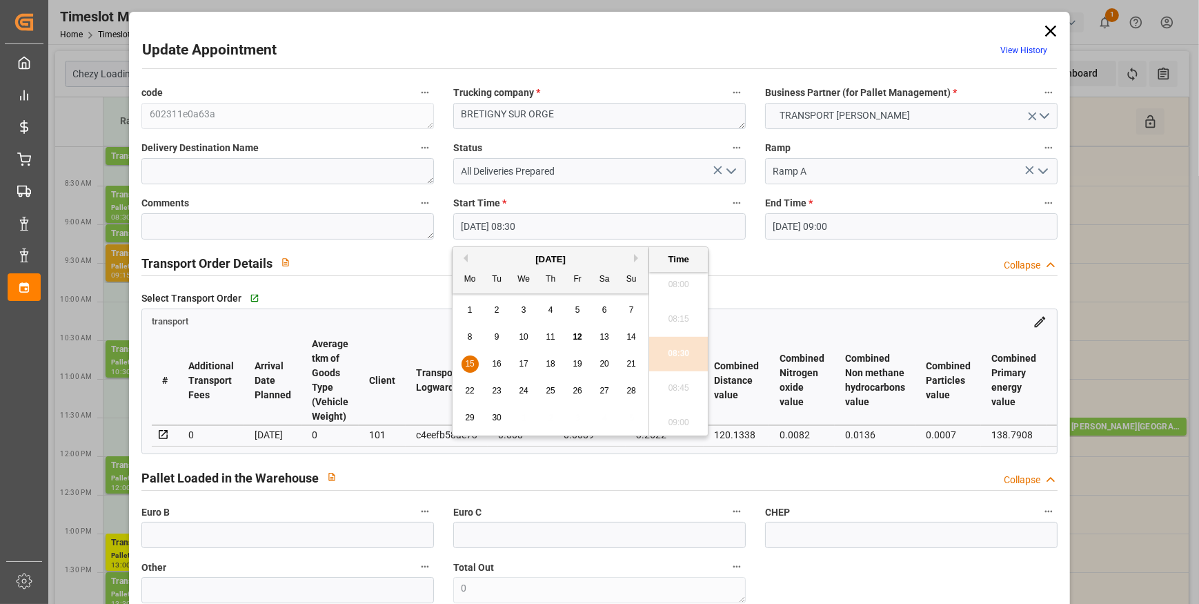
click at [466, 359] on span "15" at bounding box center [469, 364] width 9 height 10
click at [664, 317] on li "08:15" at bounding box center [678, 319] width 59 height 34
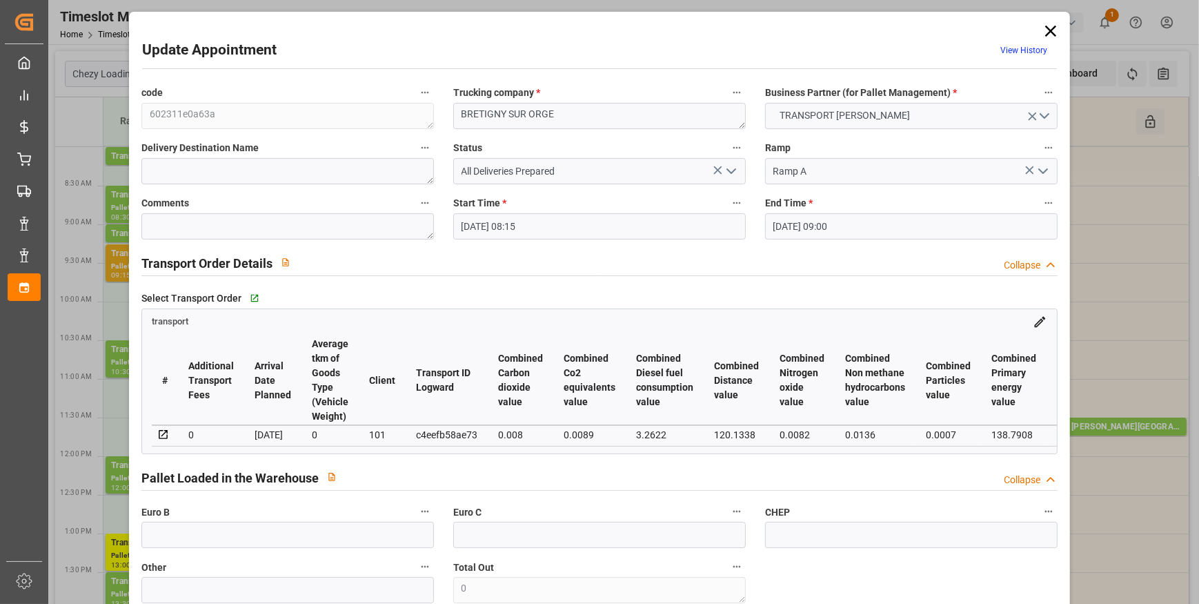
click at [873, 227] on input "[DATE] 09:00" at bounding box center [911, 226] width 292 height 26
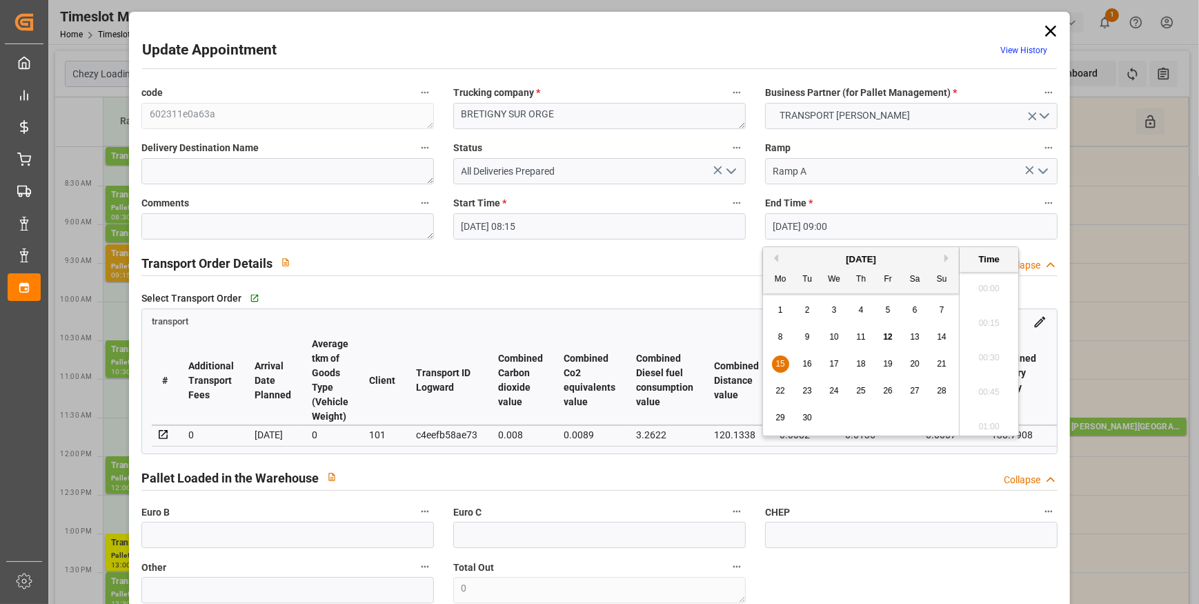
scroll to position [1177, 0]
click at [777, 365] on span "15" at bounding box center [779, 364] width 9 height 10
click at [997, 285] on li "08:30" at bounding box center [988, 285] width 59 height 34
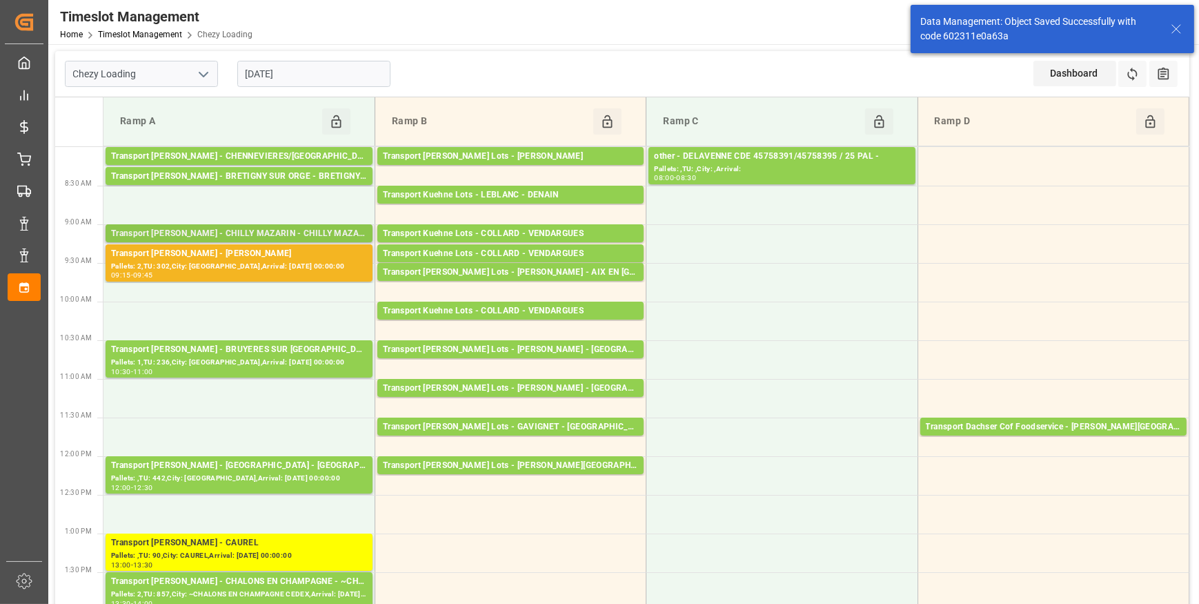
click at [215, 233] on div "Transport [PERSON_NAME] - CHILLY MAZARIN - CHILLY MAZARIN CEDEX" at bounding box center [239, 234] width 256 height 14
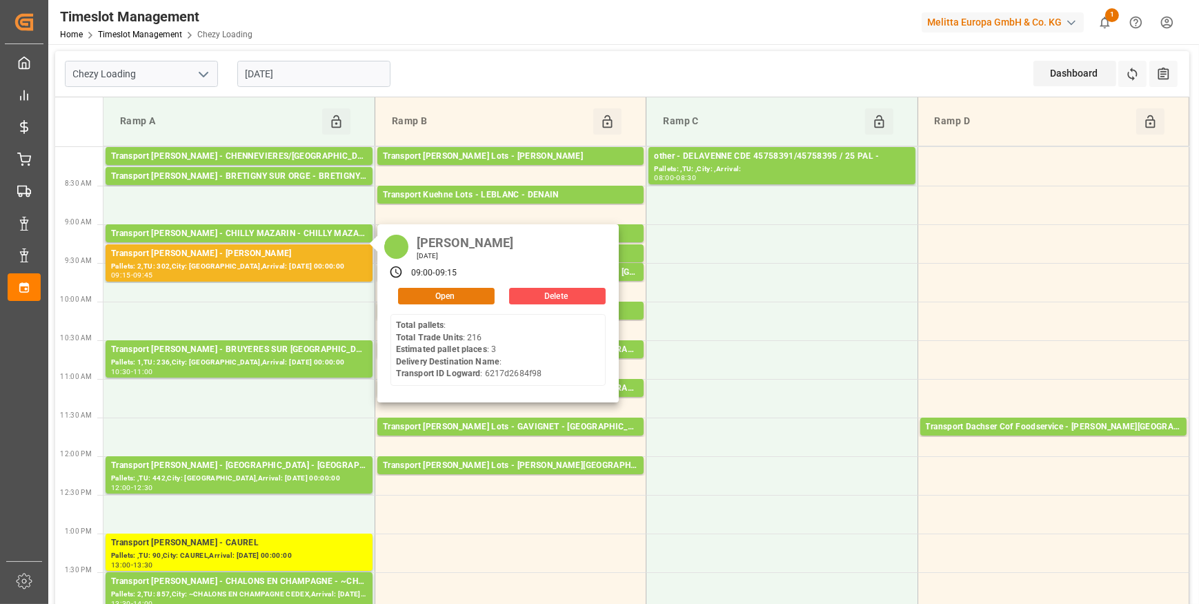
click at [464, 296] on button "Open" at bounding box center [446, 296] width 97 height 17
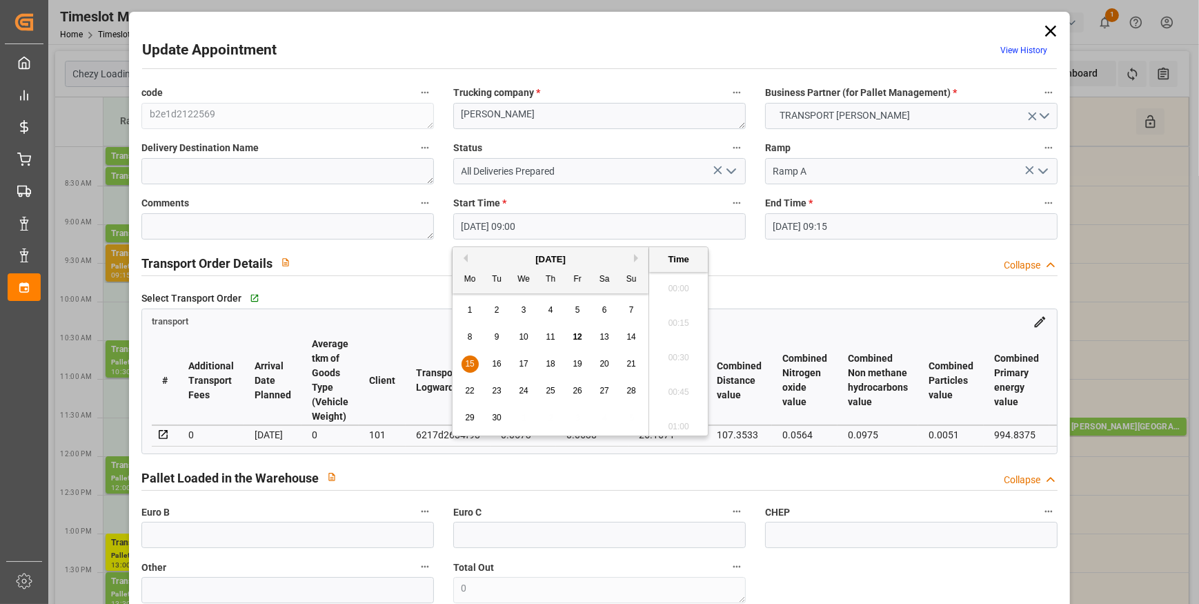
click at [722, 221] on input "[DATE] 09:00" at bounding box center [599, 226] width 292 height 26
click at [471, 365] on span "15" at bounding box center [469, 364] width 9 height 10
click at [692, 283] on li "08:30" at bounding box center [678, 285] width 59 height 34
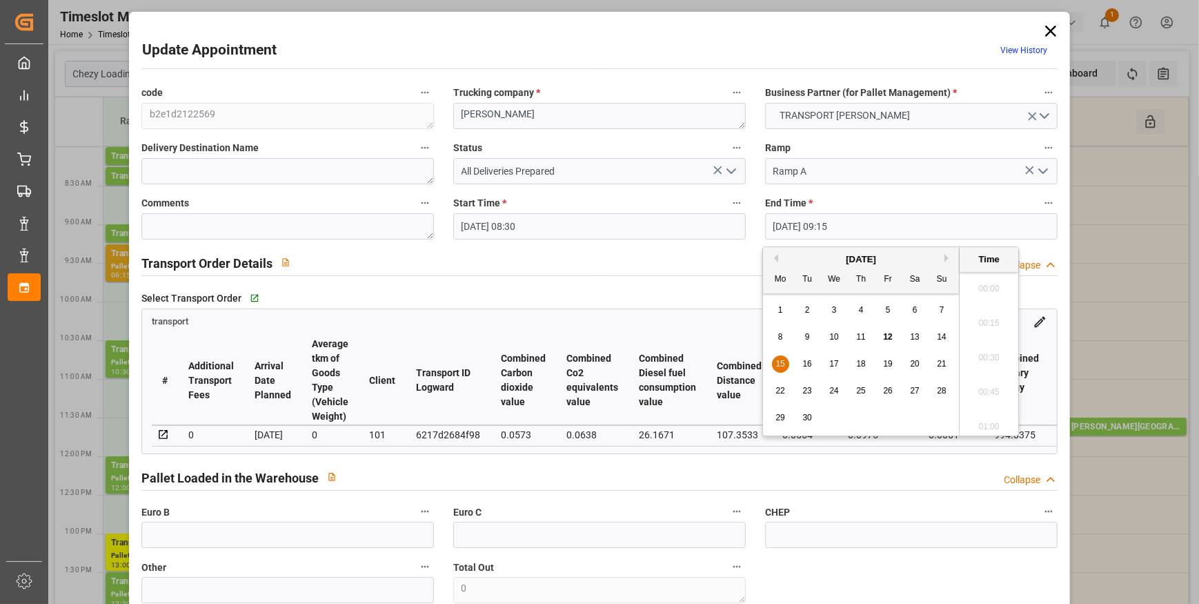
click at [897, 221] on input "[DATE] 09:15" at bounding box center [911, 226] width 292 height 26
click at [780, 362] on span "15" at bounding box center [779, 364] width 9 height 10
click at [993, 279] on li "08:45" at bounding box center [988, 285] width 59 height 34
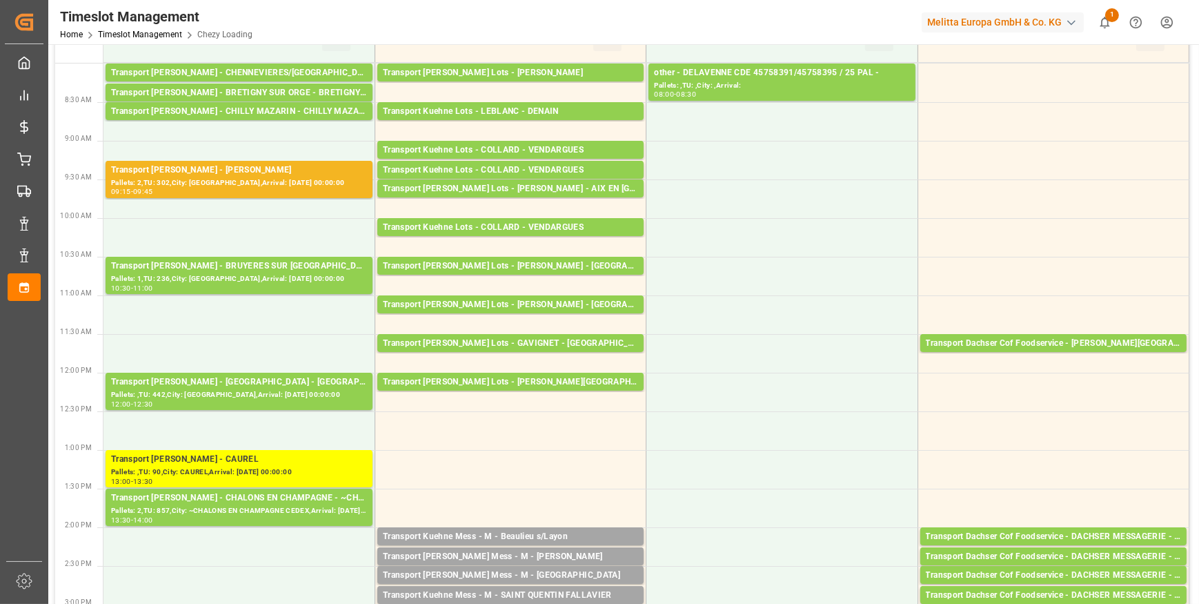
scroll to position [0, 0]
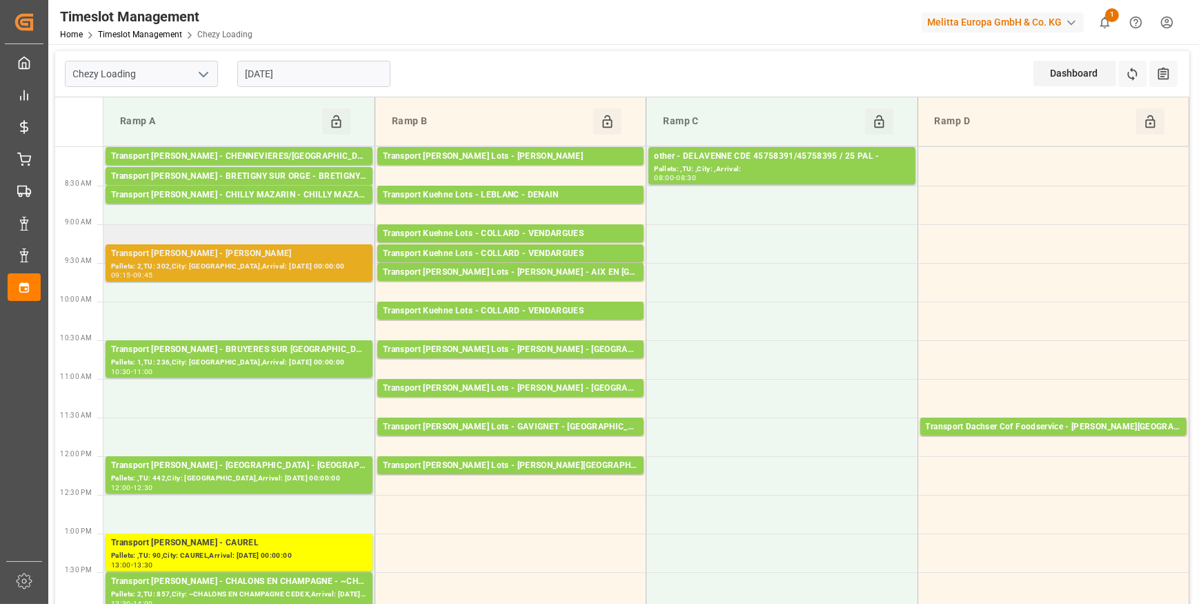
click at [238, 259] on div "Transport [PERSON_NAME] - [PERSON_NAME]" at bounding box center [239, 254] width 256 height 14
click at [216, 194] on div "Transport [PERSON_NAME] - CHILLY MAZARIN - CHILLY MAZARIN CEDEX" at bounding box center [239, 195] width 256 height 14
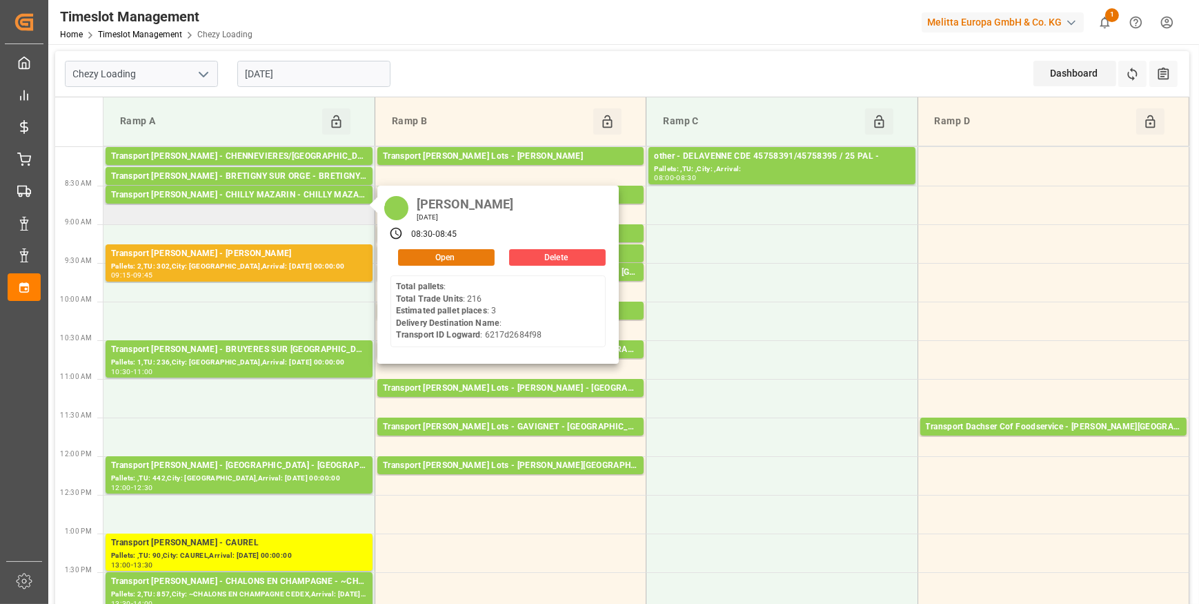
click at [418, 255] on button "Open" at bounding box center [446, 257] width 97 height 17
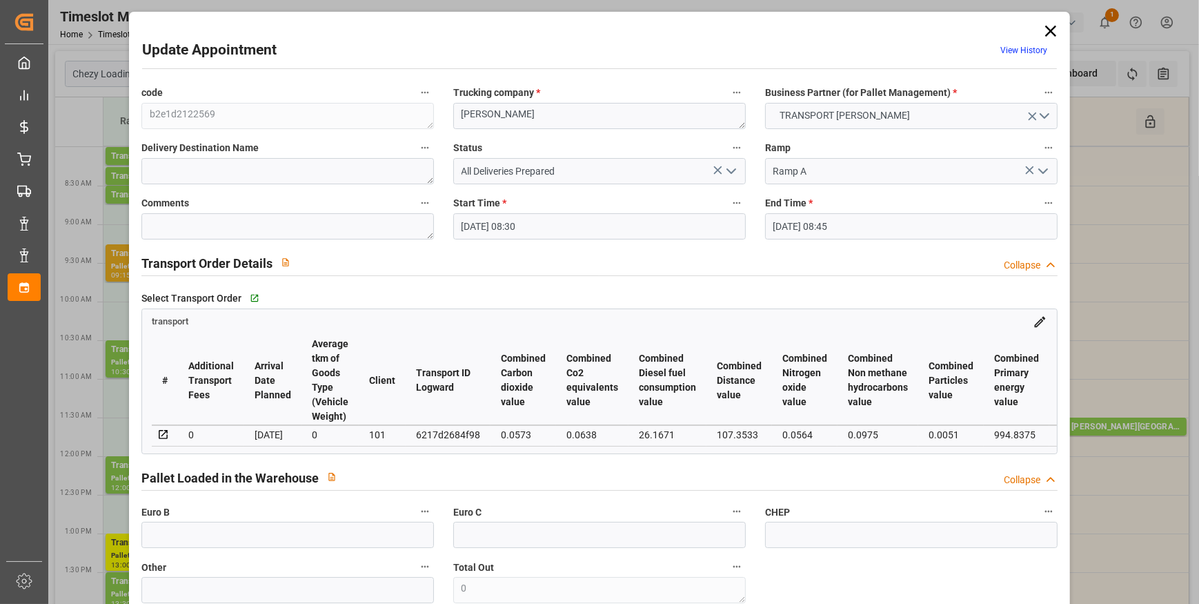
click at [728, 176] on icon "open menu" at bounding box center [731, 171] width 17 height 17
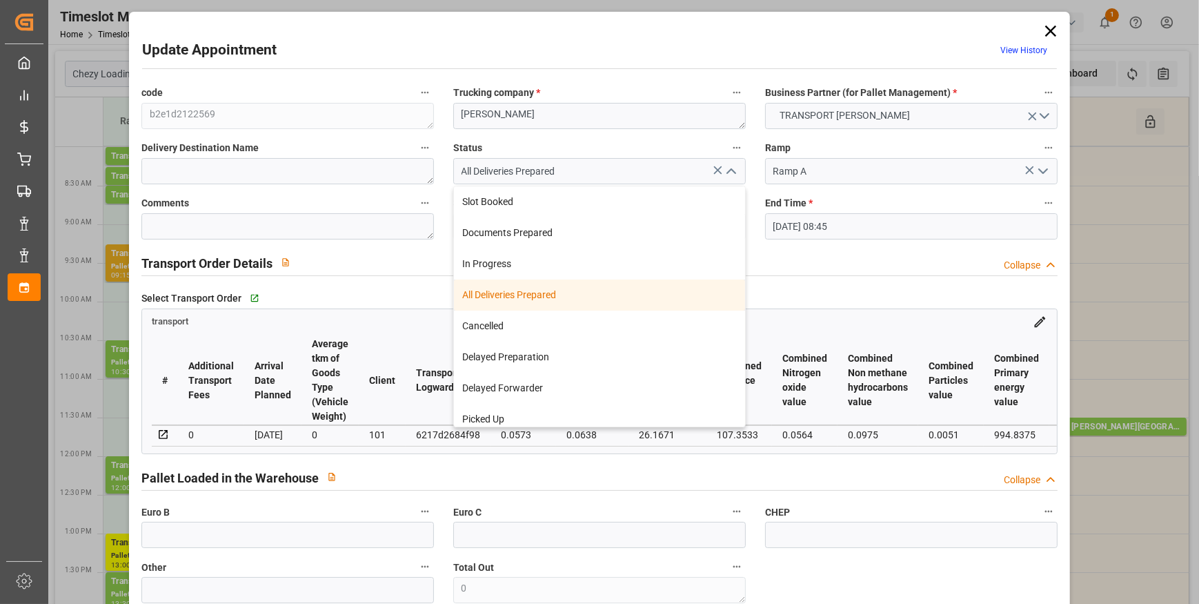
click at [414, 262] on div "Transport Order Details Collapse" at bounding box center [599, 262] width 916 height 26
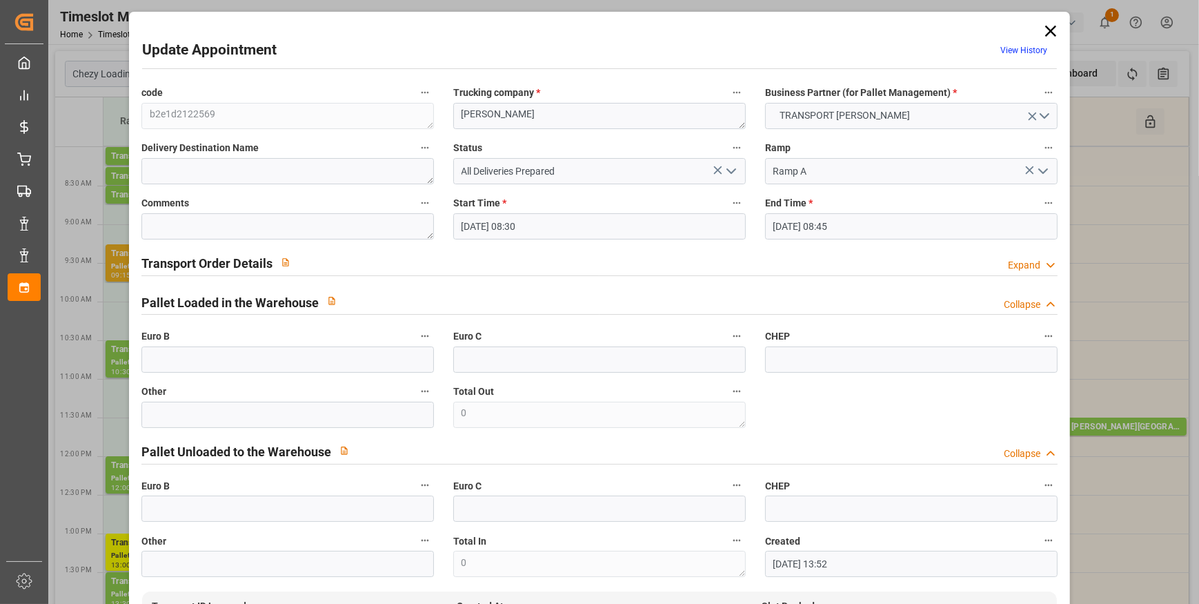
click at [515, 219] on input "[DATE] 08:30" at bounding box center [599, 226] width 292 height 26
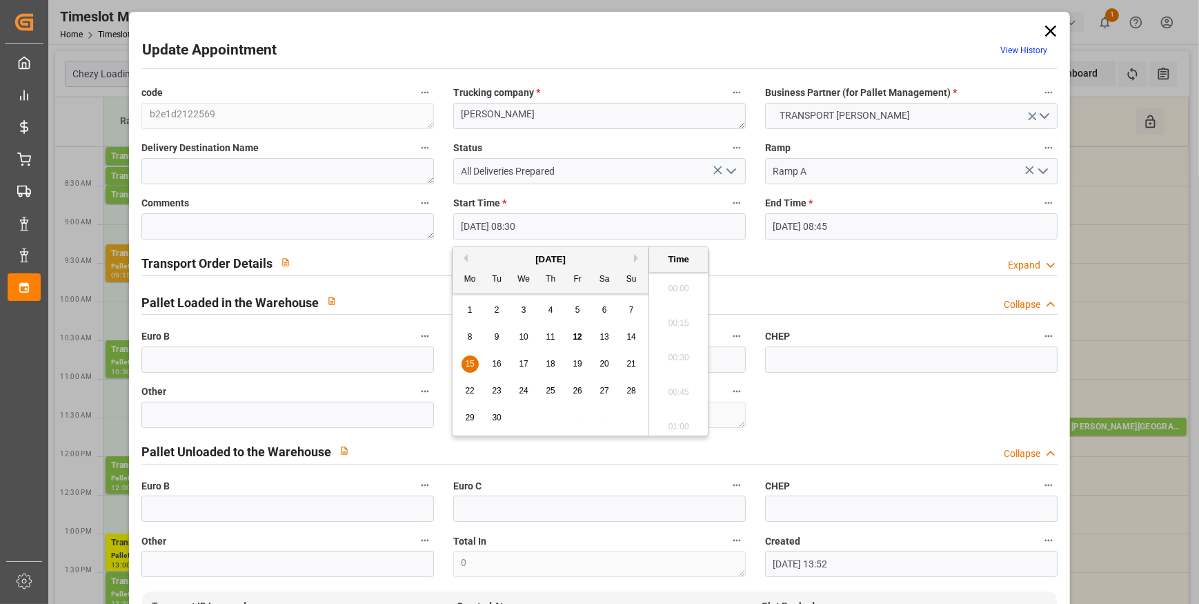
scroll to position [1108, 0]
click at [466, 360] on span "15" at bounding box center [469, 364] width 9 height 10
click at [675, 417] on li "09:00" at bounding box center [678, 423] width 59 height 34
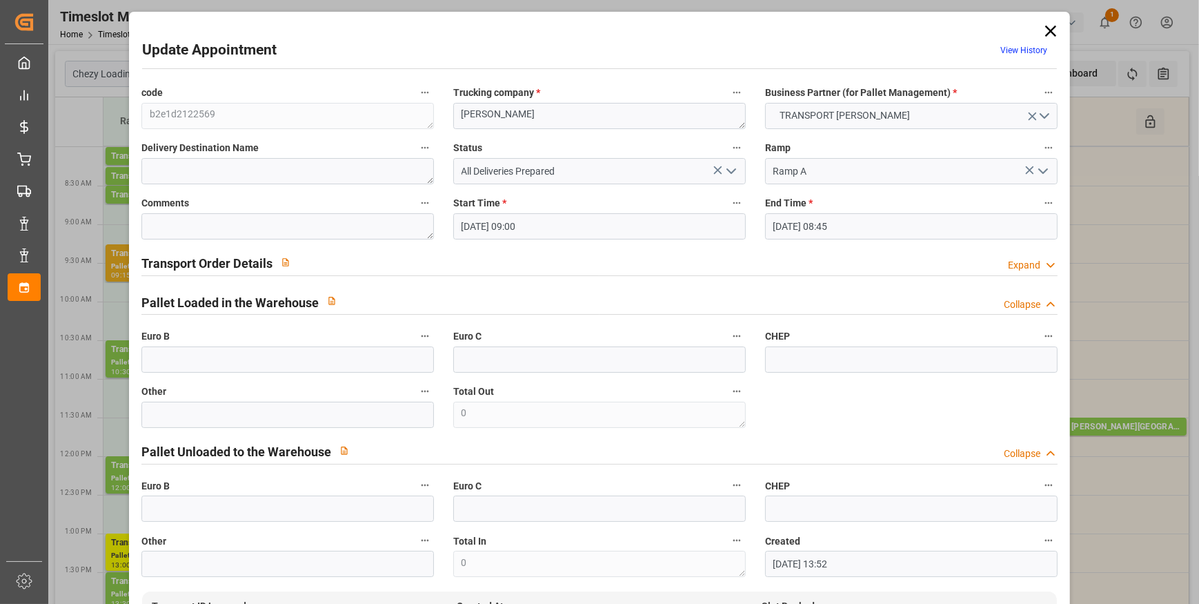
click at [824, 232] on input "[DATE] 08:45" at bounding box center [911, 226] width 292 height 26
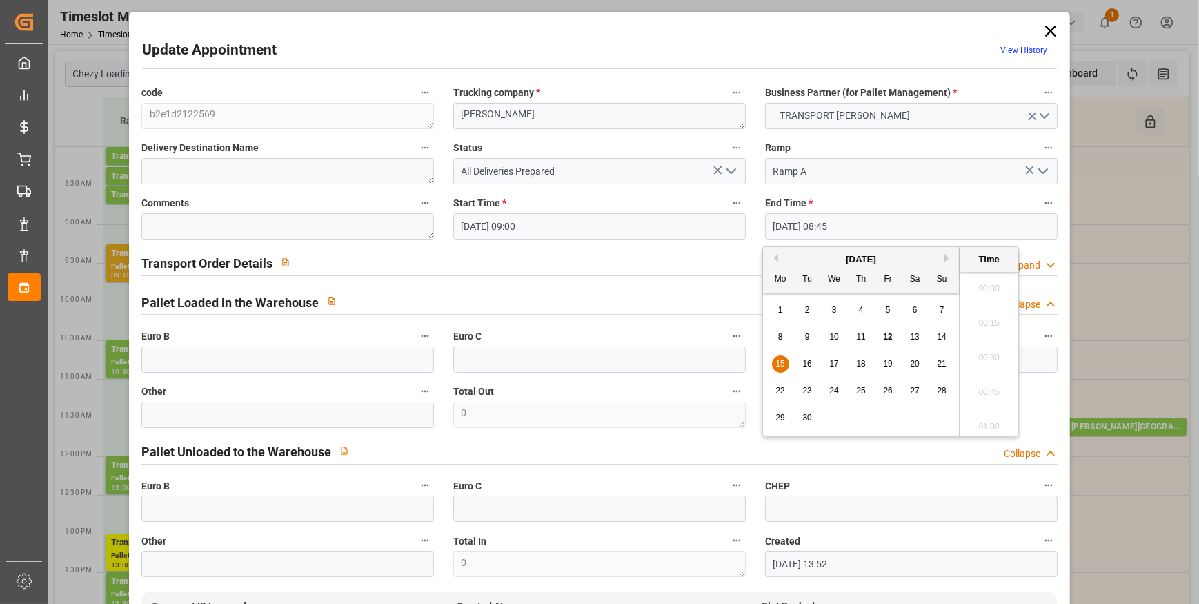
scroll to position [1142, 0]
click at [781, 364] on span "15" at bounding box center [779, 364] width 9 height 10
click at [983, 418] on li "09:15" at bounding box center [988, 423] width 59 height 34
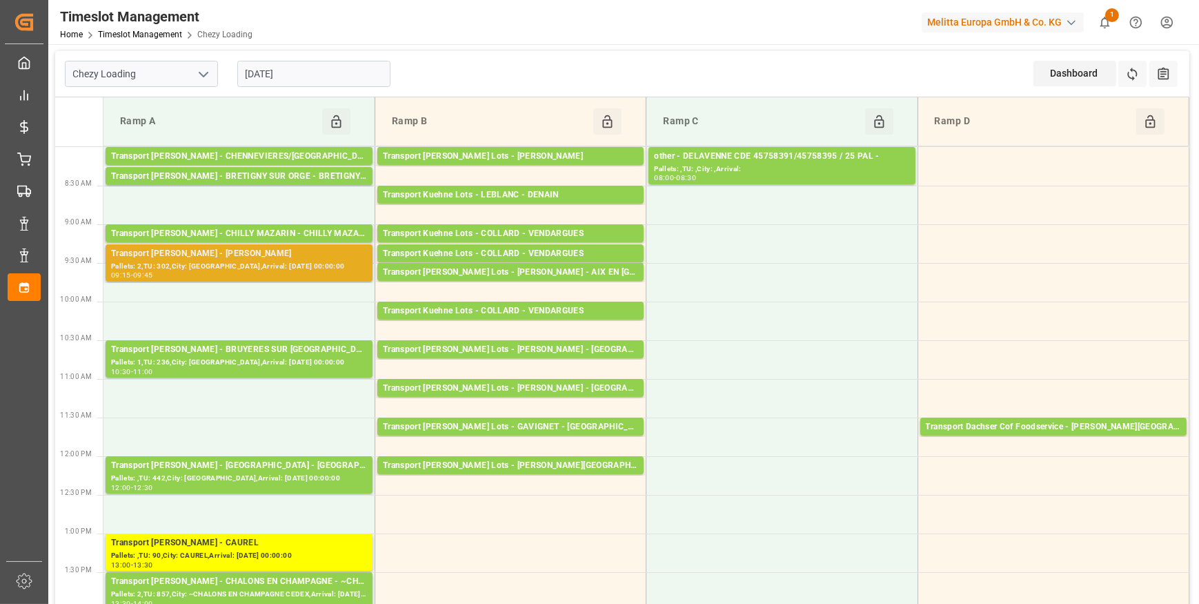
click at [229, 255] on div "Transport [PERSON_NAME] - [PERSON_NAME]" at bounding box center [239, 254] width 256 height 14
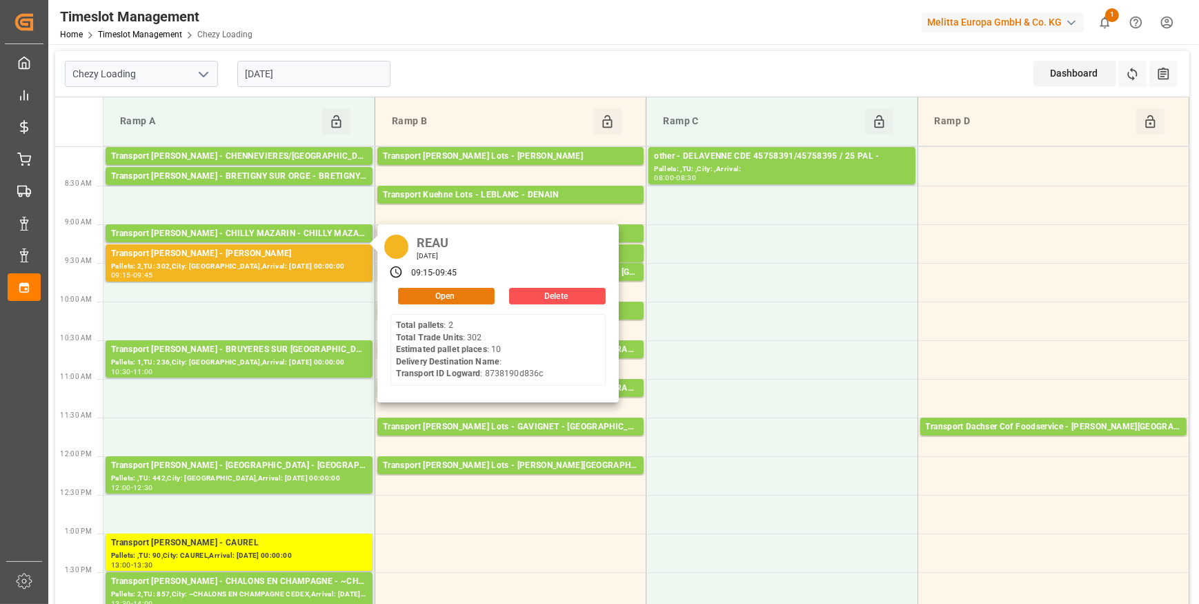
click at [457, 293] on button "Open" at bounding box center [446, 296] width 97 height 17
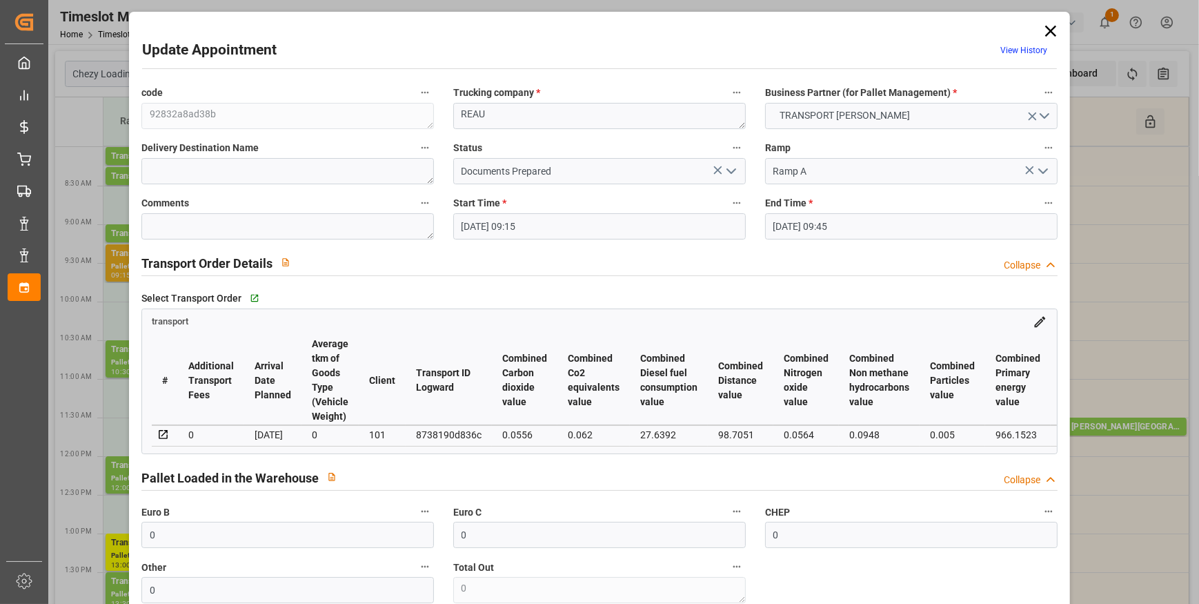
click at [549, 230] on input "[DATE] 09:15" at bounding box center [599, 226] width 292 height 26
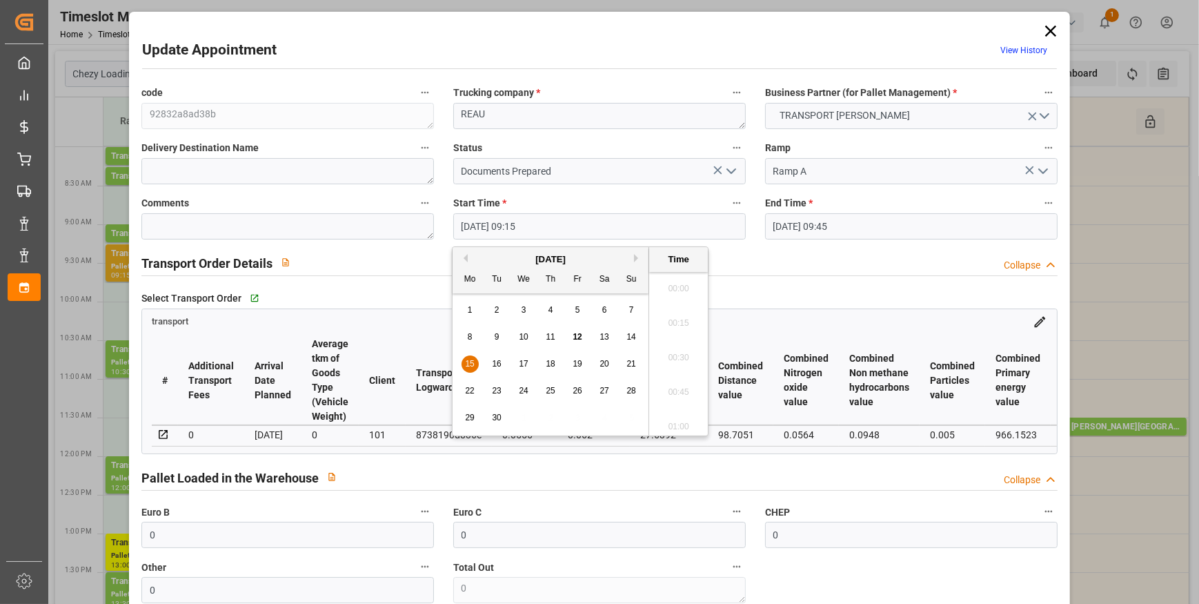
scroll to position [1211, 0]
click at [469, 356] on div "15" at bounding box center [469, 364] width 17 height 17
click at [688, 308] on li "08:30" at bounding box center [678, 313] width 59 height 34
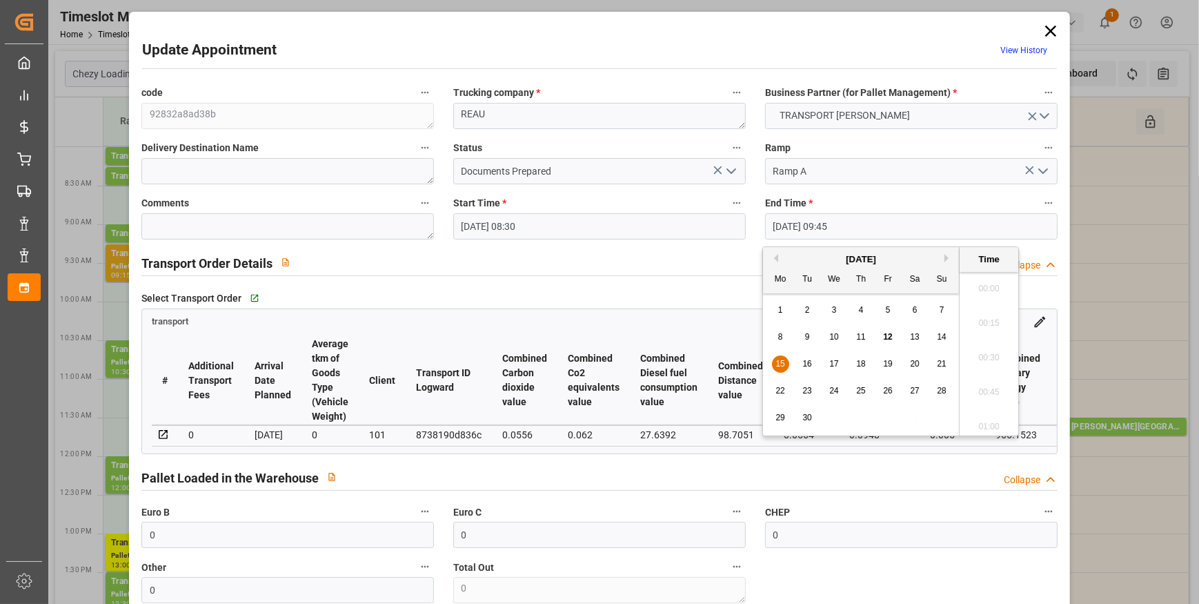
click at [824, 225] on input "[DATE] 09:45" at bounding box center [911, 226] width 292 height 26
click at [777, 360] on span "15" at bounding box center [779, 364] width 9 height 10
click at [989, 277] on li "08:45" at bounding box center [988, 278] width 59 height 34
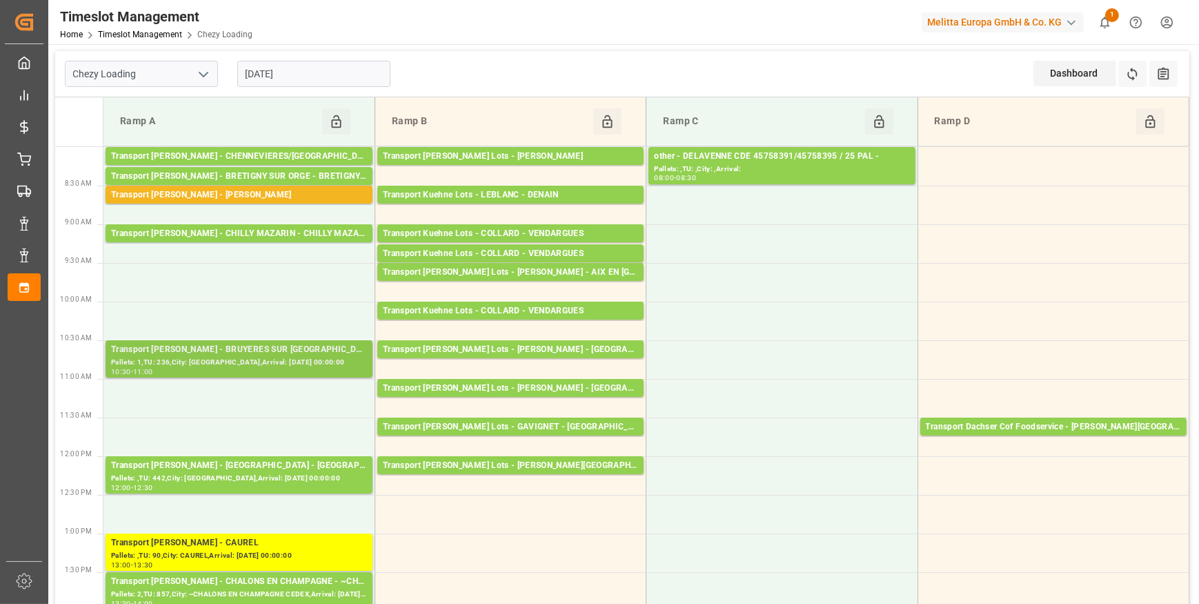
click at [221, 351] on div "Transport [PERSON_NAME] - BRUYERES SUR [GEOGRAPHIC_DATA] SUR [GEOGRAPHIC_DATA]" at bounding box center [239, 350] width 256 height 14
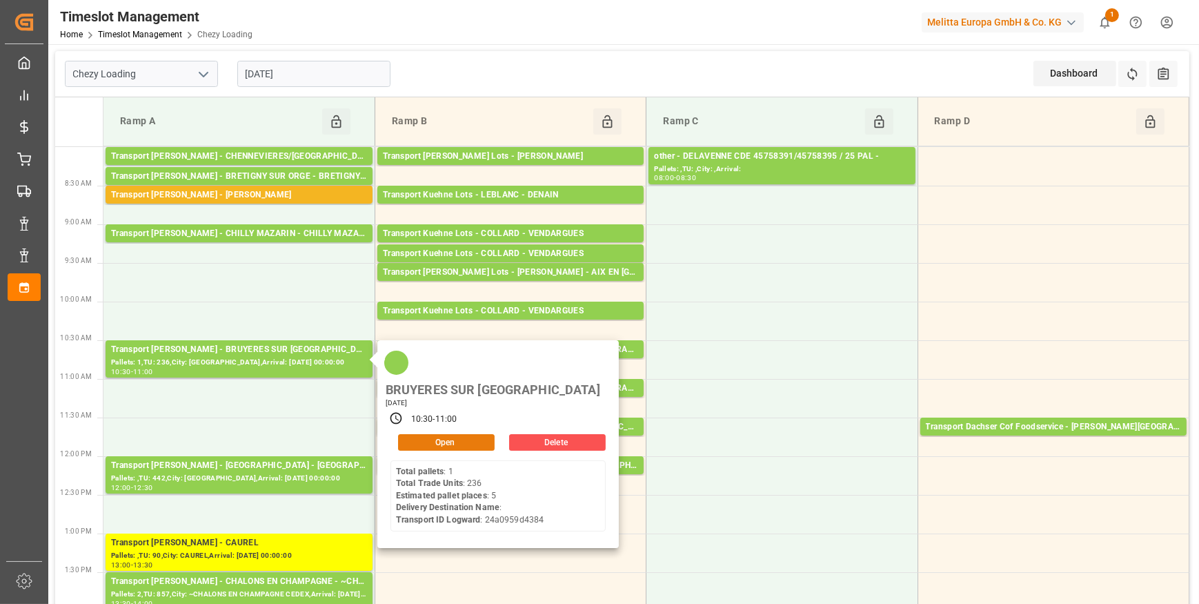
click at [466, 434] on button "Open" at bounding box center [446, 442] width 97 height 17
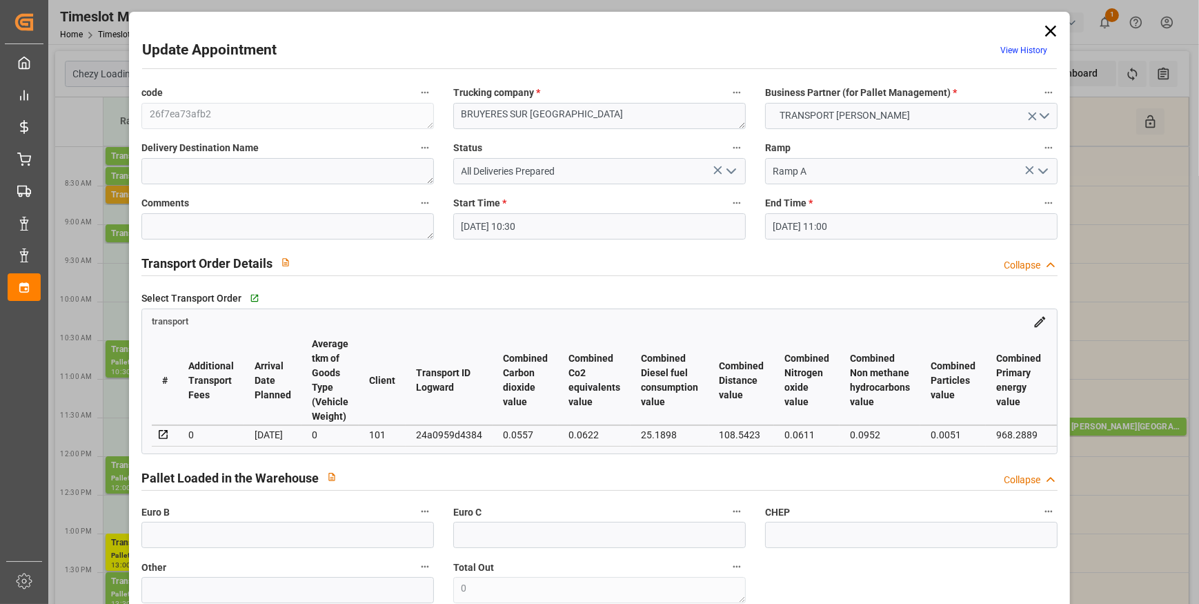
click at [537, 225] on input "[DATE] 10:30" at bounding box center [599, 226] width 292 height 26
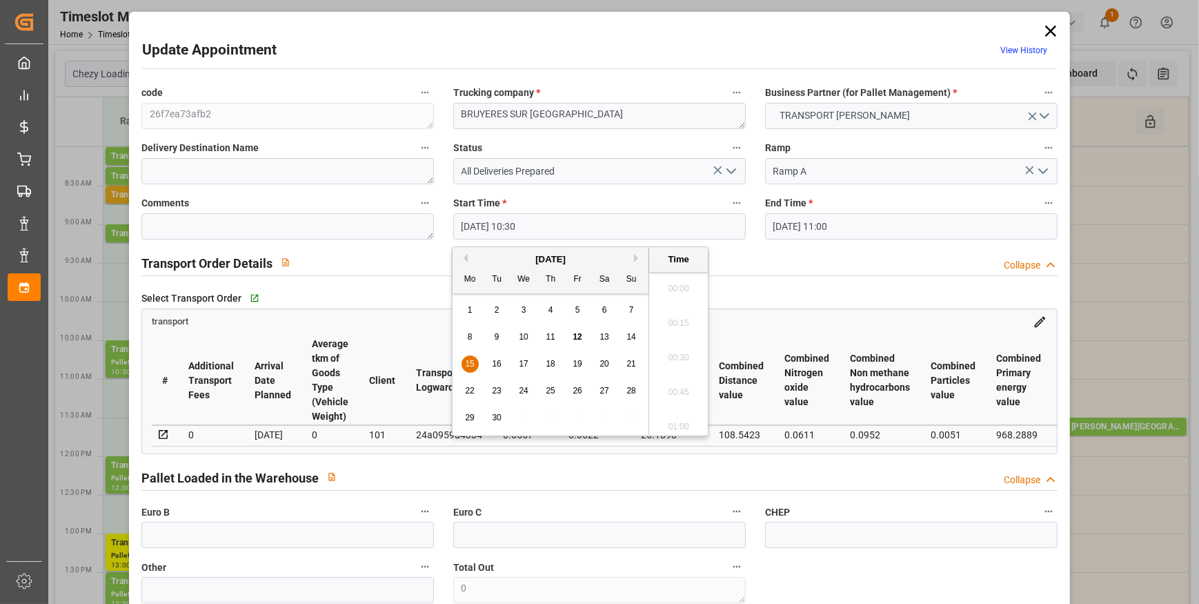
scroll to position [1384, 0]
click at [468, 363] on span "15" at bounding box center [469, 364] width 9 height 10
click at [673, 339] on li "09:30" at bounding box center [678, 341] width 59 height 34
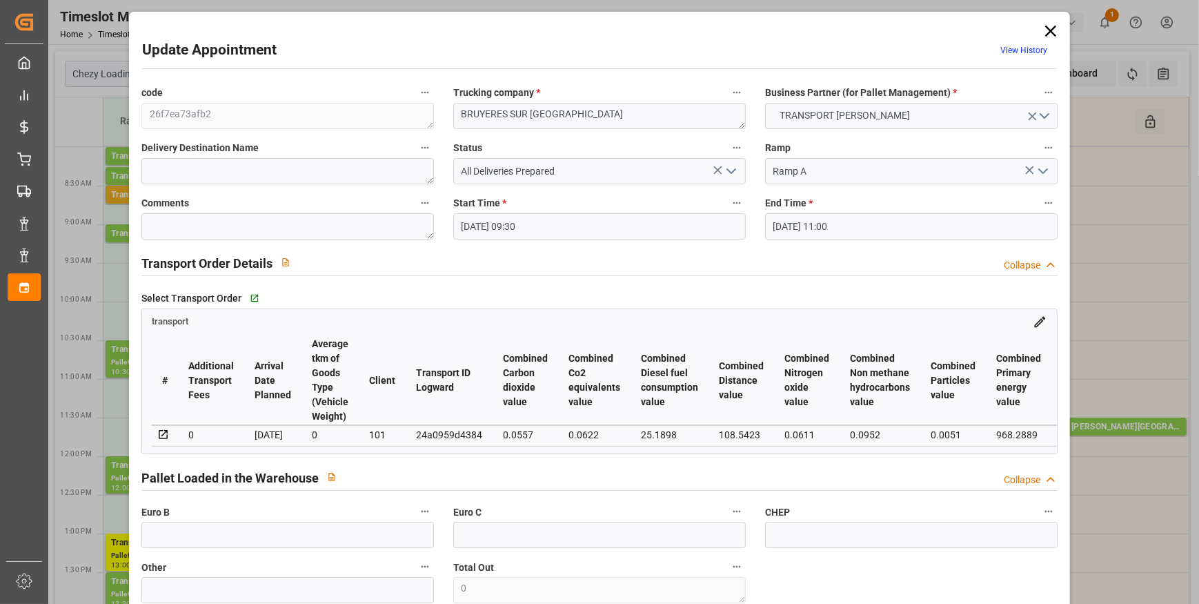
click at [800, 227] on input "[DATE] 11:00" at bounding box center [911, 226] width 292 height 26
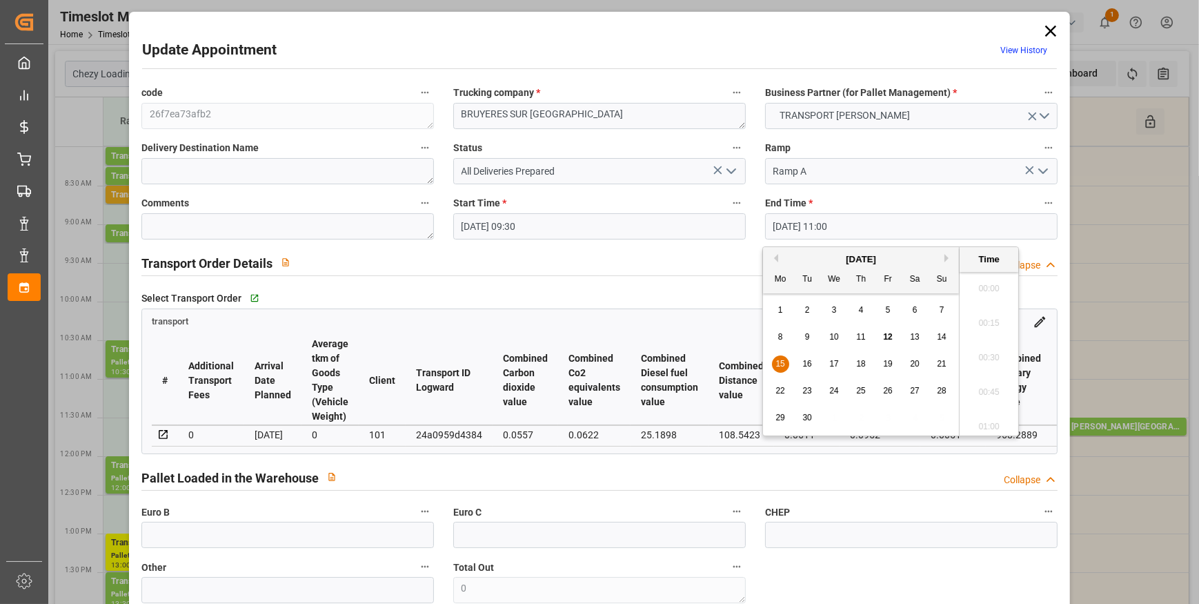
scroll to position [1453, 0]
click at [783, 360] on span "15" at bounding box center [779, 364] width 9 height 10
click at [980, 372] on li "09:45" at bounding box center [988, 369] width 59 height 34
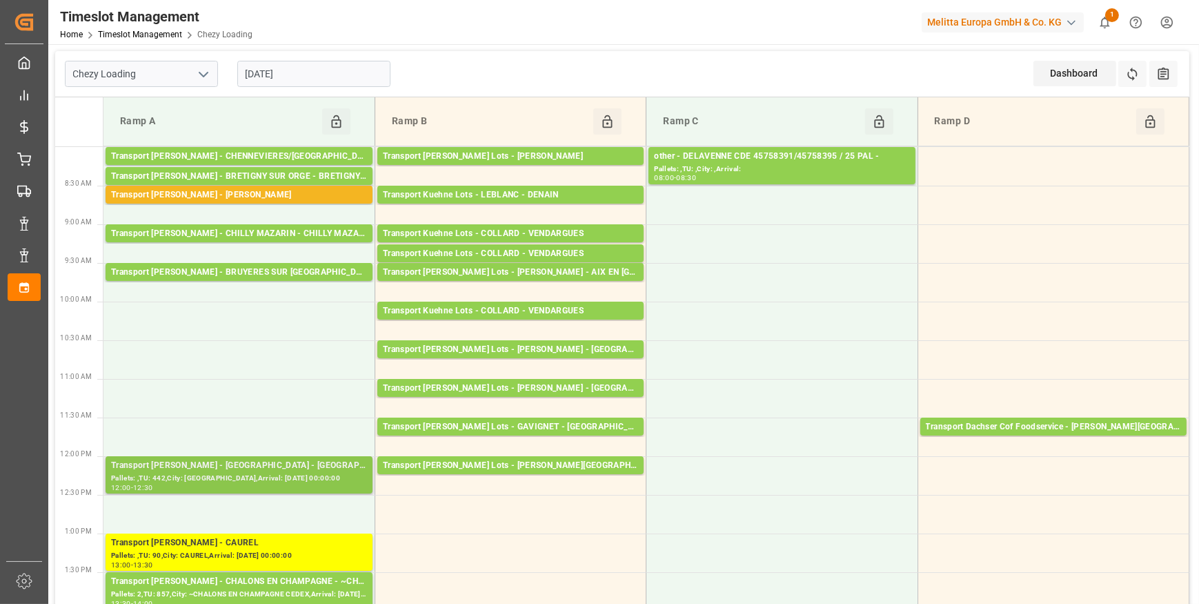
click at [222, 466] on div "Transport [PERSON_NAME] - [GEOGRAPHIC_DATA] - [GEOGRAPHIC_DATA]" at bounding box center [239, 466] width 256 height 14
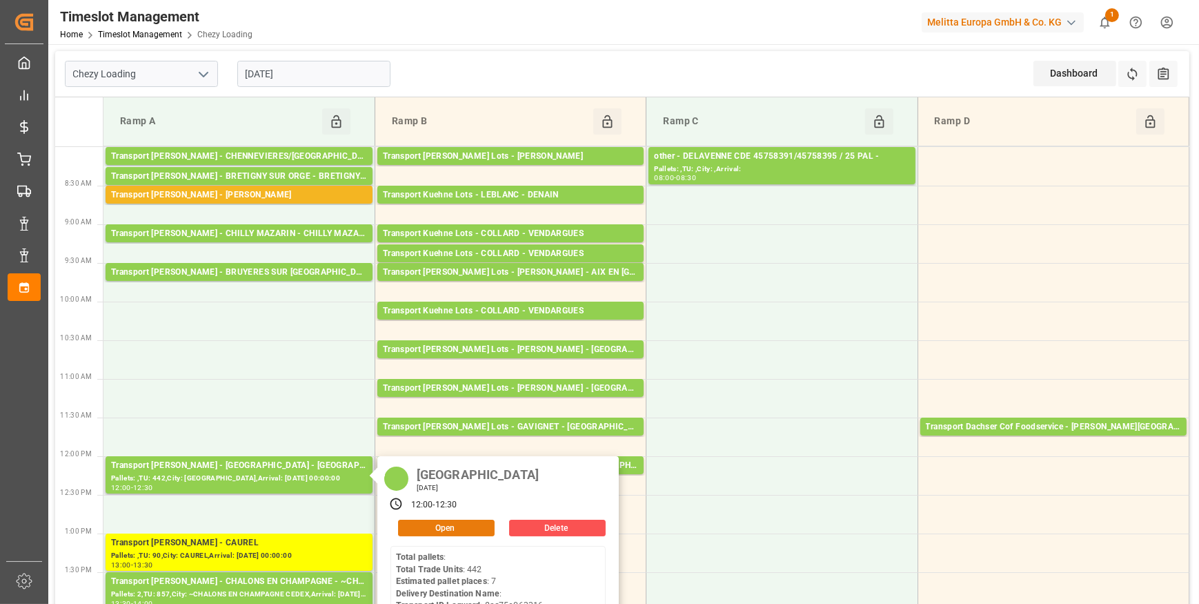
click at [448, 525] on button "Open" at bounding box center [446, 527] width 97 height 17
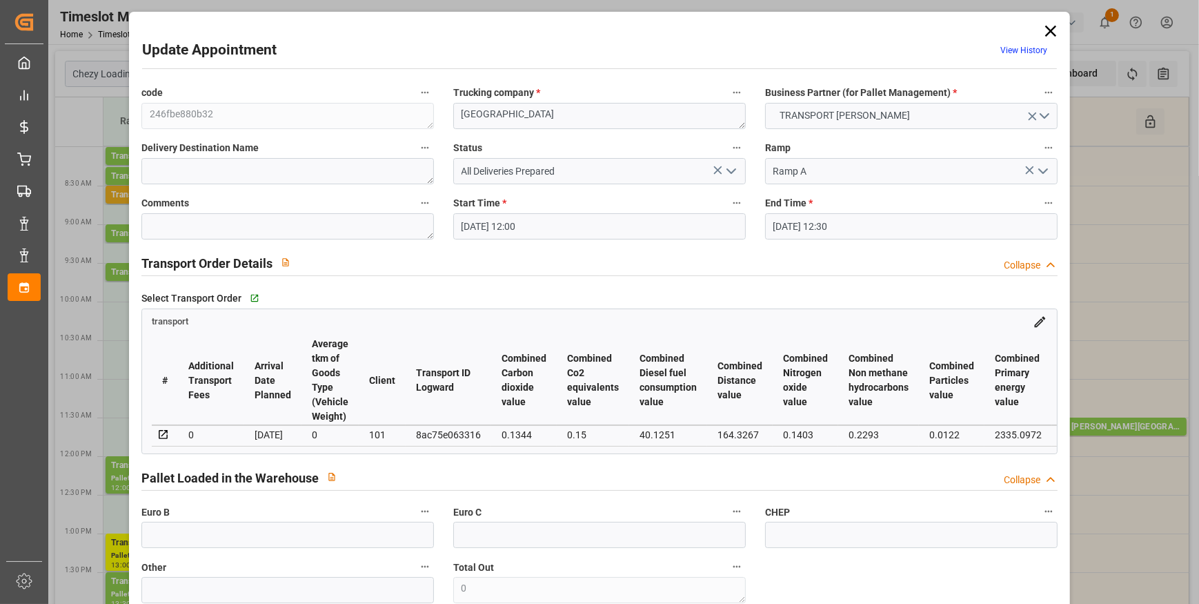
click at [731, 172] on icon "open menu" at bounding box center [731, 171] width 17 height 17
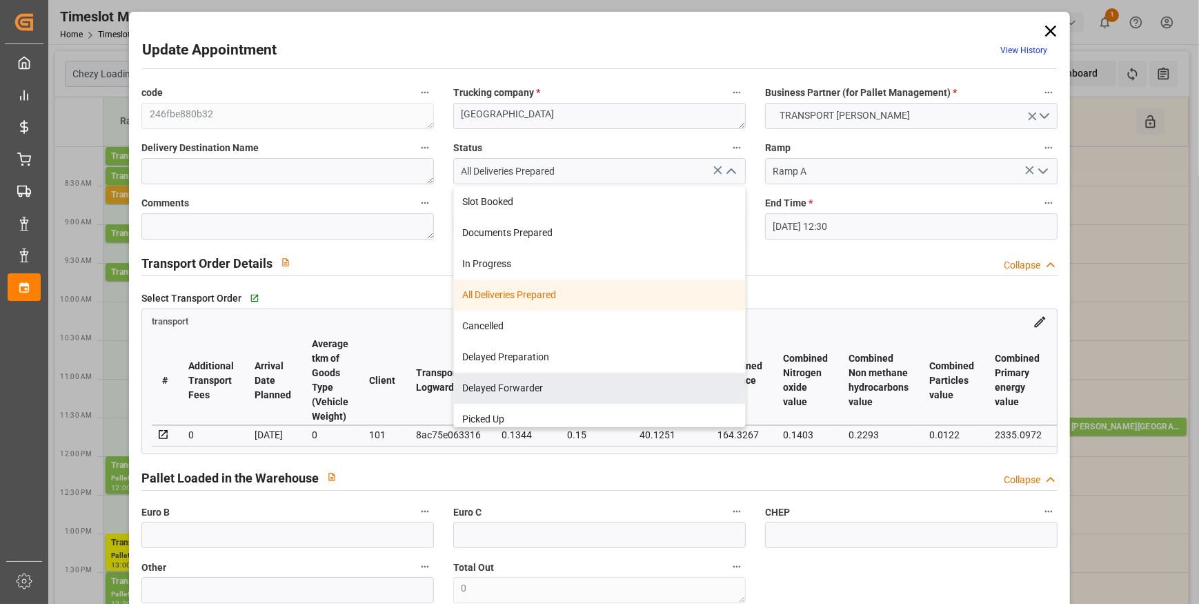
click at [436, 346] on th "Transport ID Logward" at bounding box center [449, 380] width 86 height 89
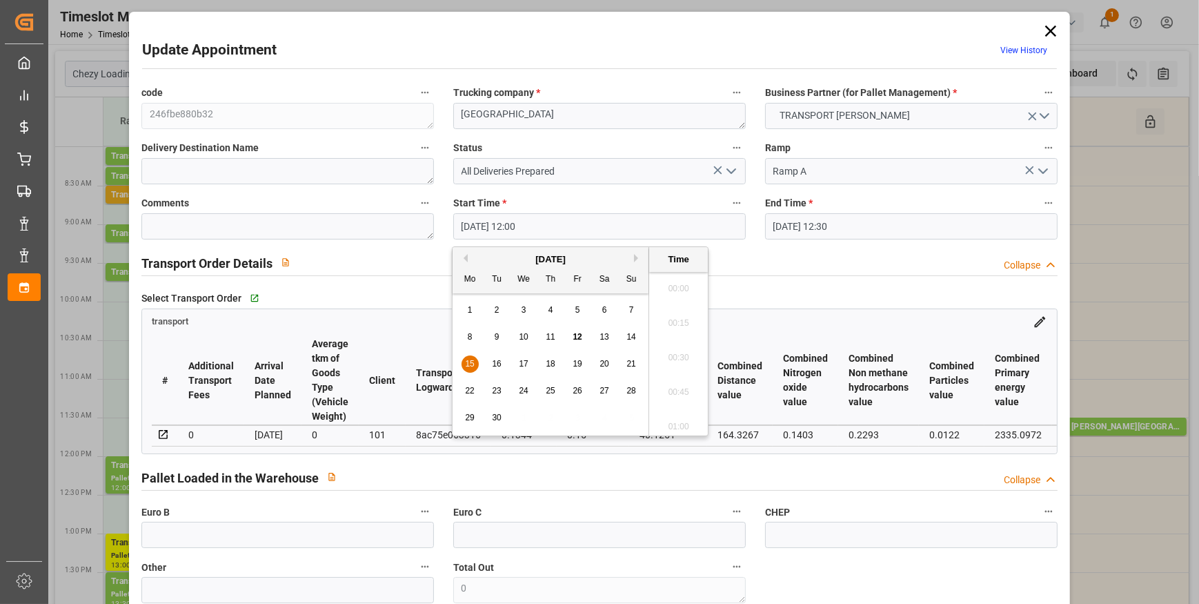
click at [493, 226] on input "[DATE] 12:00" at bounding box center [599, 226] width 292 height 26
click at [465, 365] on span "15" at bounding box center [469, 364] width 9 height 10
click at [684, 321] on li "10:00" at bounding box center [678, 329] width 59 height 34
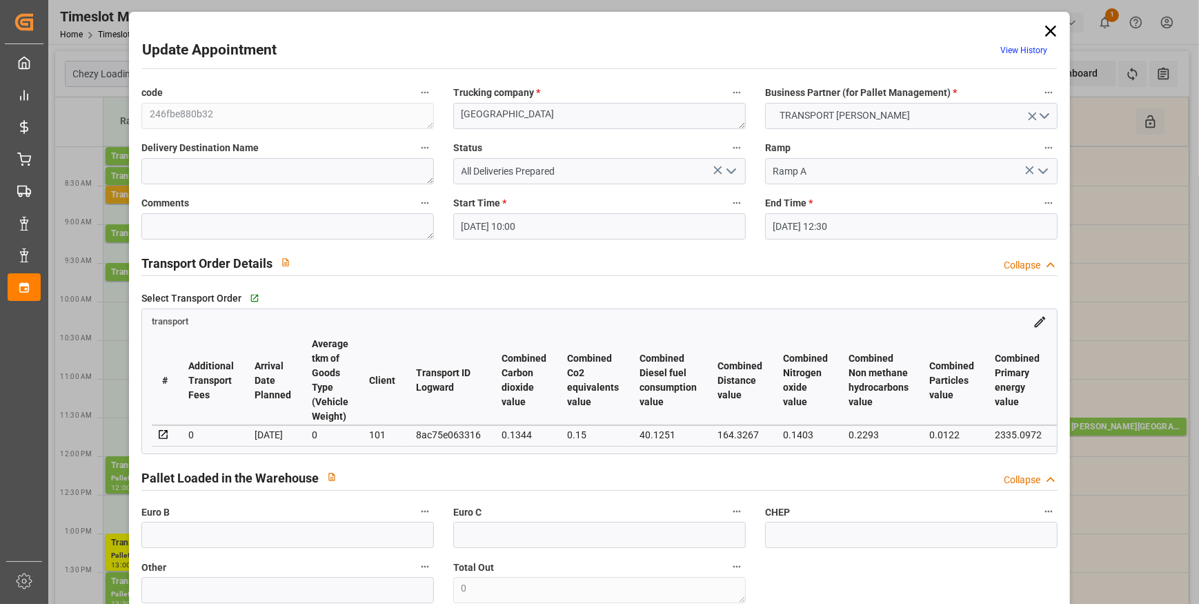
click at [826, 230] on input "[DATE] 12:30" at bounding box center [911, 226] width 292 height 26
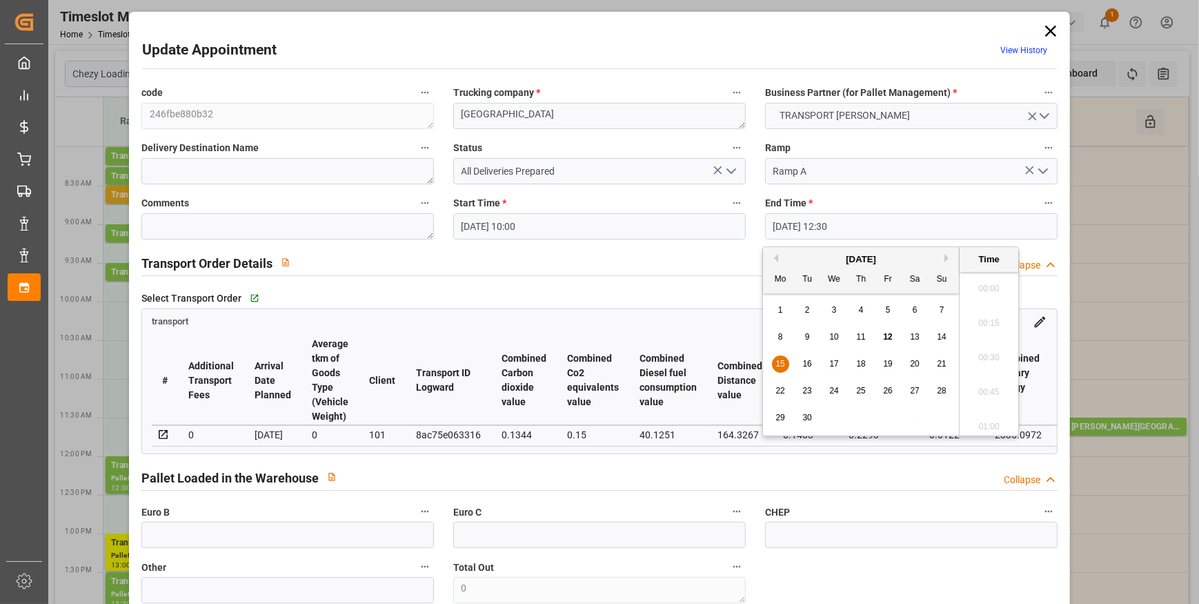
scroll to position [1660, 0]
click at [776, 364] on span "15" at bounding box center [779, 364] width 9 height 10
click at [996, 295] on li "10:15" at bounding box center [988, 294] width 59 height 34
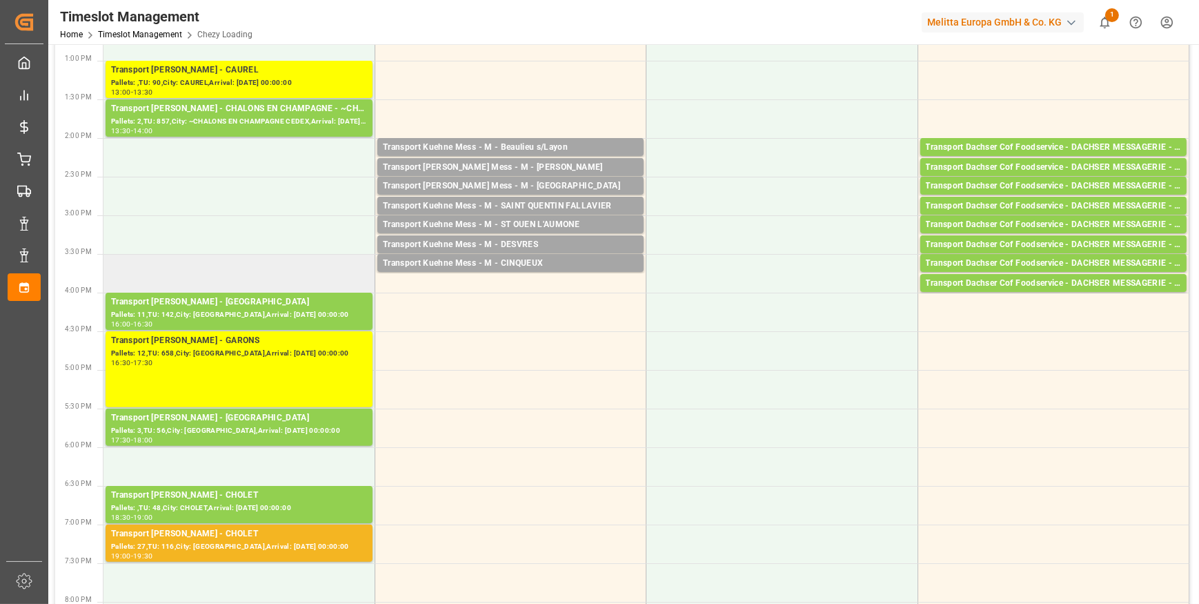
scroll to position [501, 0]
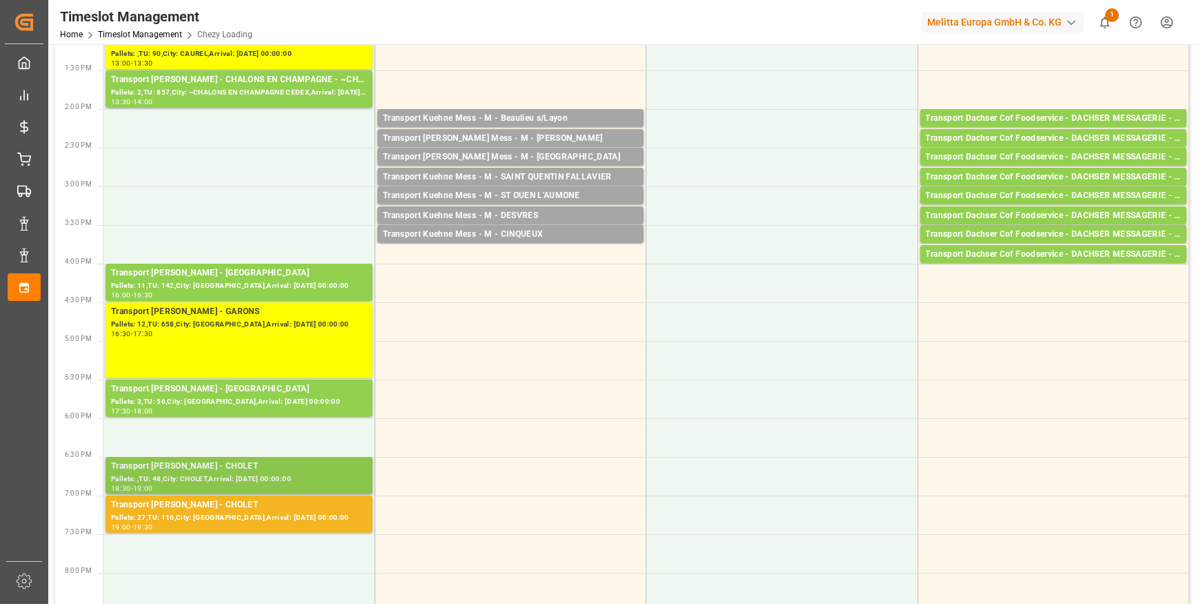
click at [243, 470] on div "Transport [PERSON_NAME] - CHOLET" at bounding box center [239, 466] width 256 height 14
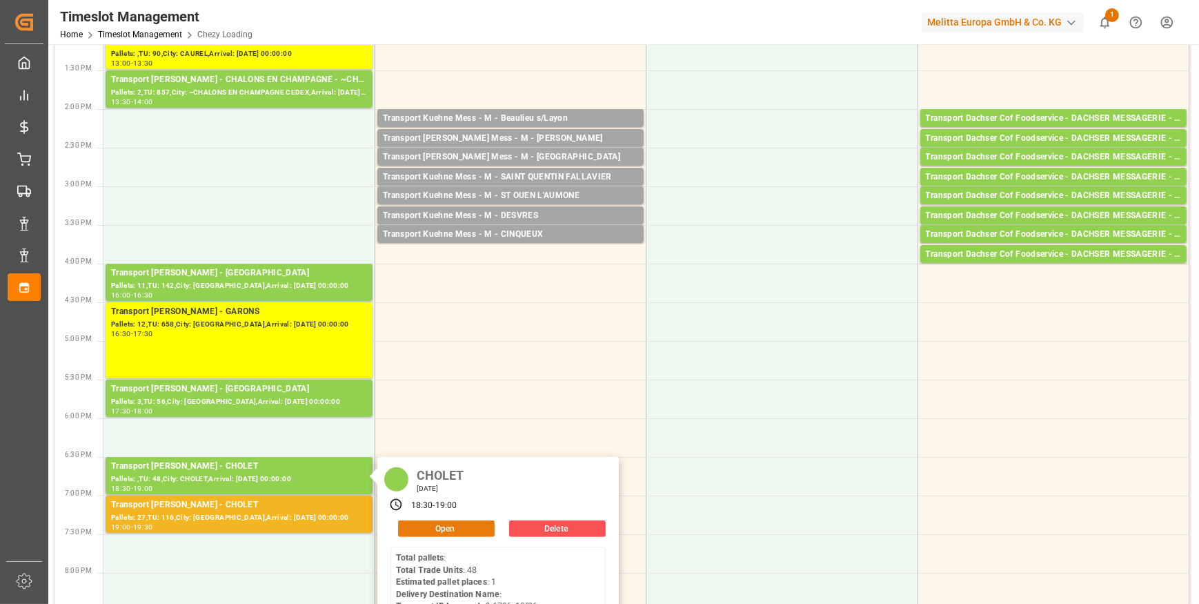
click at [430, 522] on button "Open" at bounding box center [446, 528] width 97 height 17
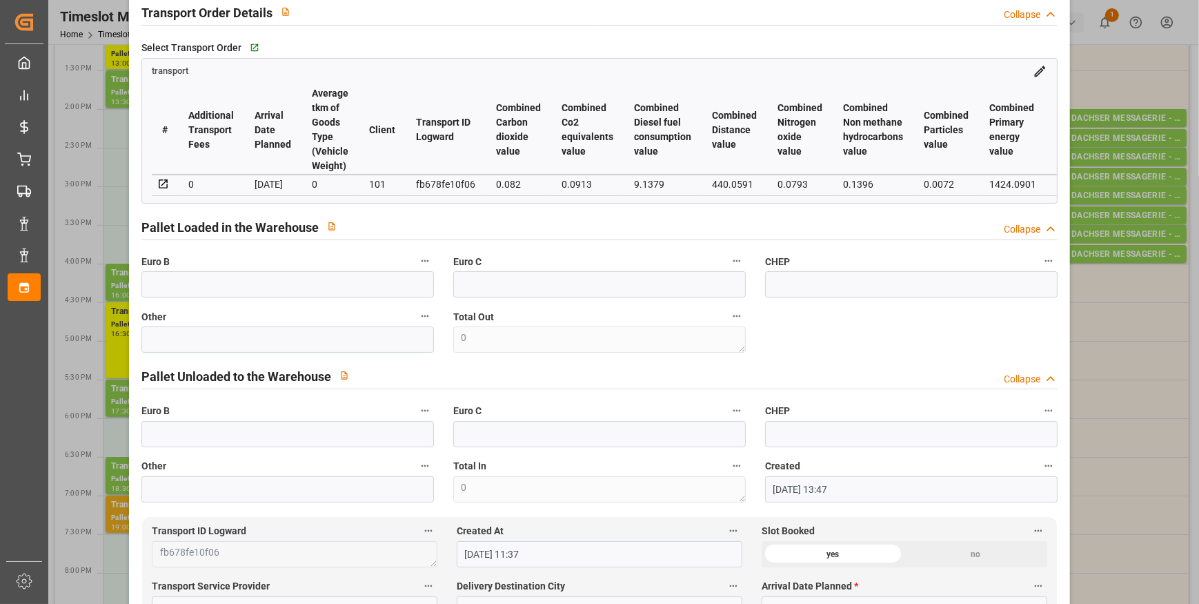
scroll to position [0, 0]
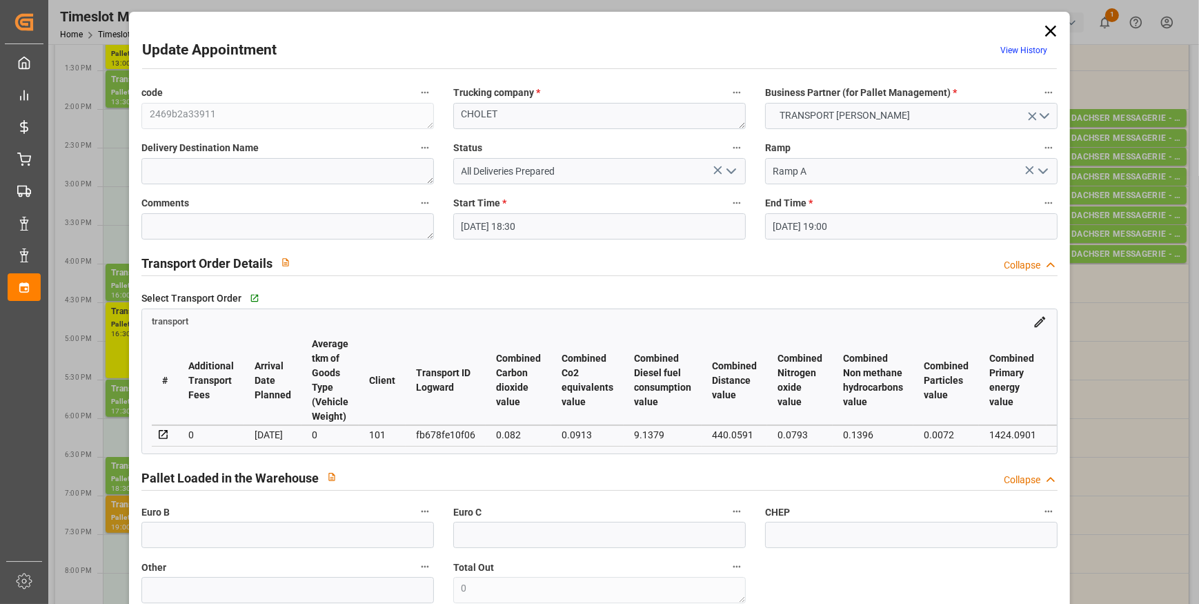
click at [1051, 32] on icon at bounding box center [1050, 30] width 19 height 19
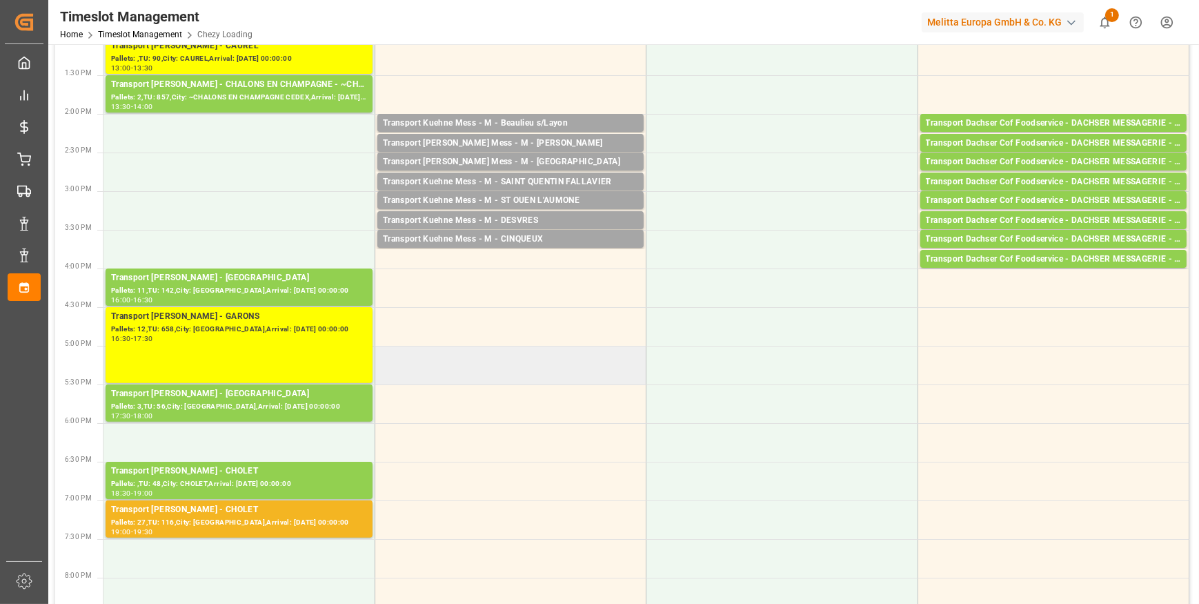
scroll to position [501, 0]
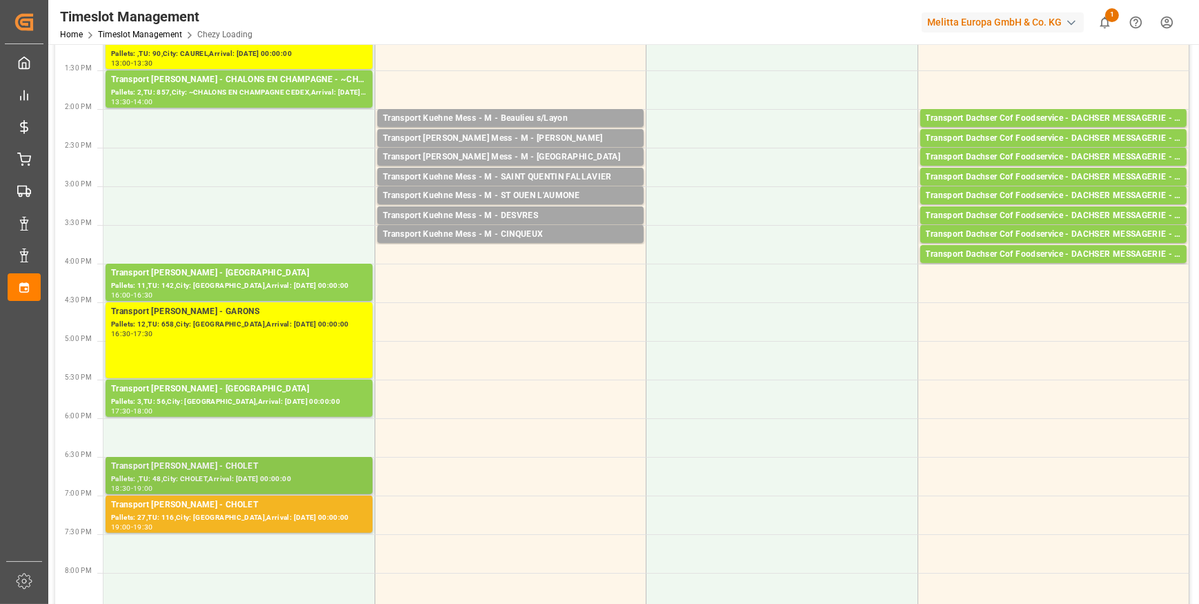
click at [246, 473] on div "Pallets: ,TU: 48,City: CHOLET,Arrival: [DATE] 00:00:00" at bounding box center [239, 479] width 256 height 12
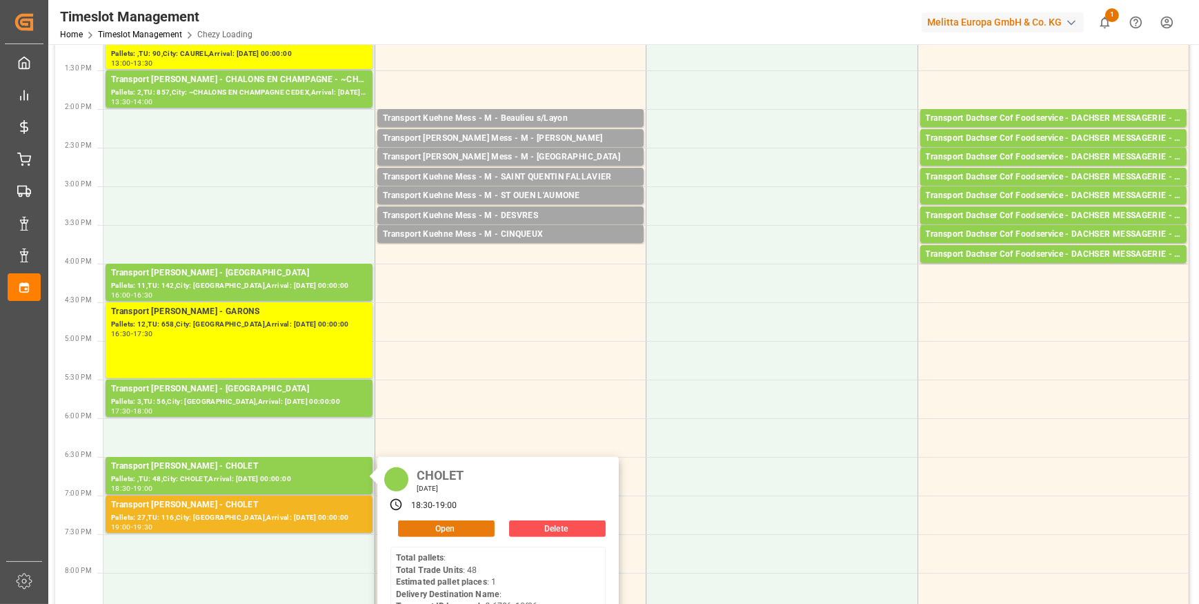
click at [436, 524] on button "Open" at bounding box center [446, 528] width 97 height 17
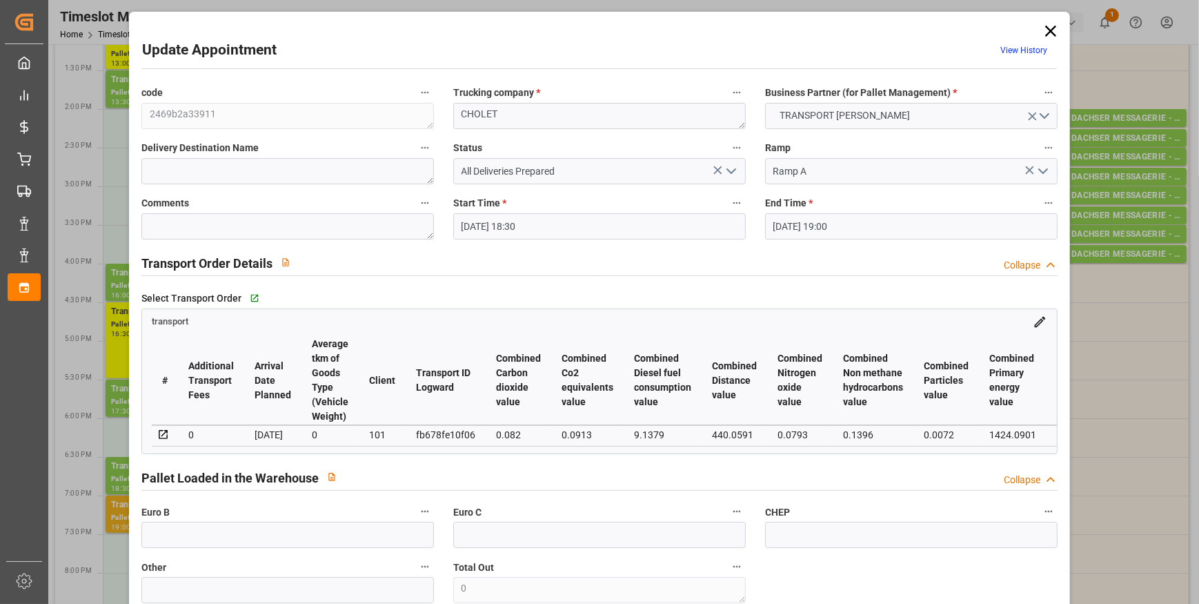
click at [724, 172] on icon "open menu" at bounding box center [731, 171] width 17 height 17
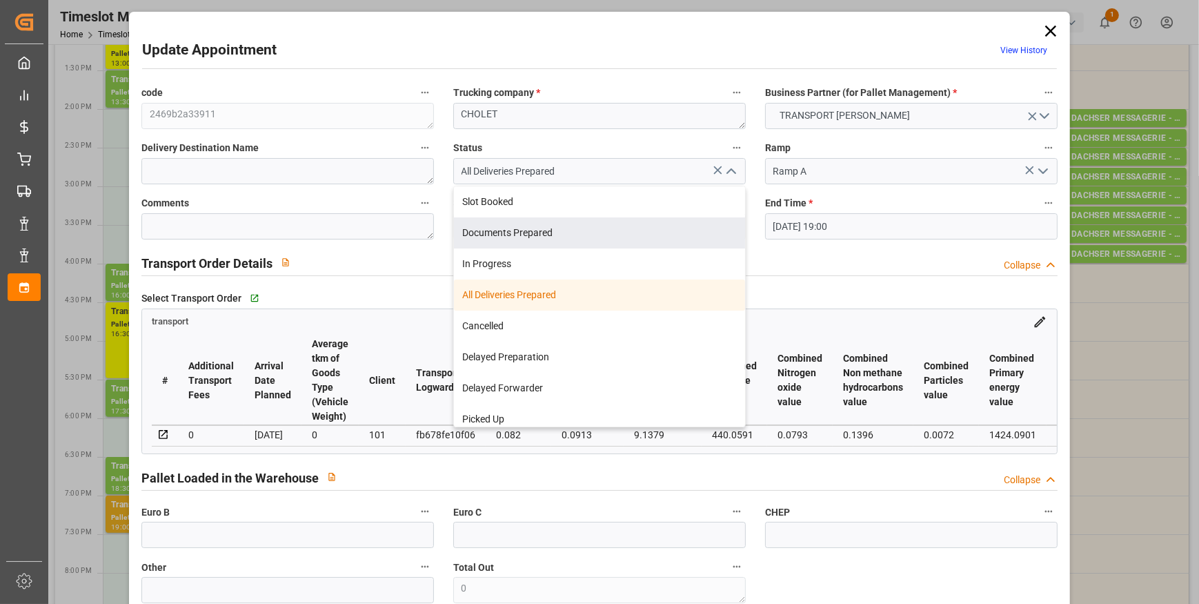
click at [426, 262] on div "Transport Order Details Collapse" at bounding box center [599, 262] width 916 height 26
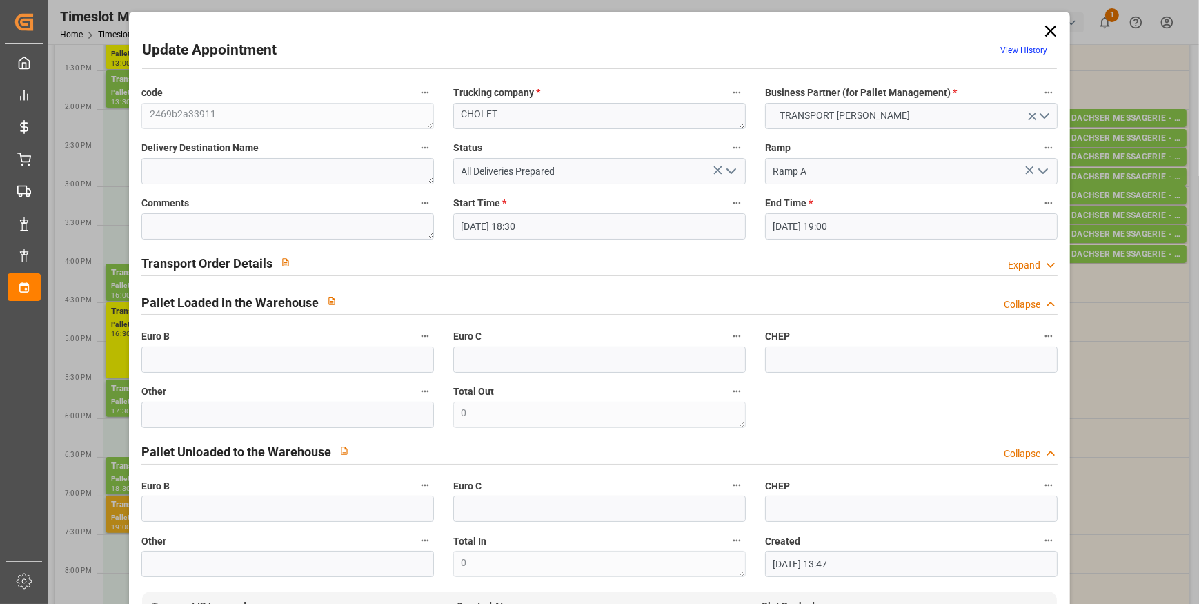
click at [537, 214] on input "[DATE] 18:30" at bounding box center [599, 226] width 292 height 26
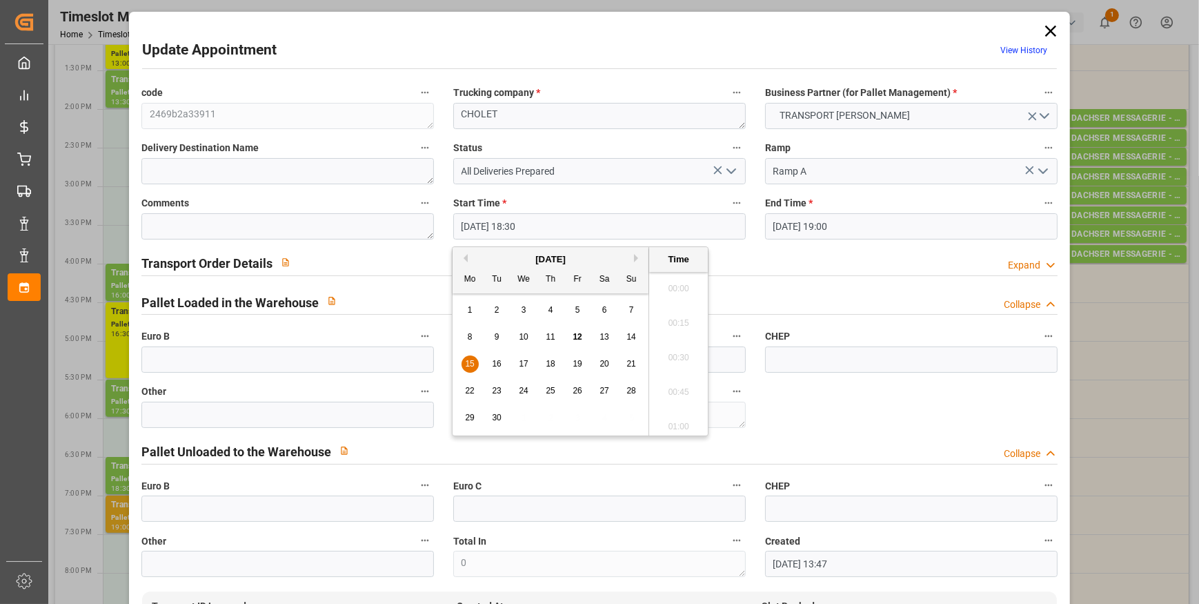
scroll to position [2487, 0]
click at [473, 359] on div "15" at bounding box center [469, 364] width 17 height 17
click at [681, 379] on li "10:30" at bounding box center [678, 378] width 59 height 34
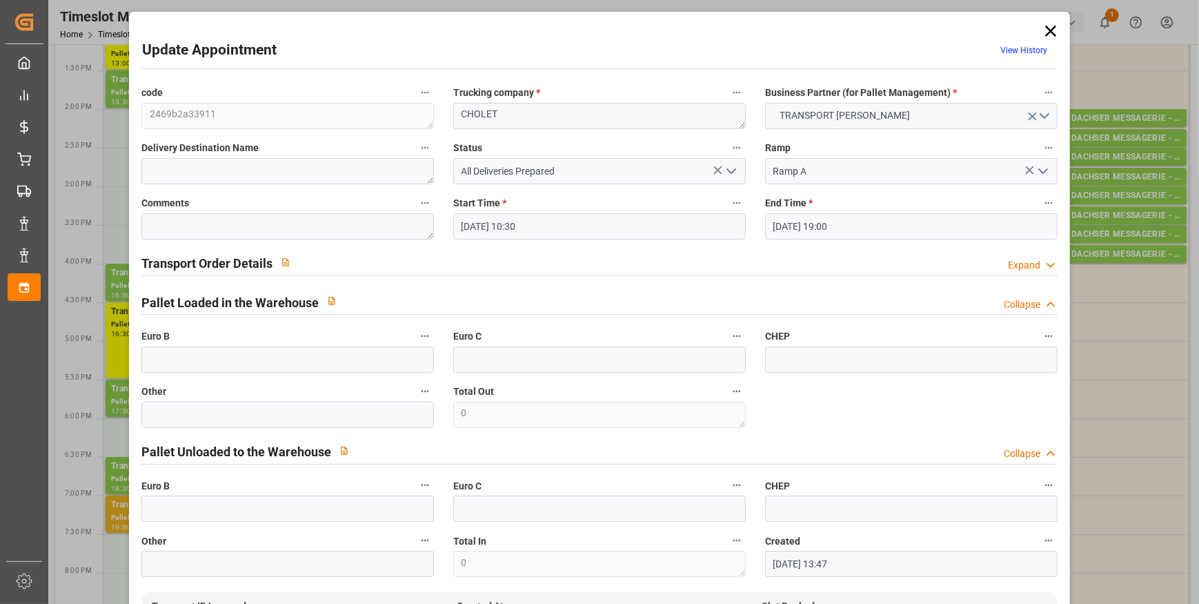
click at [840, 228] on input "[DATE] 19:00" at bounding box center [911, 226] width 292 height 26
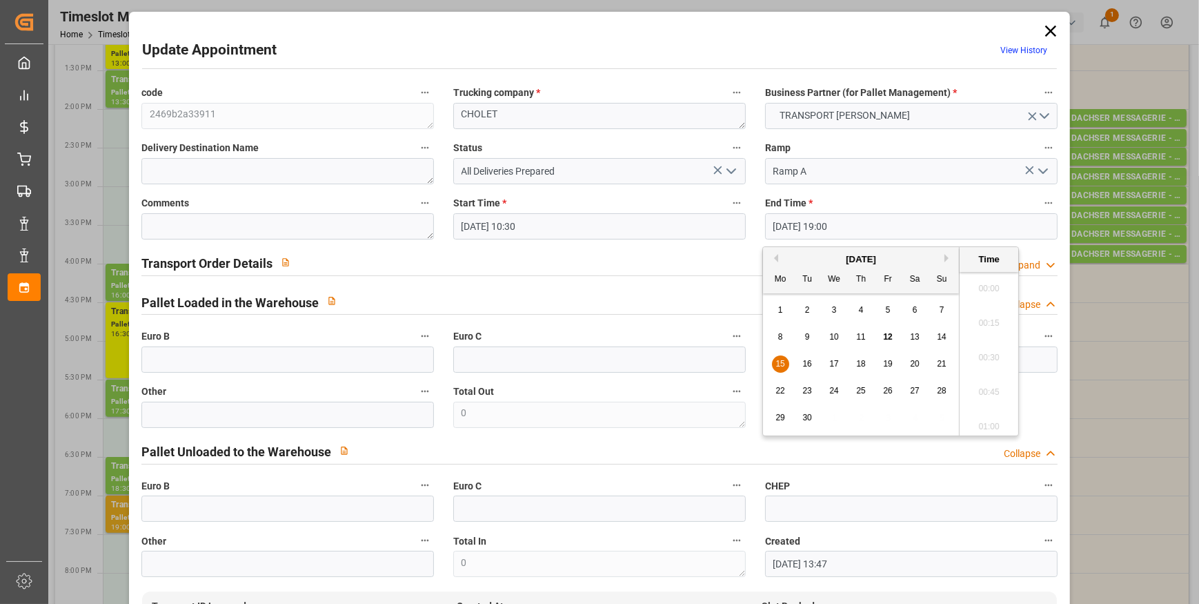
scroll to position [2556, 0]
click at [778, 361] on span "15" at bounding box center [779, 364] width 9 height 10
click at [972, 340] on li "10:45" at bounding box center [988, 344] width 59 height 34
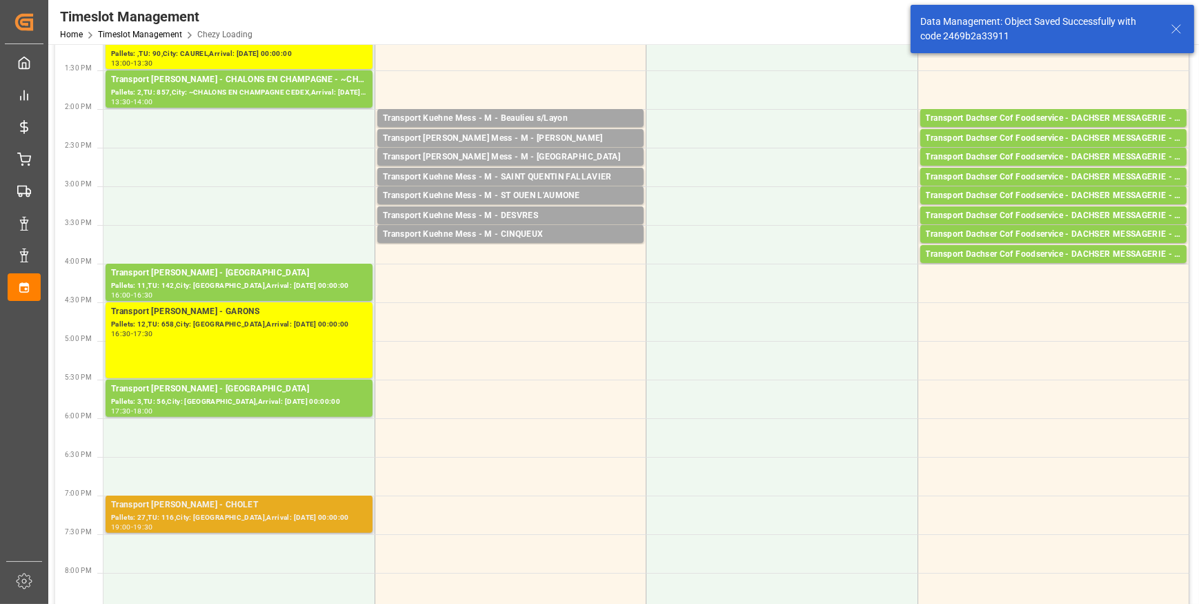
click at [249, 519] on div "Pallets: 27,TU: 116,City: [GEOGRAPHIC_DATA],Arrival: [DATE] 00:00:00" at bounding box center [239, 518] width 256 height 12
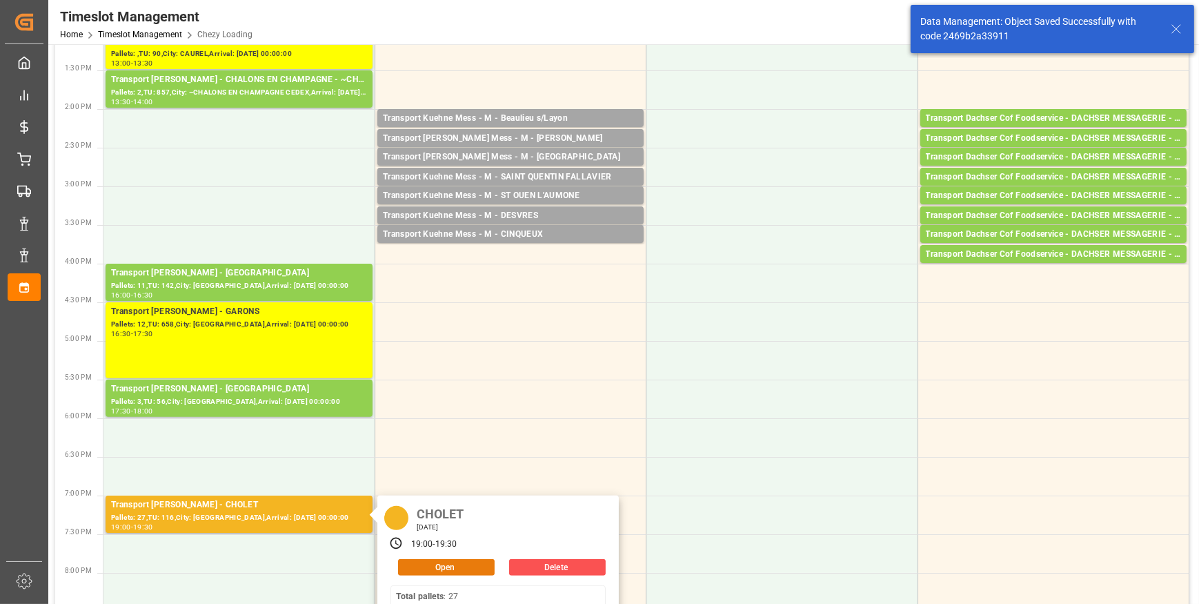
click at [441, 565] on button "Open" at bounding box center [446, 567] width 97 height 17
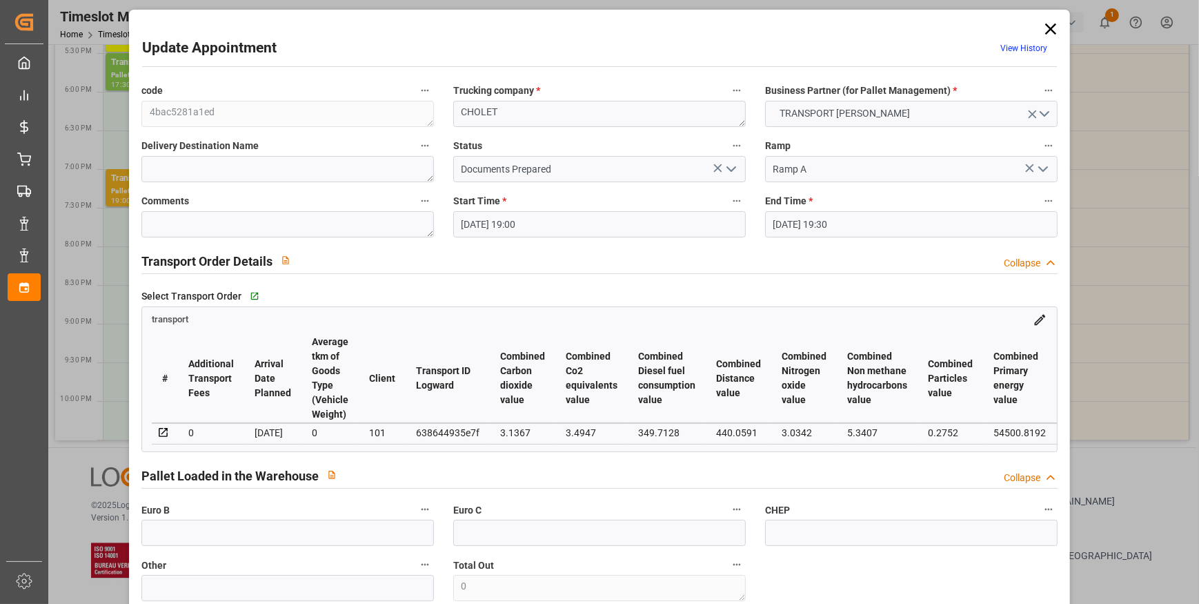
scroll to position [0, 0]
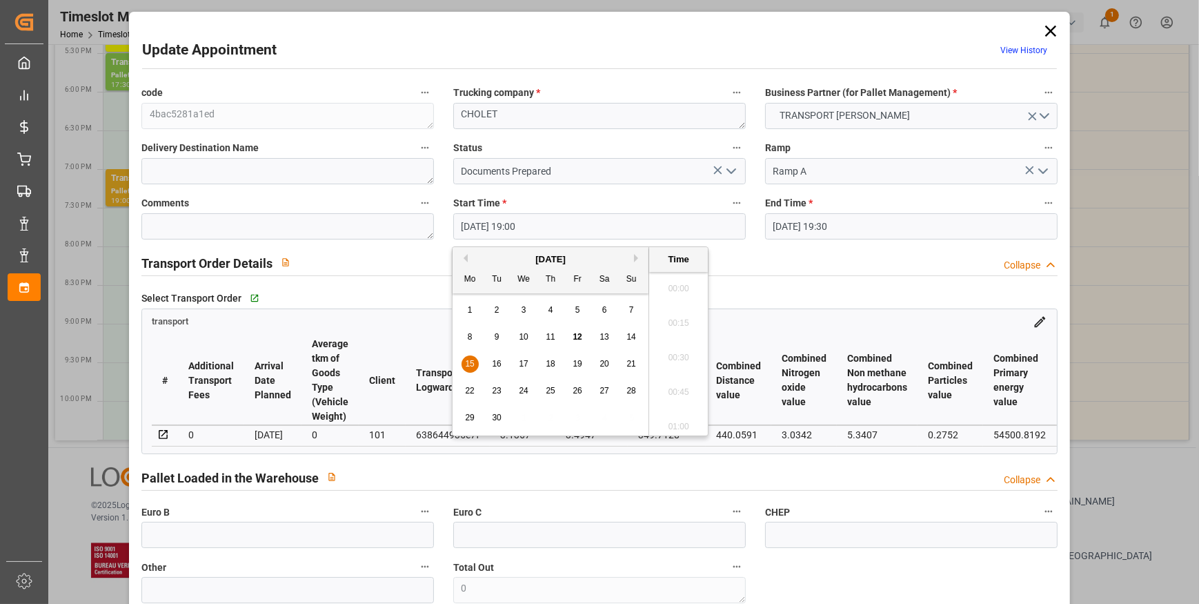
click at [669, 233] on input "[DATE] 19:00" at bounding box center [599, 226] width 292 height 26
click at [470, 361] on span "15" at bounding box center [469, 364] width 9 height 10
click at [677, 377] on li "10:30" at bounding box center [678, 372] width 59 height 34
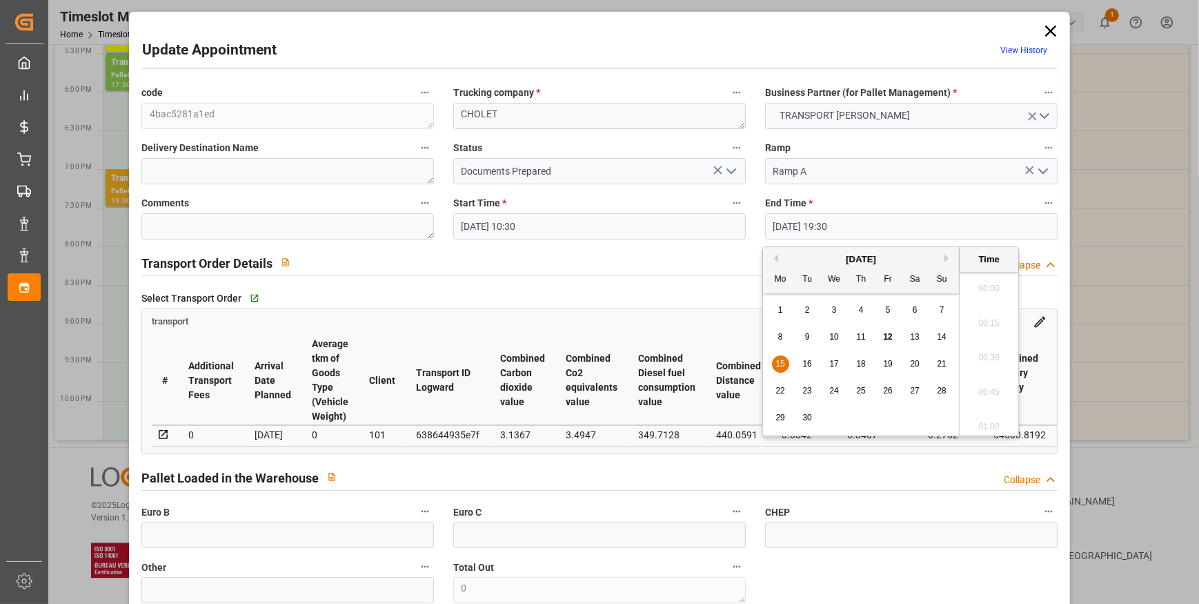
click at [789, 230] on input "[DATE] 19:30" at bounding box center [911, 226] width 292 height 26
click at [782, 360] on span "15" at bounding box center [779, 364] width 9 height 10
click at [982, 341] on li "10:45" at bounding box center [988, 338] width 59 height 34
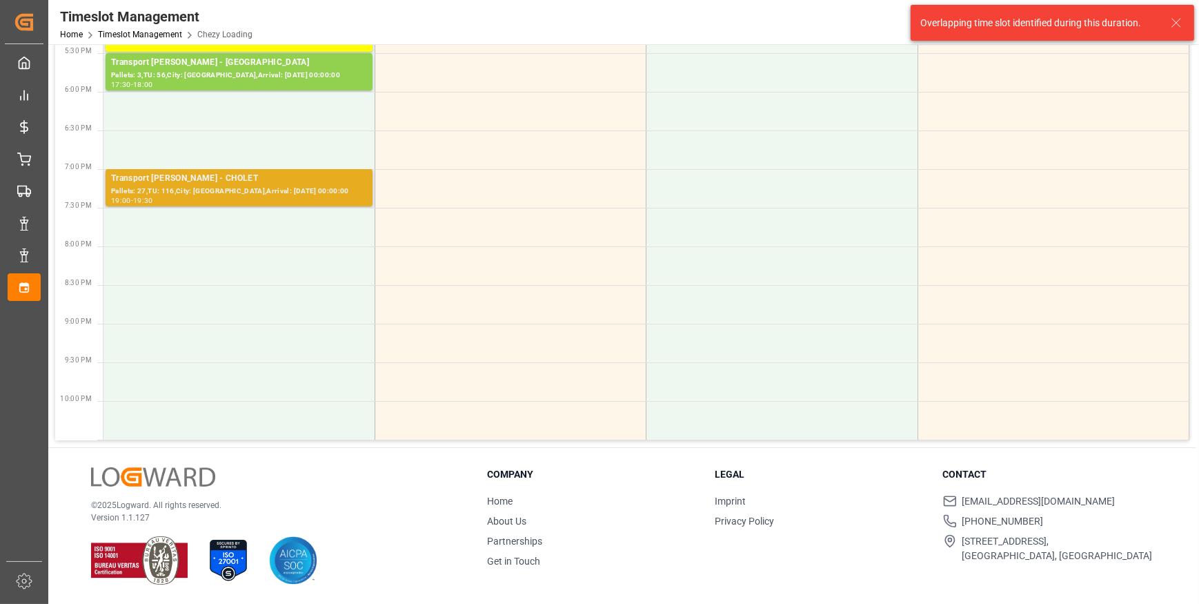
click at [243, 188] on div "Pallets: 27,TU: 116,City: [GEOGRAPHIC_DATA],Arrival: [DATE] 00:00:00" at bounding box center [239, 192] width 256 height 12
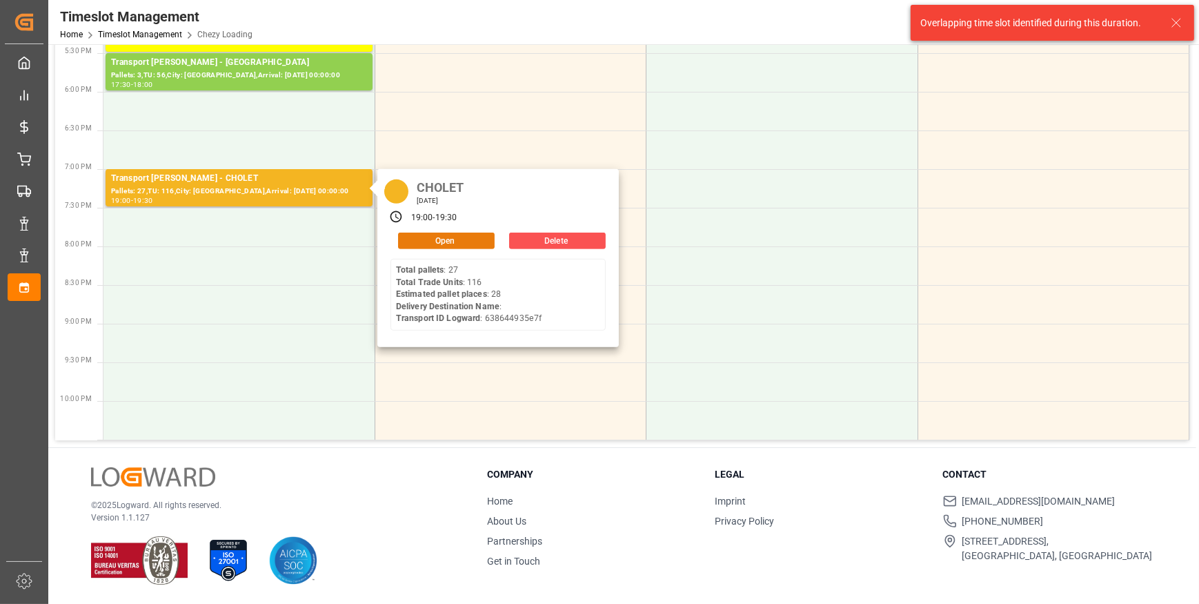
click at [432, 245] on button "Open" at bounding box center [446, 240] width 97 height 17
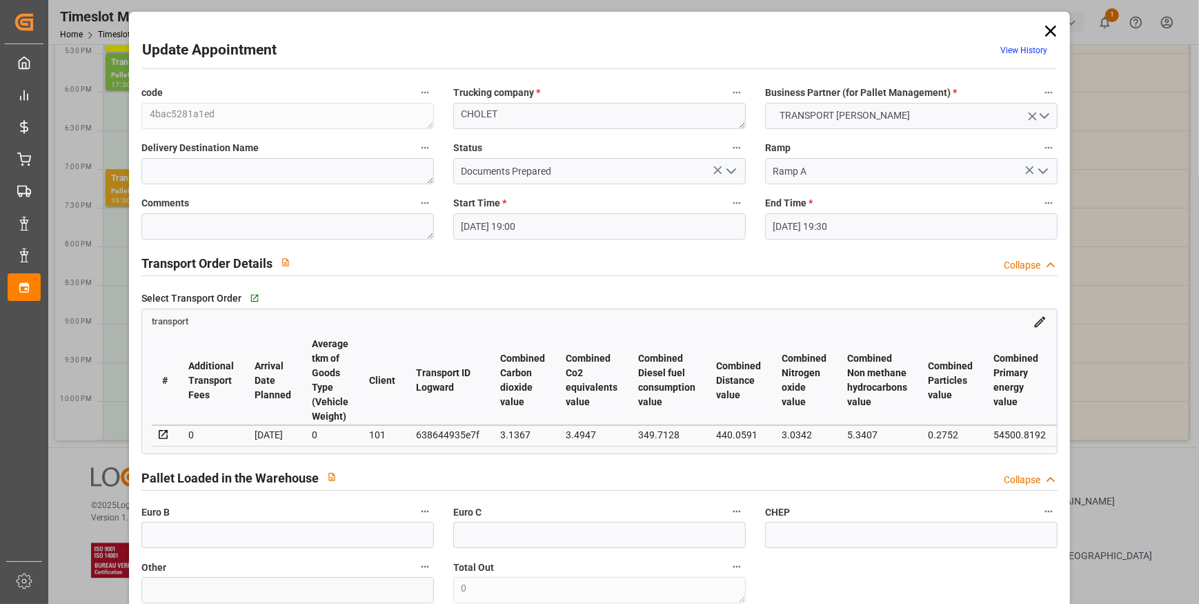
click at [487, 224] on input "[DATE] 19:00" at bounding box center [599, 226] width 292 height 26
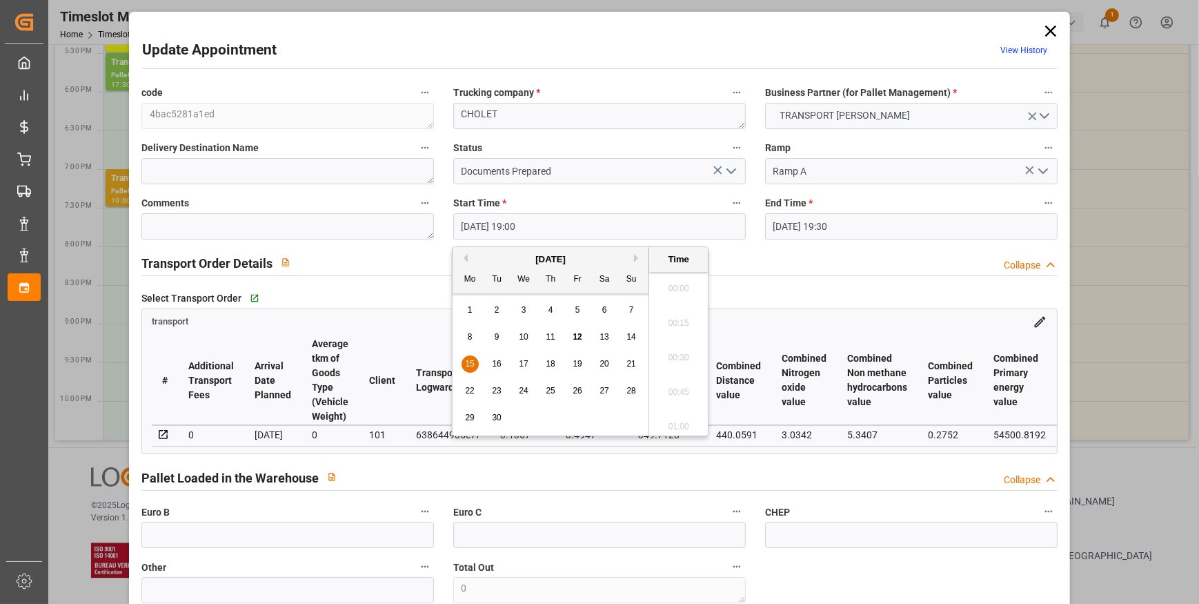
scroll to position [2556, 0]
click at [463, 366] on div "15" at bounding box center [469, 364] width 17 height 17
click at [679, 277] on li "10:45" at bounding box center [678, 282] width 59 height 34
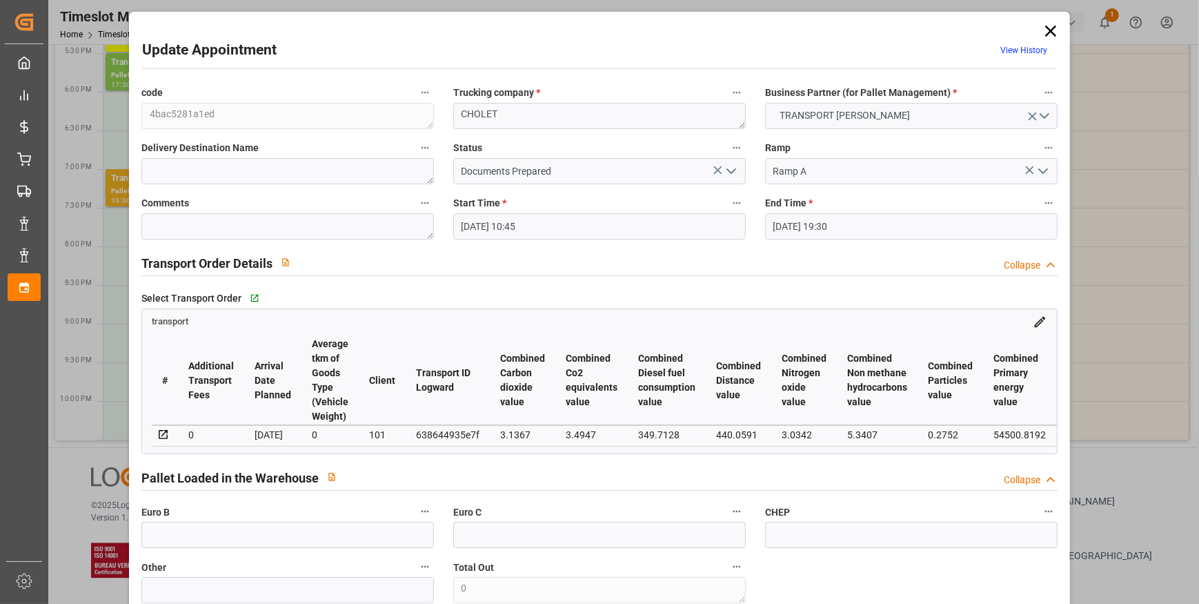
click at [825, 218] on input "[DATE] 19:30" at bounding box center [911, 226] width 292 height 26
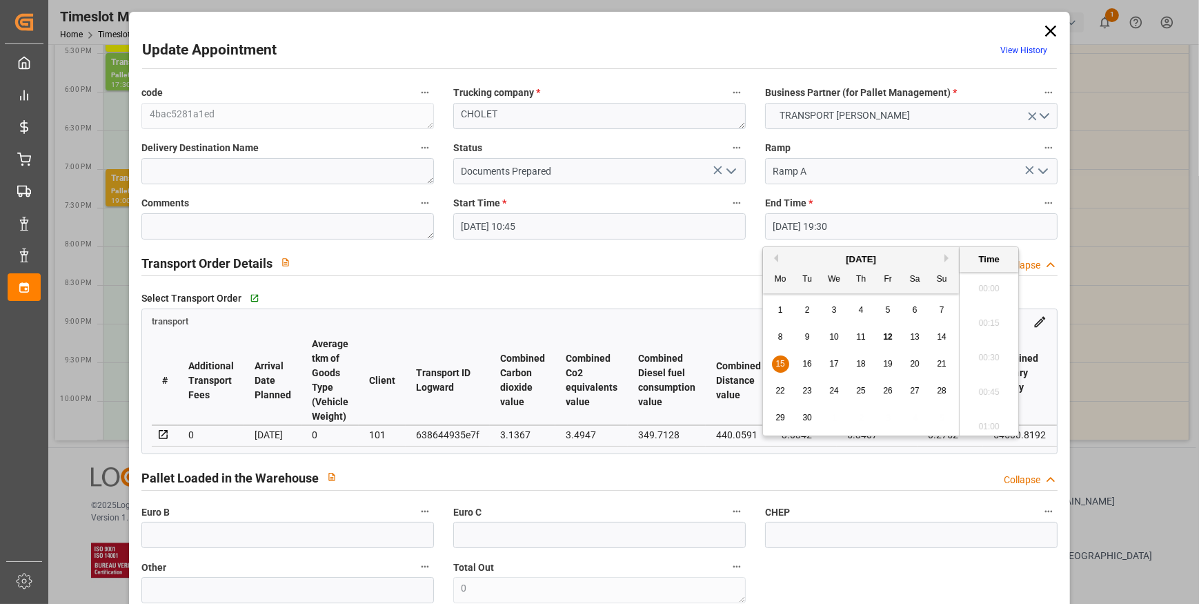
scroll to position [2625, 0]
click at [777, 362] on span "15" at bounding box center [779, 364] width 9 height 10
click at [980, 379] on li "11:00" at bounding box center [988, 372] width 59 height 34
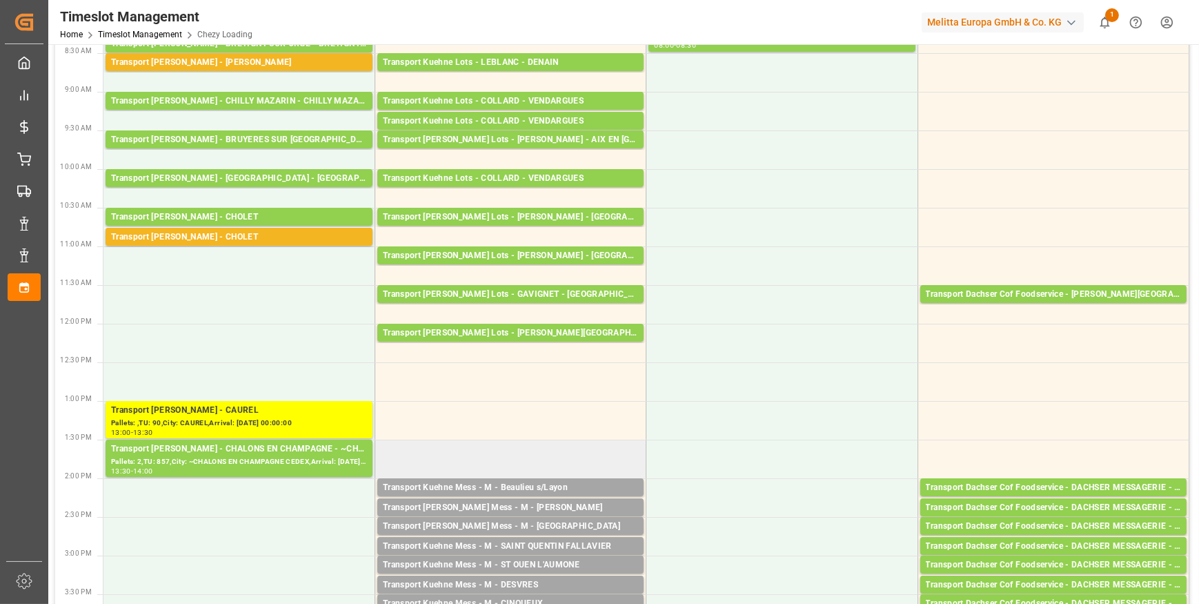
scroll to position [75, 0]
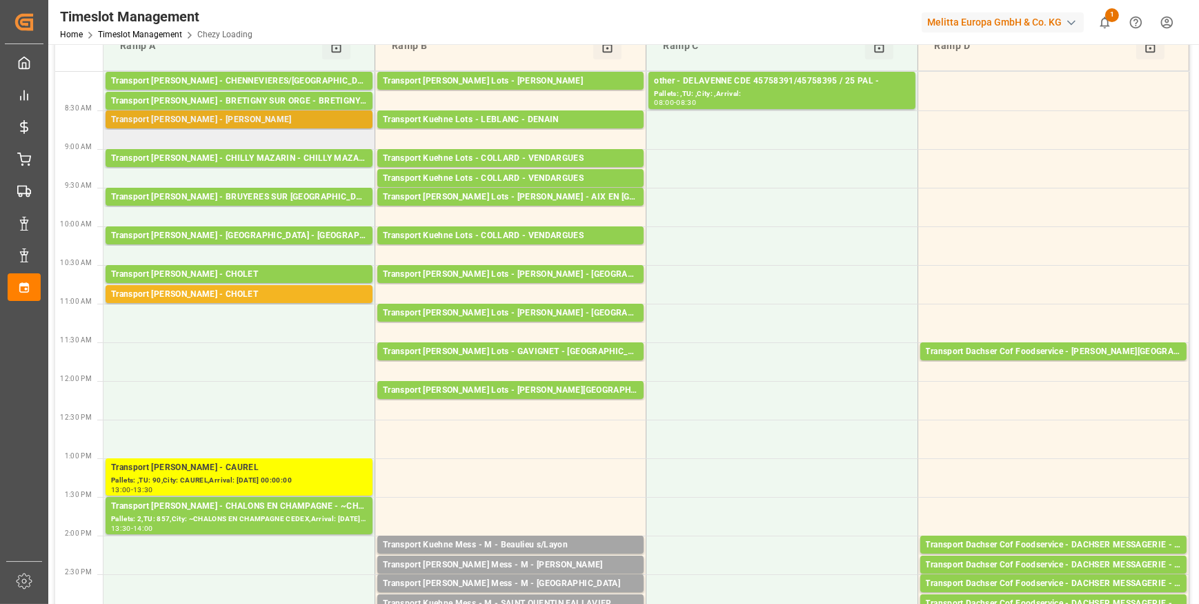
click at [272, 115] on div "Transport [PERSON_NAME] - [PERSON_NAME]" at bounding box center [239, 120] width 256 height 14
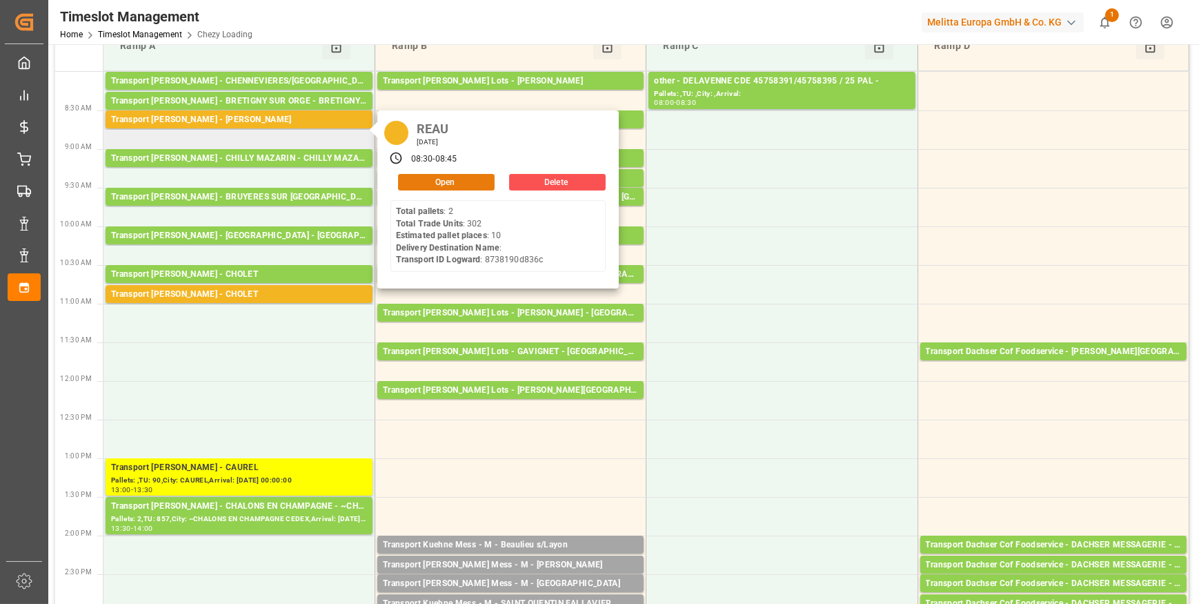
click at [423, 185] on button "Open" at bounding box center [446, 182] width 97 height 17
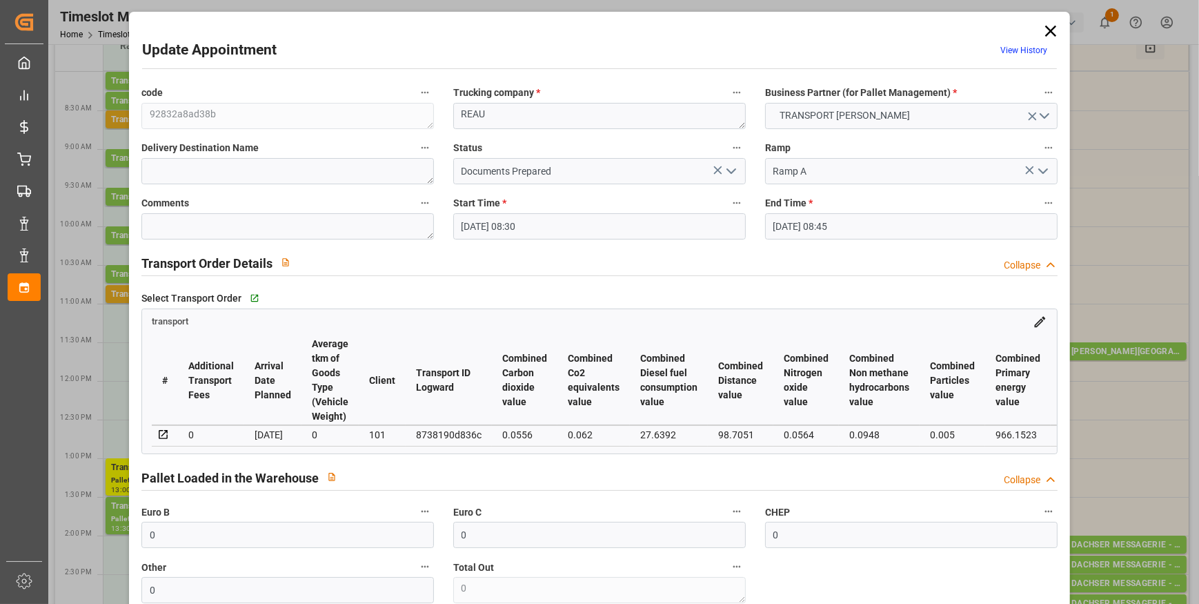
click at [724, 172] on icon "open menu" at bounding box center [731, 171] width 17 height 17
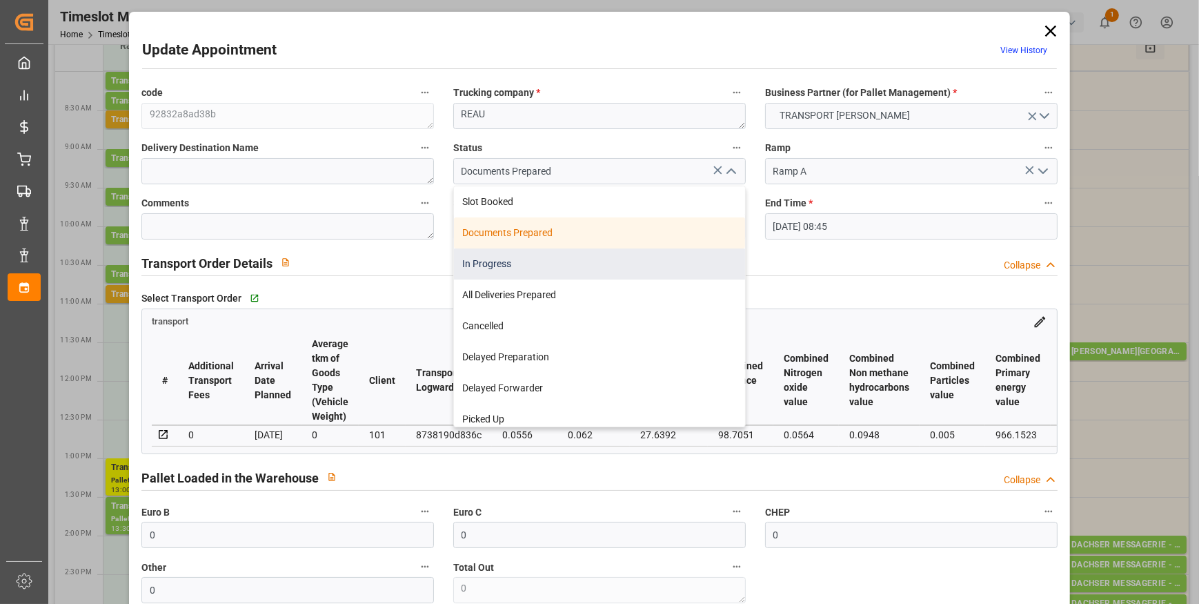
click at [478, 261] on div "In Progress" at bounding box center [599, 263] width 291 height 31
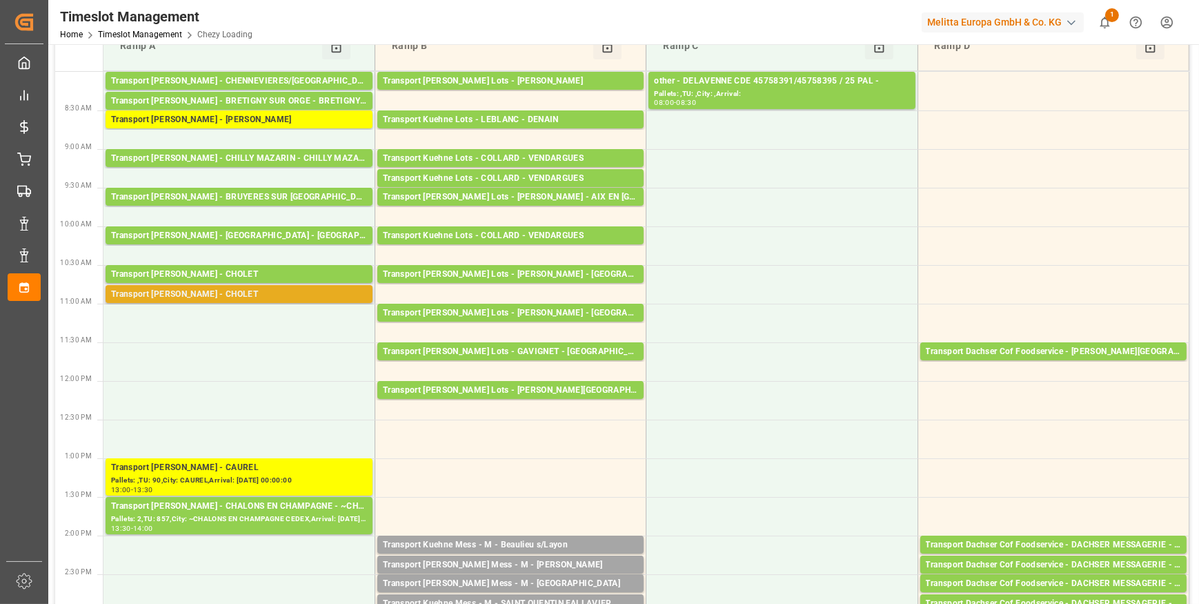
click at [248, 290] on div "Transport [PERSON_NAME] - CHOLET" at bounding box center [239, 295] width 256 height 14
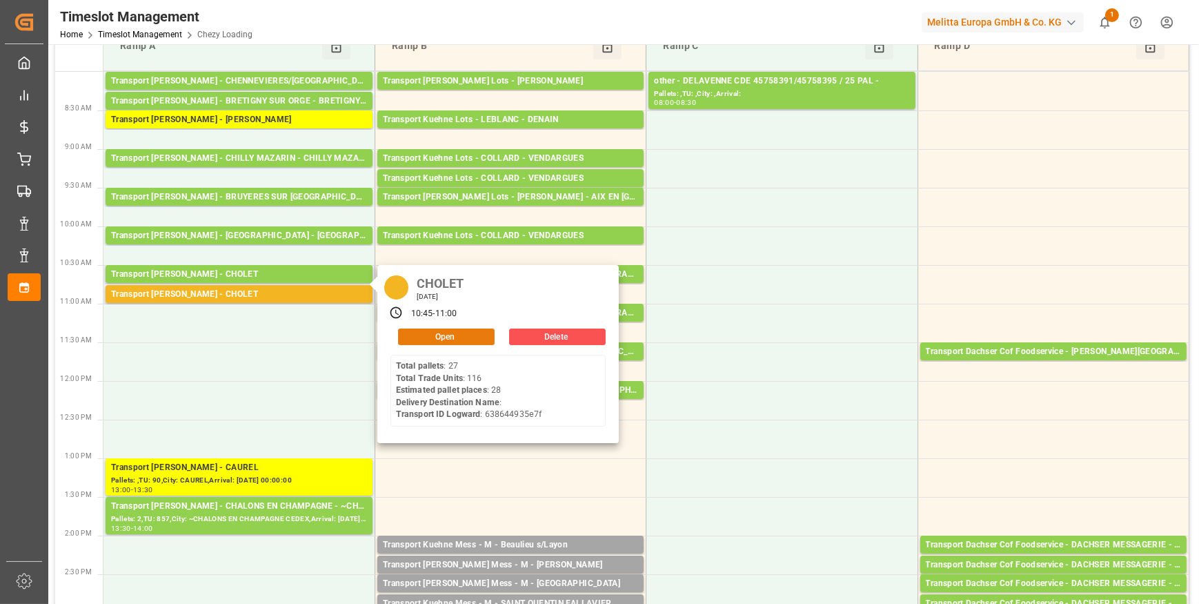
click at [412, 330] on button "Open" at bounding box center [446, 336] width 97 height 17
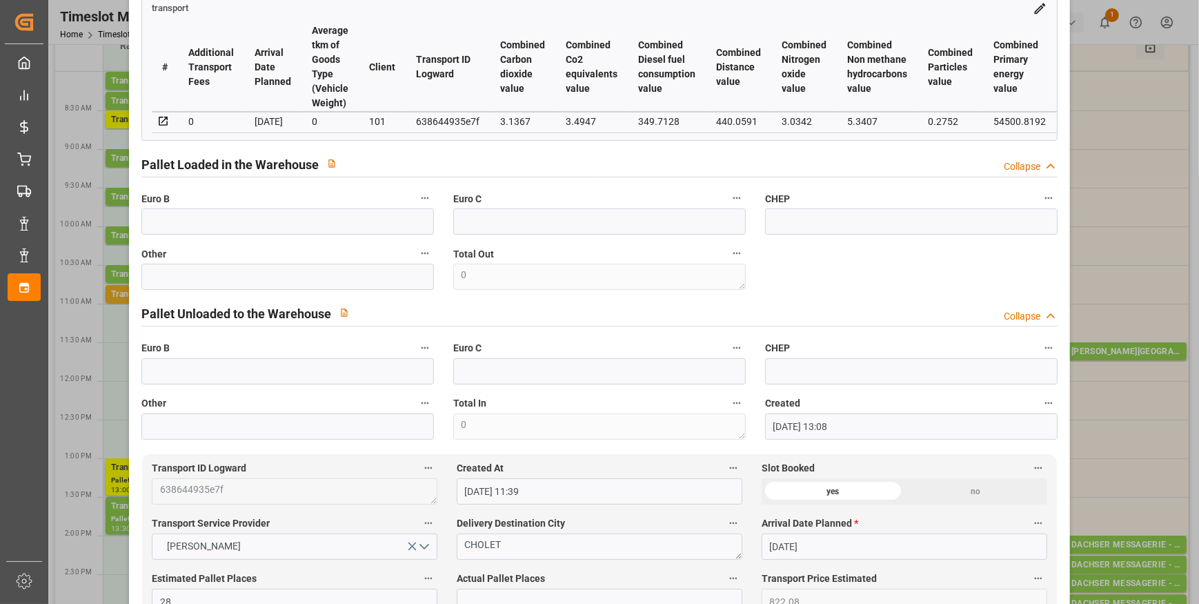
scroll to position [0, 0]
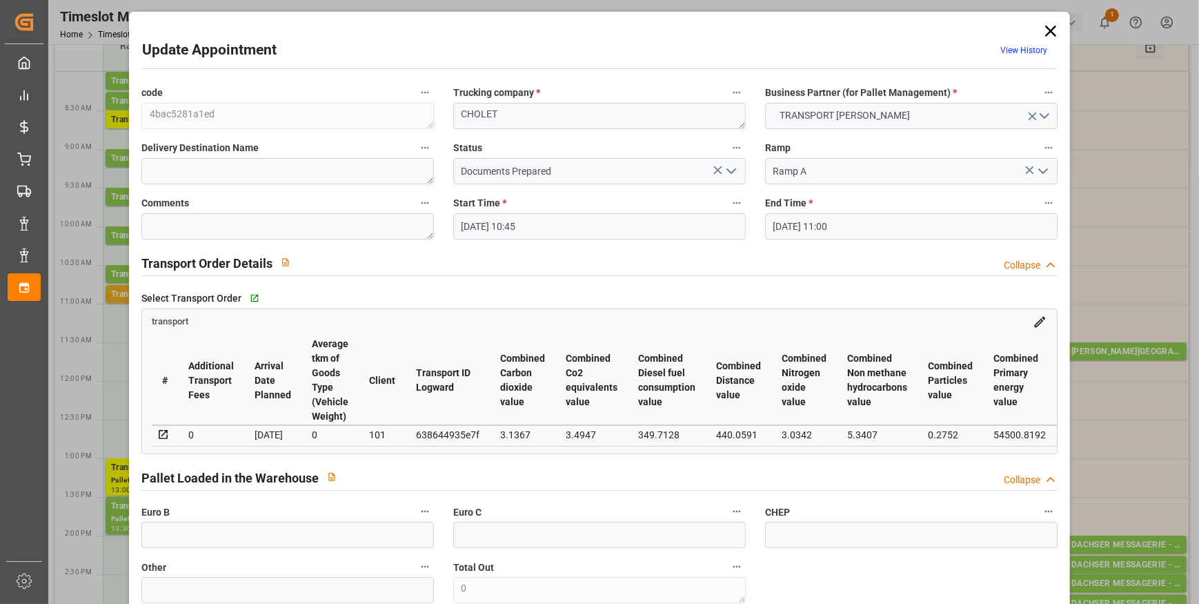
click at [1052, 29] on icon at bounding box center [1050, 30] width 19 height 19
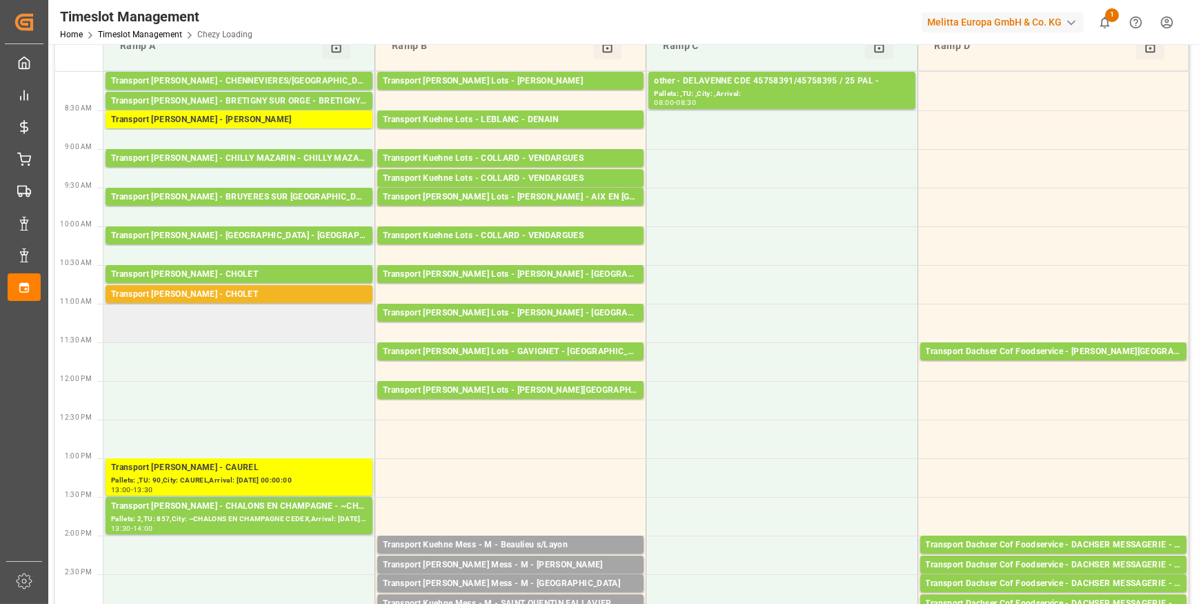
click at [179, 337] on td at bounding box center [238, 323] width 271 height 39
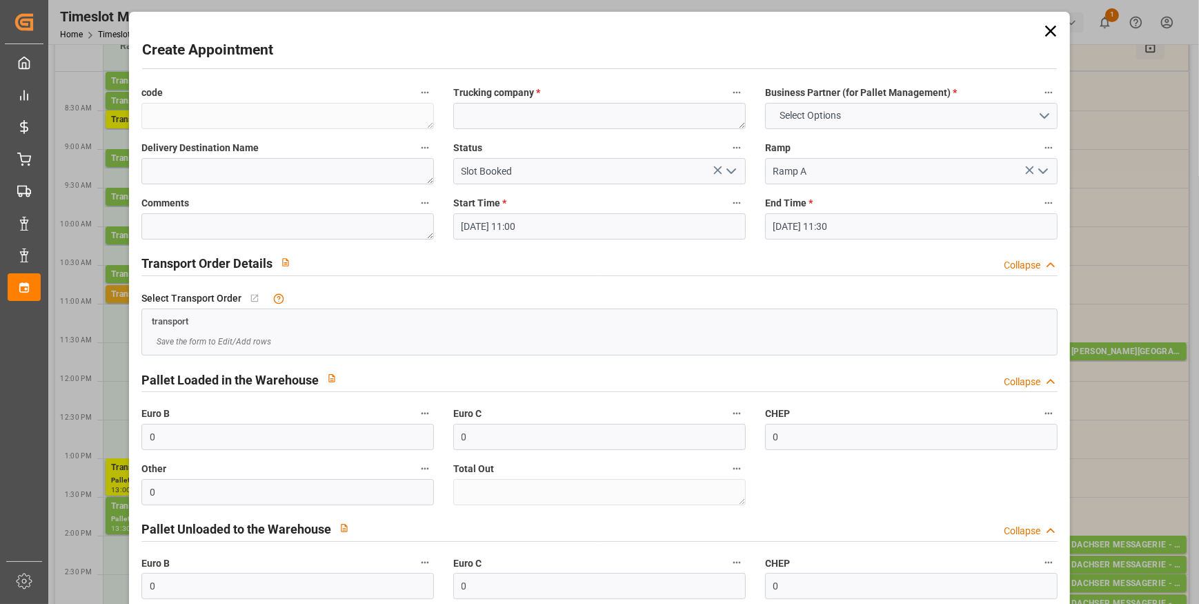
click at [1046, 29] on icon at bounding box center [1050, 30] width 19 height 19
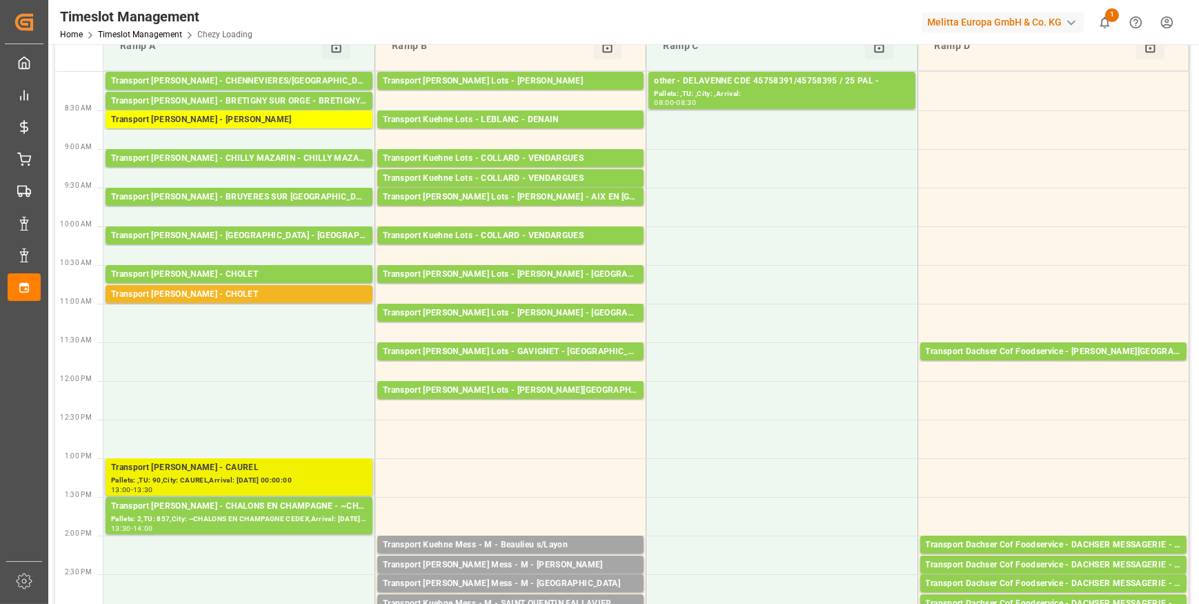
click at [200, 475] on div "Pallets: ,TU: 90,City: CAUREL,Arrival: [DATE] 00:00:00" at bounding box center [239, 481] width 256 height 12
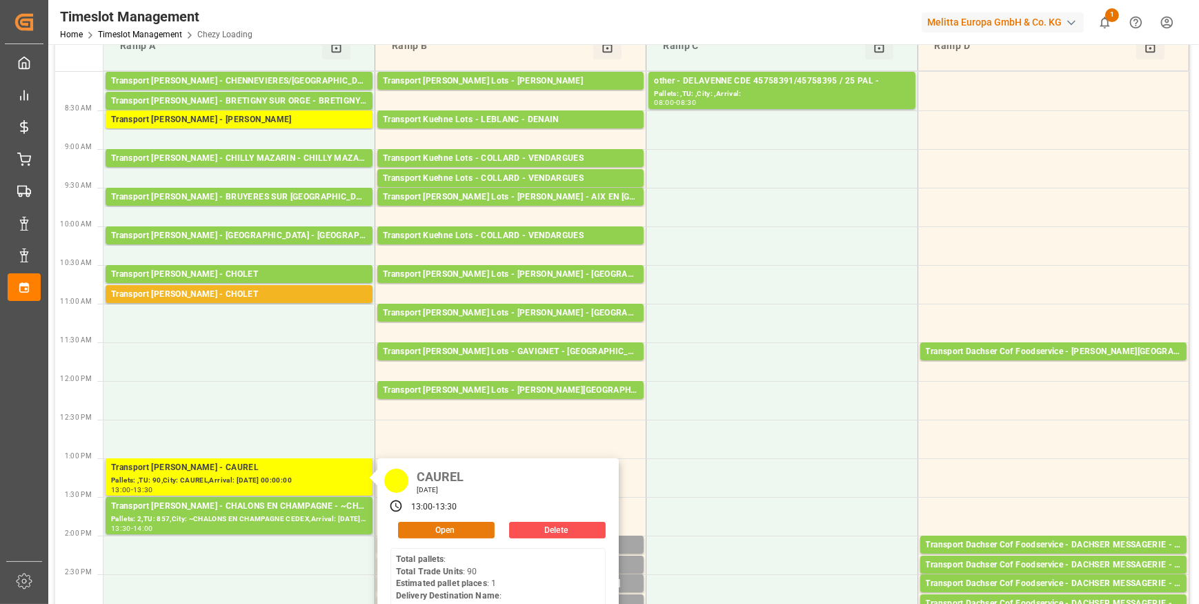
click at [436, 527] on button "Open" at bounding box center [446, 529] width 97 height 17
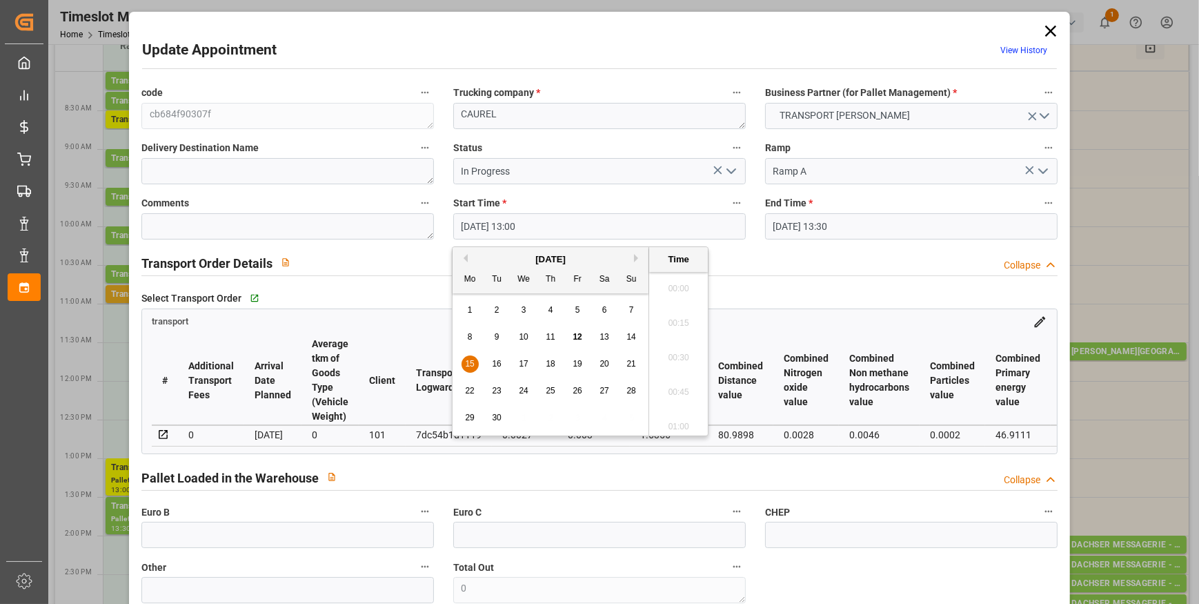
click at [517, 232] on input "[DATE] 13:00" at bounding box center [599, 226] width 292 height 26
click at [468, 361] on span "15" at bounding box center [469, 364] width 9 height 10
click at [664, 360] on li "11:15" at bounding box center [678, 363] width 59 height 34
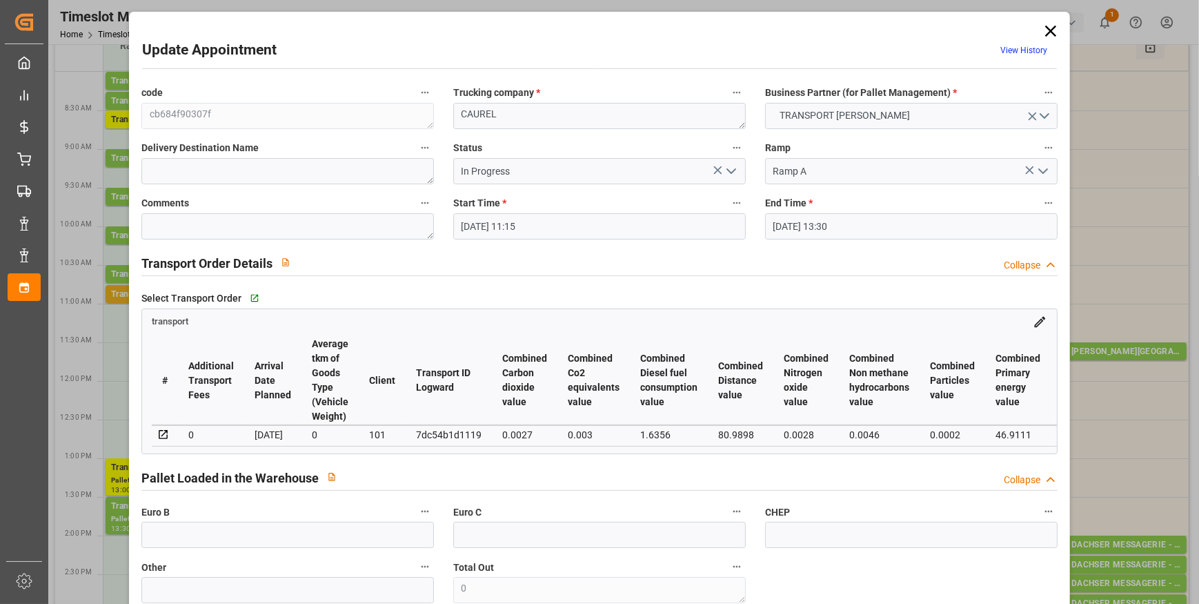
click at [804, 221] on input "[DATE] 13:30" at bounding box center [911, 226] width 292 height 26
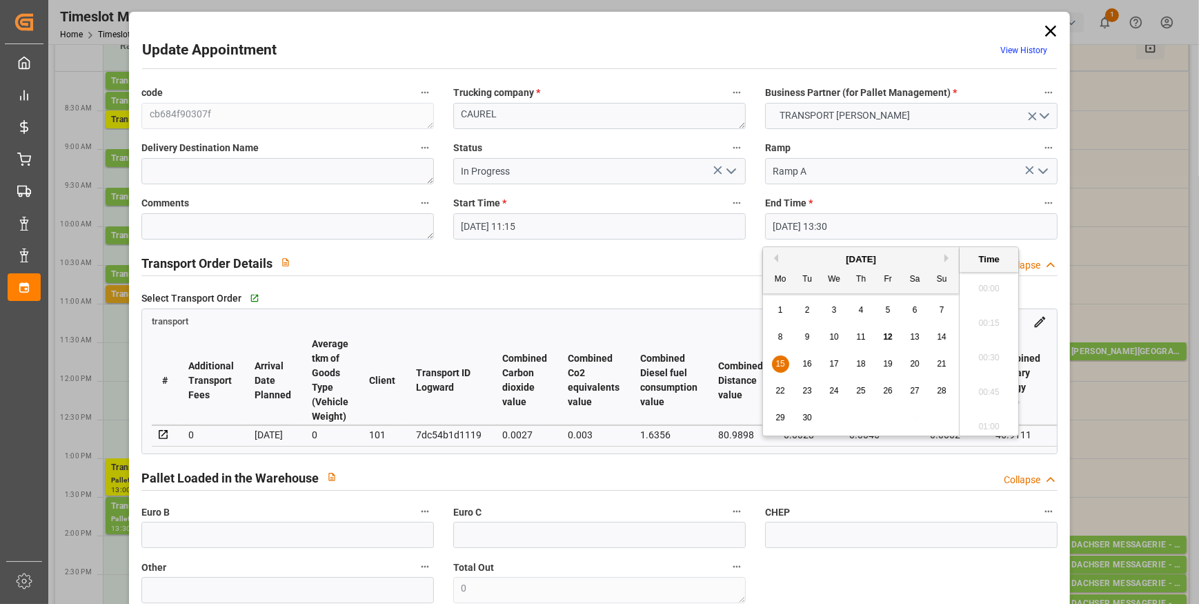
scroll to position [1798, 0]
click at [777, 361] on span "15" at bounding box center [779, 364] width 9 height 10
click at [984, 328] on li "11:30" at bounding box center [988, 329] width 59 height 34
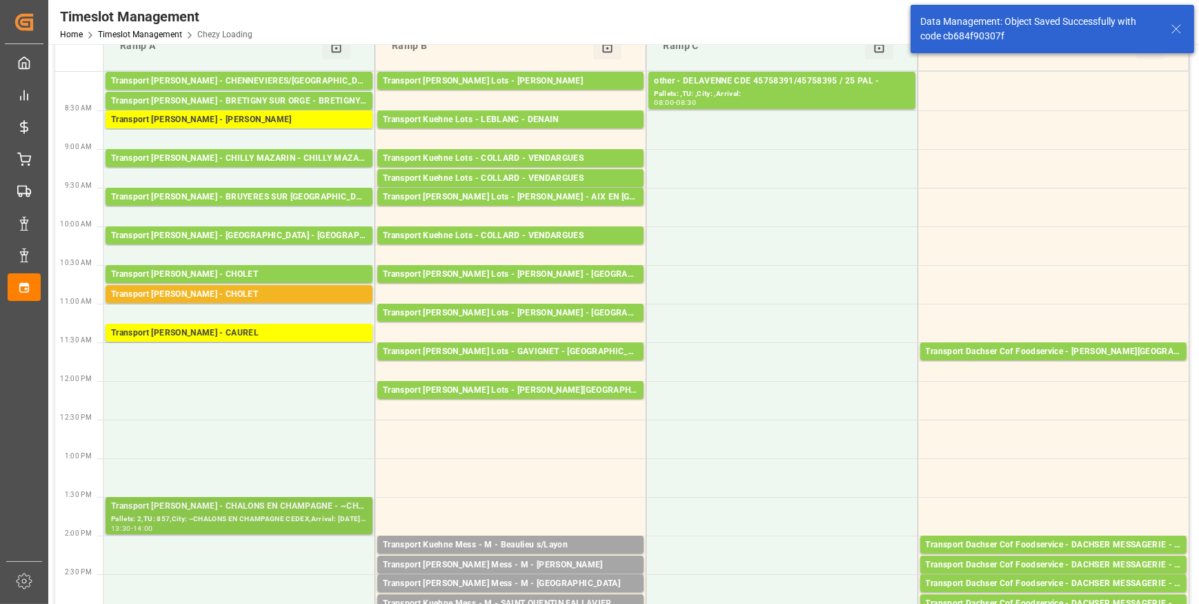
click at [198, 513] on div "Pallets: 2,TU: 857,City: ~CHALONS EN CHAMPAGNE CEDEX,Arrival: [DATE] 00:00:00" at bounding box center [239, 519] width 256 height 12
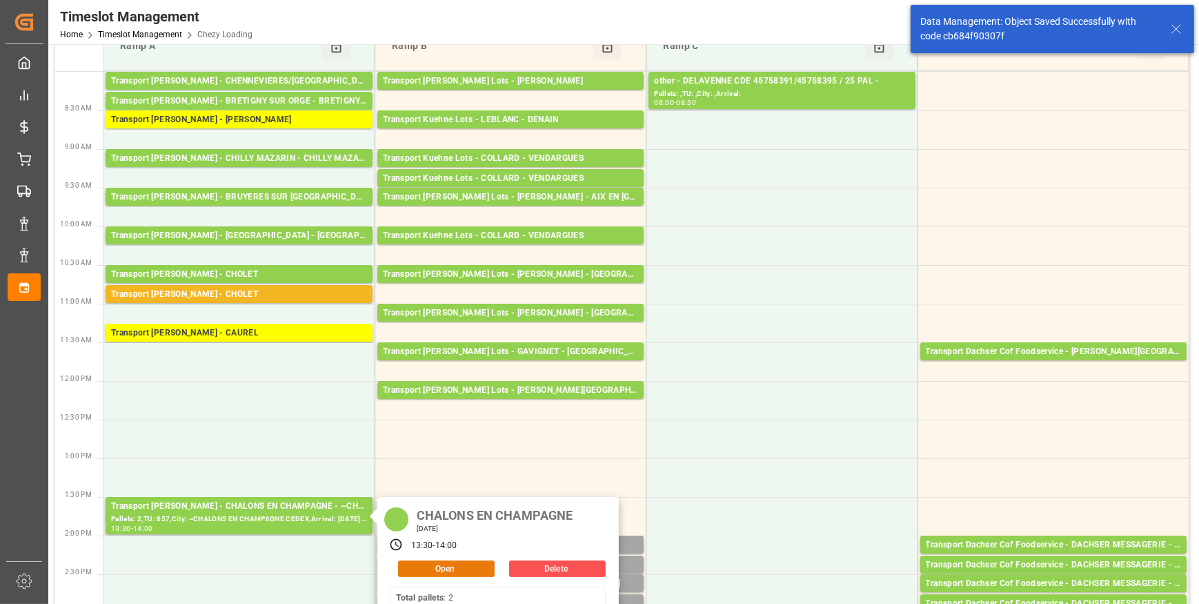
click at [439, 567] on button "Open" at bounding box center [446, 568] width 97 height 17
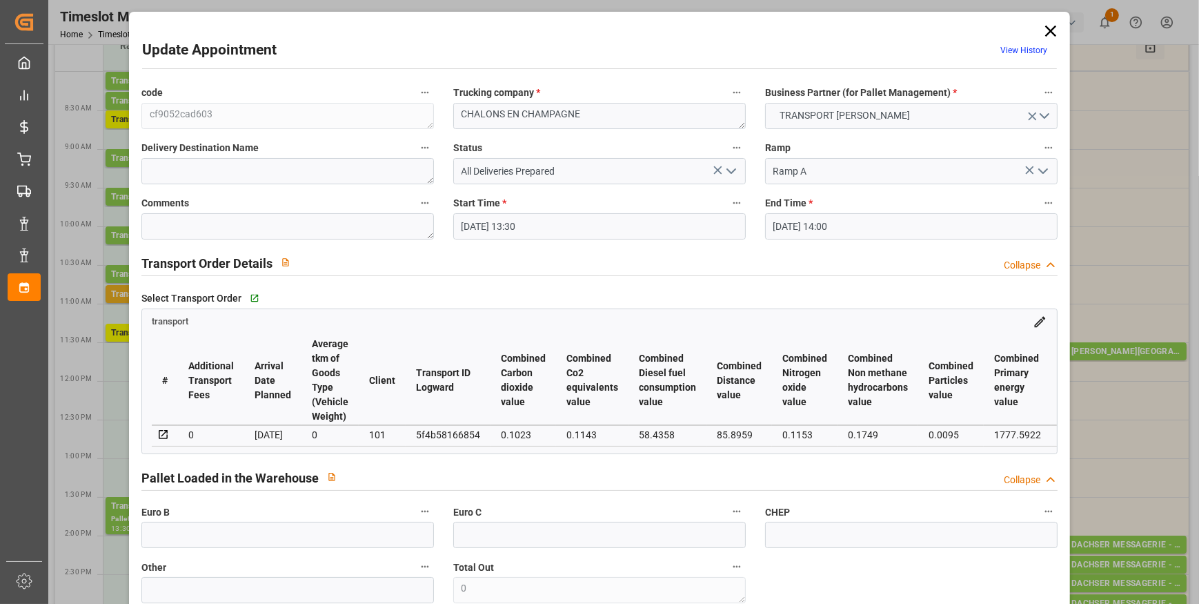
click at [724, 218] on input "[DATE] 13:30" at bounding box center [599, 226] width 292 height 26
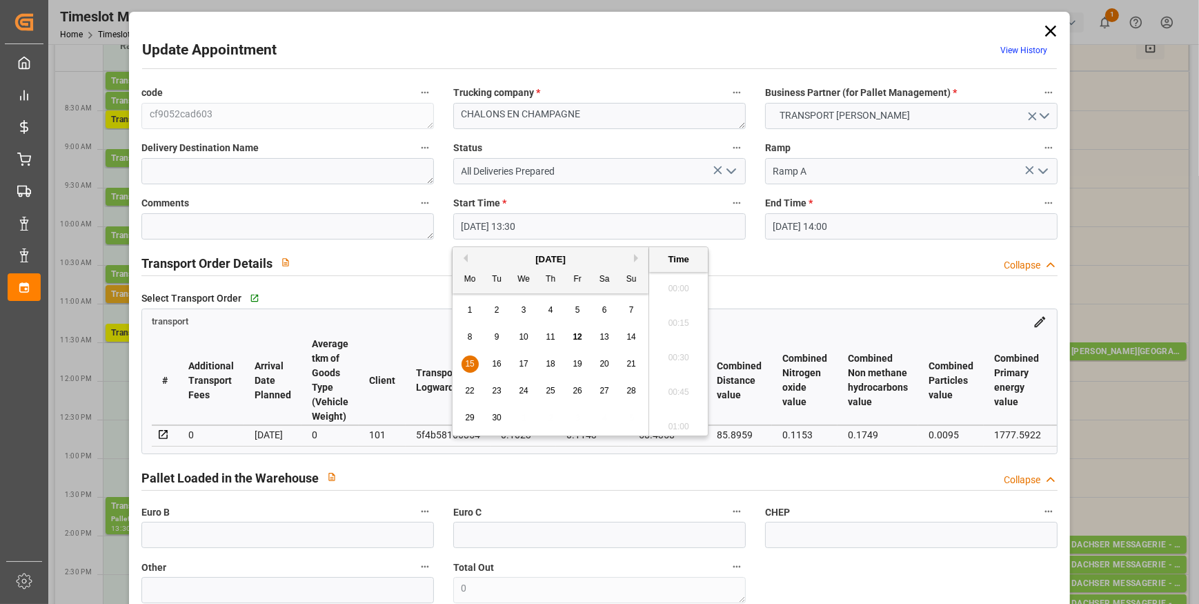
scroll to position [1798, 0]
click at [469, 361] on span "15" at bounding box center [469, 364] width 9 height 10
click at [680, 384] on li "11:30" at bounding box center [678, 392] width 59 height 34
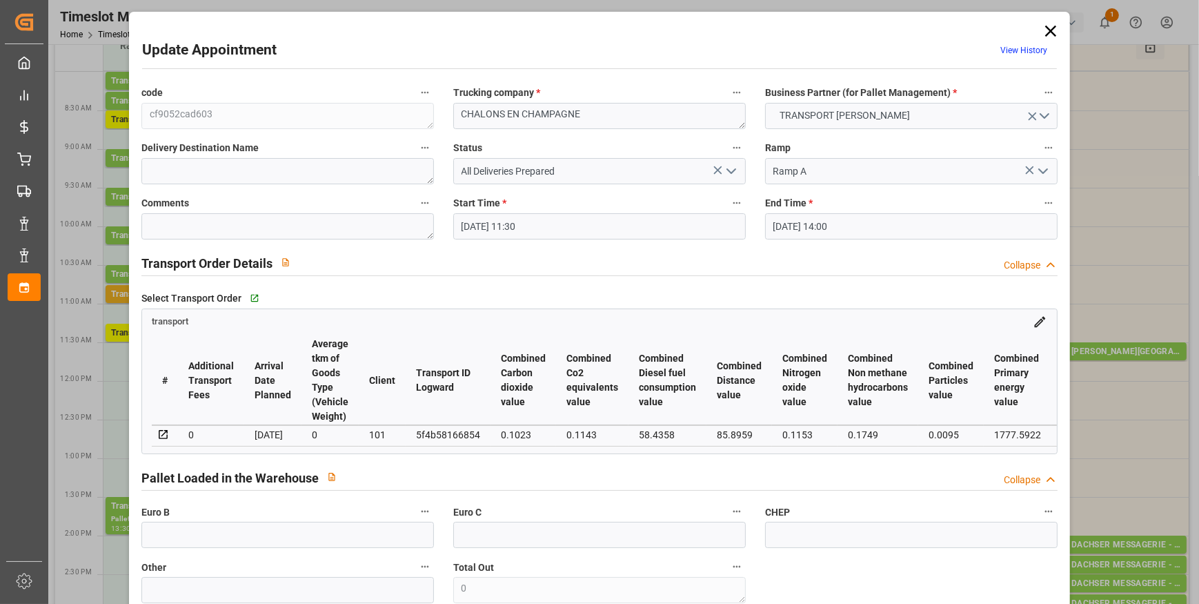
click at [866, 223] on input "[DATE] 14:00" at bounding box center [911, 226] width 292 height 26
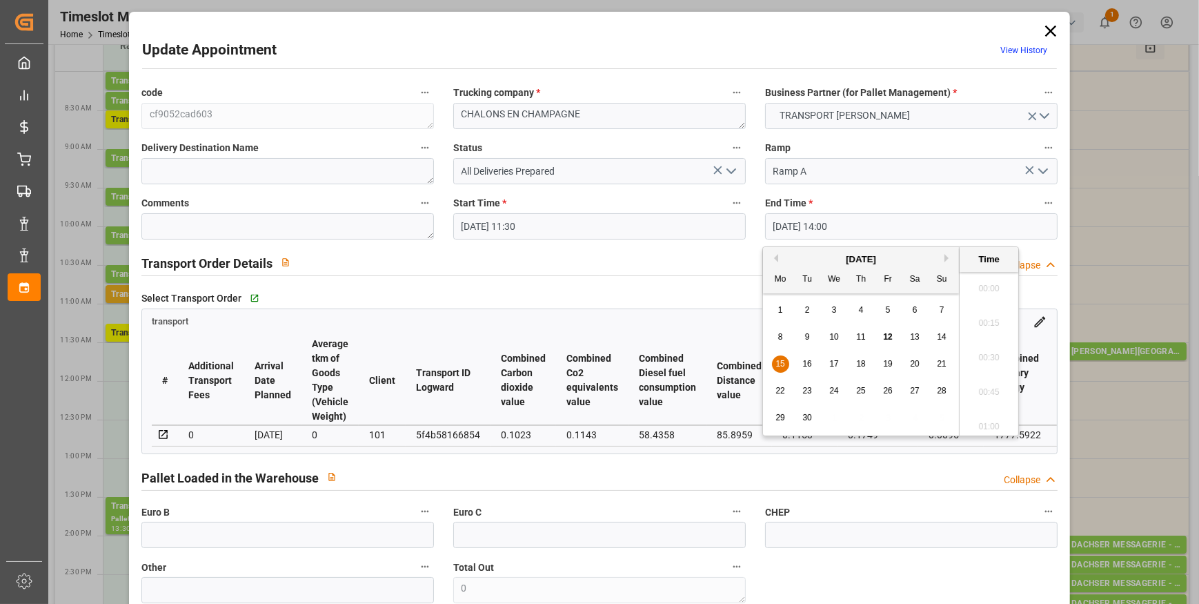
scroll to position [1867, 0]
click at [773, 366] on div "15" at bounding box center [780, 364] width 17 height 17
click at [993, 292] on li "11:45" at bounding box center [988, 294] width 59 height 34
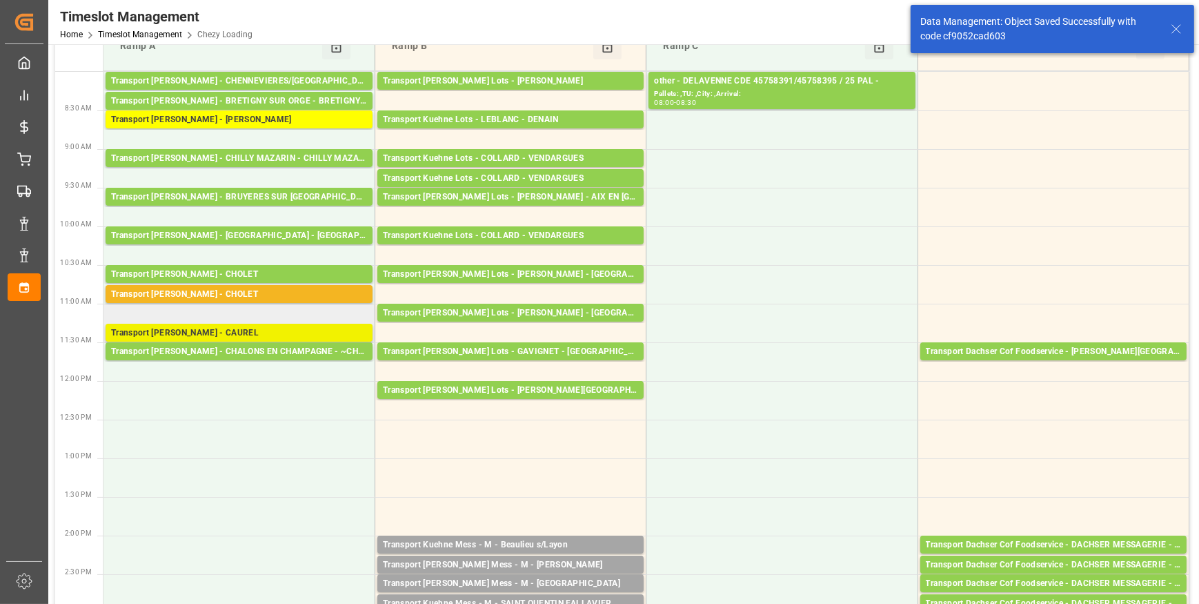
click at [286, 330] on div "Transport [PERSON_NAME] - CAUREL" at bounding box center [239, 333] width 256 height 14
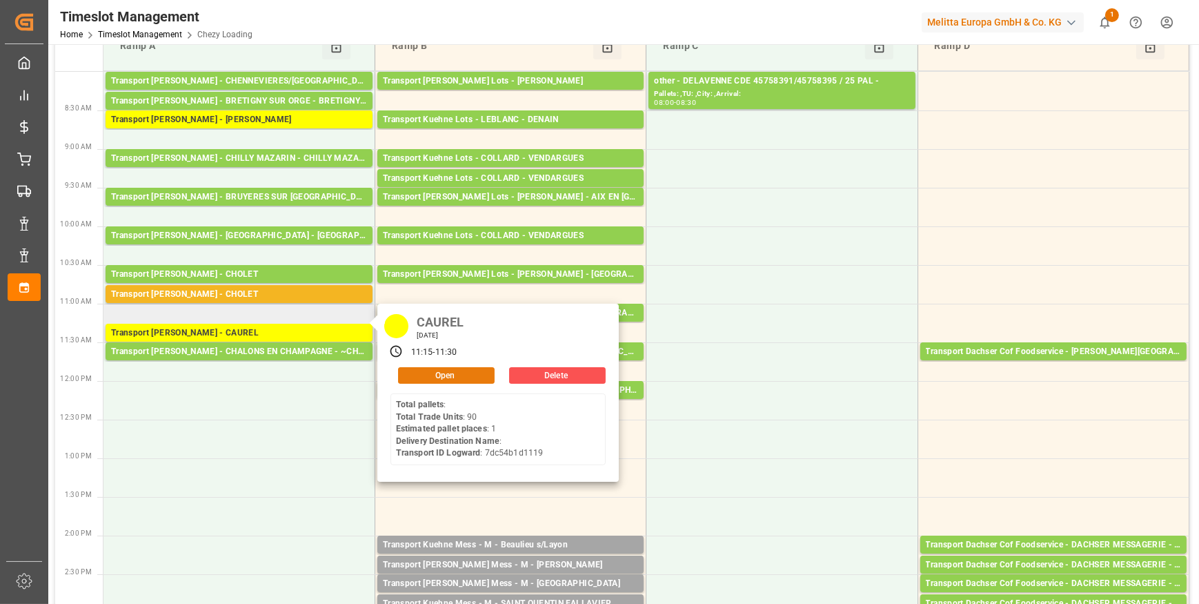
click at [417, 372] on button "Open" at bounding box center [446, 375] width 97 height 17
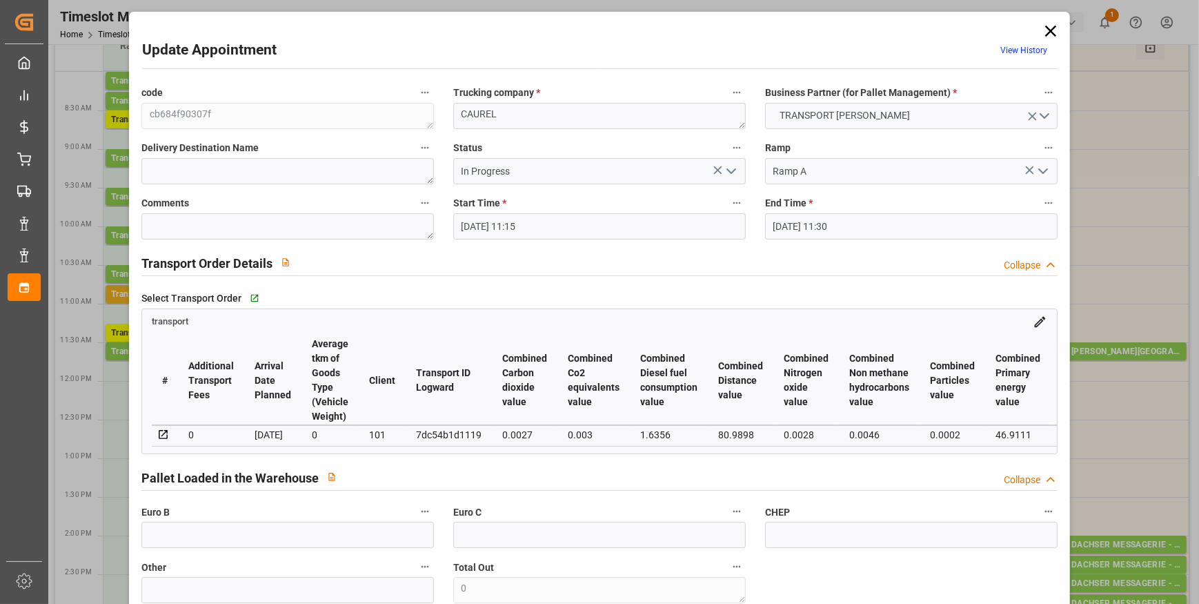
click at [731, 173] on icon "open menu" at bounding box center [731, 171] width 17 height 17
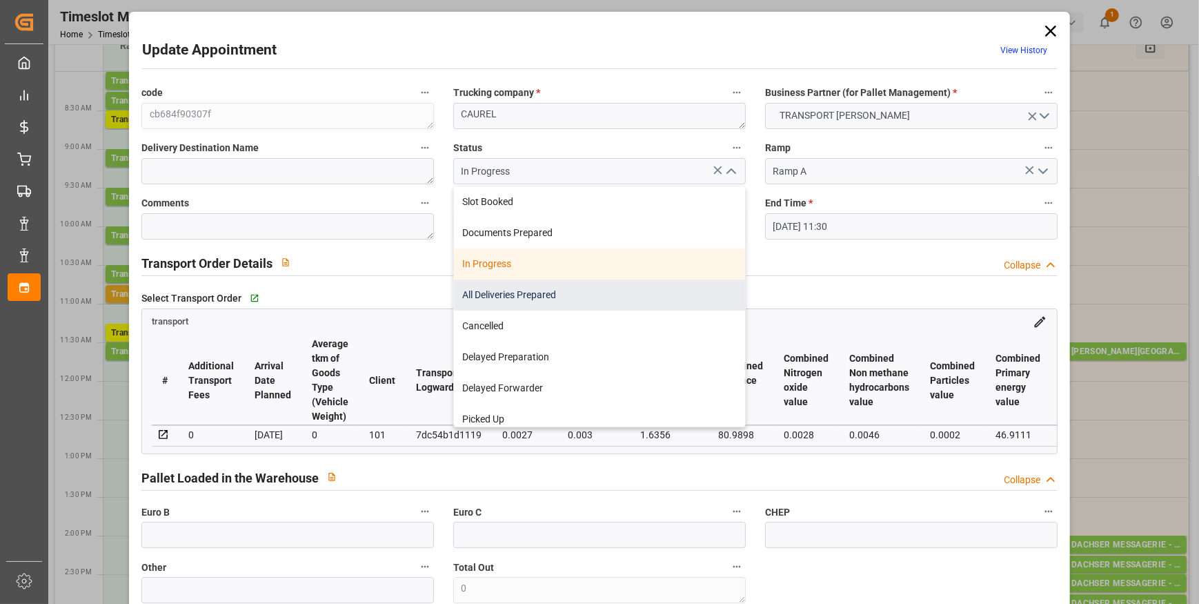
click at [487, 297] on div "All Deliveries Prepared" at bounding box center [599, 294] width 291 height 31
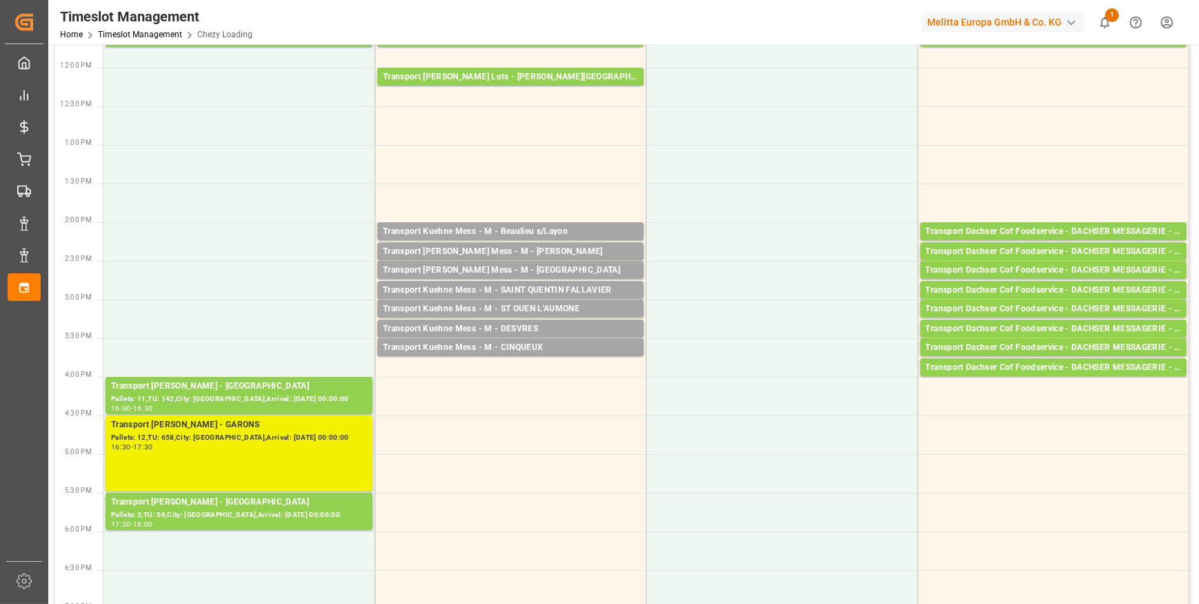
scroll to position [326, 0]
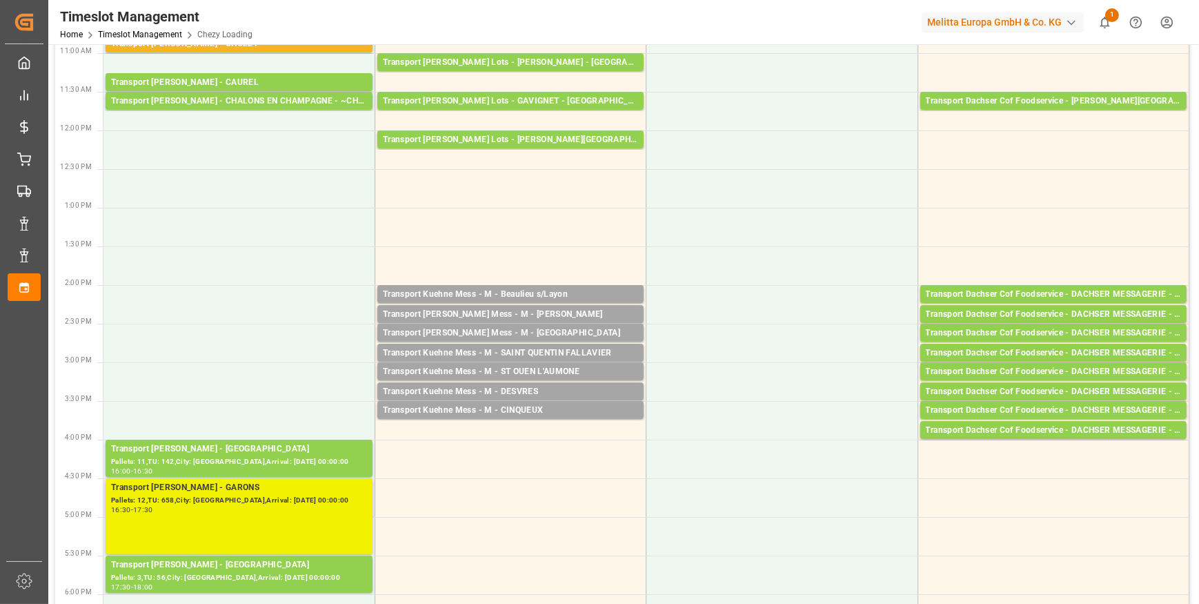
click at [257, 517] on div "Transport [PERSON_NAME] - GARONS Pallets: 12,TU: 658,City: [GEOGRAPHIC_DATA],Ar…" at bounding box center [239, 516] width 256 height 70
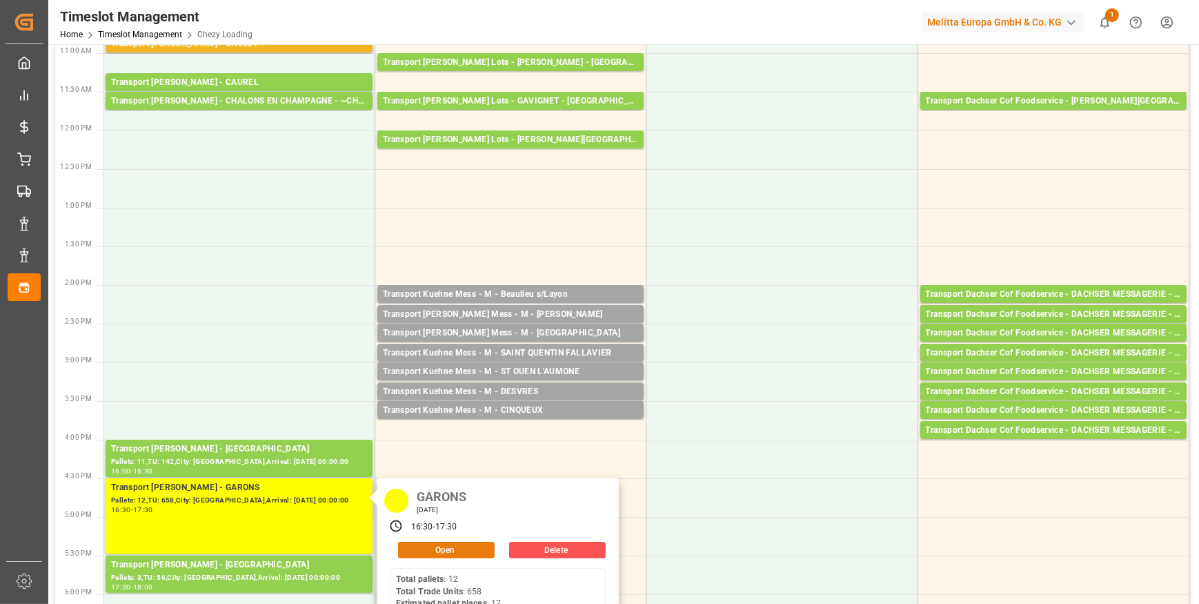
click at [430, 546] on button "Open" at bounding box center [446, 549] width 97 height 17
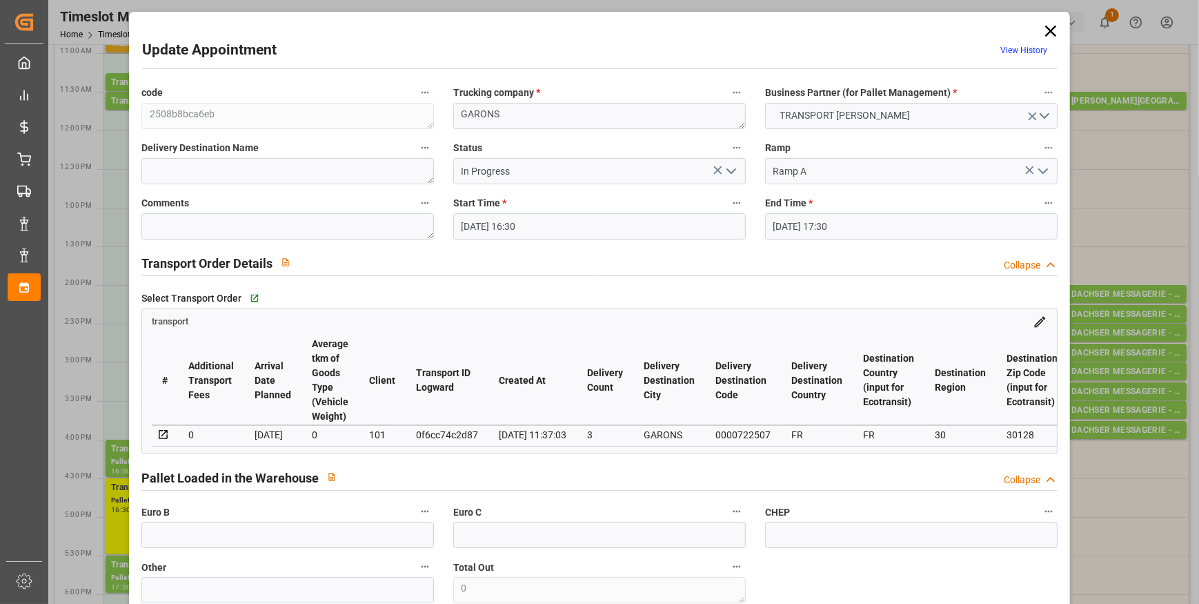
click at [725, 175] on icon "open menu" at bounding box center [731, 171] width 17 height 17
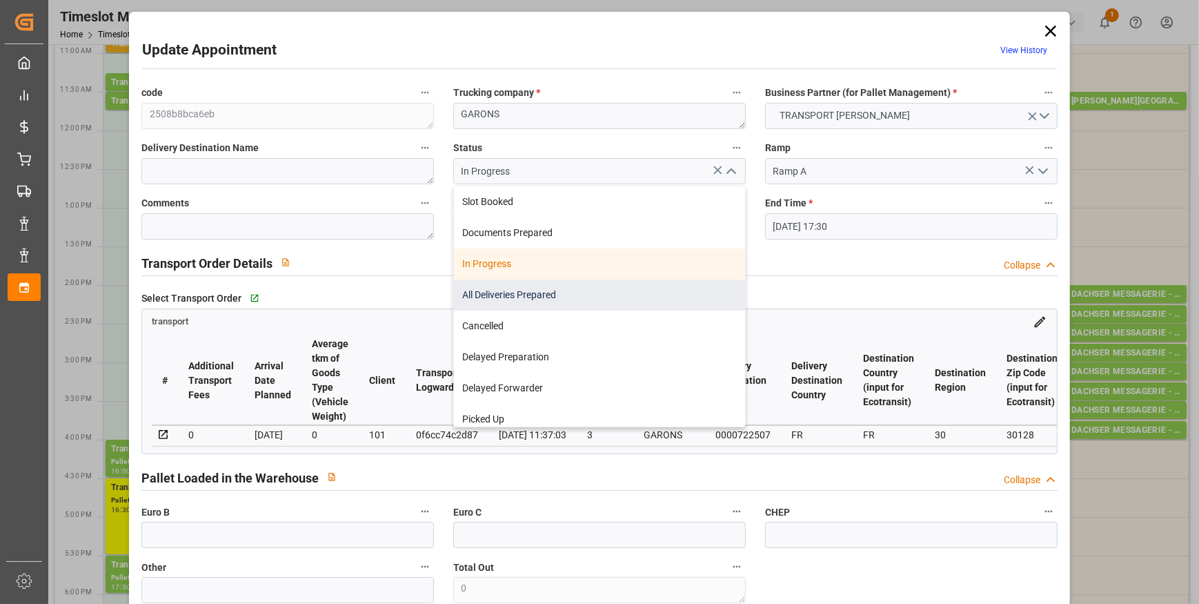
click at [527, 293] on div "All Deliveries Prepared" at bounding box center [599, 294] width 291 height 31
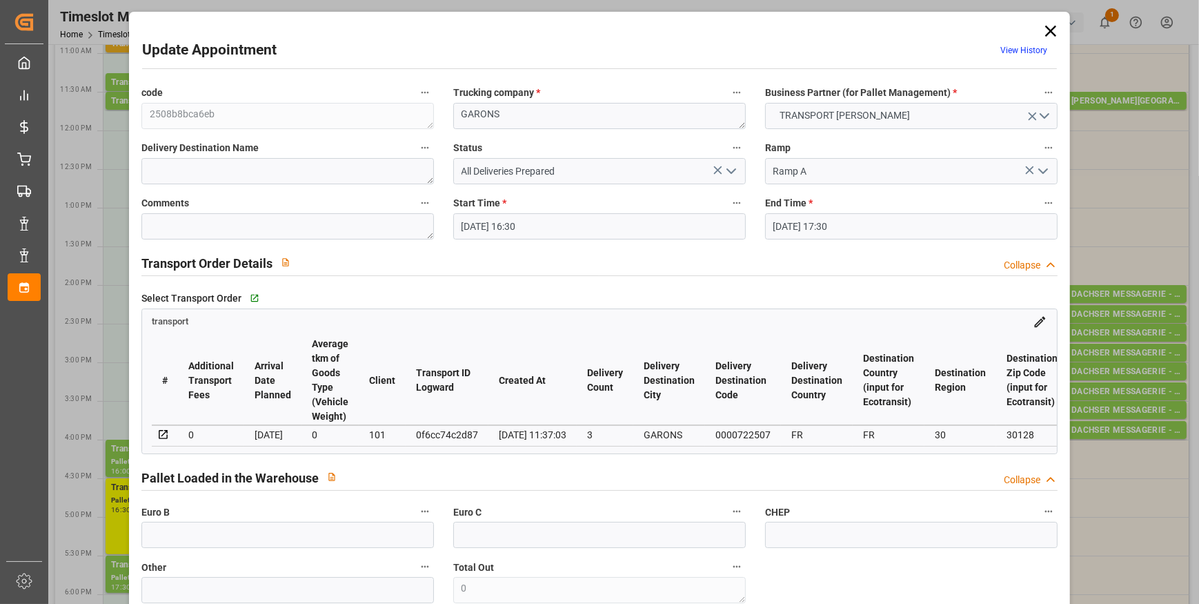
click at [504, 225] on input "[DATE] 16:30" at bounding box center [599, 226] width 292 height 26
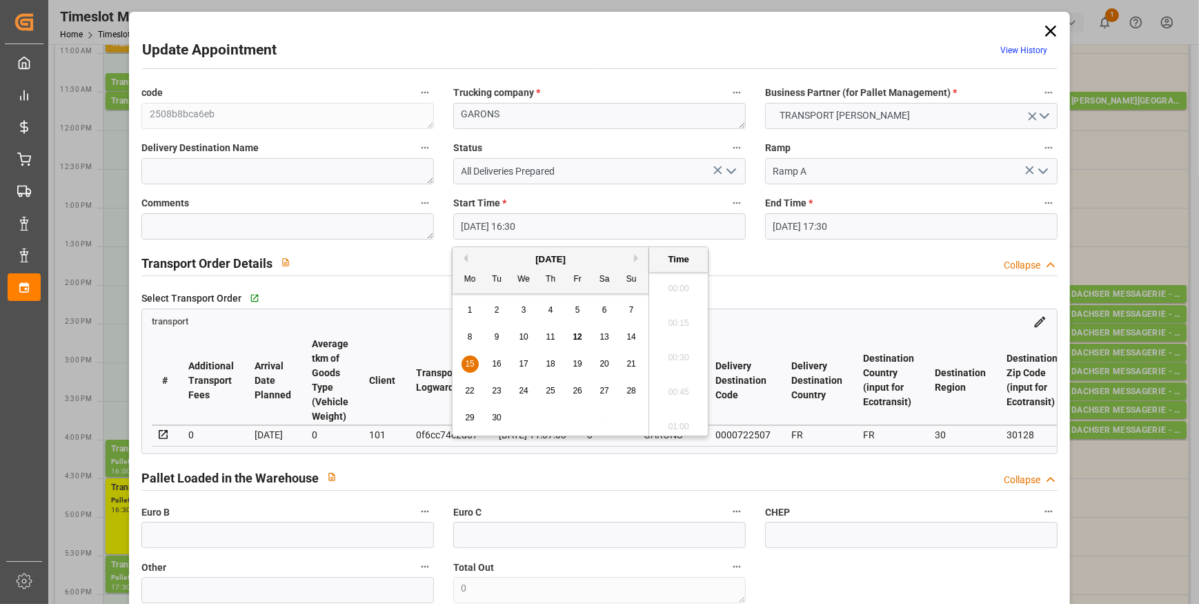
scroll to position [2211, 0]
click at [468, 368] on div "15" at bounding box center [469, 364] width 17 height 17
click at [668, 289] on li "12:00" at bounding box center [678, 297] width 59 height 34
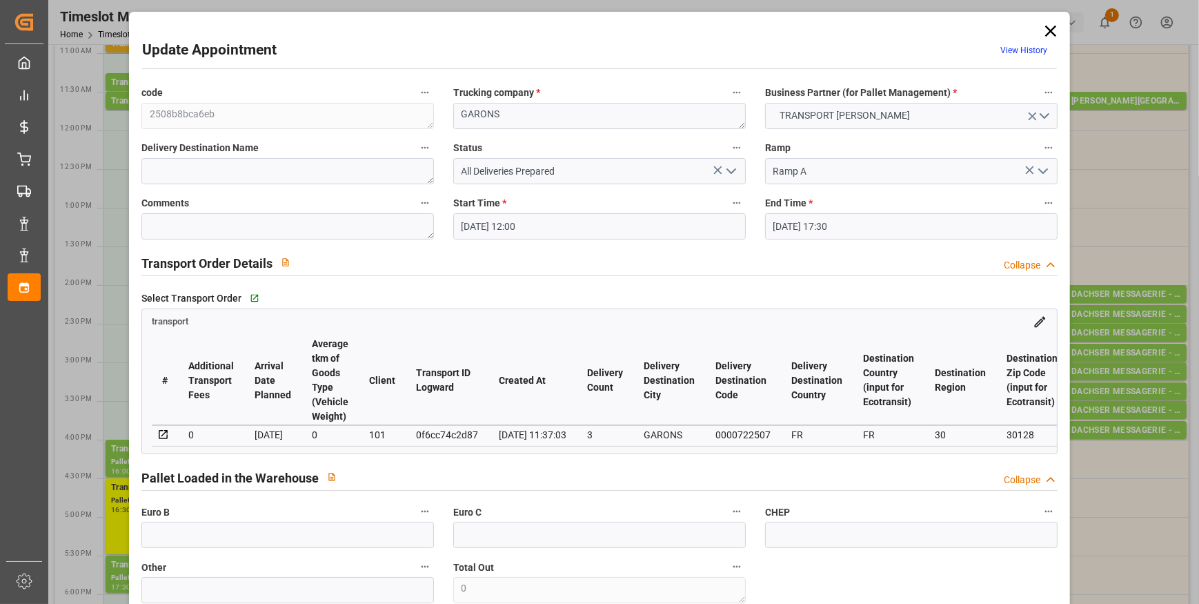
click at [851, 229] on input "[DATE] 17:30" at bounding box center [911, 226] width 292 height 26
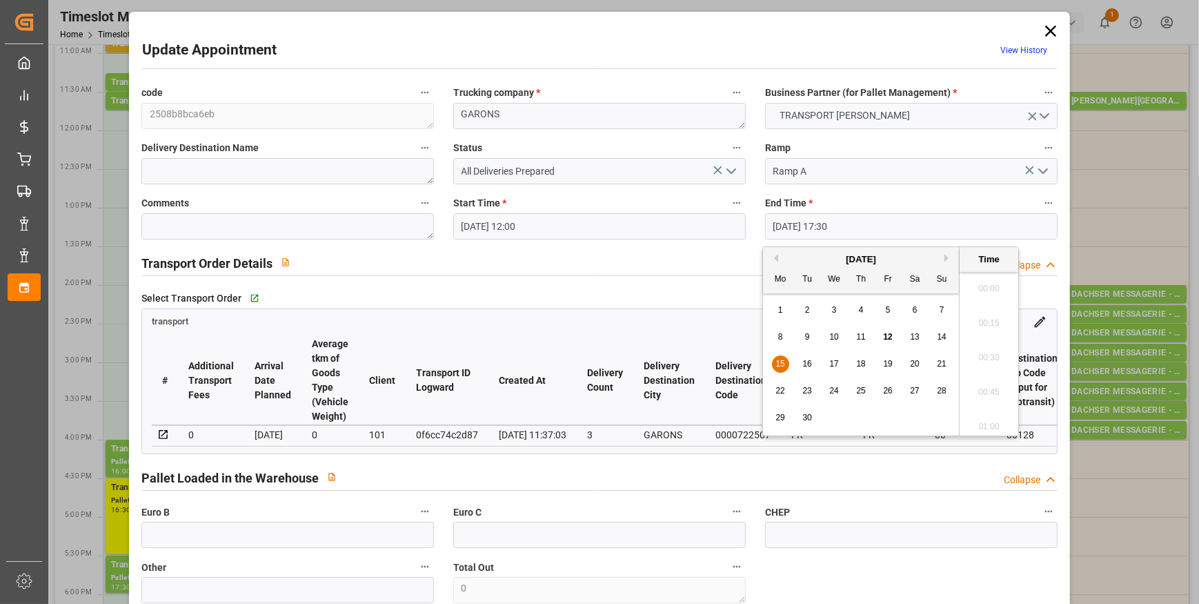
scroll to position [2349, 0]
click at [779, 365] on span "15" at bounding box center [779, 364] width 9 height 10
click at [977, 321] on li "12:15" at bounding box center [988, 319] width 59 height 34
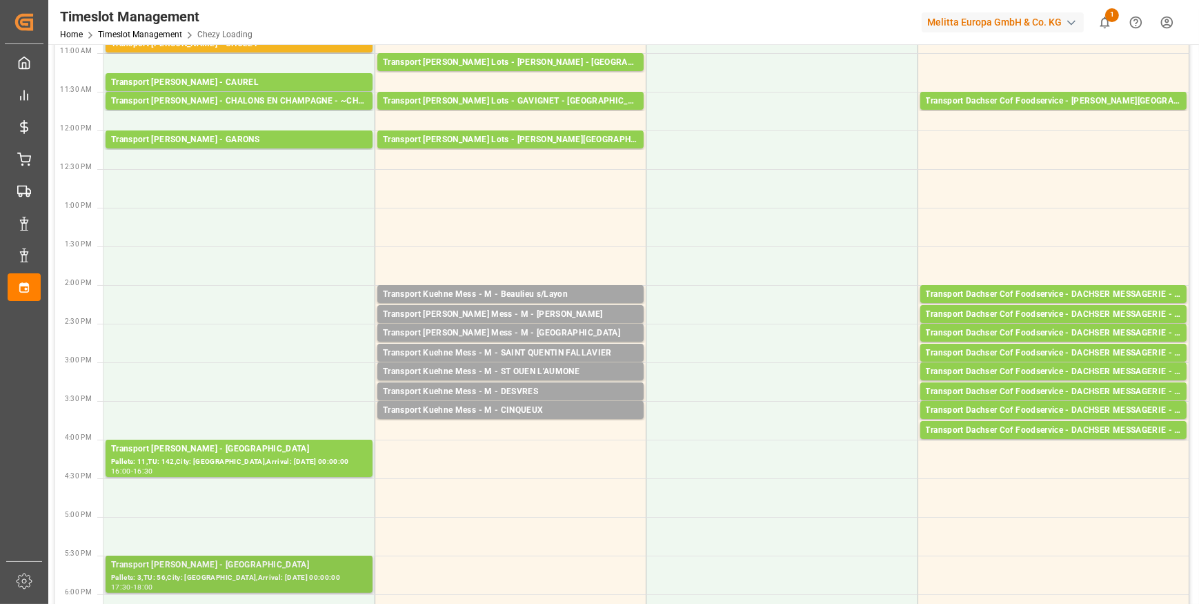
click at [219, 573] on div "Pallets: 3,TU: 56,City: [GEOGRAPHIC_DATA],Arrival: [DATE] 00:00:00" at bounding box center [239, 578] width 256 height 12
click at [264, 576] on div "Pallets: 3,TU: 56,City: [GEOGRAPHIC_DATA],Arrival: [DATE] 00:00:00" at bounding box center [239, 578] width 256 height 12
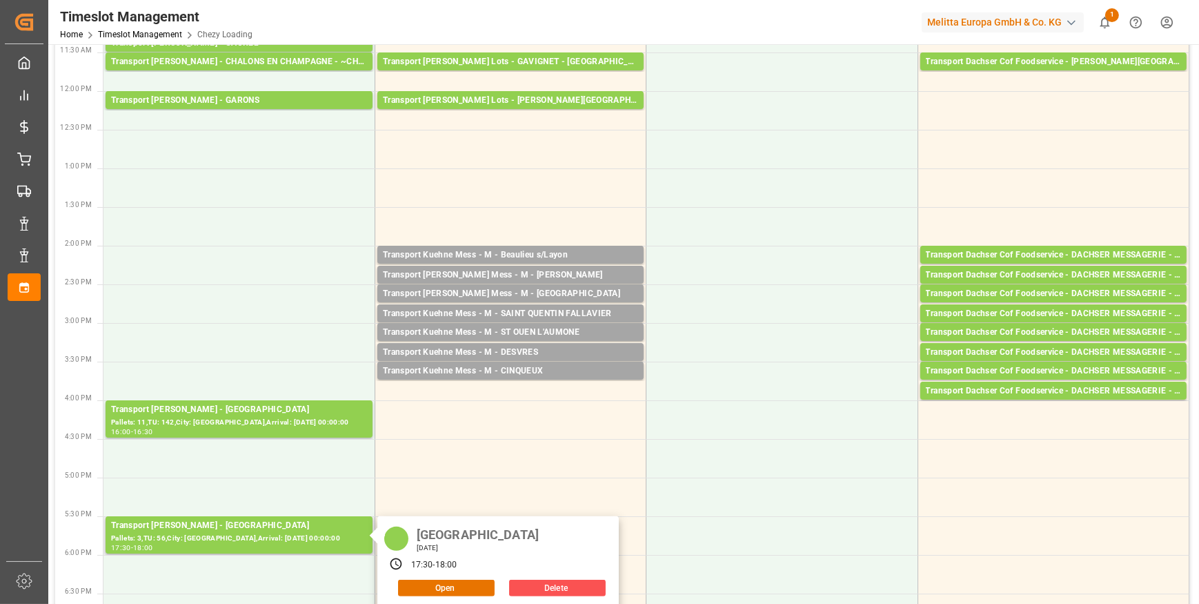
scroll to position [514, 0]
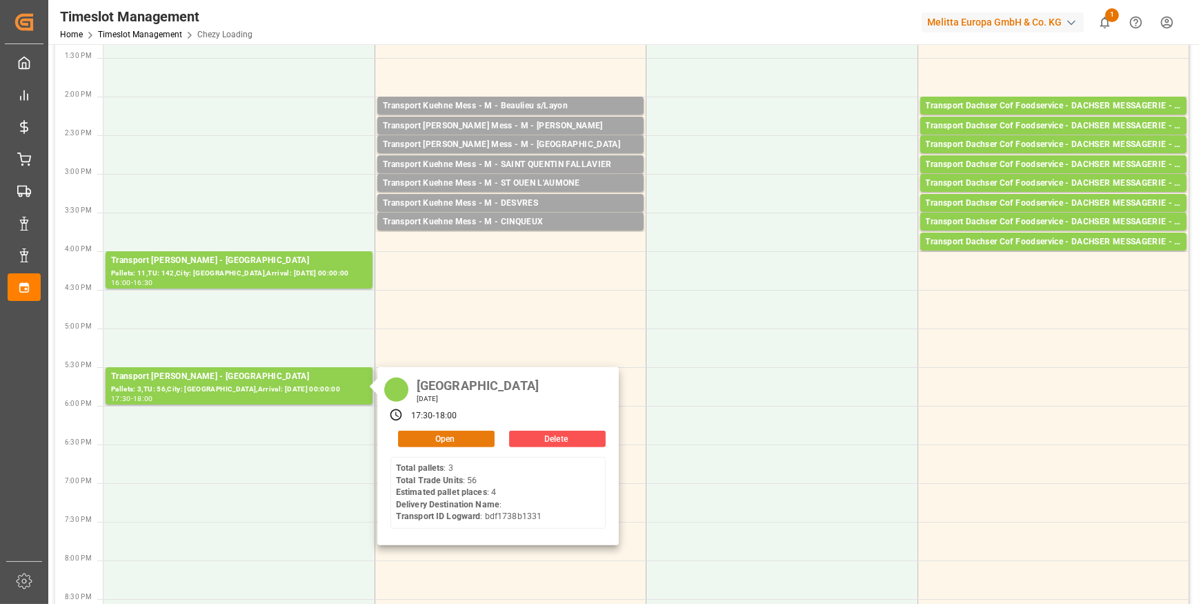
click at [446, 441] on button "Open" at bounding box center [446, 438] width 97 height 17
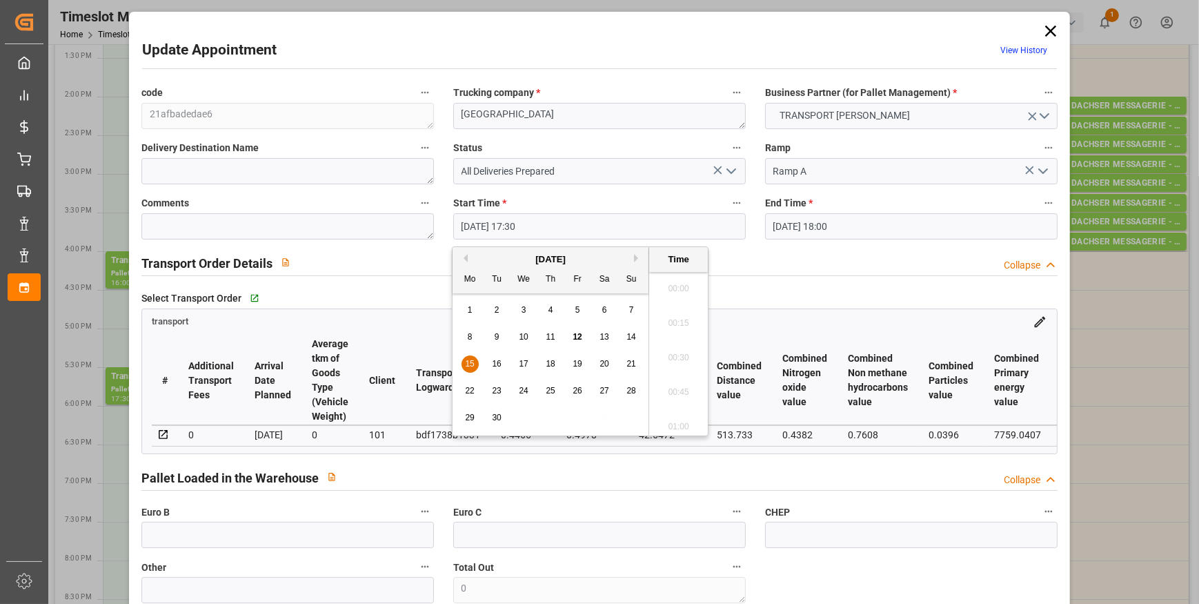
click at [559, 226] on input "[DATE] 17:30" at bounding box center [599, 226] width 292 height 26
click at [467, 366] on span "15" at bounding box center [469, 364] width 9 height 10
click at [667, 310] on li "12:15" at bounding box center [678, 319] width 59 height 34
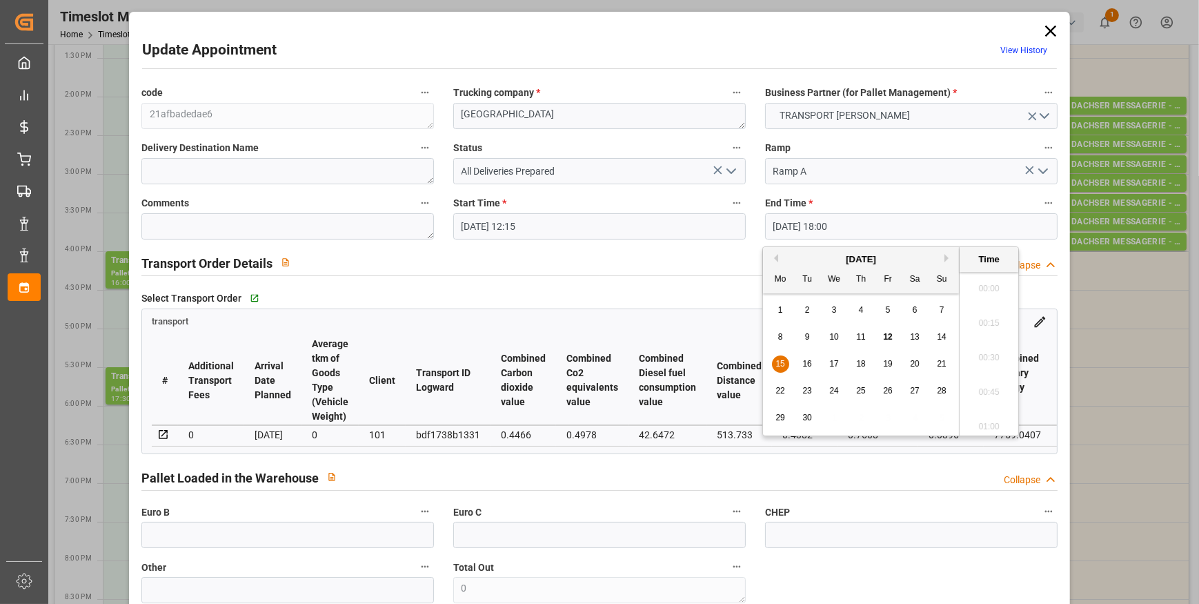
click at [798, 230] on input "[DATE] 18:00" at bounding box center [911, 226] width 292 height 26
click at [779, 361] on span "15" at bounding box center [779, 364] width 9 height 10
click at [979, 280] on li "12:30" at bounding box center [988, 285] width 59 height 34
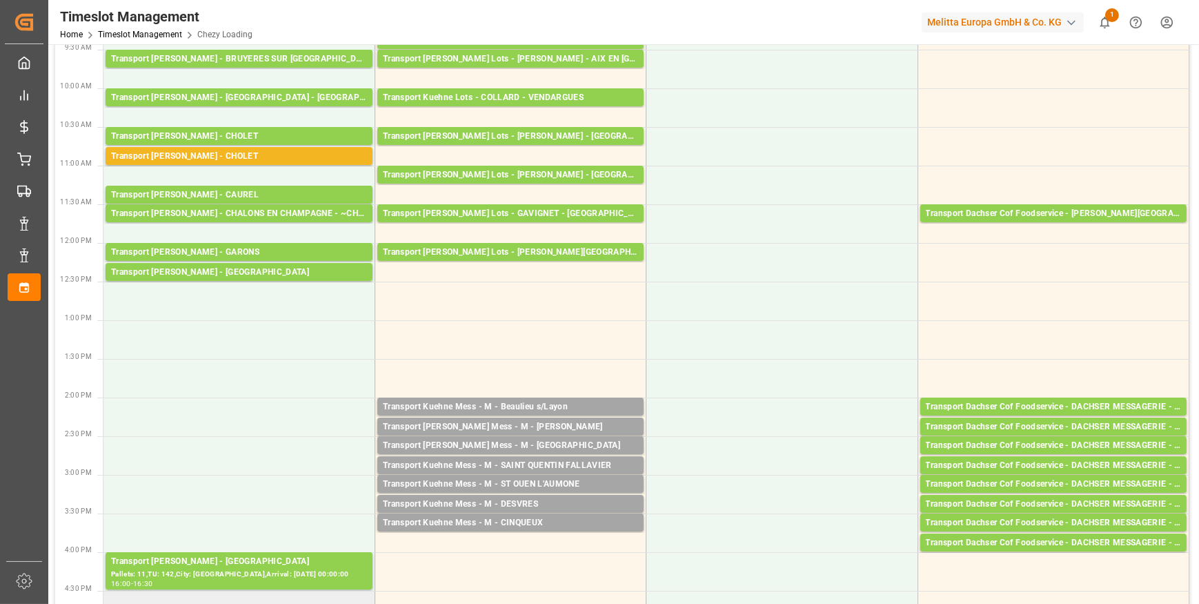
scroll to position [326, 0]
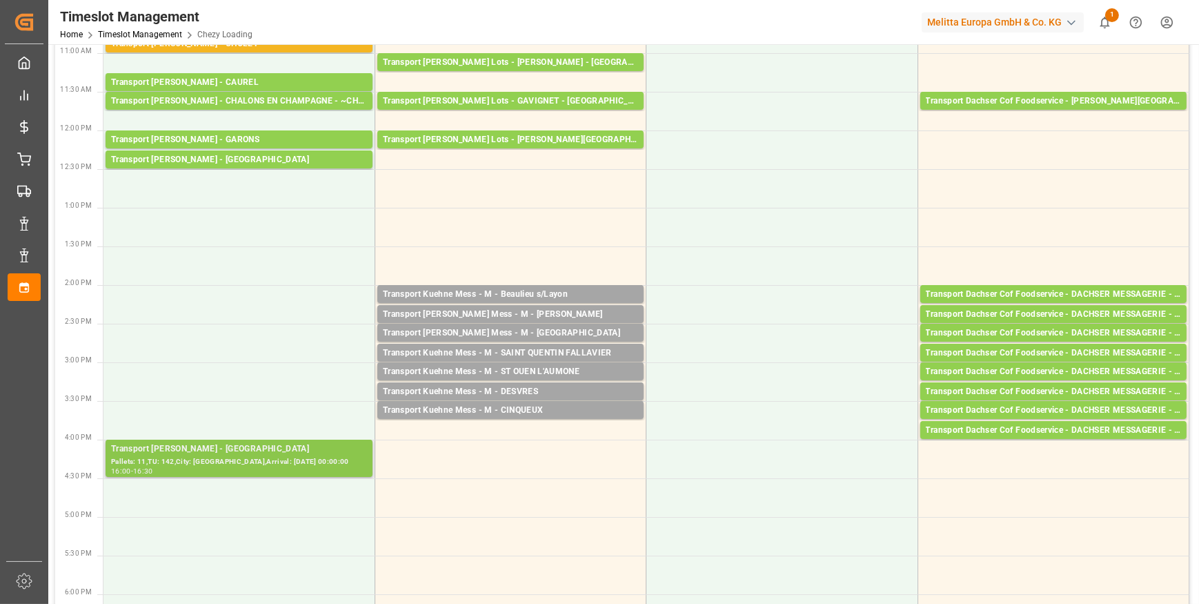
click at [259, 460] on div "Pallets: 11,TU: 142,City: [GEOGRAPHIC_DATA],Arrival: [DATE] 00:00:00" at bounding box center [239, 462] width 256 height 12
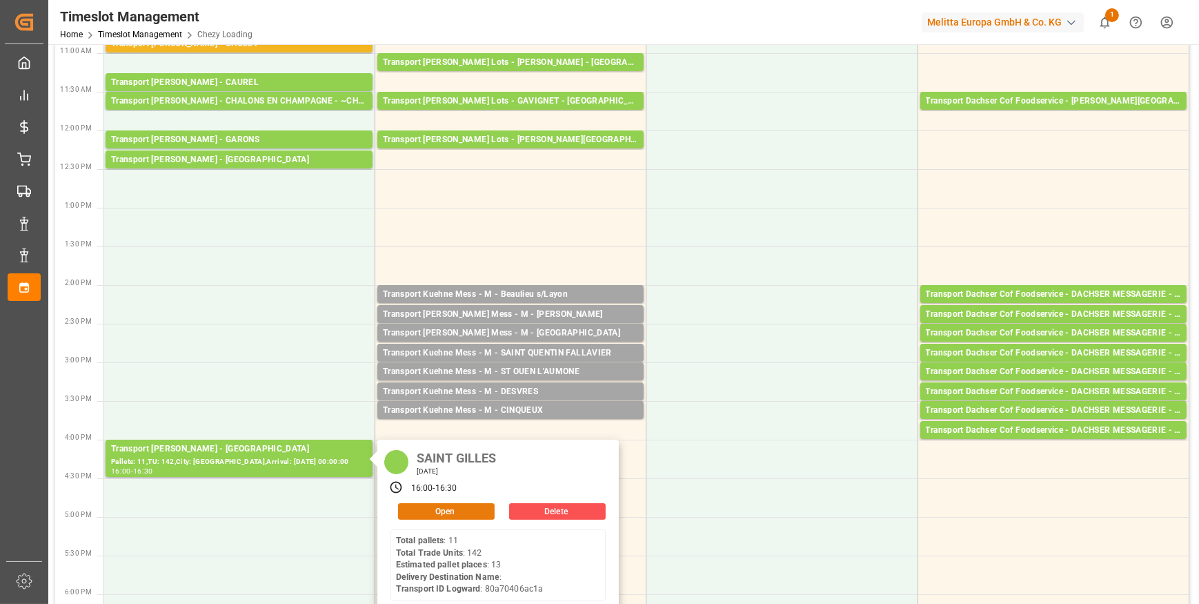
click at [444, 511] on button "Open" at bounding box center [446, 511] width 97 height 17
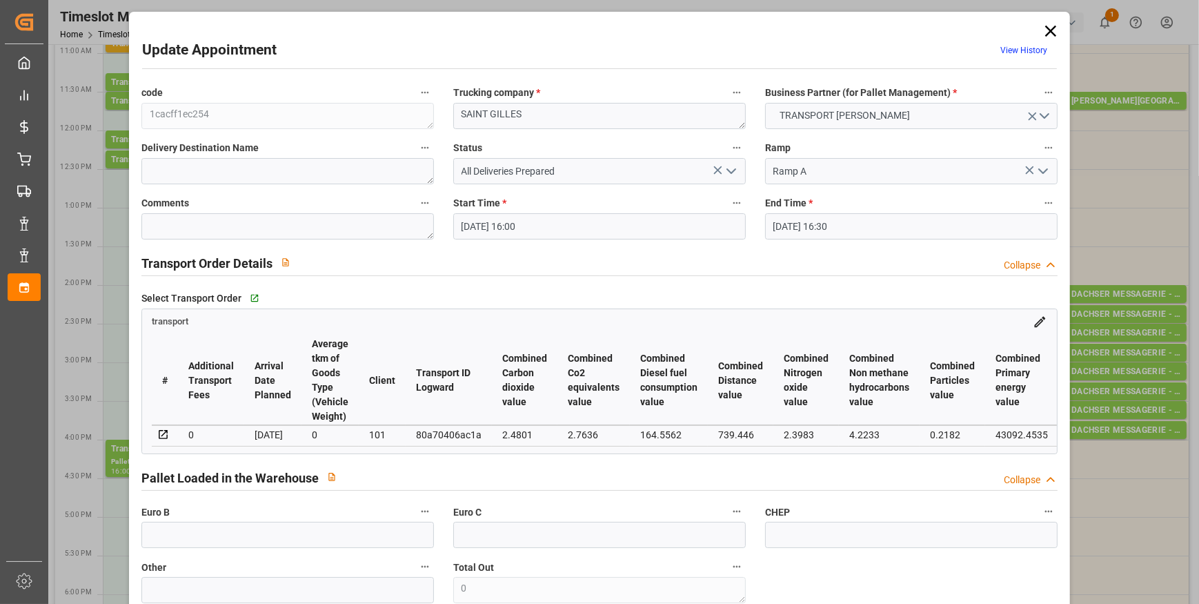
click at [555, 218] on input "[DATE] 16:00" at bounding box center [599, 226] width 292 height 26
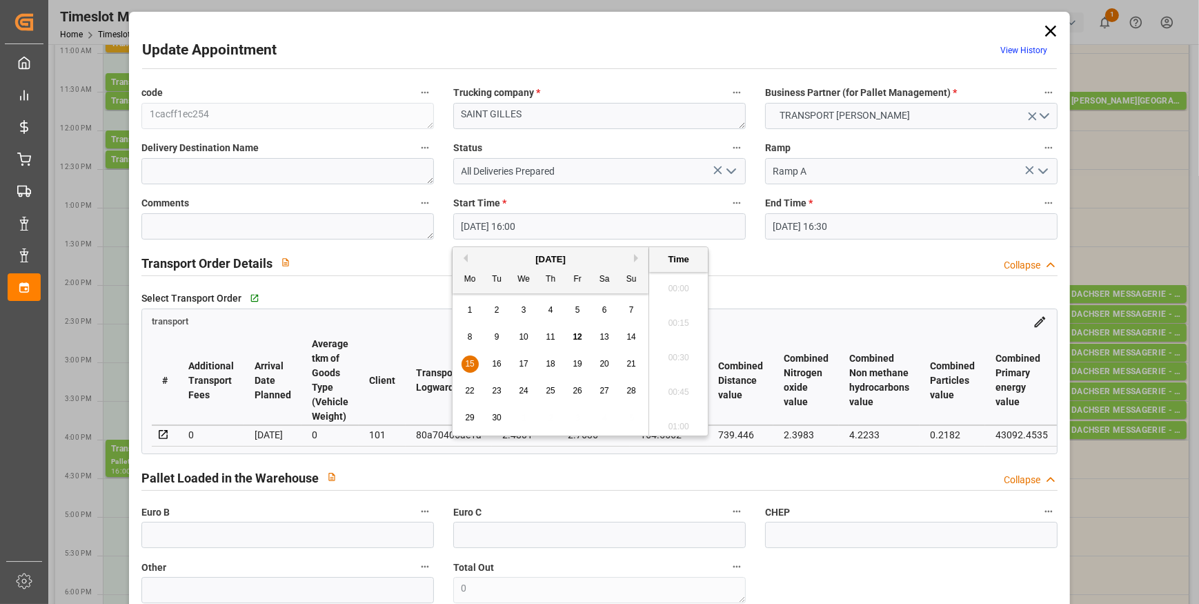
scroll to position [2142, 0]
drag, startPoint x: 464, startPoint y: 364, endPoint x: 550, endPoint y: 346, distance: 87.5
click at [464, 364] on div "15" at bounding box center [469, 364] width 17 height 17
click at [684, 328] on li "11:45" at bounding box center [678, 332] width 59 height 34
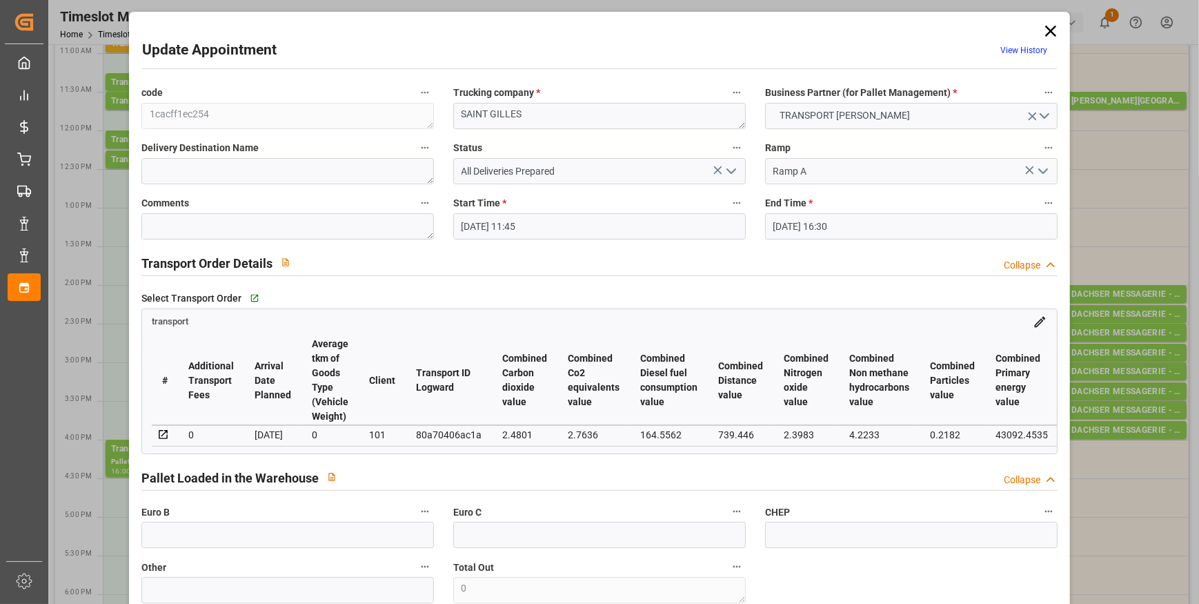
click at [593, 218] on input "[DATE] 11:45" at bounding box center [599, 226] width 292 height 26
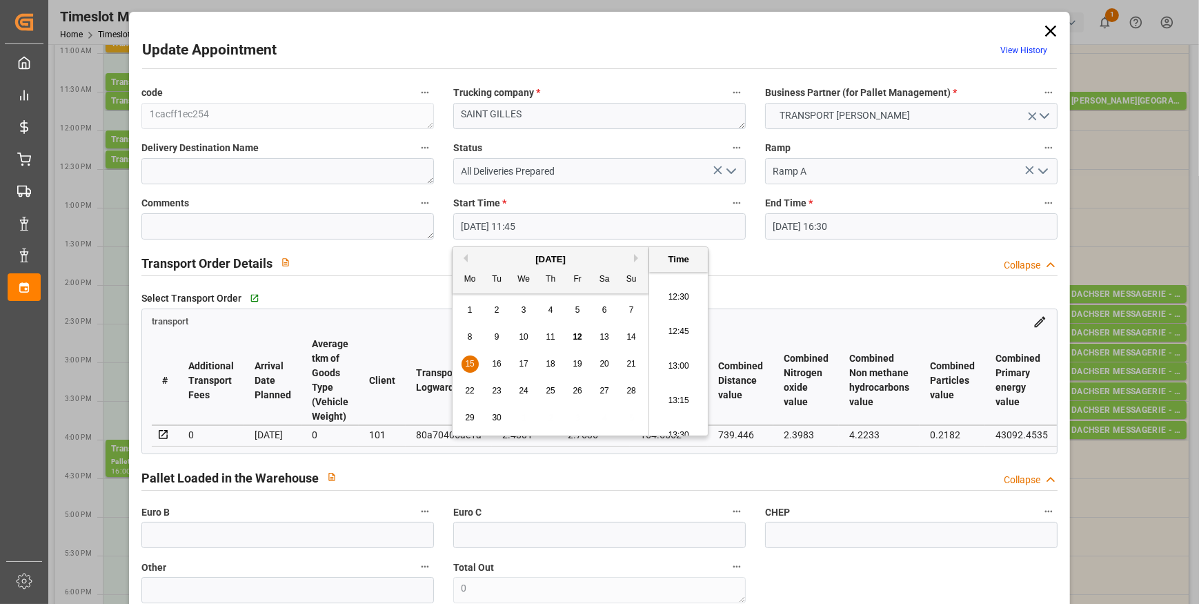
scroll to position [1744, 0]
click at [673, 301] on li "12:45" at bounding box center [678, 303] width 59 height 34
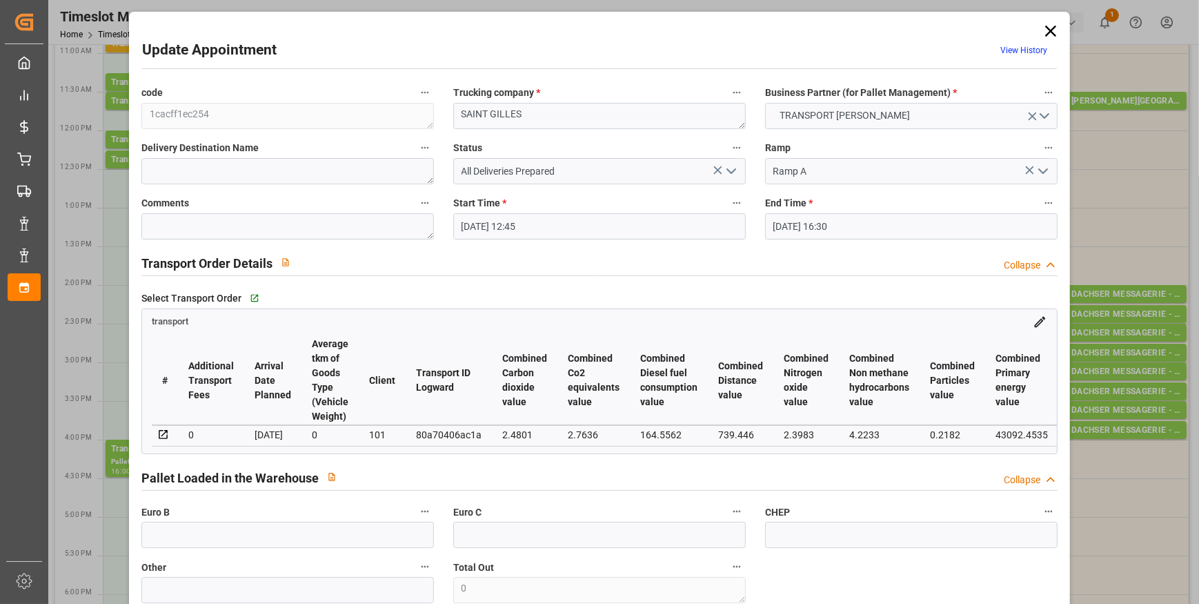
click at [803, 221] on input "[DATE] 16:30" at bounding box center [911, 226] width 292 height 26
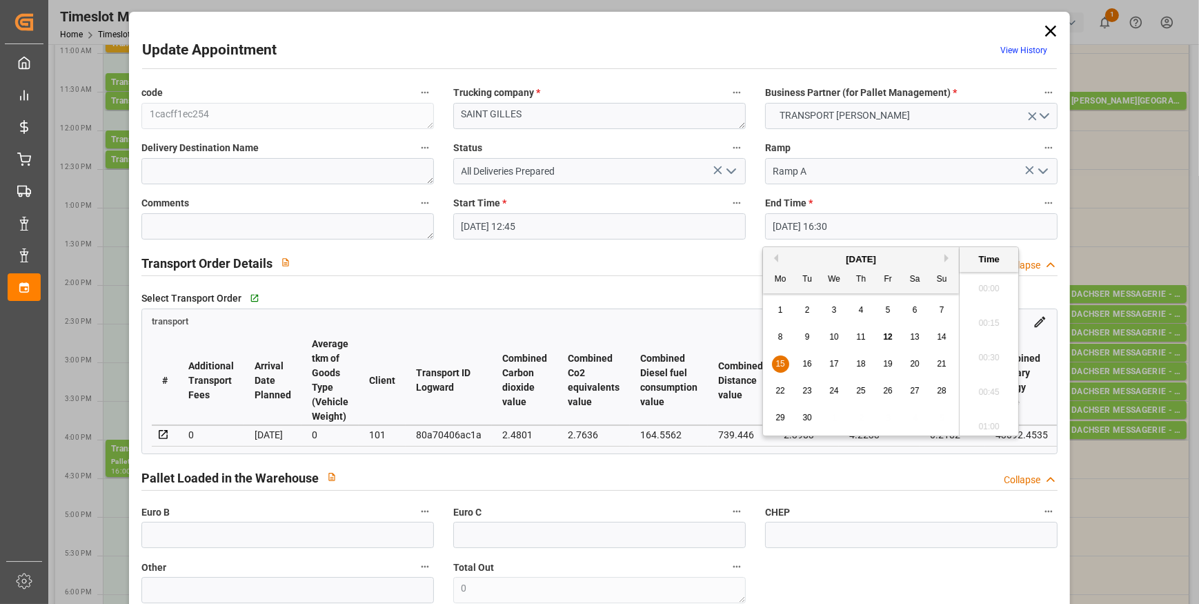
scroll to position [2211, 0]
click at [777, 364] on span "15" at bounding box center [779, 364] width 9 height 10
click at [973, 310] on li "13:00" at bounding box center [988, 309] width 59 height 34
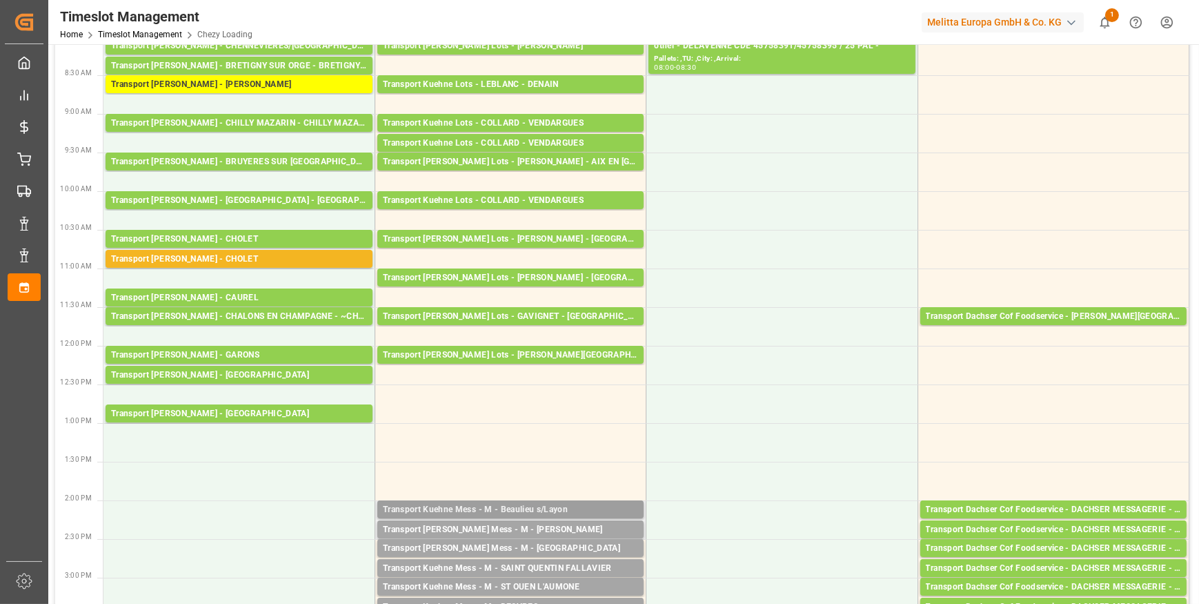
scroll to position [0, 0]
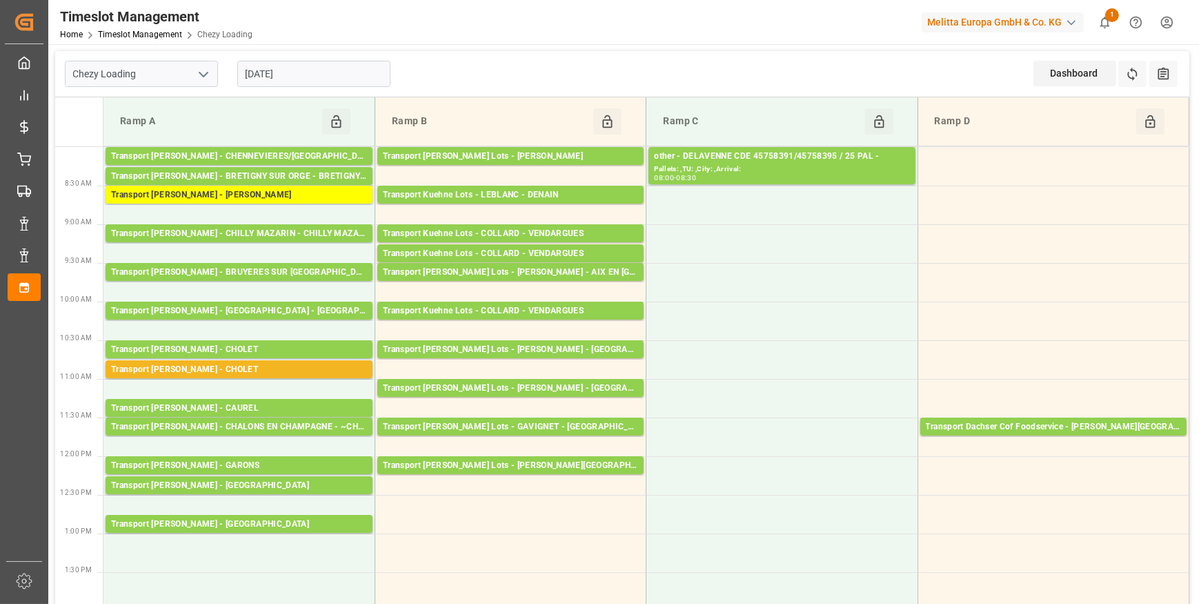
click at [310, 70] on input "[DATE]" at bounding box center [313, 74] width 153 height 26
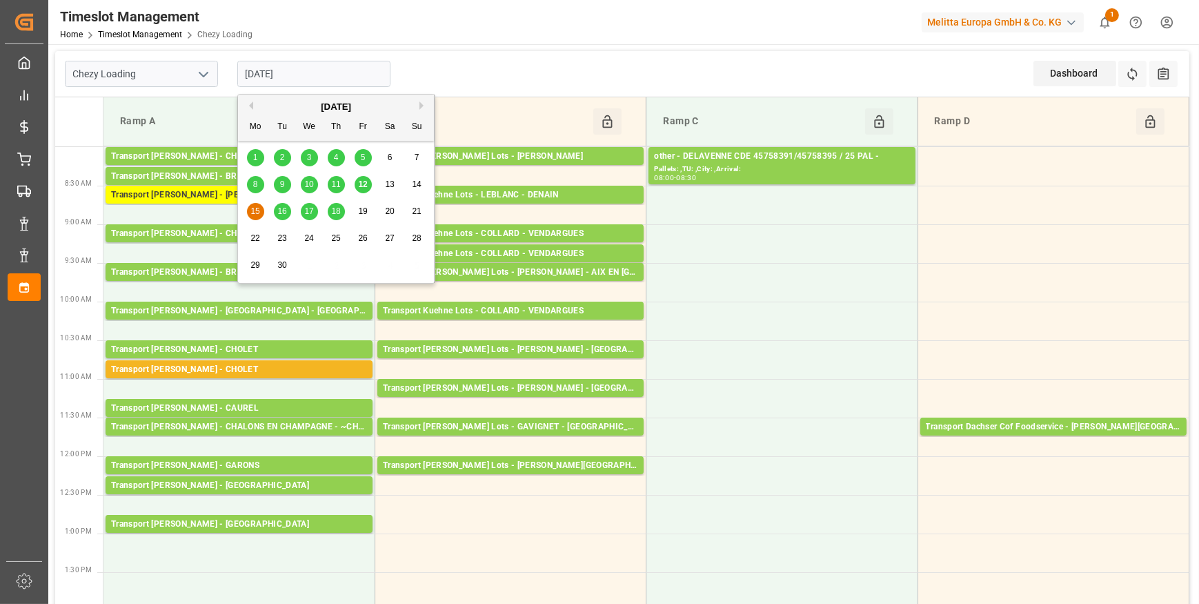
click at [283, 215] on span "16" at bounding box center [281, 211] width 9 height 10
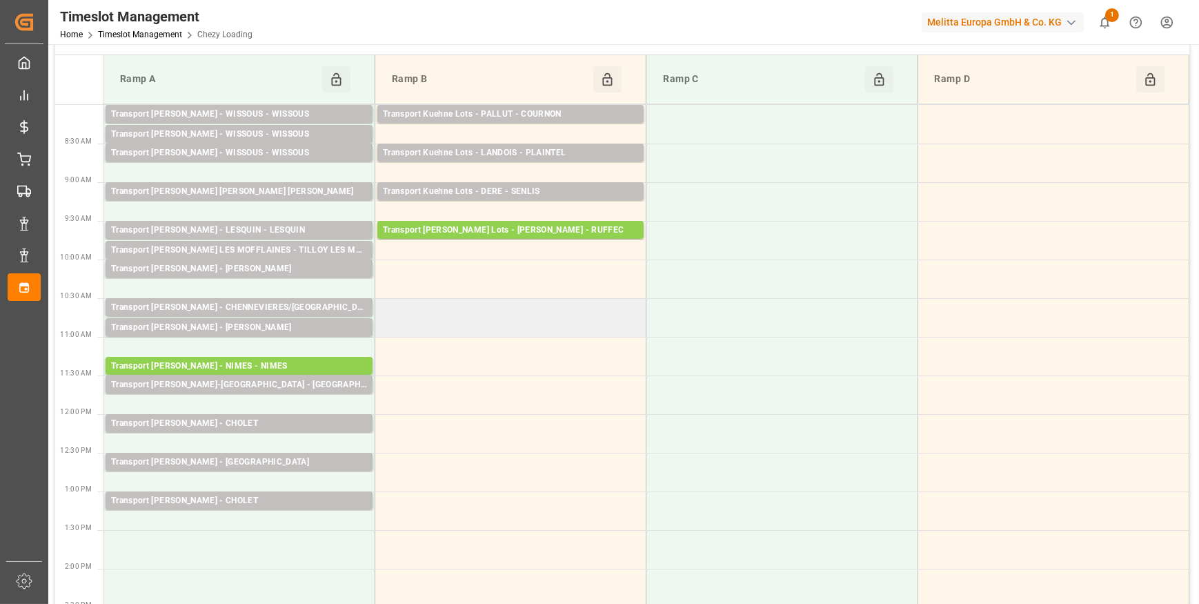
scroll to position [62, 0]
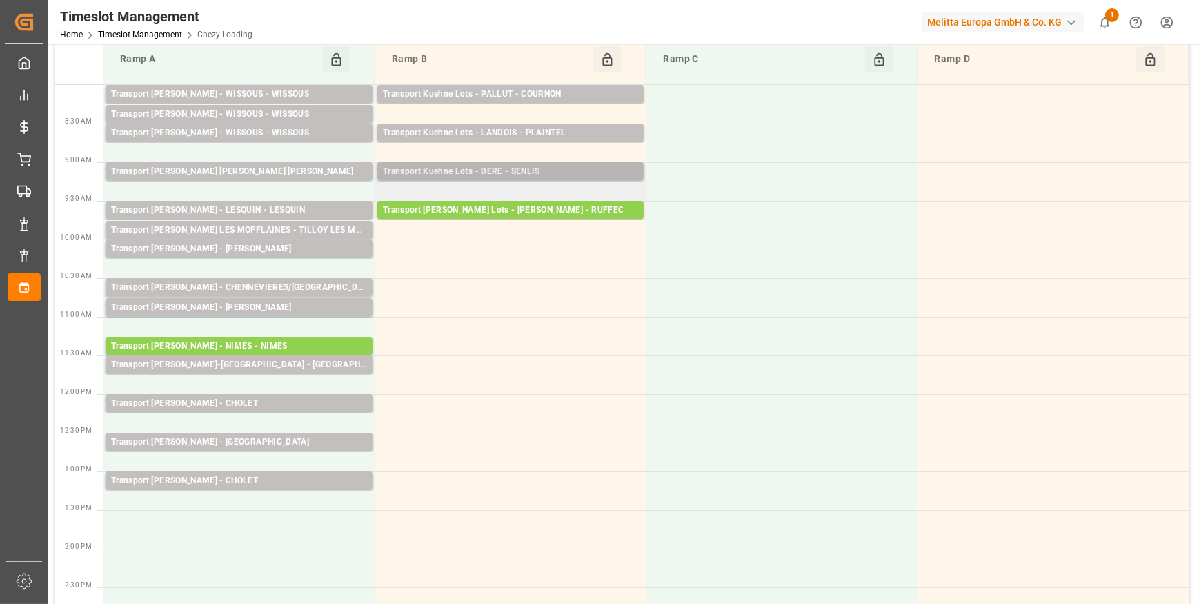
click at [553, 170] on div "Transport Kuehne Lots - DERE - SENLIS" at bounding box center [510, 172] width 255 height 14
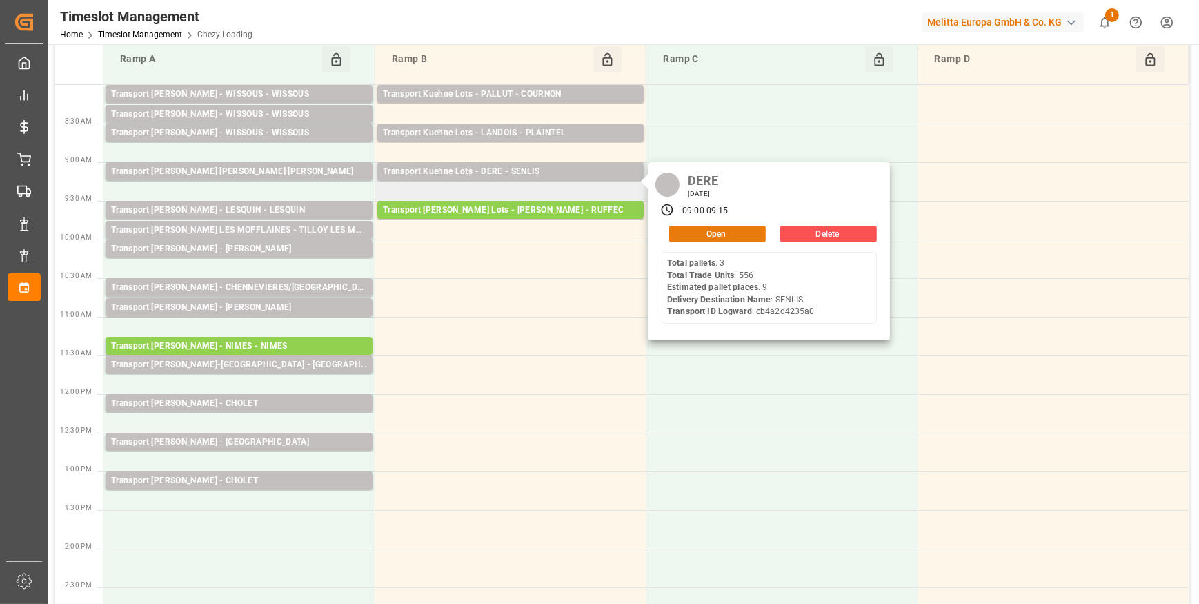
click at [704, 230] on button "Open" at bounding box center [717, 234] width 97 height 17
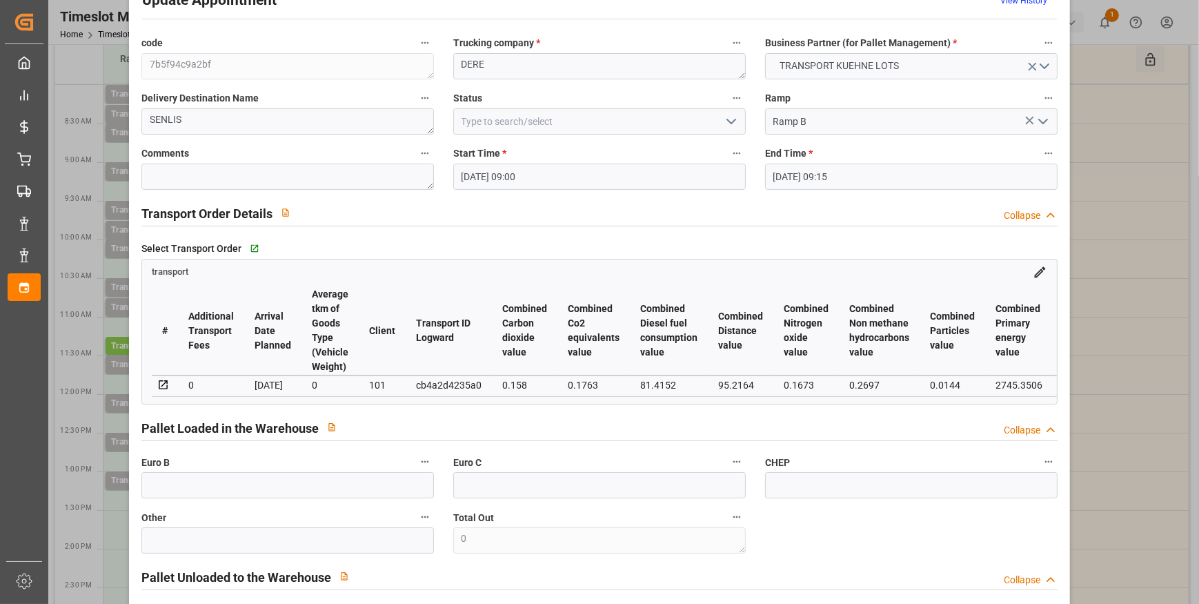
scroll to position [0, 0]
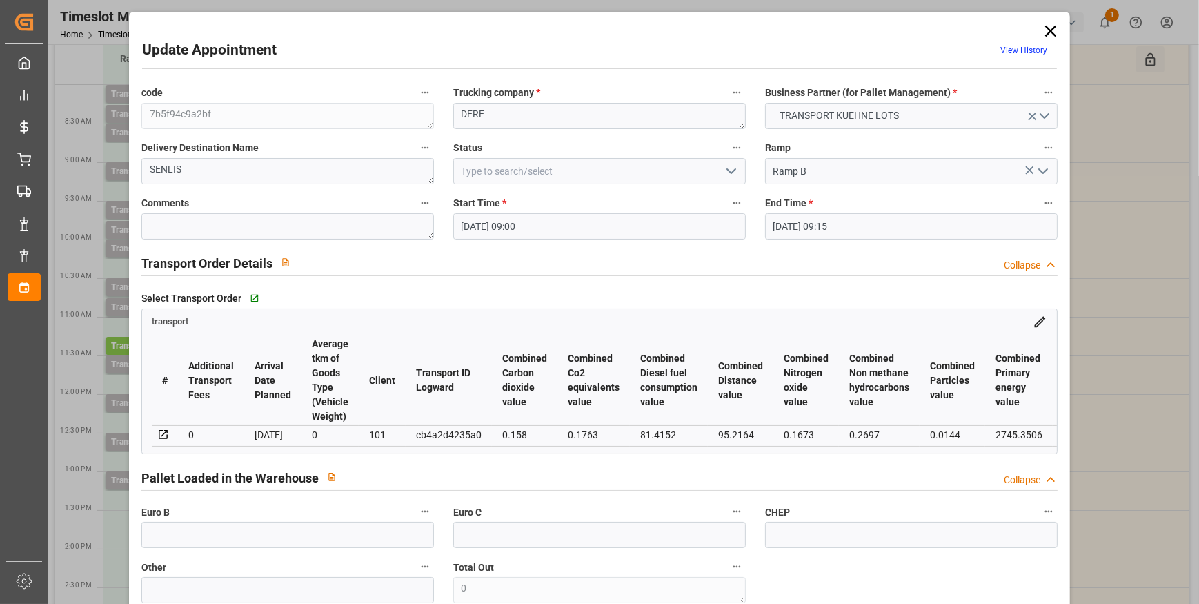
click at [730, 175] on icon "open menu" at bounding box center [731, 171] width 17 height 17
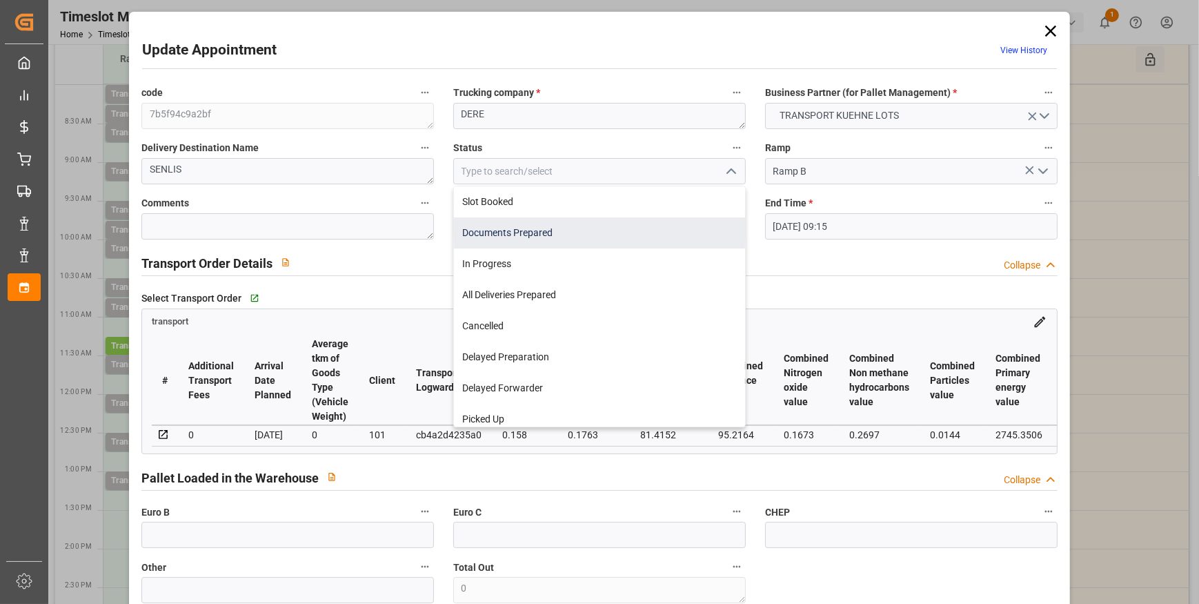
click at [529, 232] on div "Documents Prepared" at bounding box center [599, 232] width 291 height 31
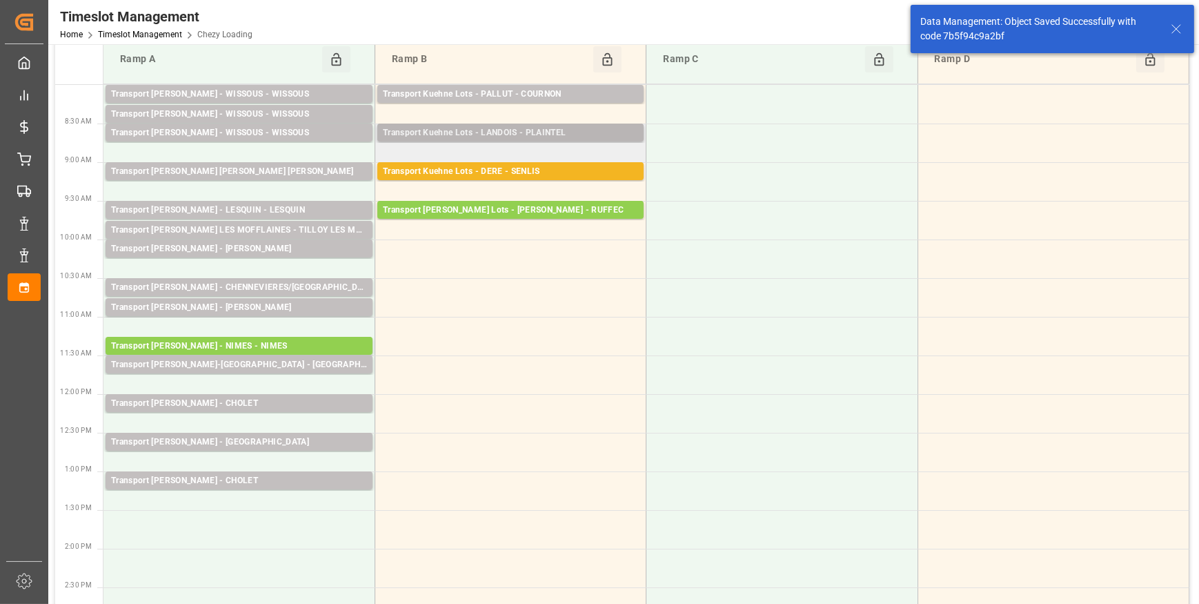
click at [559, 132] on div "Transport Kuehne Lots - LANDOIS - PLAINTEL" at bounding box center [510, 133] width 255 height 14
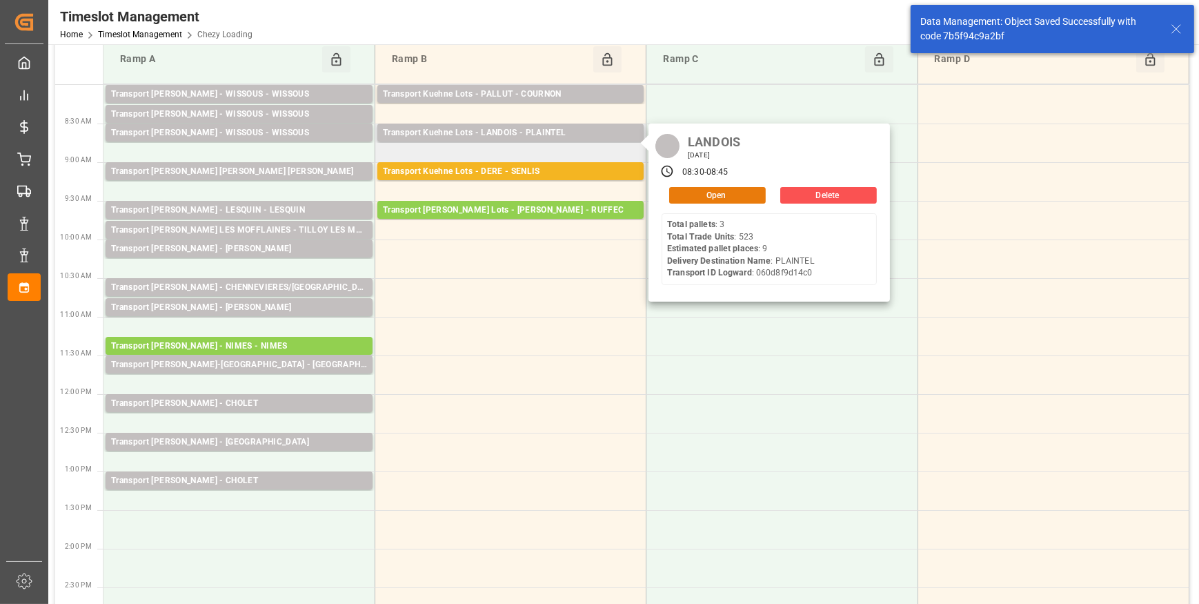
click at [699, 193] on button "Open" at bounding box center [717, 195] width 97 height 17
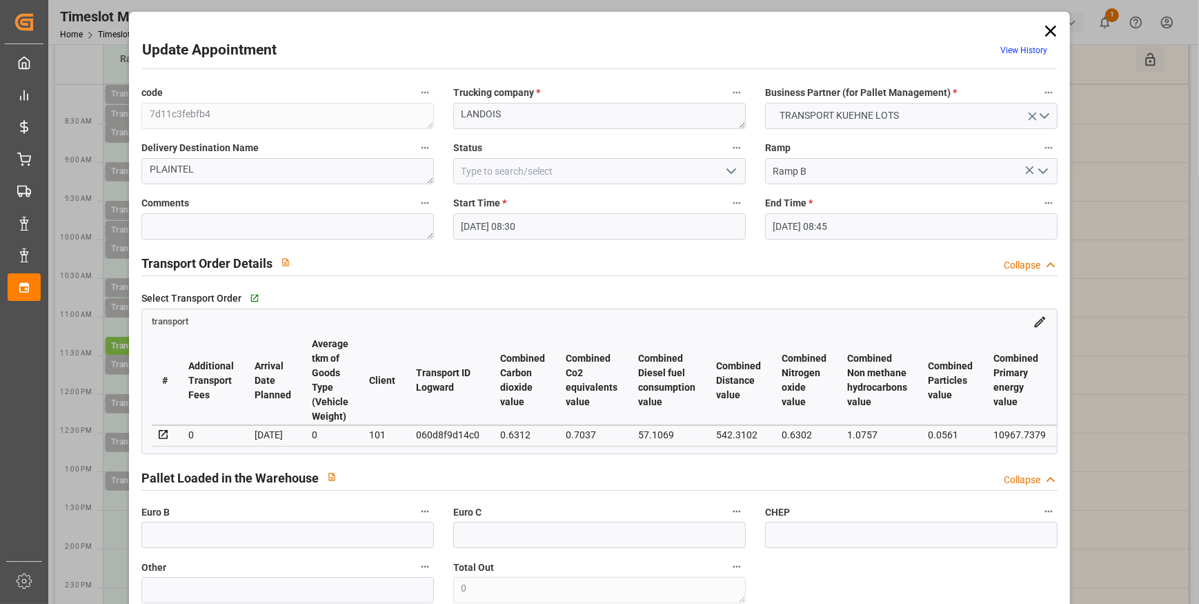
click at [719, 175] on button "open menu" at bounding box center [729, 171] width 21 height 21
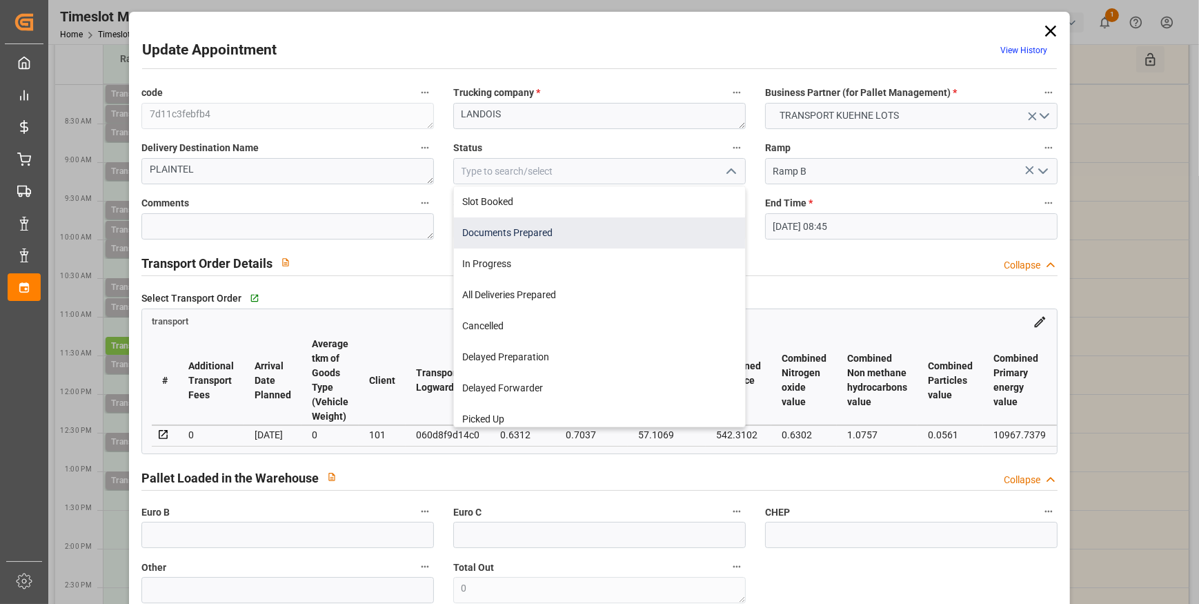
click at [495, 229] on div "Documents Prepared" at bounding box center [599, 232] width 291 height 31
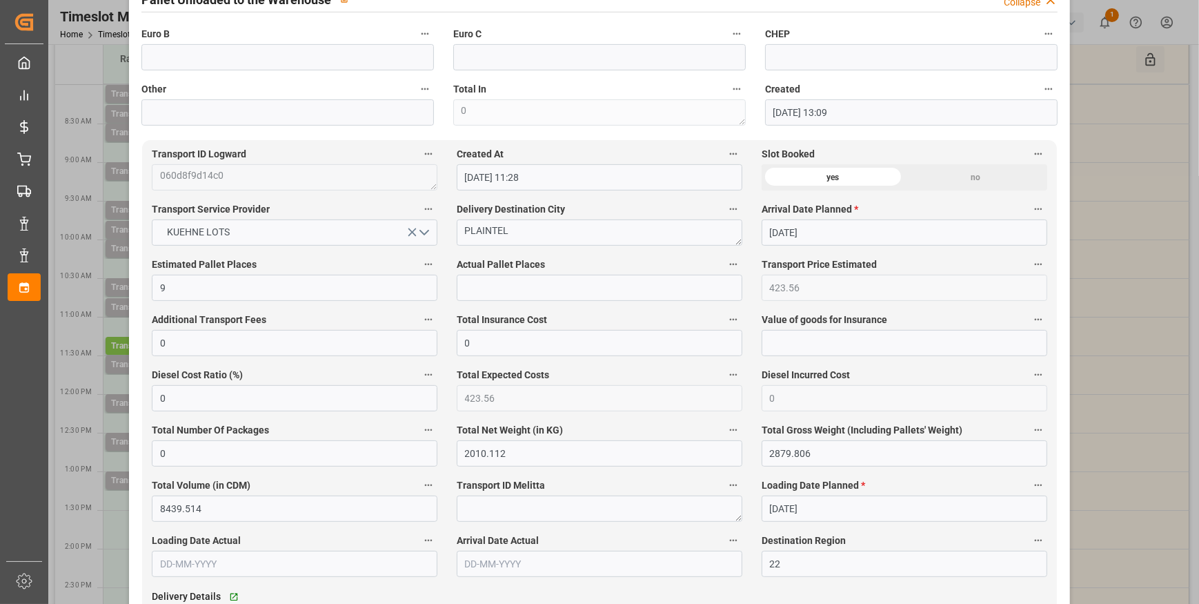
scroll to position [940, 0]
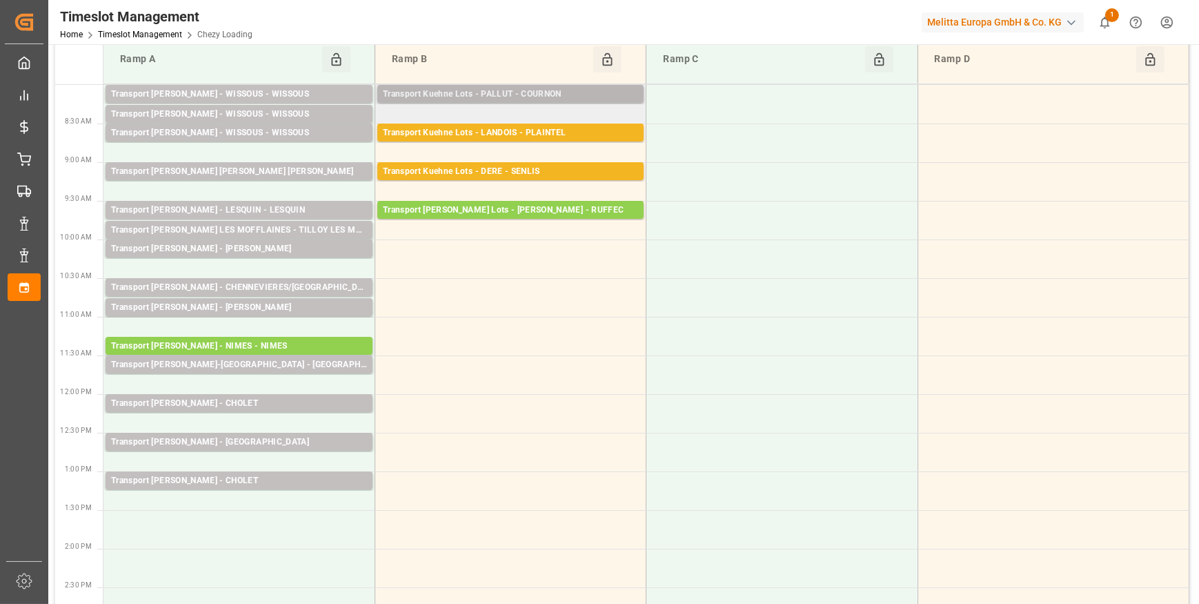
click at [548, 88] on div "Transport Kuehne Lots - PALLUT - COURNON" at bounding box center [510, 95] width 255 height 14
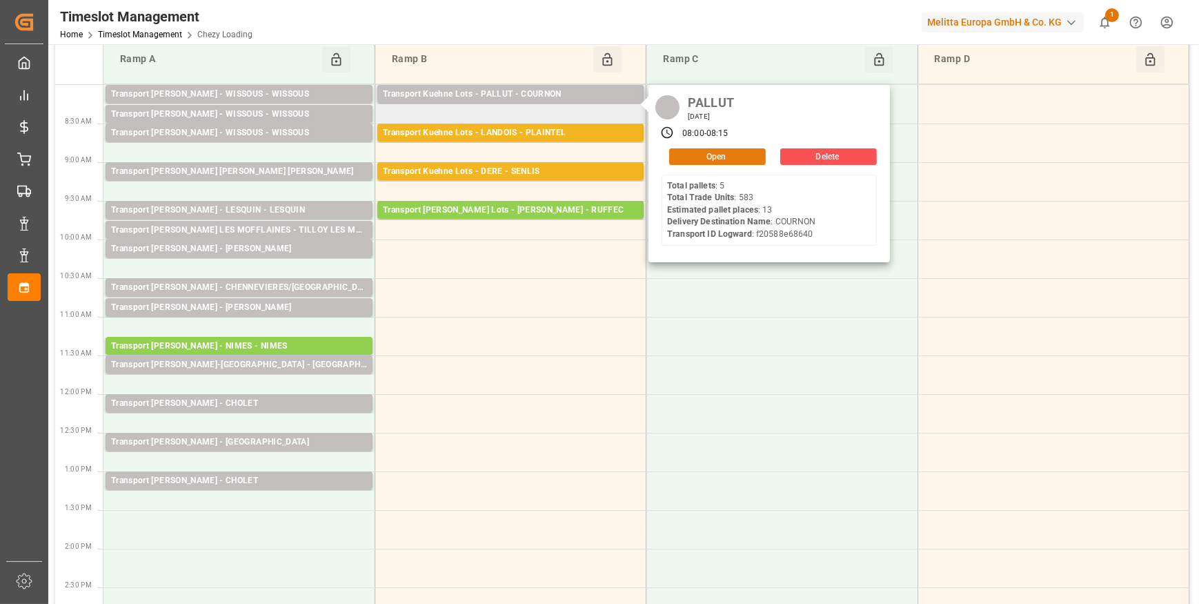
click at [695, 155] on button "Open" at bounding box center [717, 156] width 97 height 17
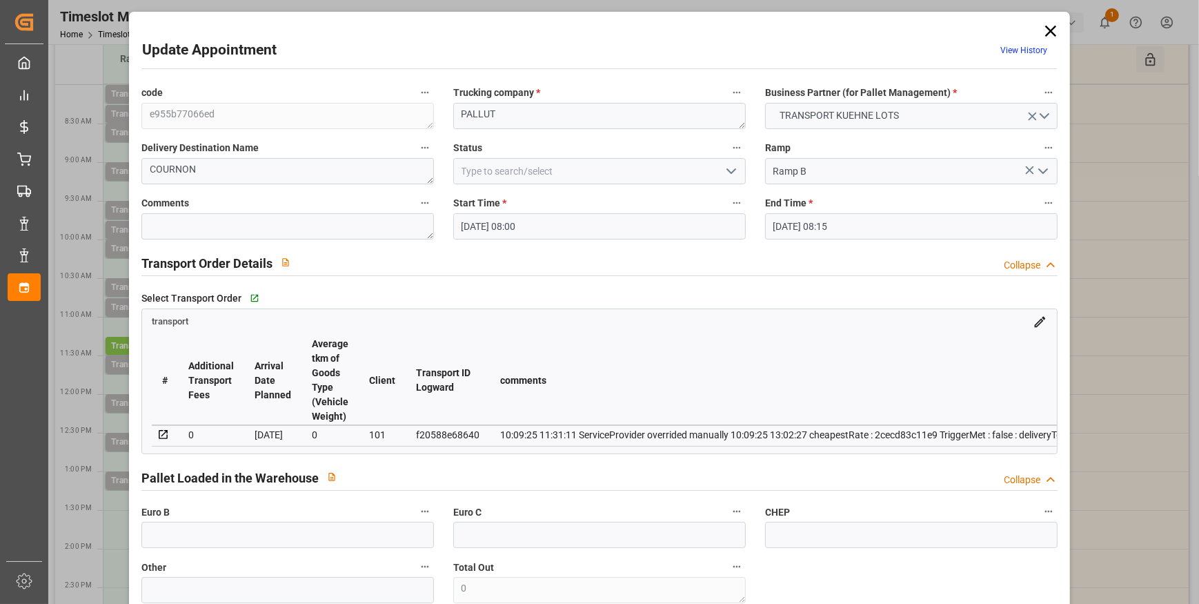
click at [728, 173] on polyline "open menu" at bounding box center [731, 171] width 8 height 4
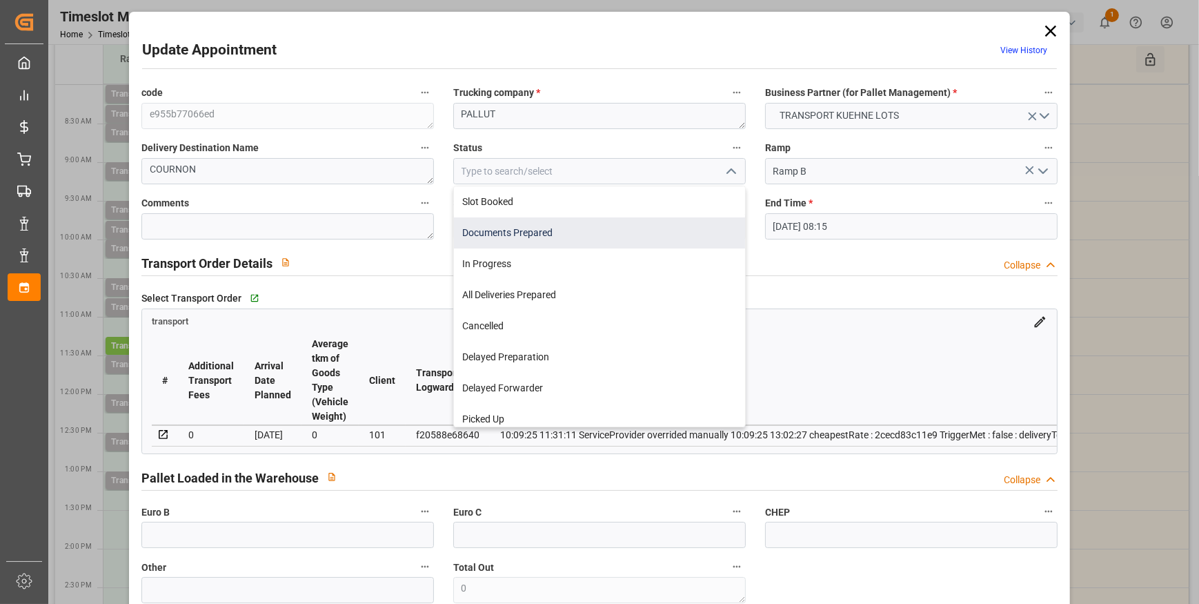
click at [516, 230] on div "Documents Prepared" at bounding box center [599, 232] width 291 height 31
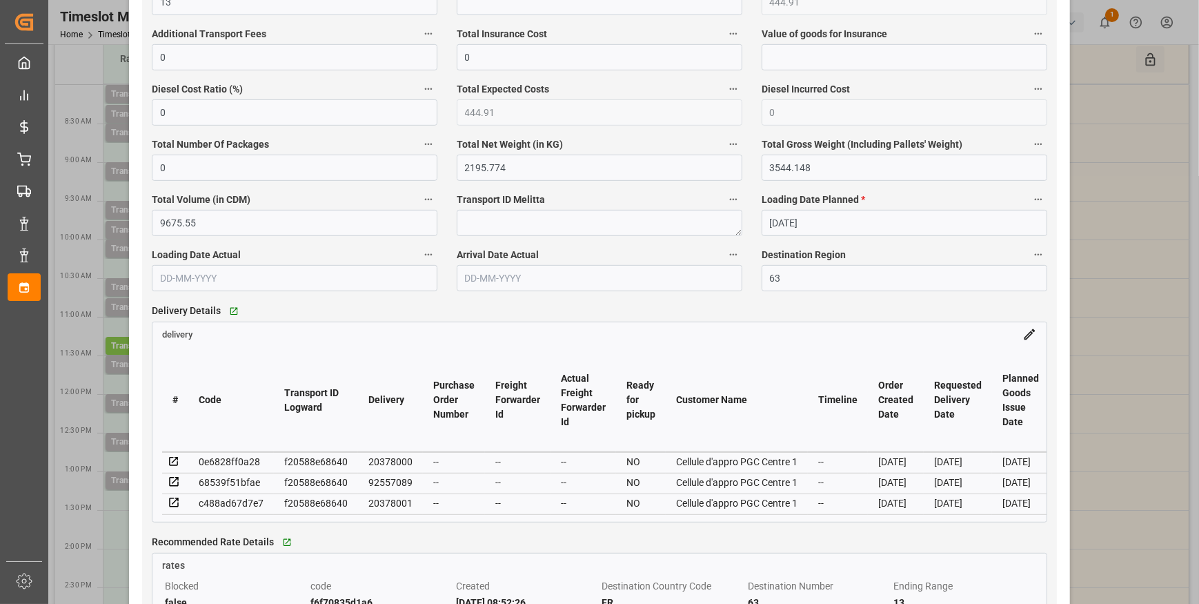
scroll to position [1003, 0]
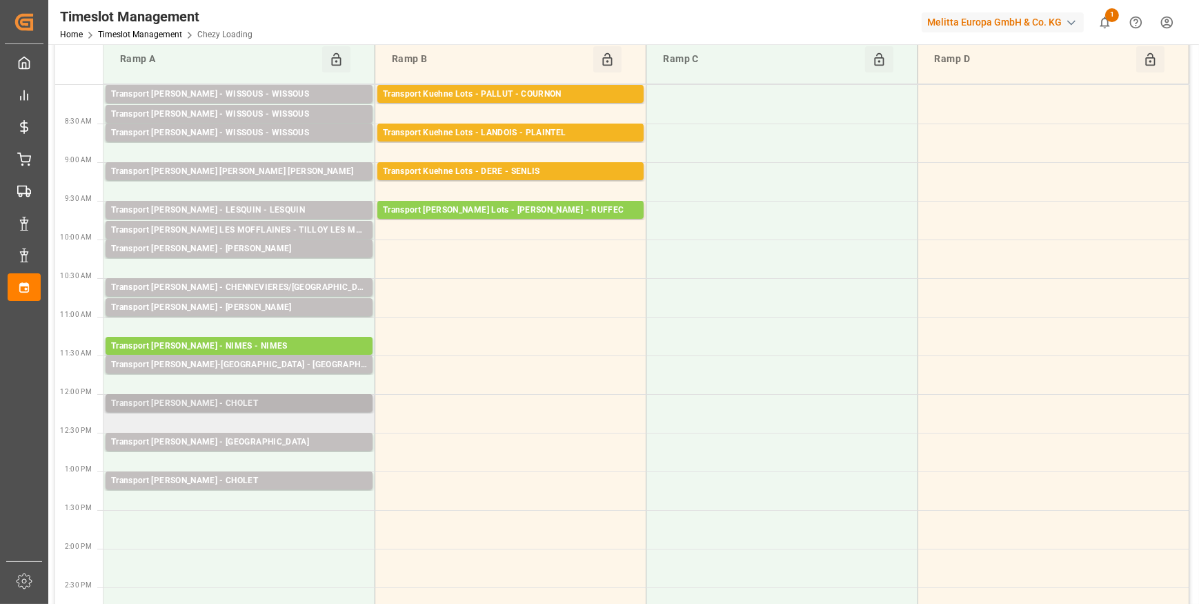
click at [234, 397] on div "Transport [PERSON_NAME] - CHOLET" at bounding box center [239, 404] width 256 height 14
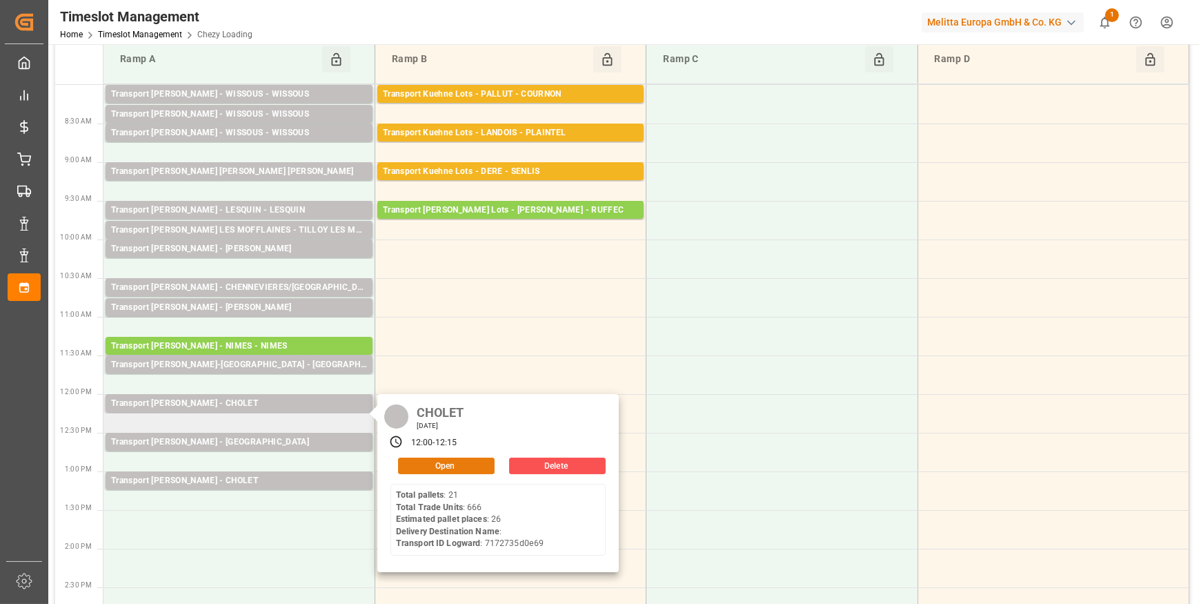
click at [428, 462] on button "Open" at bounding box center [446, 465] width 97 height 17
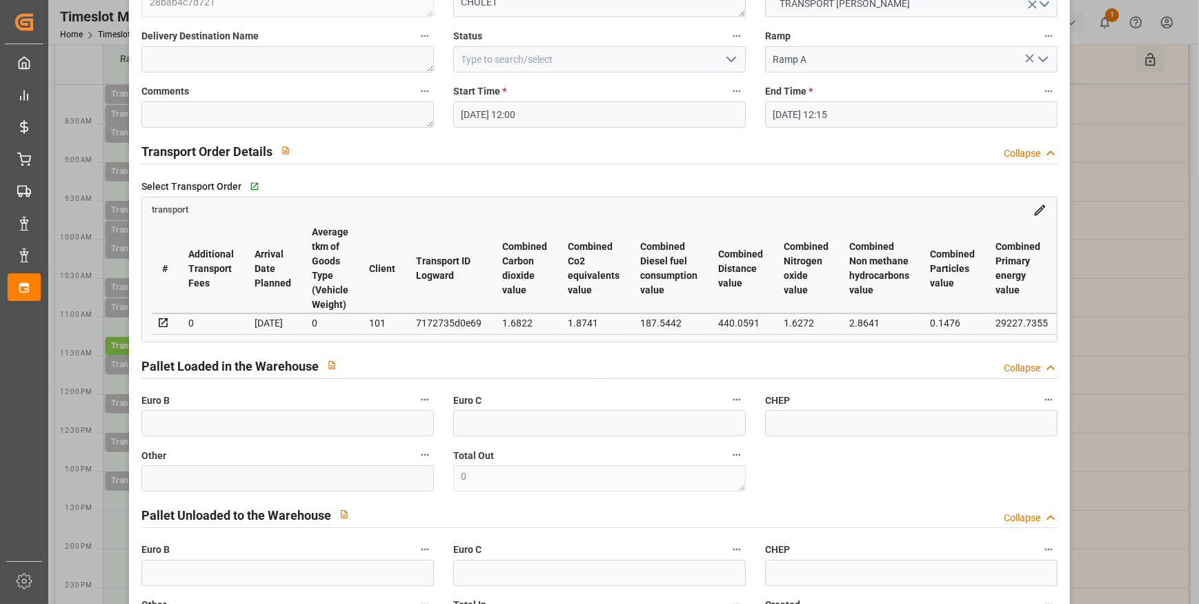
scroll to position [0, 0]
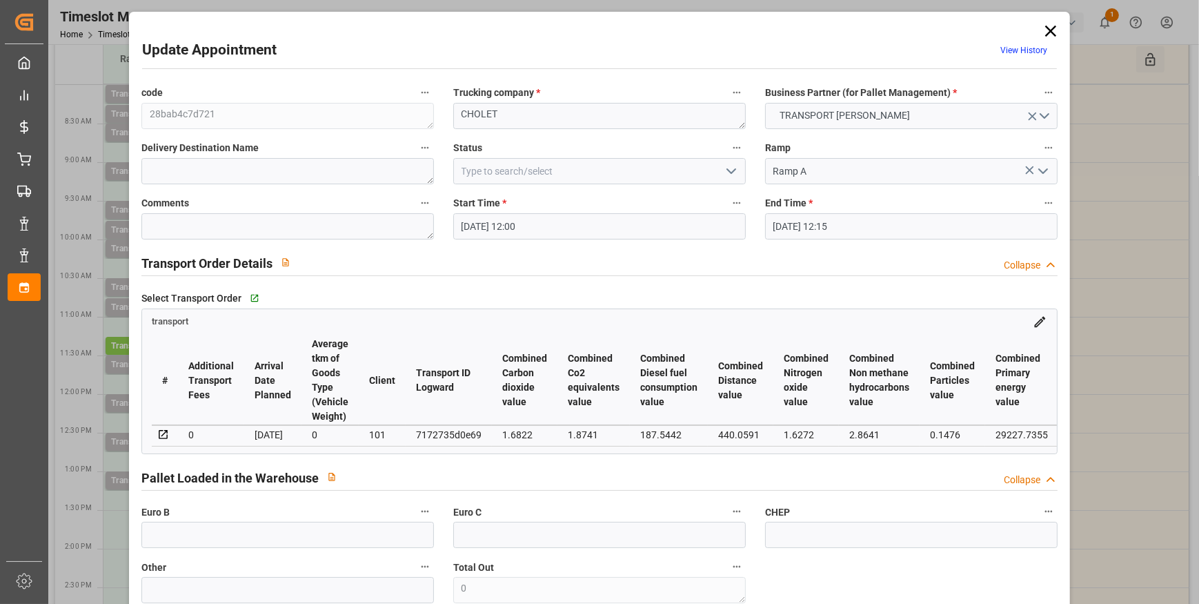
click at [726, 169] on icon "open menu" at bounding box center [731, 171] width 17 height 17
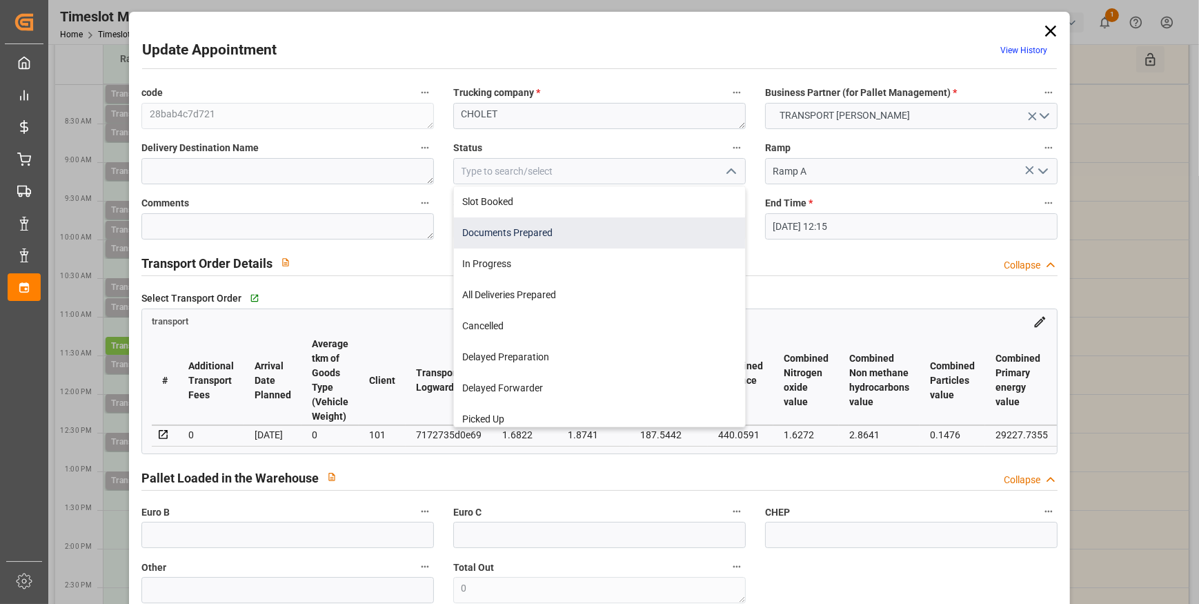
click at [585, 226] on div "Documents Prepared" at bounding box center [599, 232] width 291 height 31
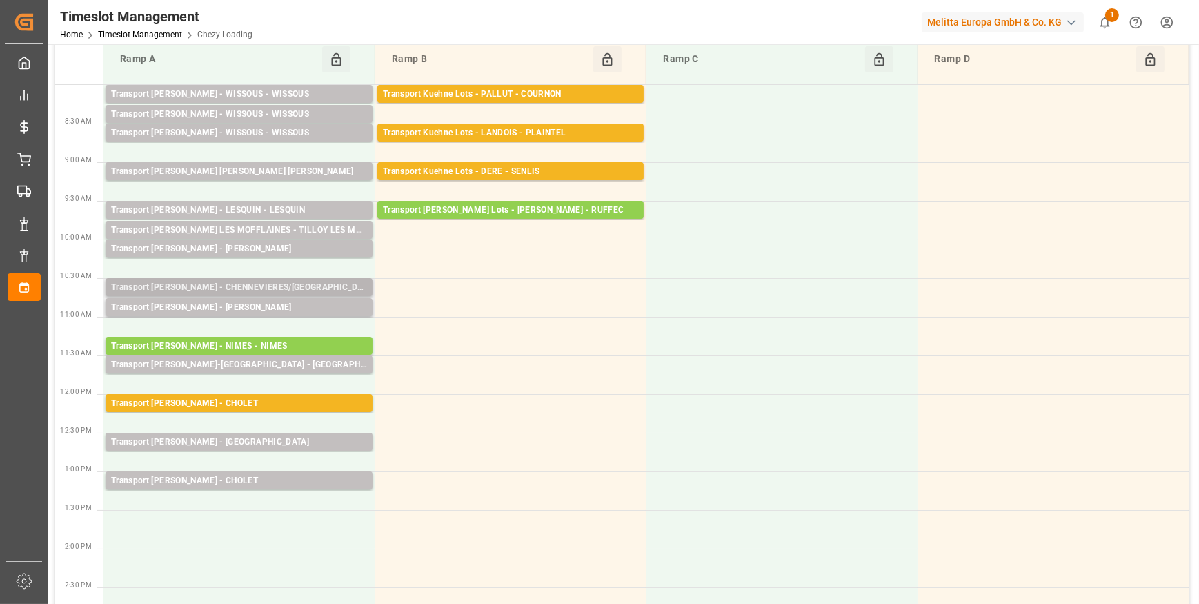
click at [276, 278] on div "Transport [PERSON_NAME] - CHENNEVIERES/[GEOGRAPHIC_DATA] - [GEOGRAPHIC_DATA]/MA…" at bounding box center [239, 287] width 267 height 18
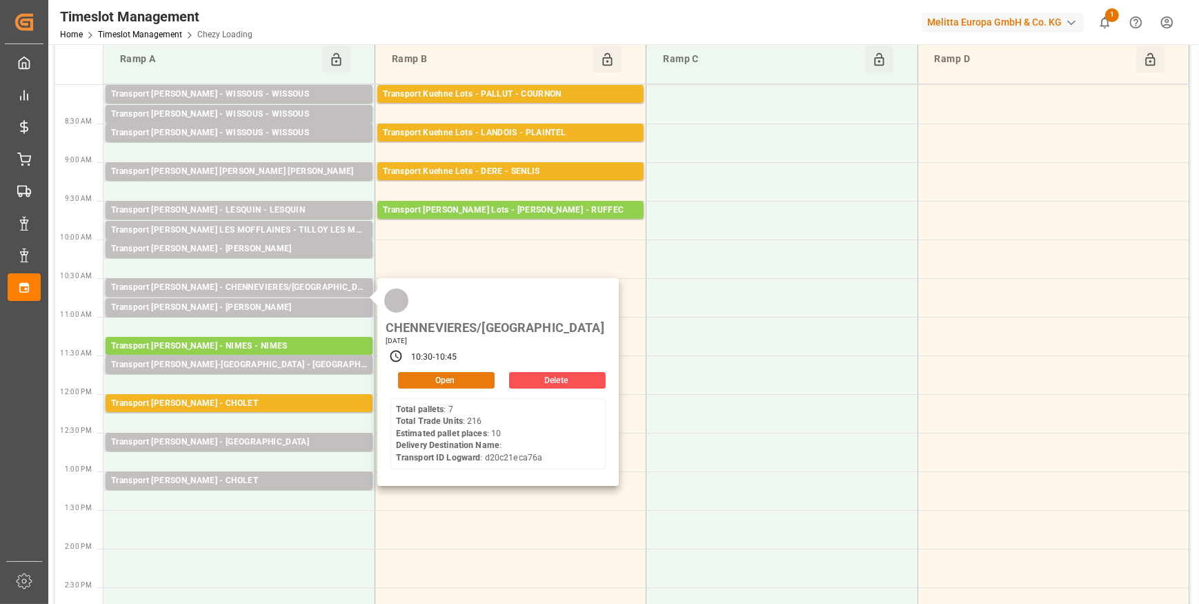
click at [430, 372] on button "Open" at bounding box center [446, 380] width 97 height 17
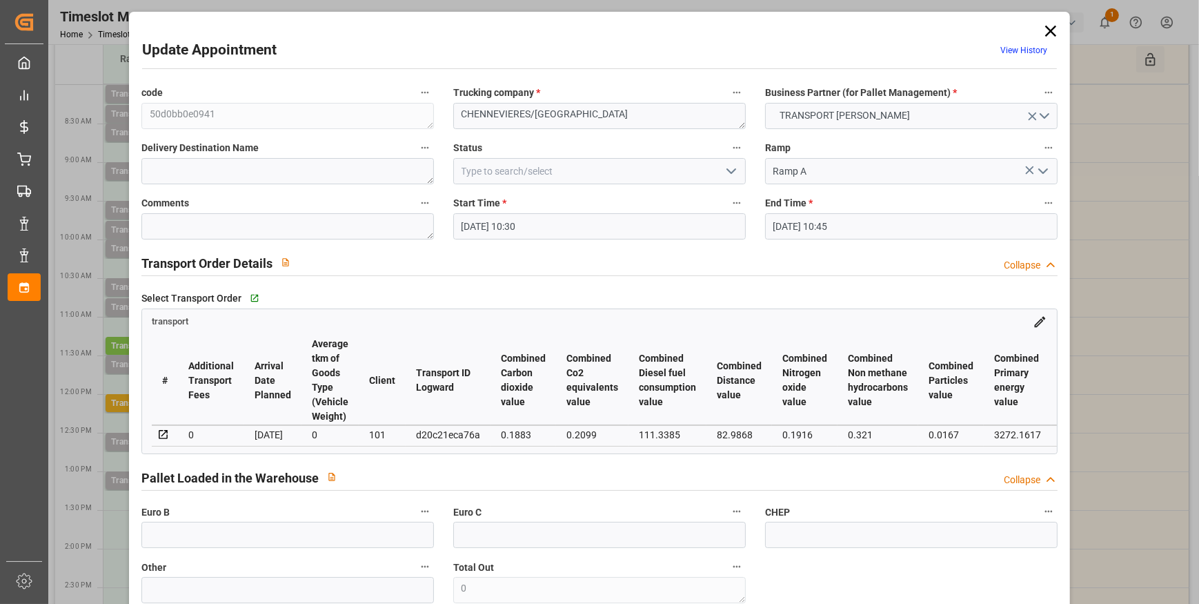
click at [729, 165] on icon "open menu" at bounding box center [731, 171] width 17 height 17
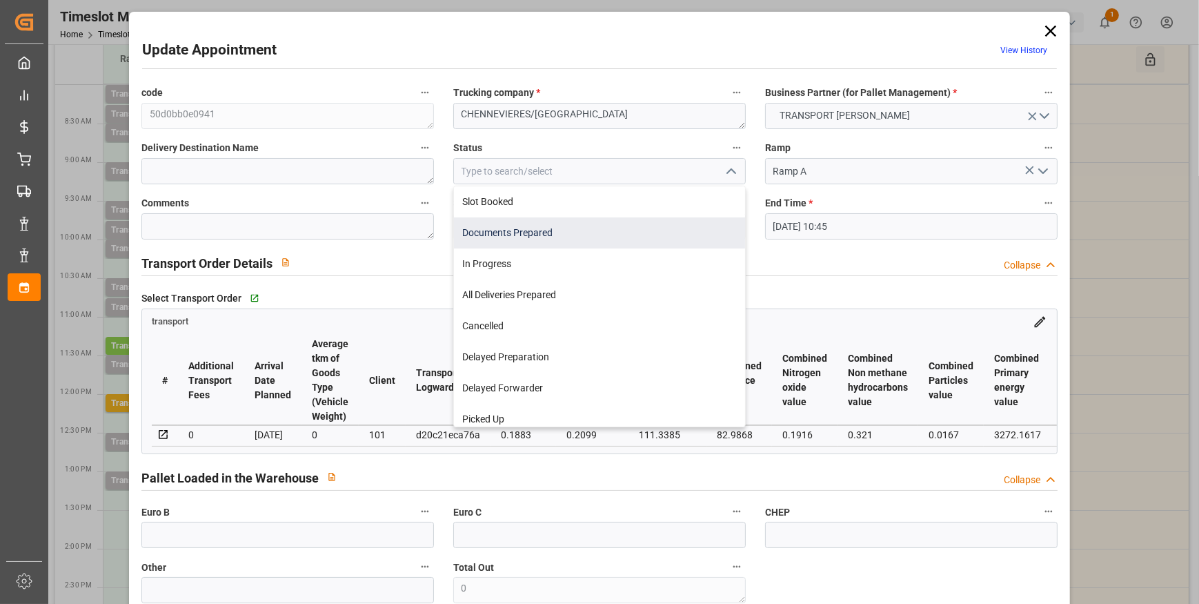
click at [557, 228] on div "Documents Prepared" at bounding box center [599, 232] width 291 height 31
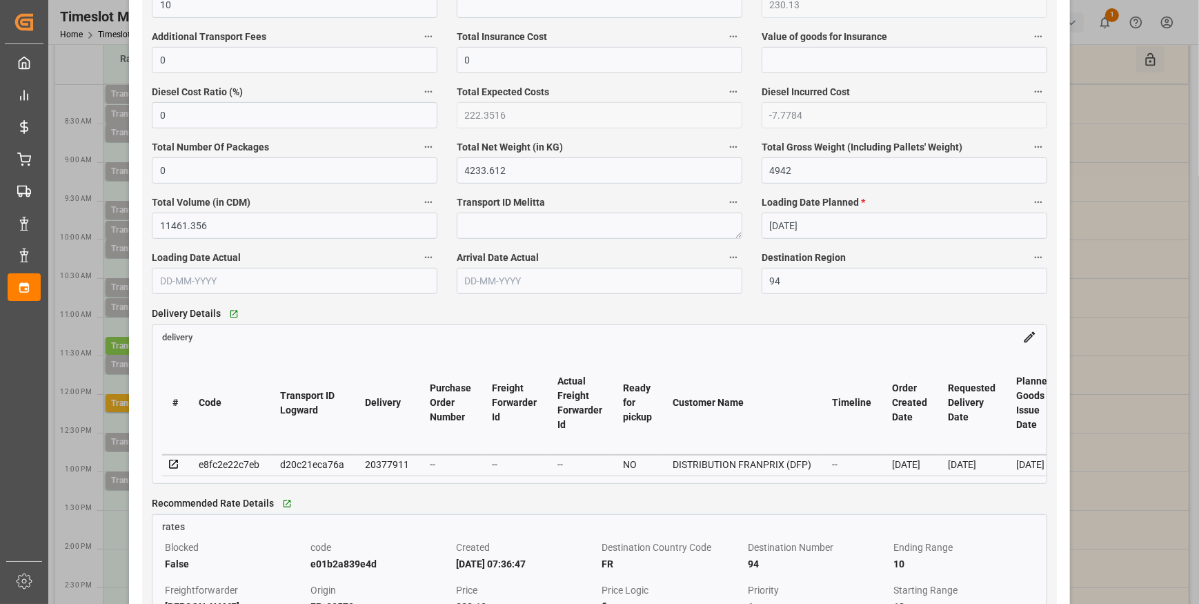
scroll to position [940, 0]
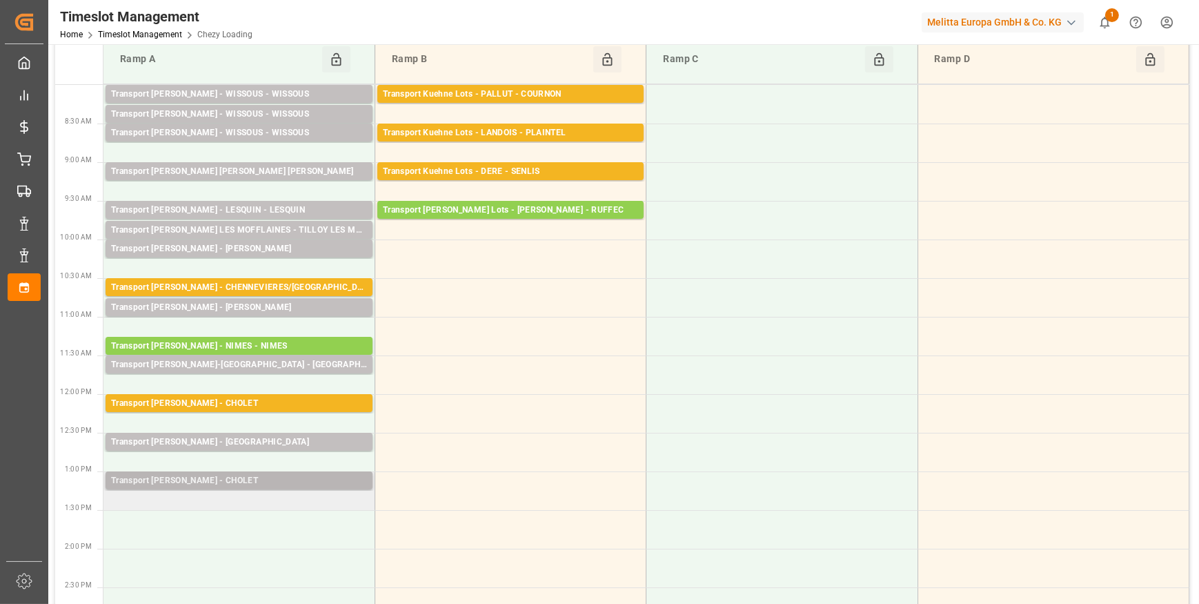
click at [296, 477] on div "Transport [PERSON_NAME] - CHOLET" at bounding box center [239, 481] width 256 height 14
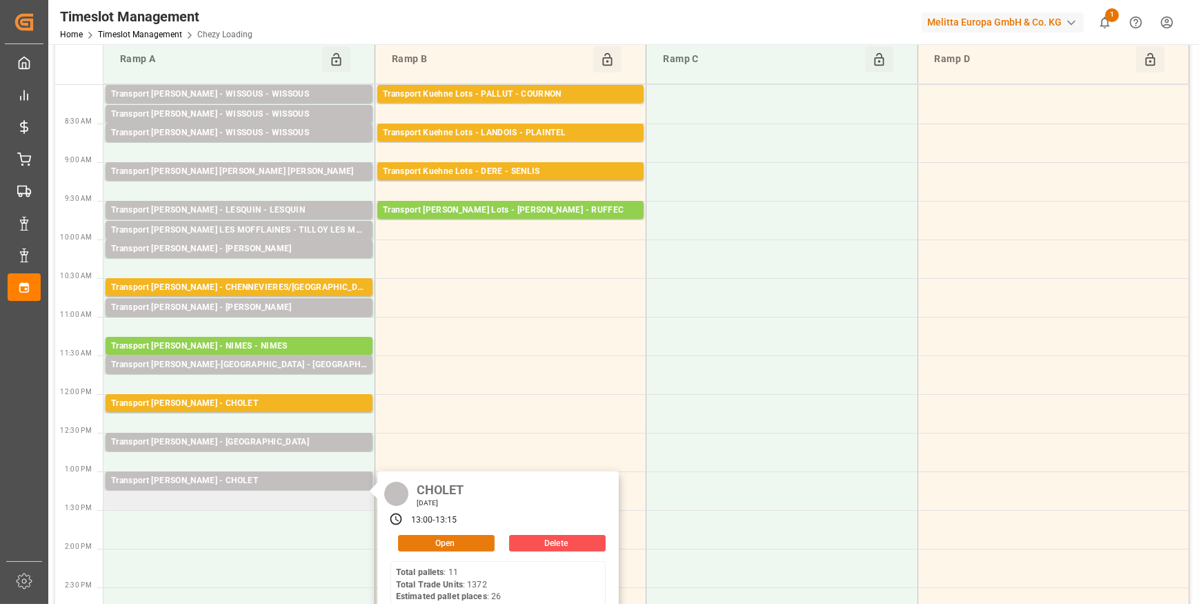
click at [434, 537] on button "Open" at bounding box center [446, 543] width 97 height 17
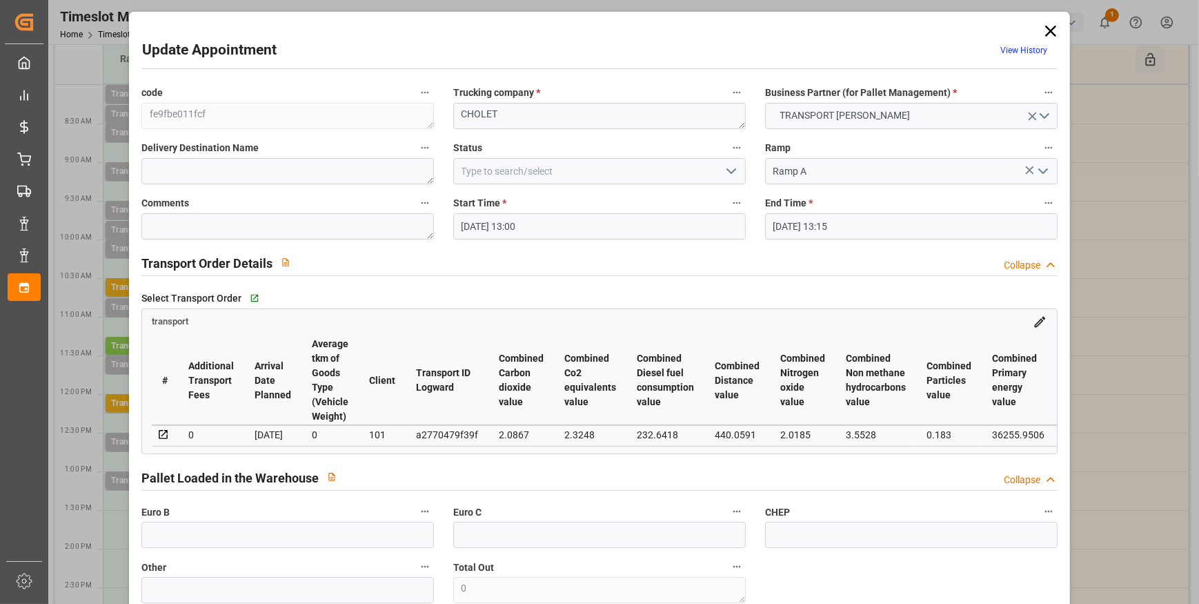
click at [727, 170] on polyline "open menu" at bounding box center [731, 171] width 8 height 4
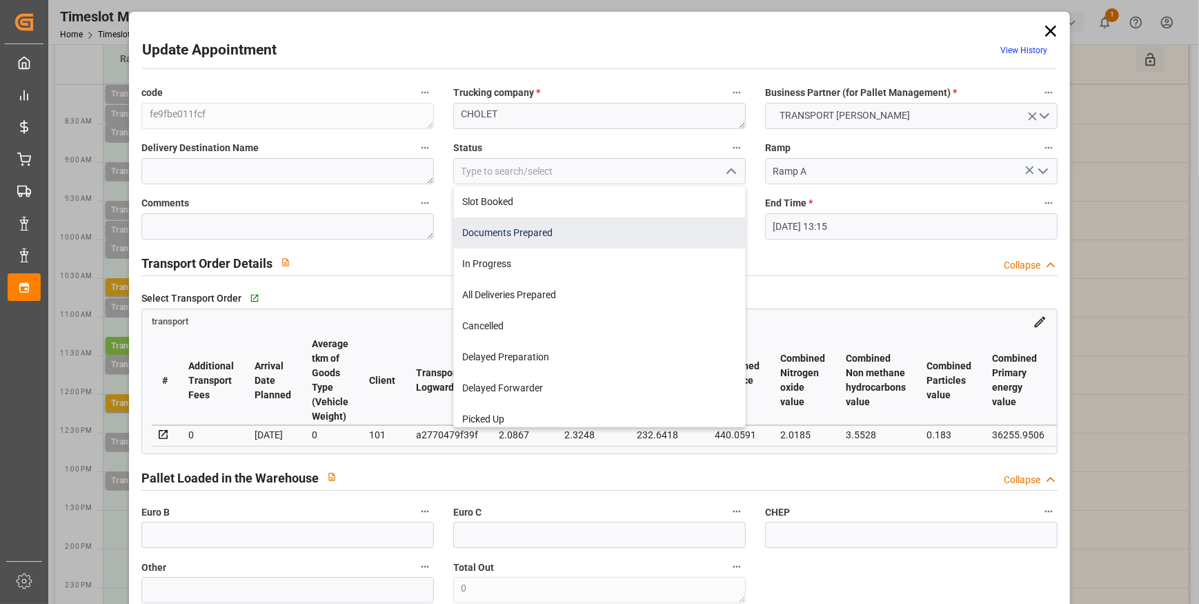
click at [506, 231] on div "Documents Prepared" at bounding box center [599, 232] width 291 height 31
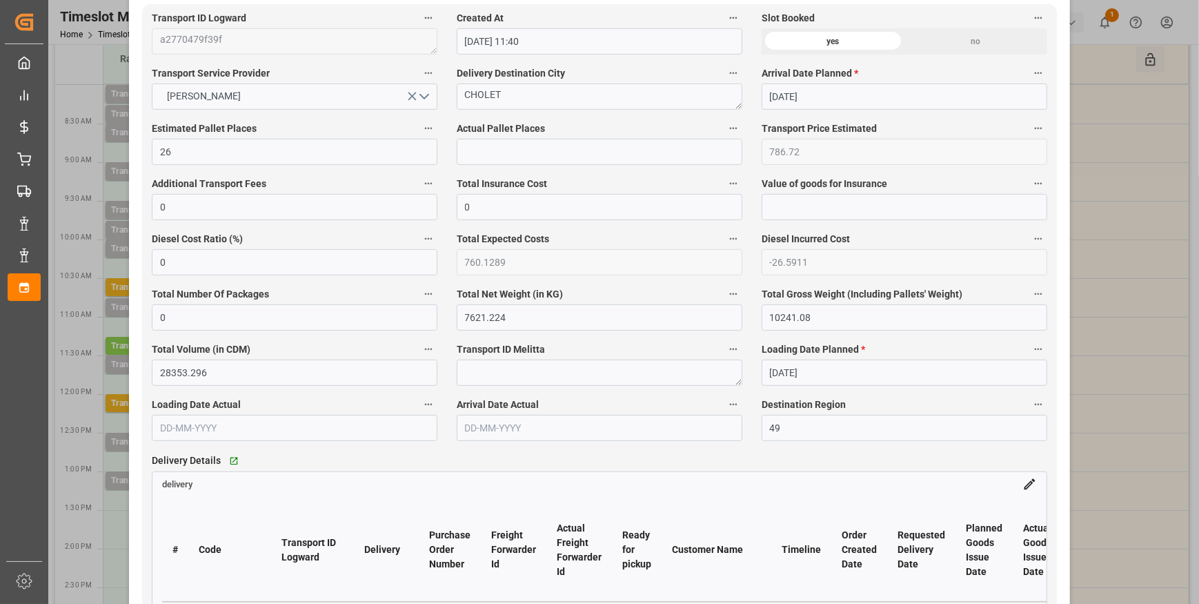
scroll to position [1003, 0]
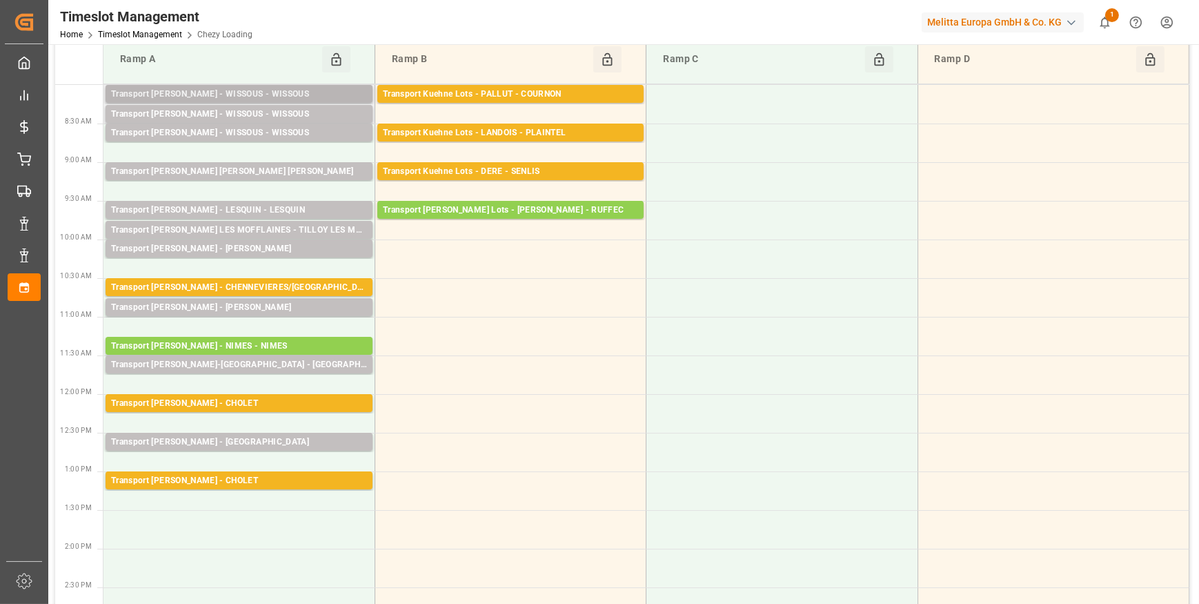
click at [265, 95] on div "Transport [PERSON_NAME] - WISSOUS - WISSOUS" at bounding box center [239, 95] width 256 height 14
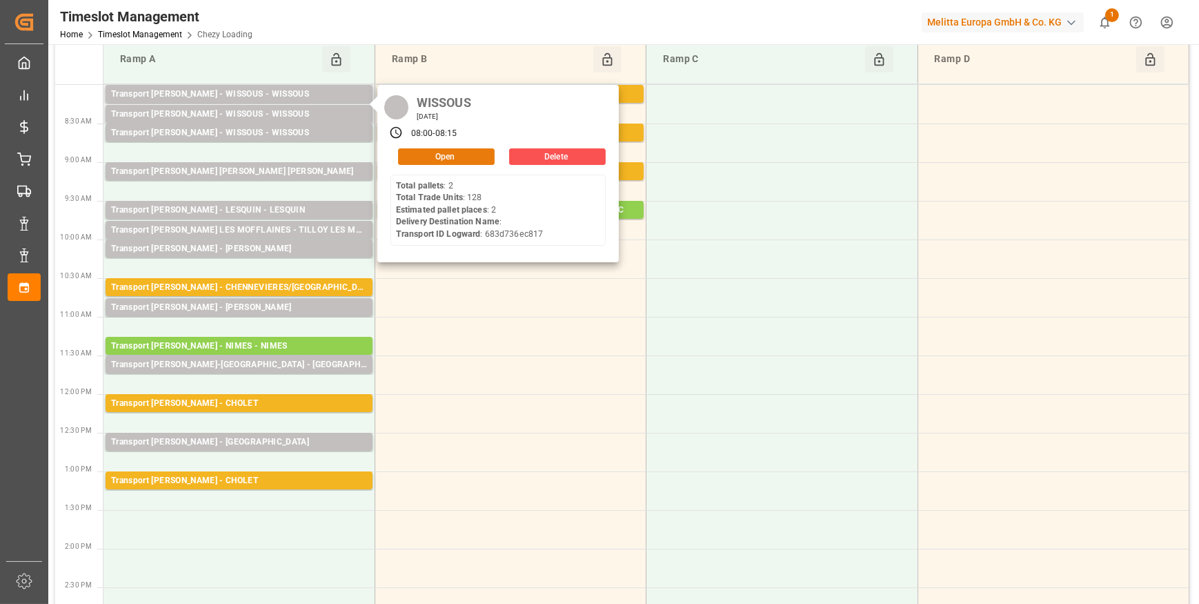
click at [446, 157] on button "Open" at bounding box center [446, 156] width 97 height 17
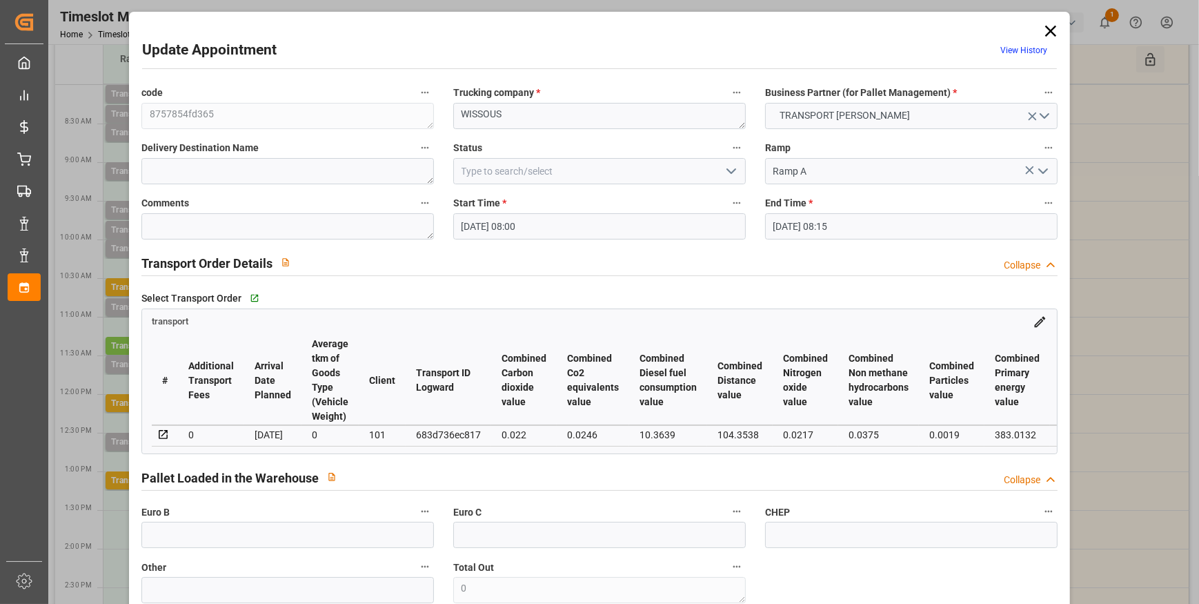
click at [732, 172] on icon "open menu" at bounding box center [731, 171] width 17 height 17
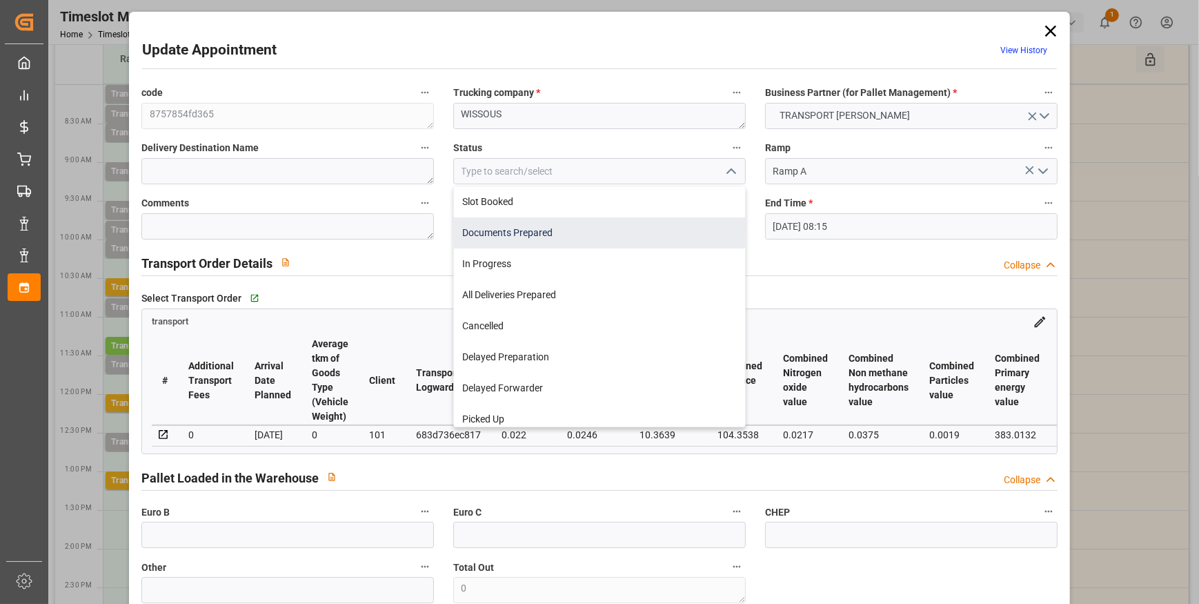
click at [557, 233] on div "Documents Prepared" at bounding box center [599, 232] width 291 height 31
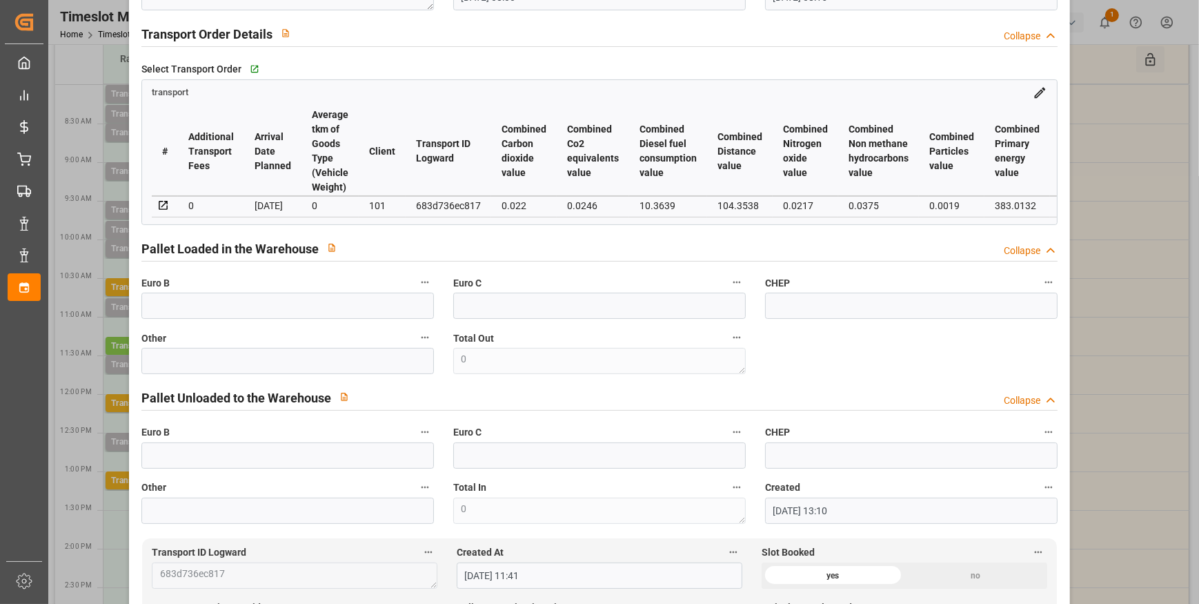
scroll to position [0, 0]
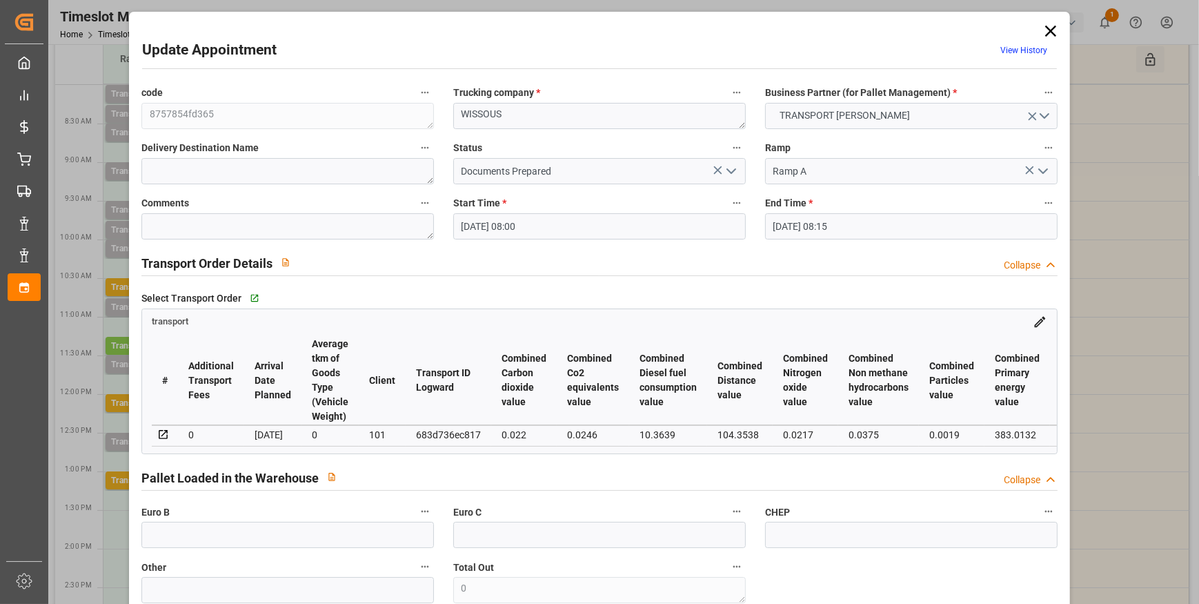
click at [732, 170] on icon "open menu" at bounding box center [731, 171] width 17 height 17
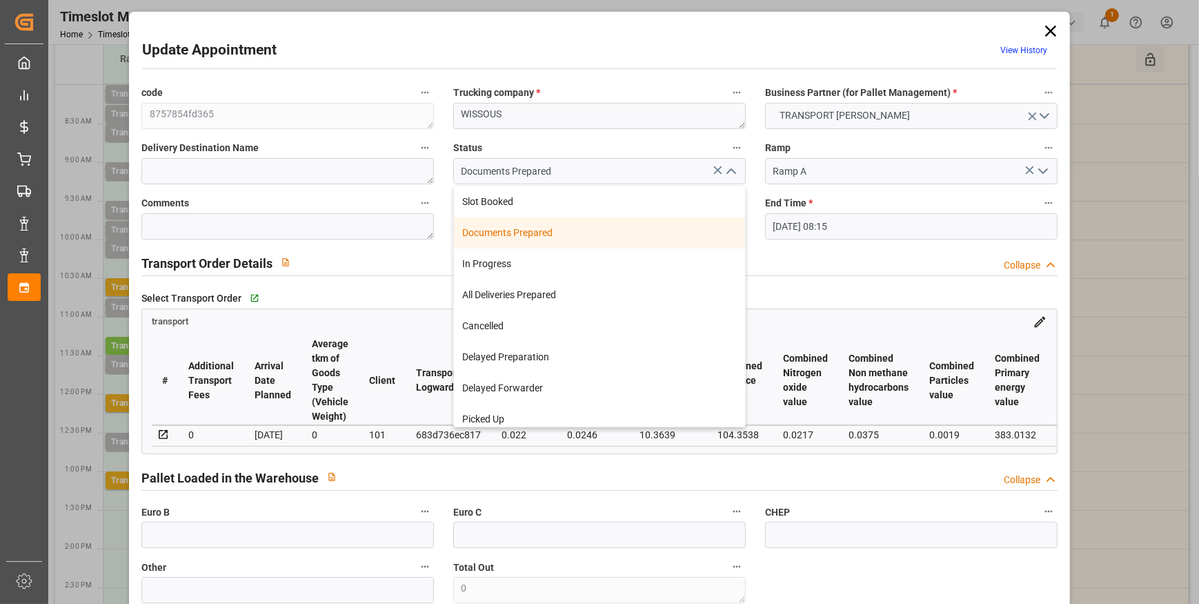
click at [521, 228] on div "Documents Prepared" at bounding box center [599, 232] width 291 height 31
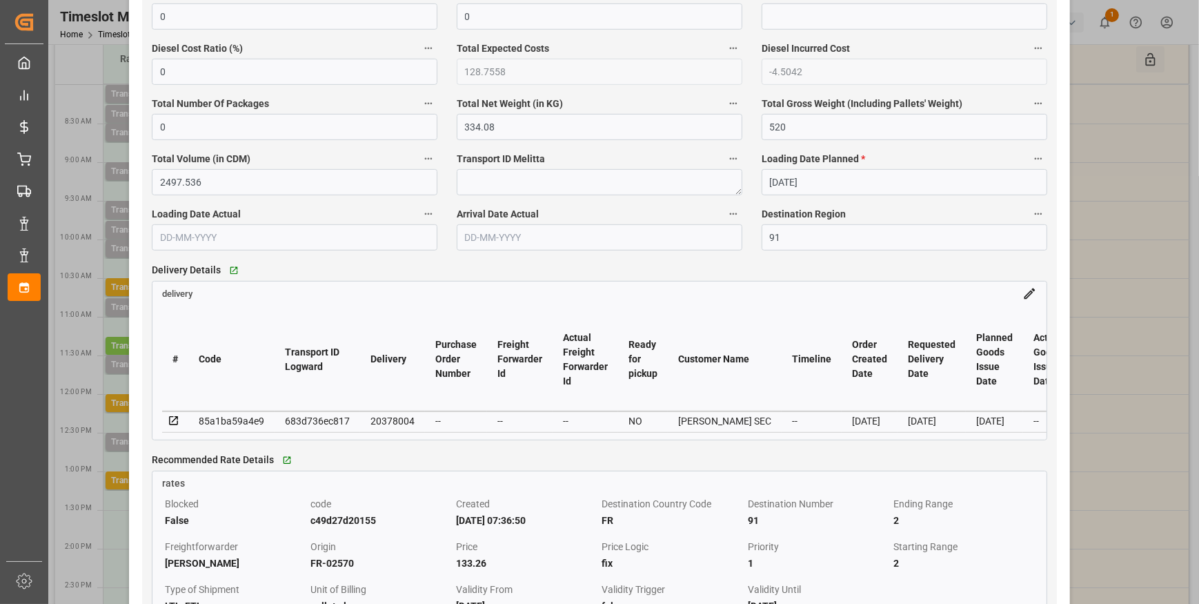
scroll to position [1003, 0]
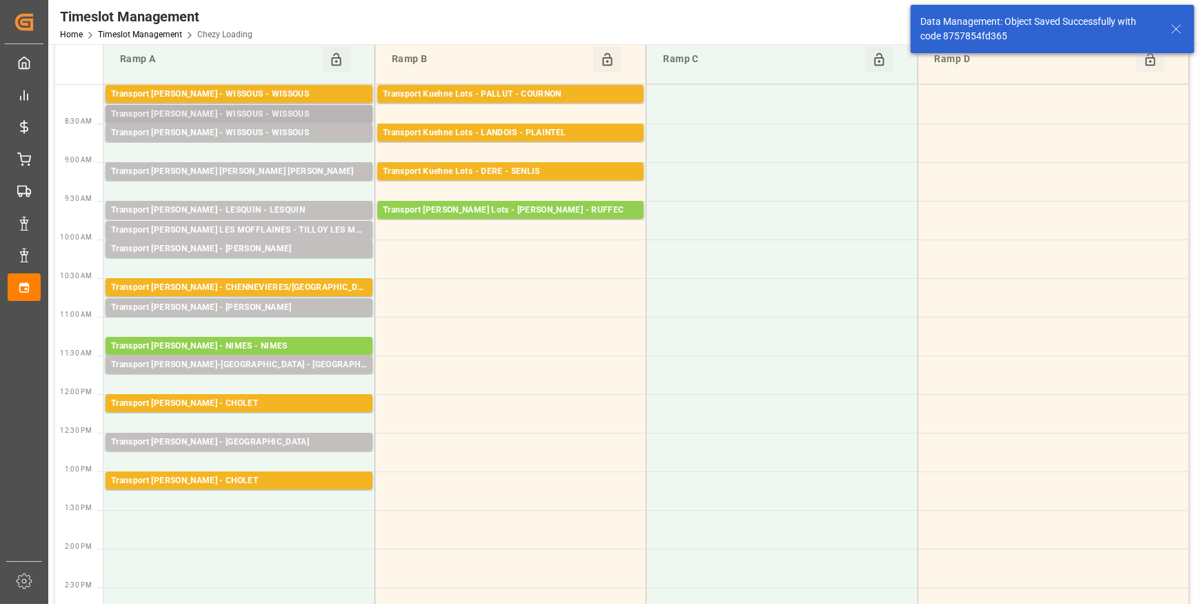
click at [255, 111] on div "Transport [PERSON_NAME] - WISSOUS - WISSOUS" at bounding box center [239, 115] width 256 height 14
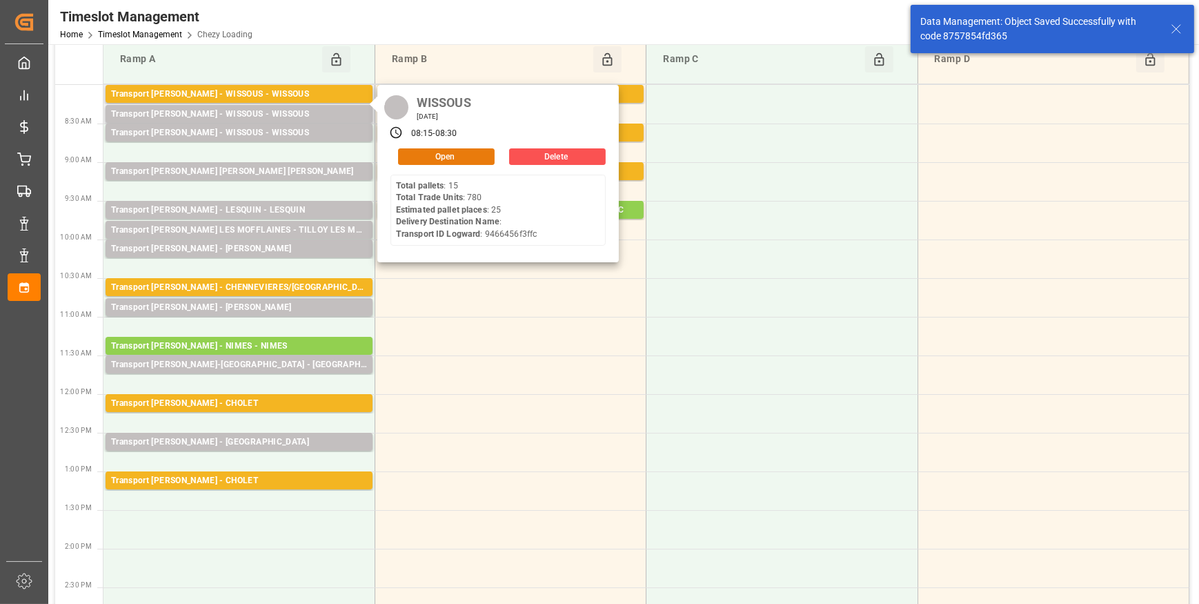
click at [441, 155] on button "Open" at bounding box center [446, 156] width 97 height 17
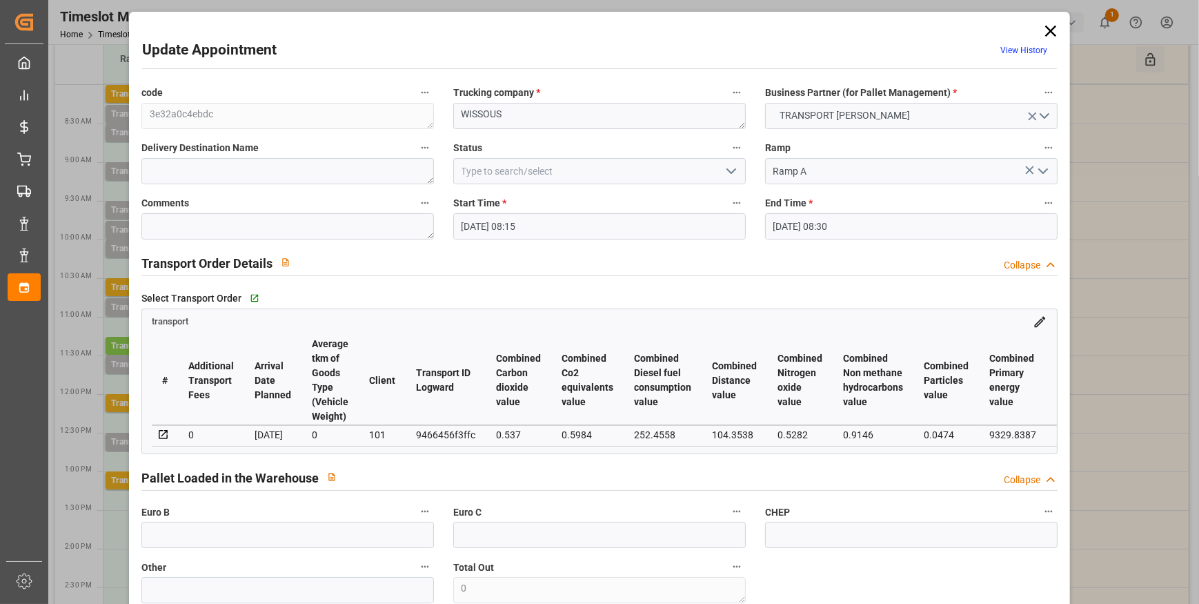
click at [727, 171] on polyline "open menu" at bounding box center [731, 171] width 8 height 4
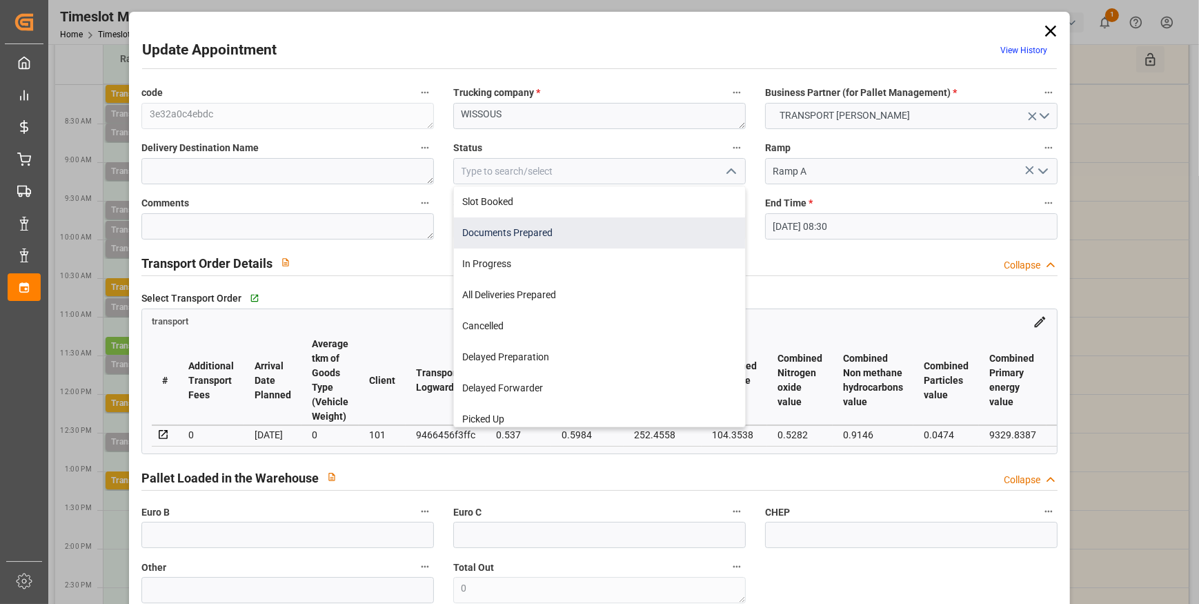
click at [509, 234] on div "Documents Prepared" at bounding box center [599, 232] width 291 height 31
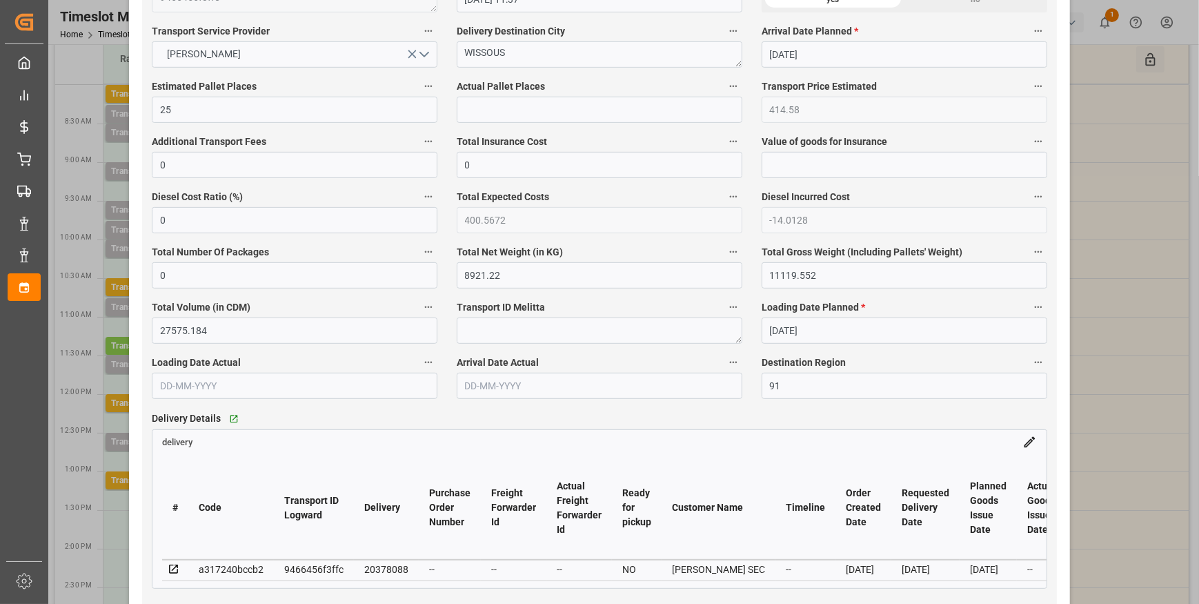
scroll to position [877, 0]
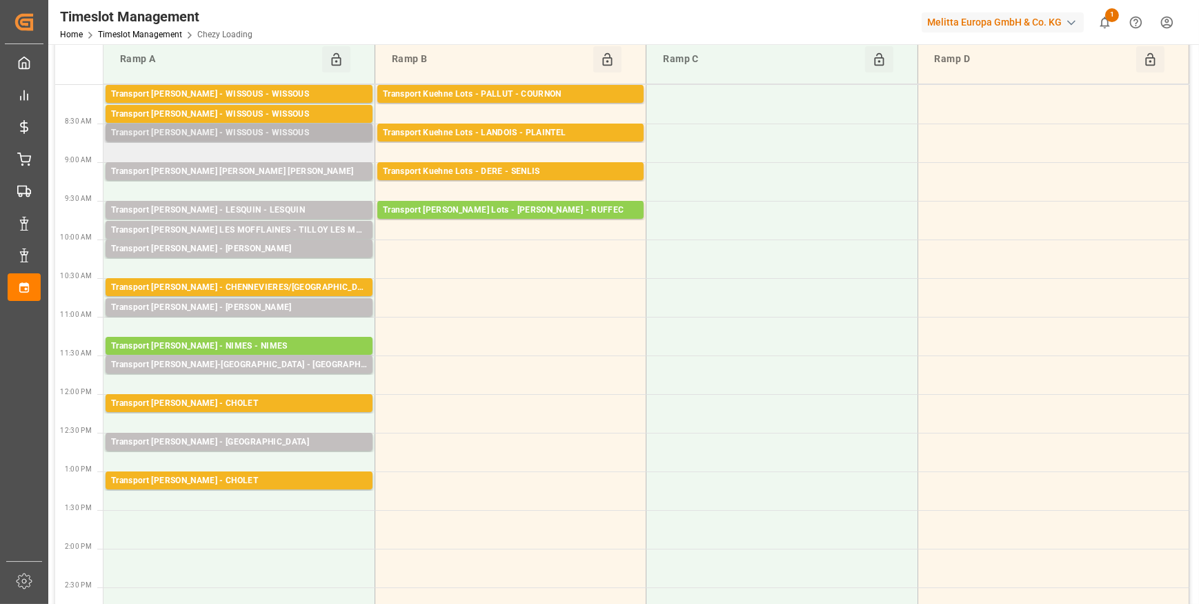
click at [253, 128] on div "Transport [PERSON_NAME] - WISSOUS - WISSOUS" at bounding box center [239, 133] width 256 height 14
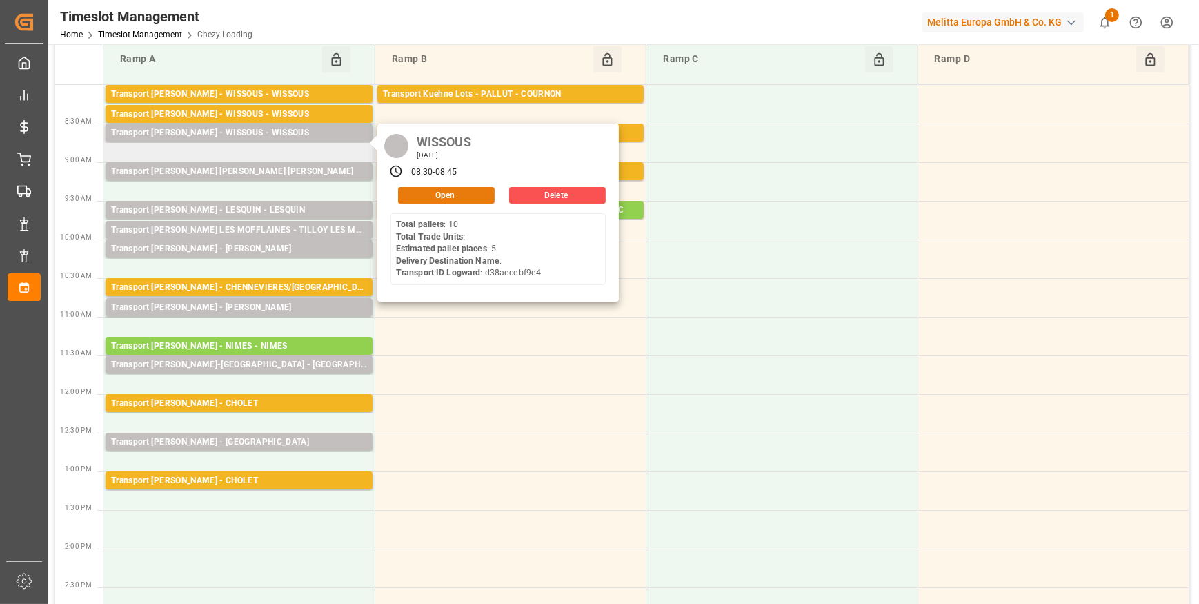
click at [466, 194] on button "Open" at bounding box center [446, 195] width 97 height 17
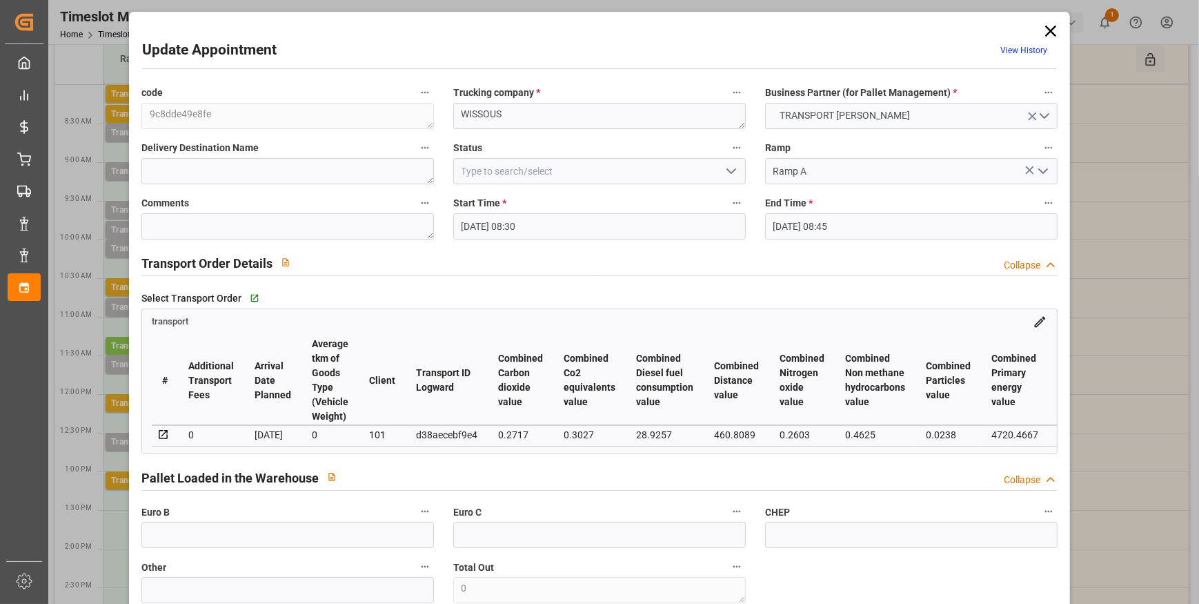
click at [726, 166] on icon "open menu" at bounding box center [731, 171] width 17 height 17
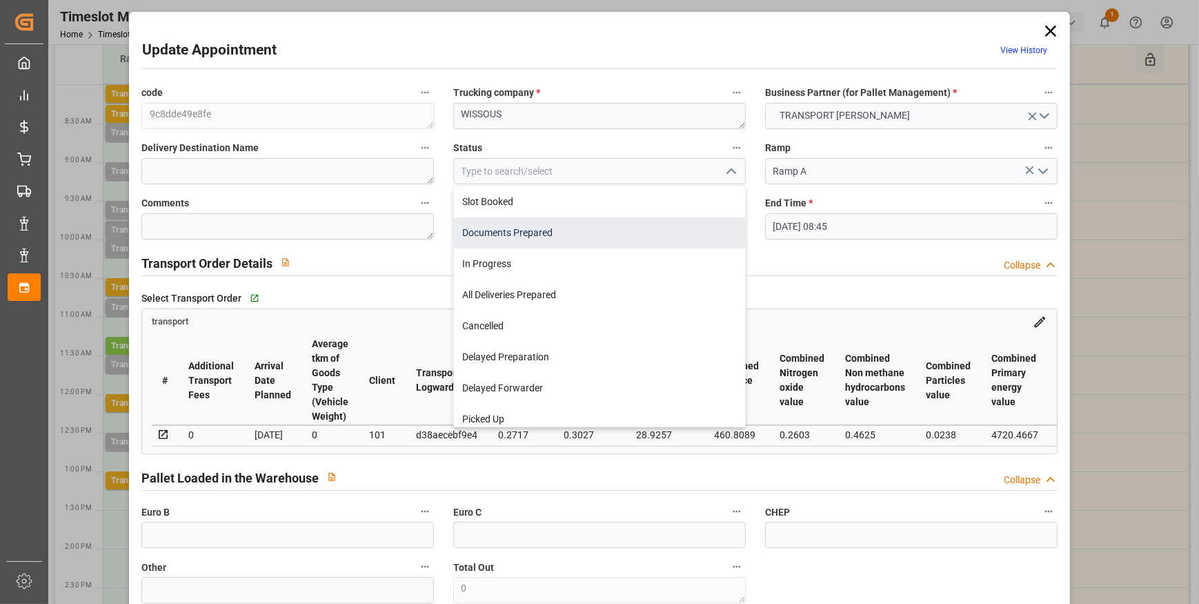
click at [497, 234] on div "Documents Prepared" at bounding box center [599, 232] width 291 height 31
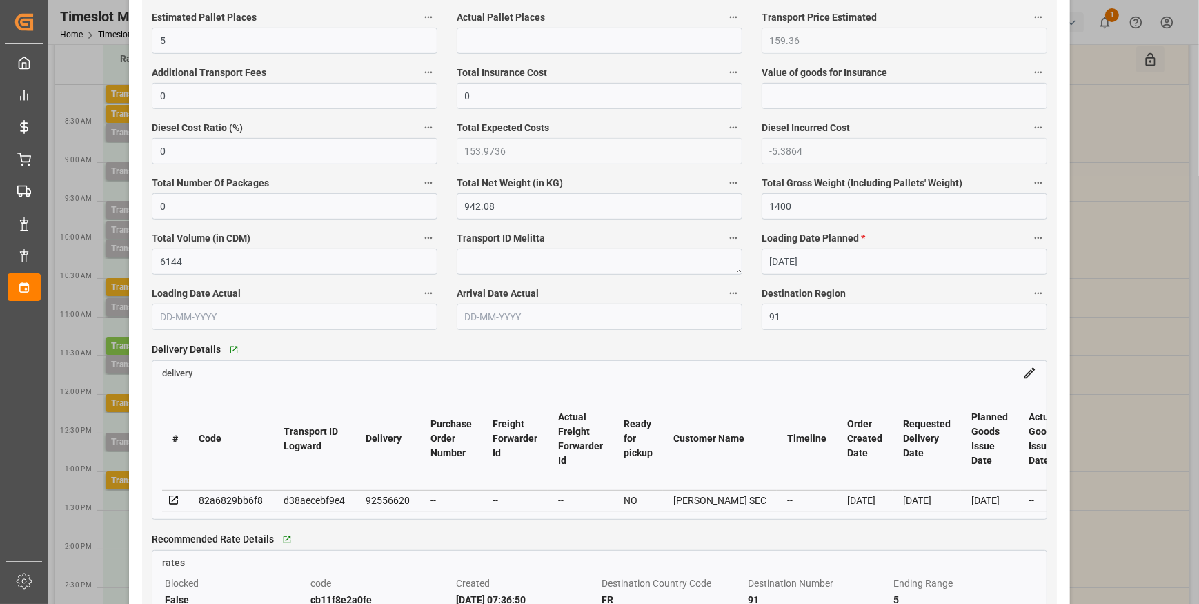
scroll to position [940, 0]
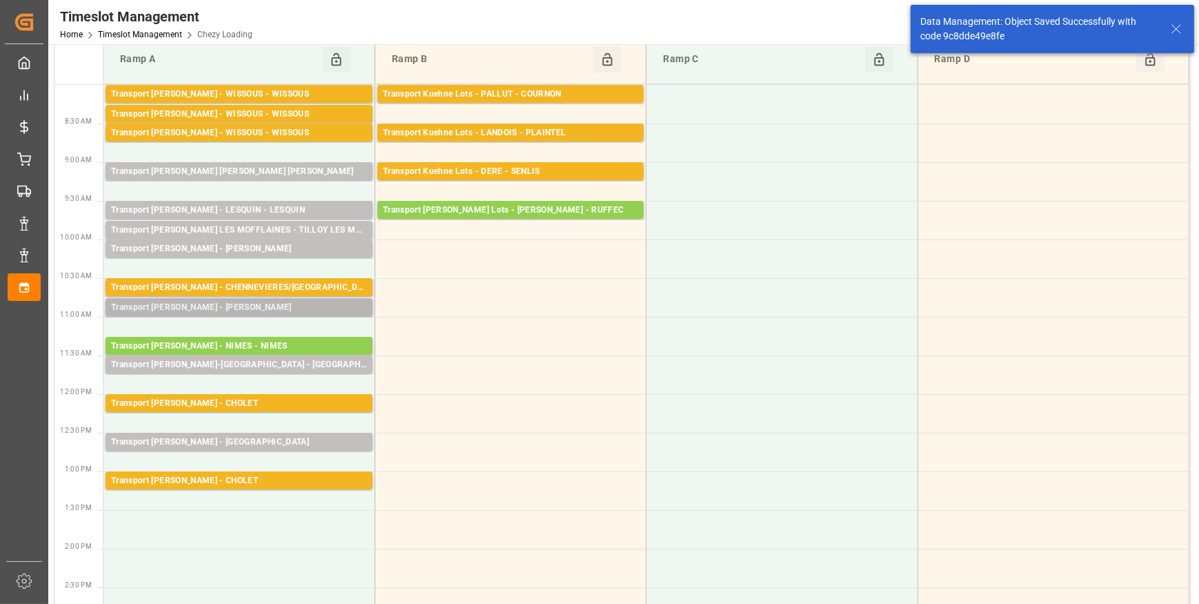
click at [248, 303] on div "Transport [PERSON_NAME] - [PERSON_NAME]" at bounding box center [239, 308] width 256 height 14
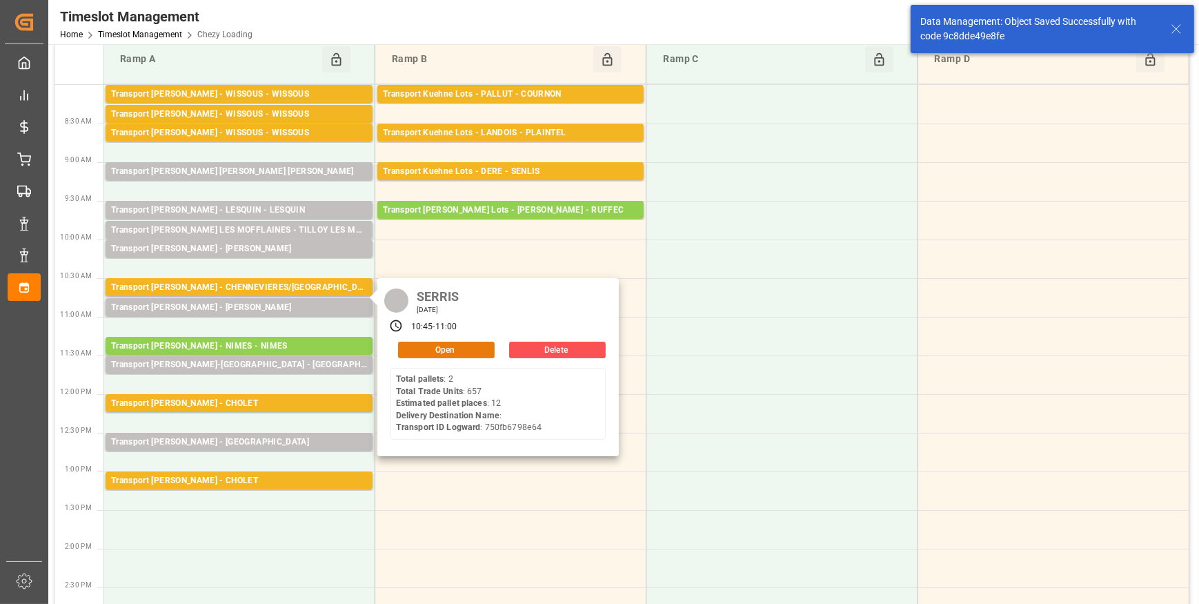
click at [428, 345] on button "Open" at bounding box center [446, 349] width 97 height 17
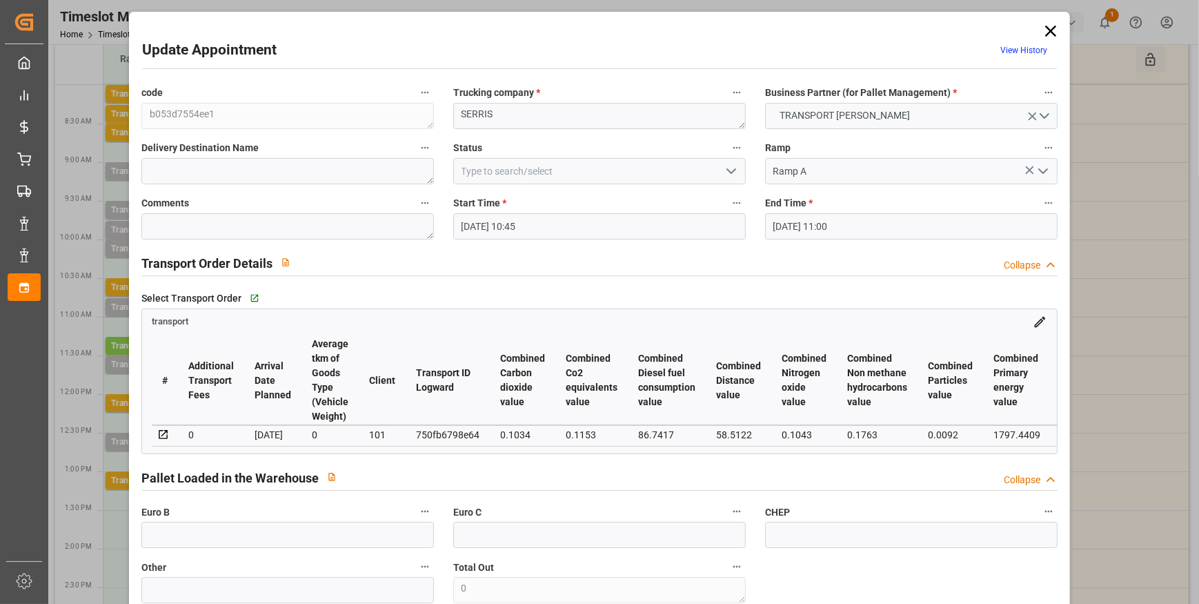
drag, startPoint x: 728, startPoint y: 169, endPoint x: 712, endPoint y: 172, distance: 16.9
click at [728, 170] on icon "open menu" at bounding box center [731, 171] width 17 height 17
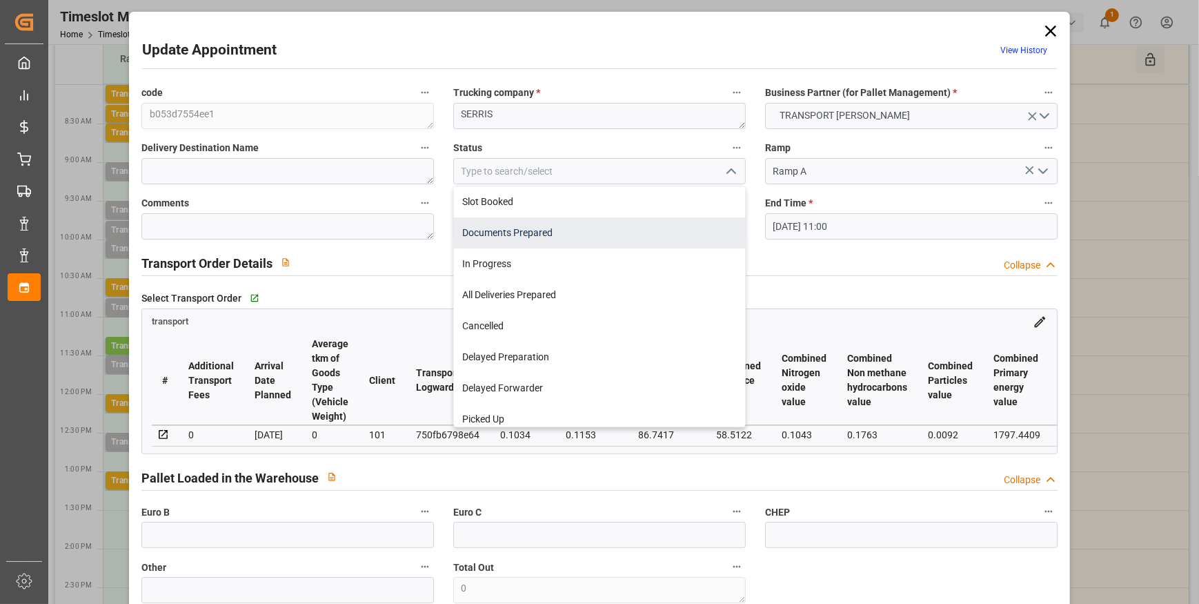
click at [504, 230] on div "Documents Prepared" at bounding box center [599, 232] width 291 height 31
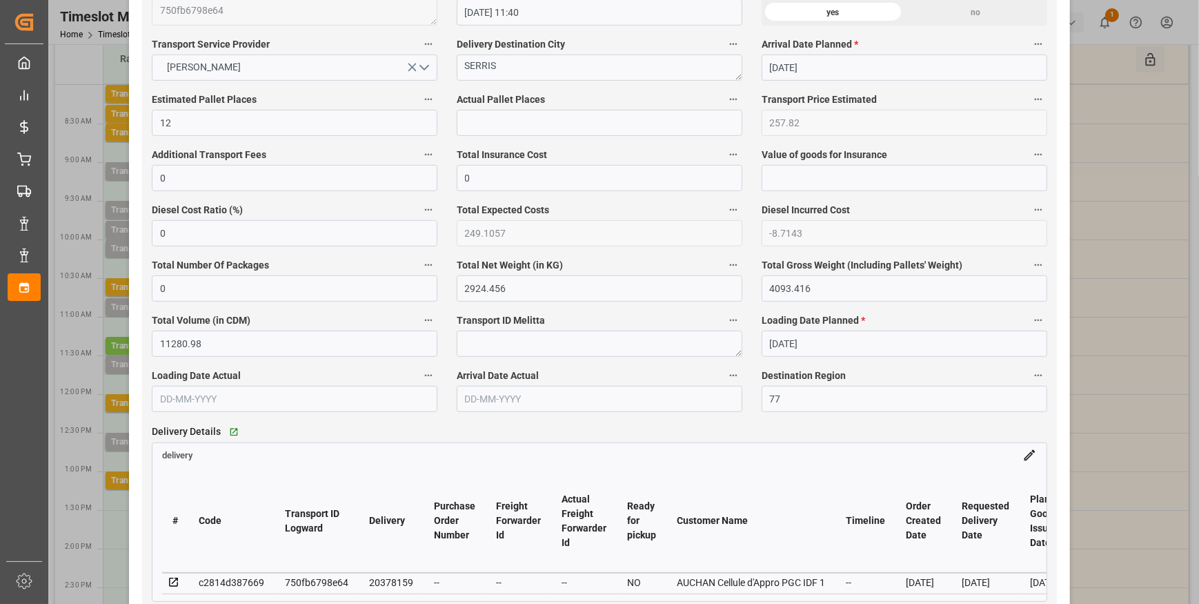
scroll to position [1066, 0]
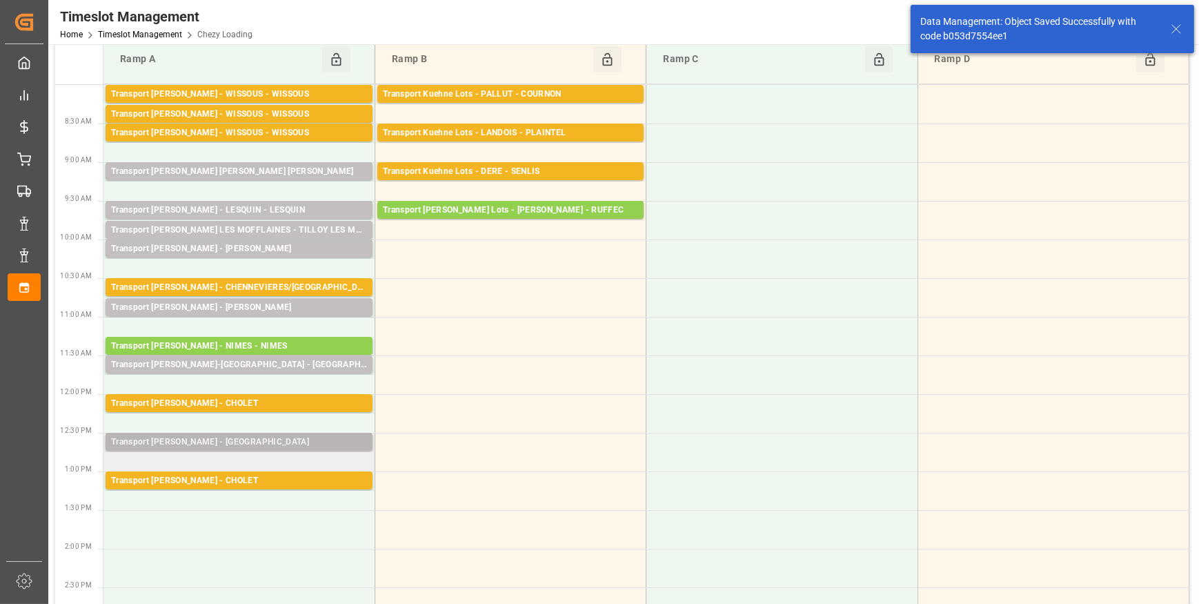
click at [284, 436] on div "Transport [PERSON_NAME] - [GEOGRAPHIC_DATA]" at bounding box center [239, 442] width 256 height 14
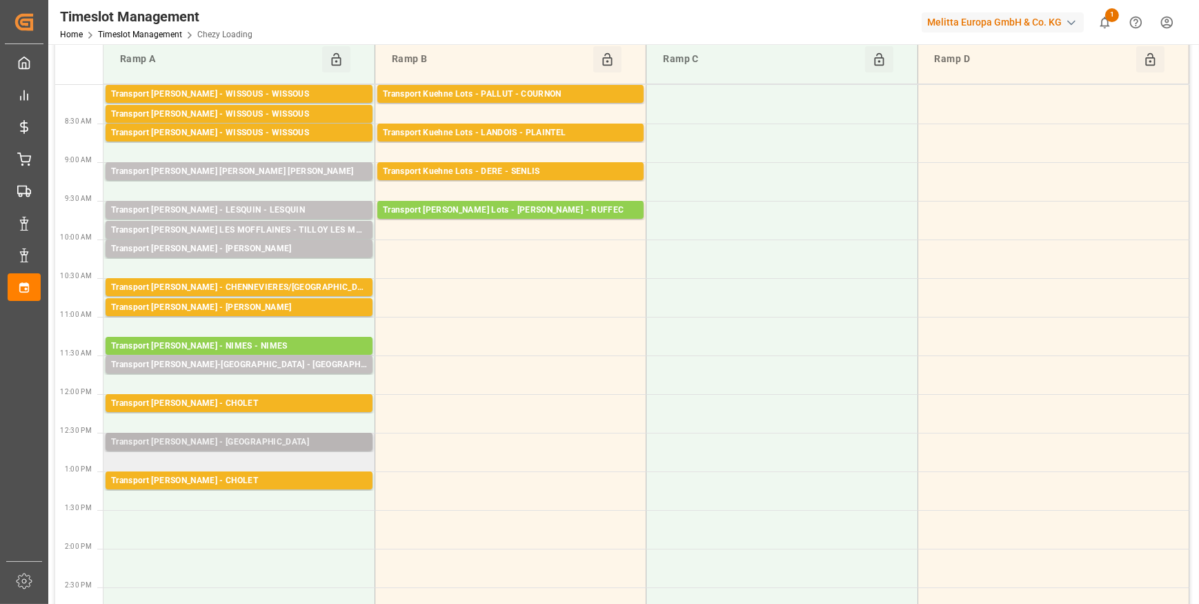
click at [338, 439] on div "Transport [PERSON_NAME] - [GEOGRAPHIC_DATA]" at bounding box center [239, 442] width 256 height 14
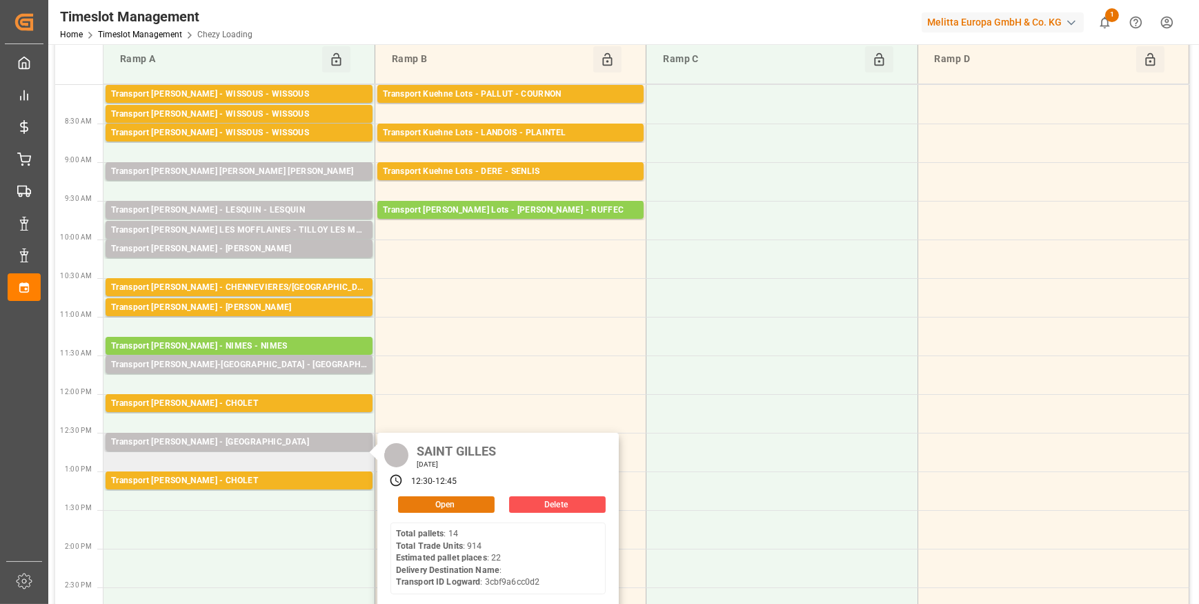
click at [437, 502] on button "Open" at bounding box center [446, 504] width 97 height 17
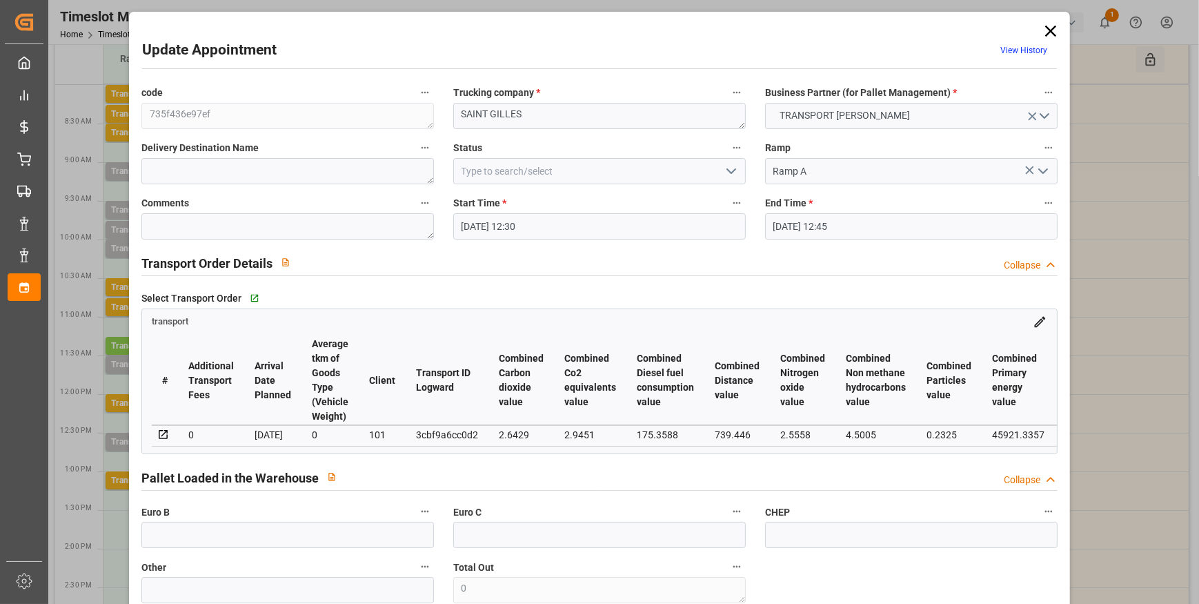
click at [731, 170] on polyline "open menu" at bounding box center [731, 171] width 8 height 4
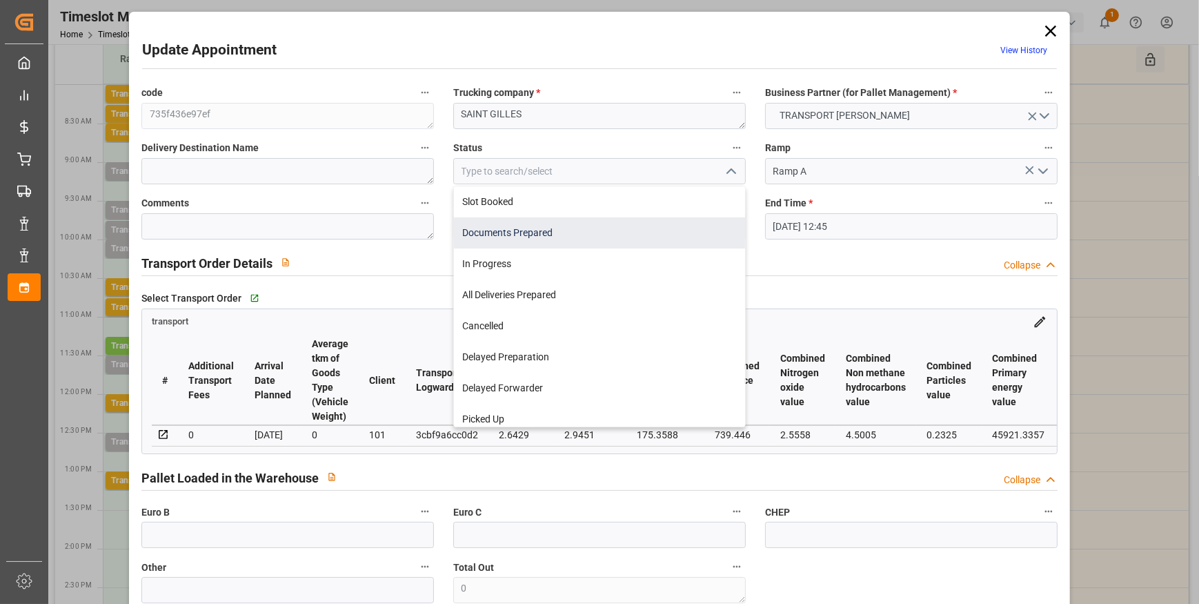
click at [481, 228] on div "Documents Prepared" at bounding box center [599, 232] width 291 height 31
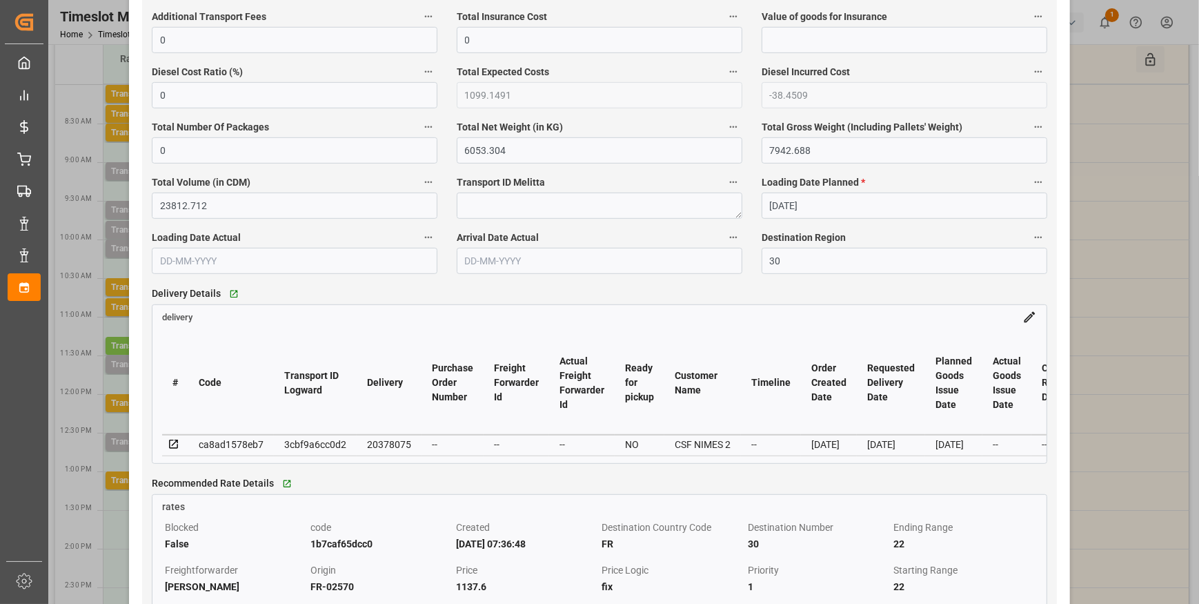
scroll to position [940, 0]
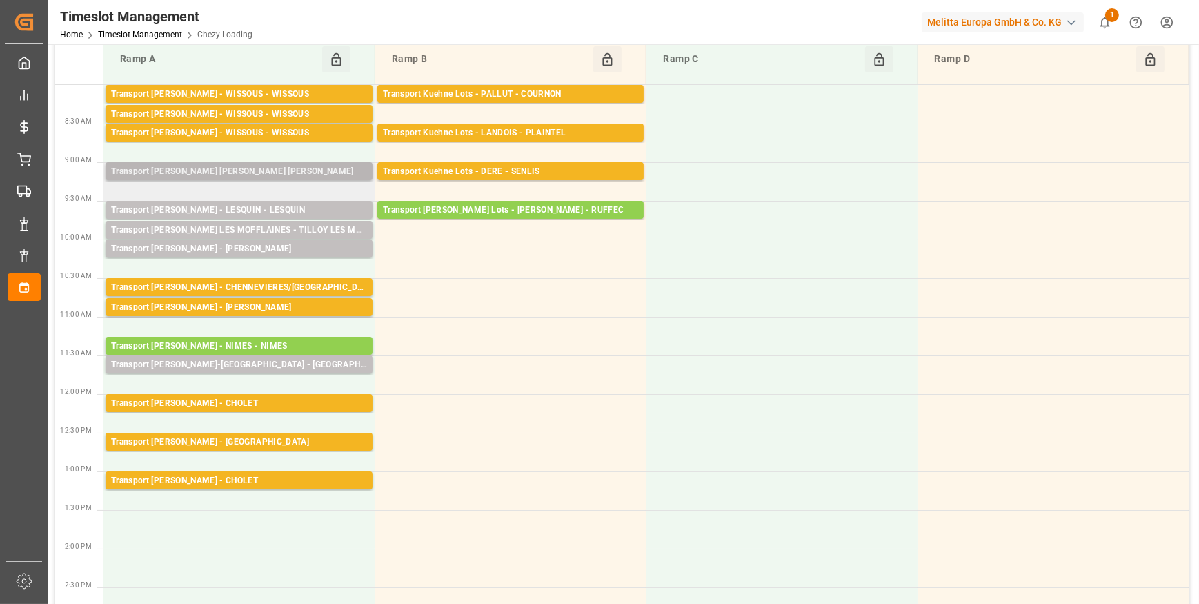
click at [240, 169] on div "Transport [PERSON_NAME] [PERSON_NAME] [PERSON_NAME]" at bounding box center [239, 172] width 256 height 14
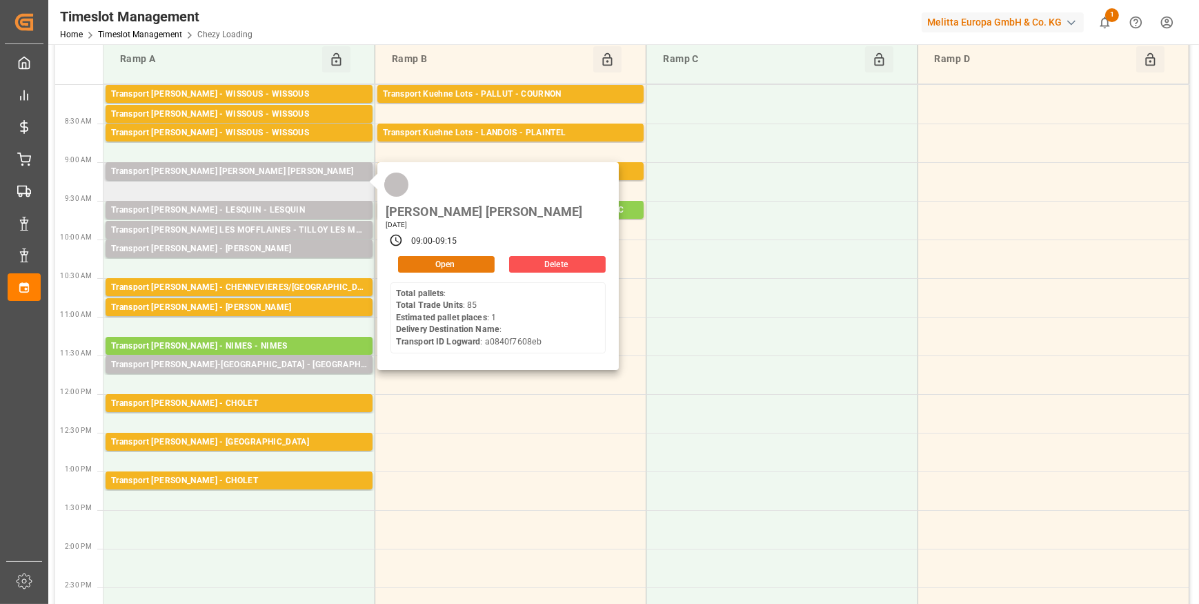
click at [417, 256] on button "Open" at bounding box center [446, 264] width 97 height 17
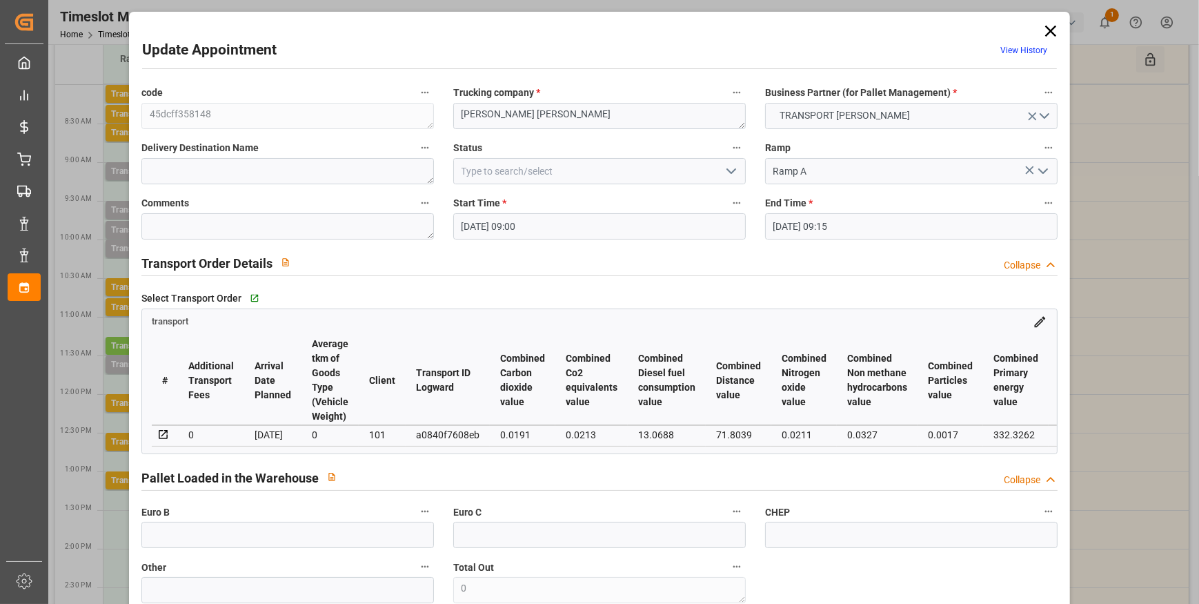
click at [727, 169] on icon "open menu" at bounding box center [731, 171] width 17 height 17
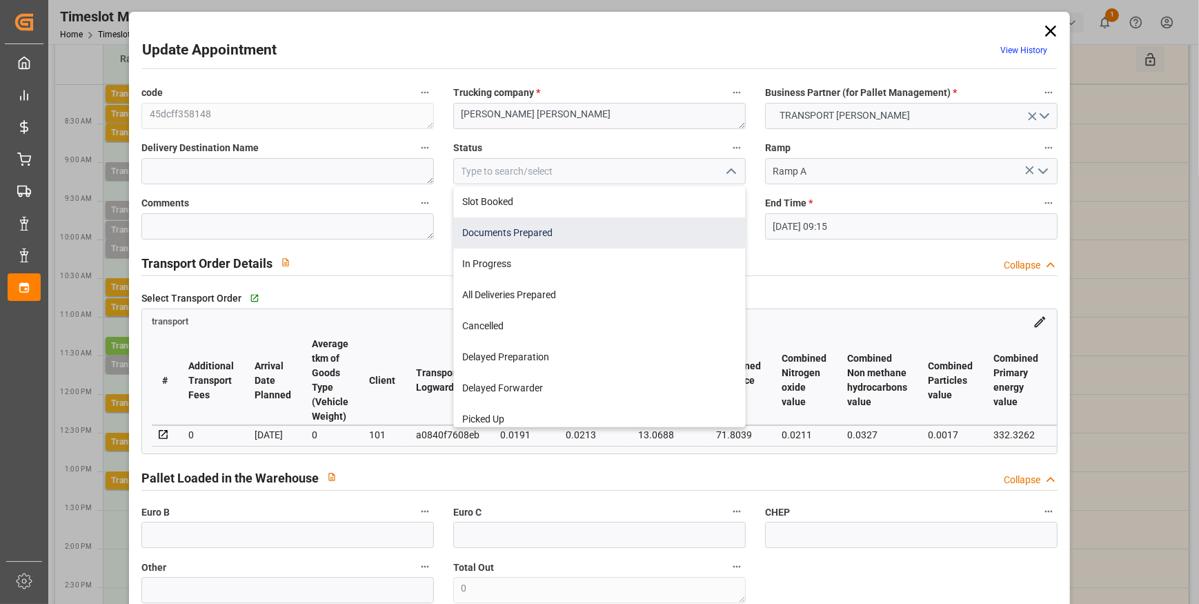
click at [526, 230] on div "Documents Prepared" at bounding box center [599, 232] width 291 height 31
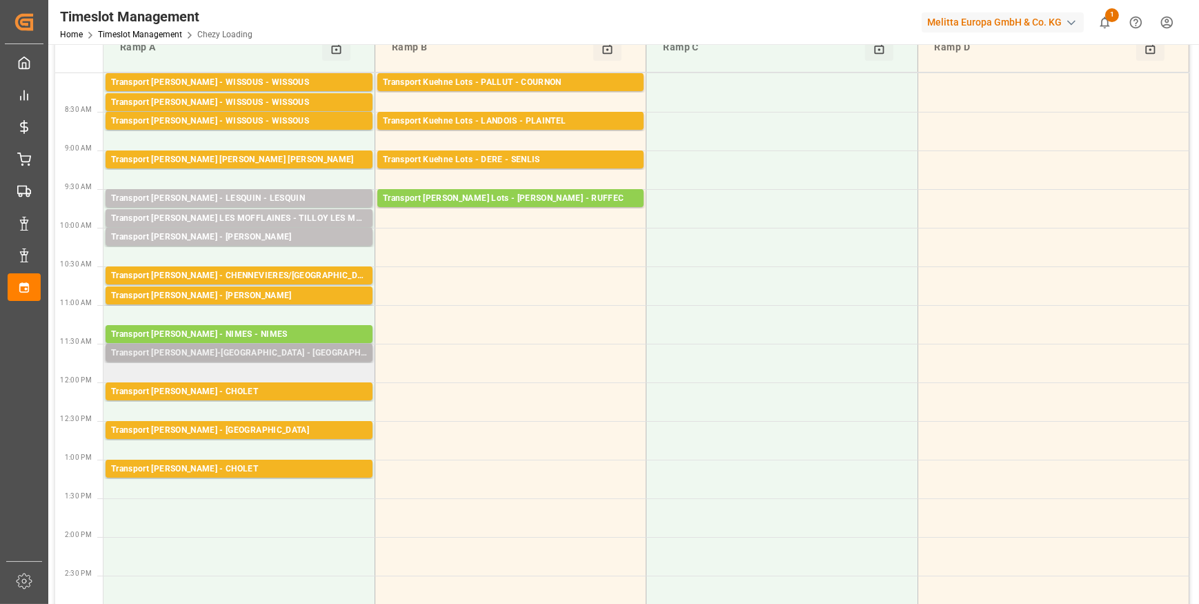
scroll to position [62, 0]
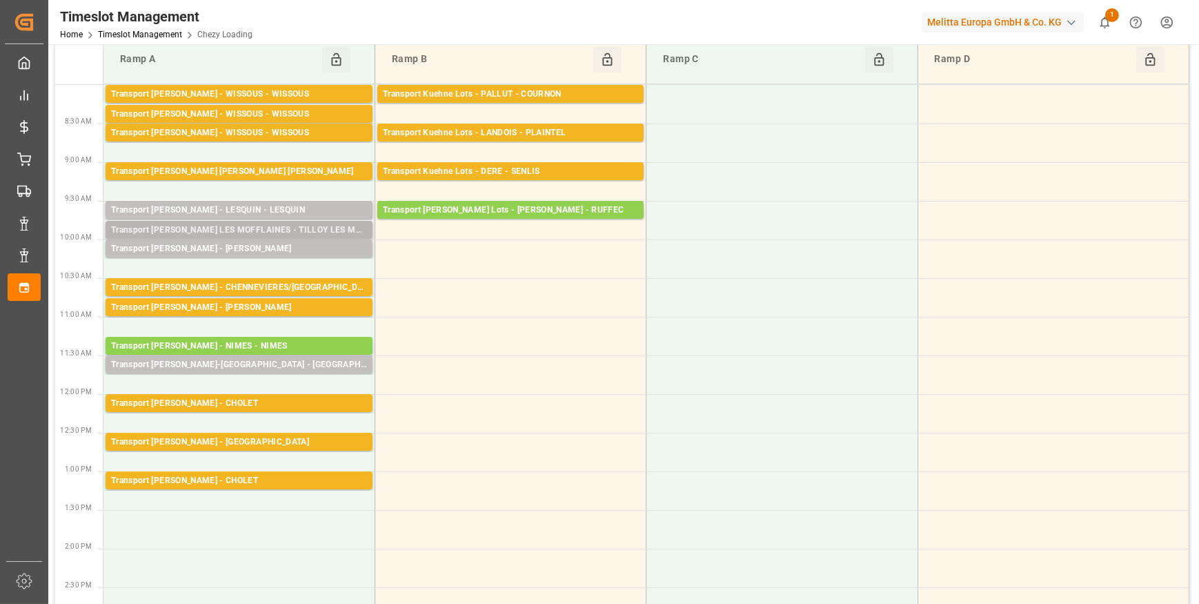
click at [275, 228] on div "Transport [PERSON_NAME] LES MOFFLAINES - TILLOY LES MOFFLAINES" at bounding box center [239, 230] width 256 height 14
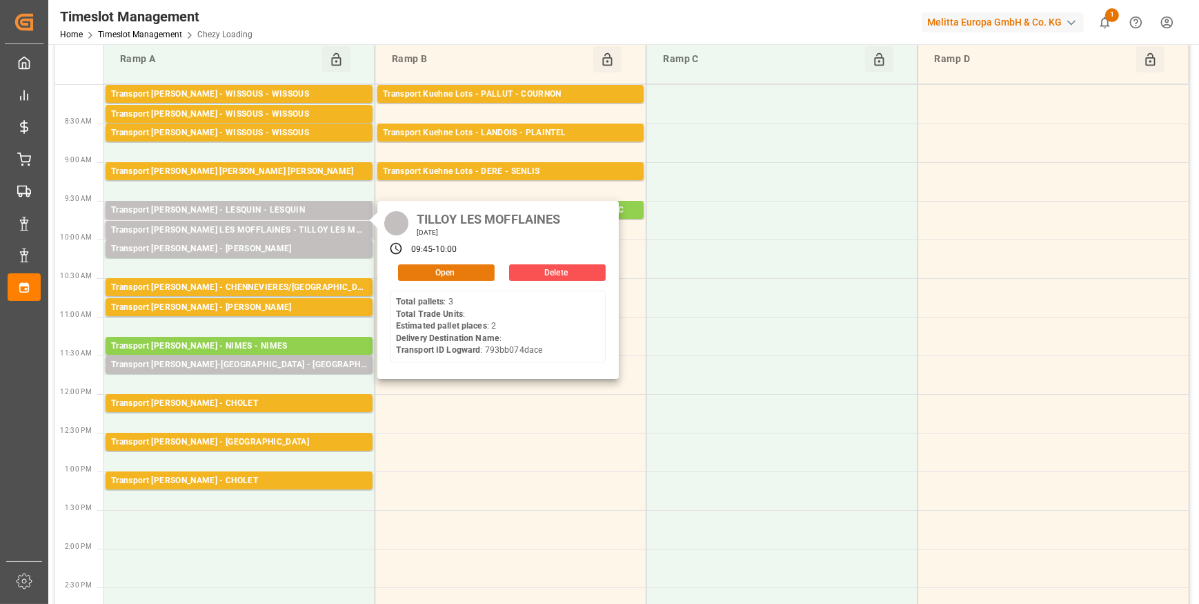
click at [428, 268] on button "Open" at bounding box center [446, 272] width 97 height 17
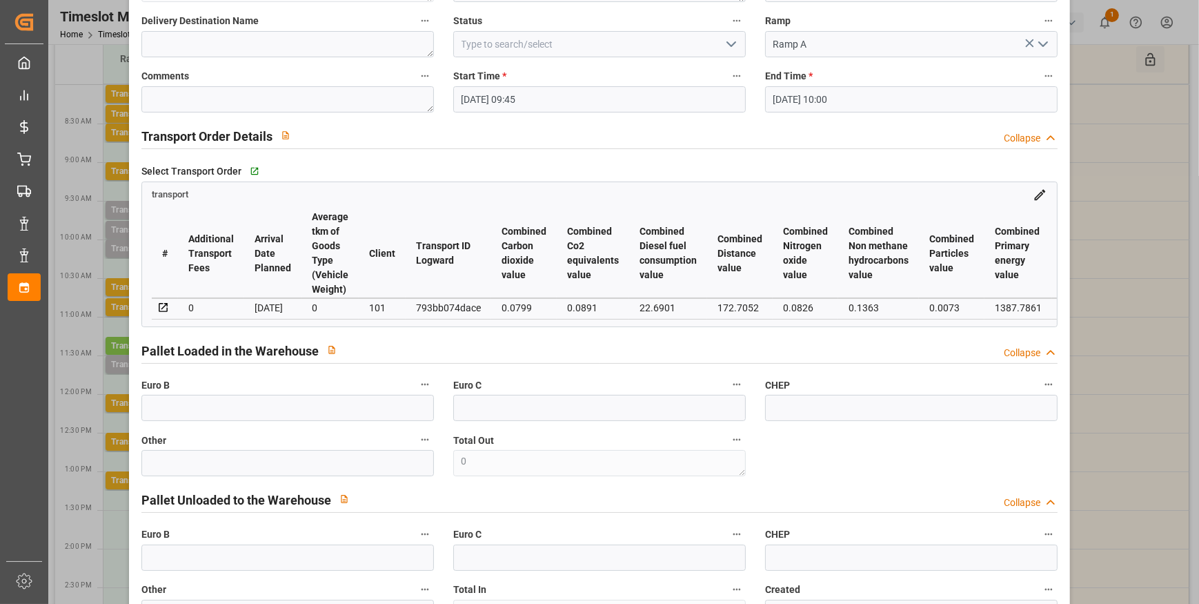
scroll to position [0, 0]
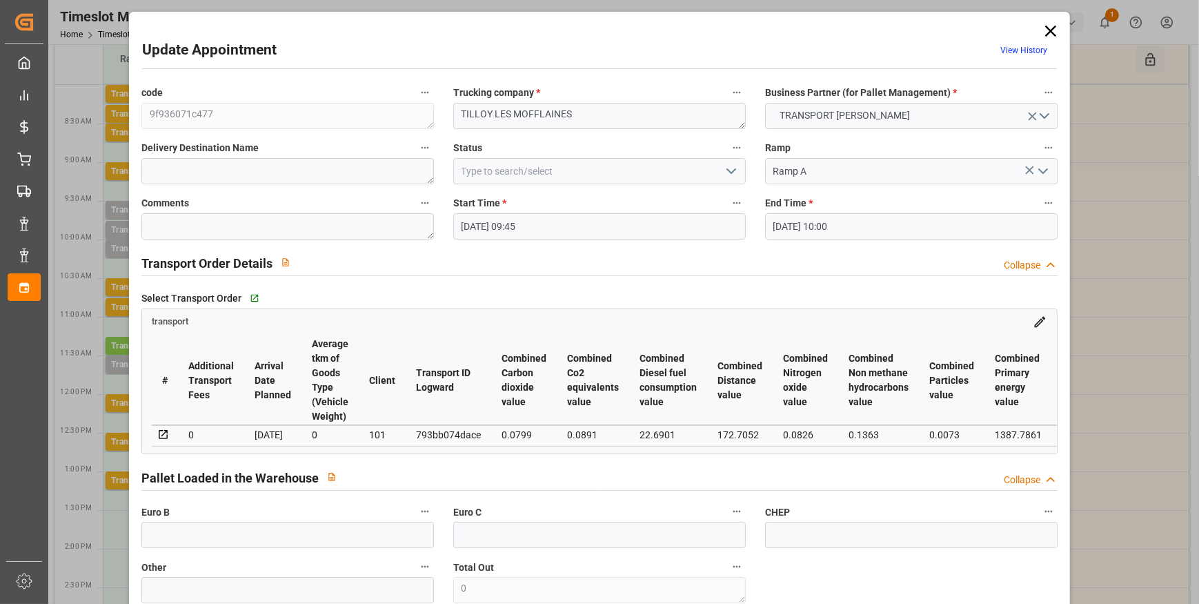
click at [734, 169] on icon "open menu" at bounding box center [731, 171] width 17 height 17
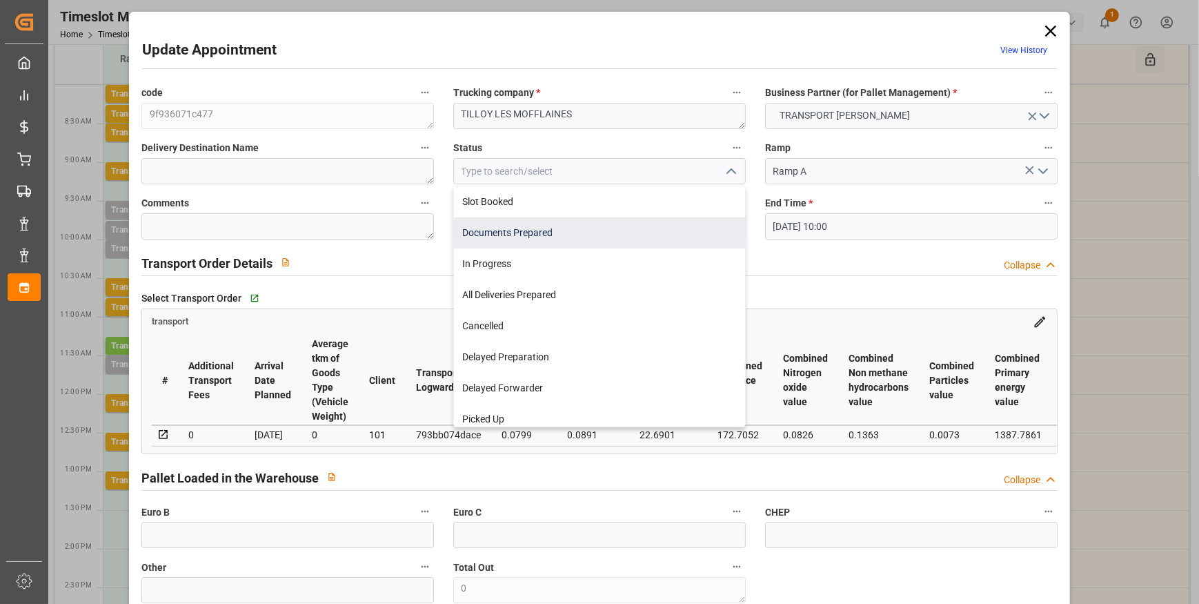
click at [541, 233] on div "Documents Prepared" at bounding box center [599, 232] width 291 height 31
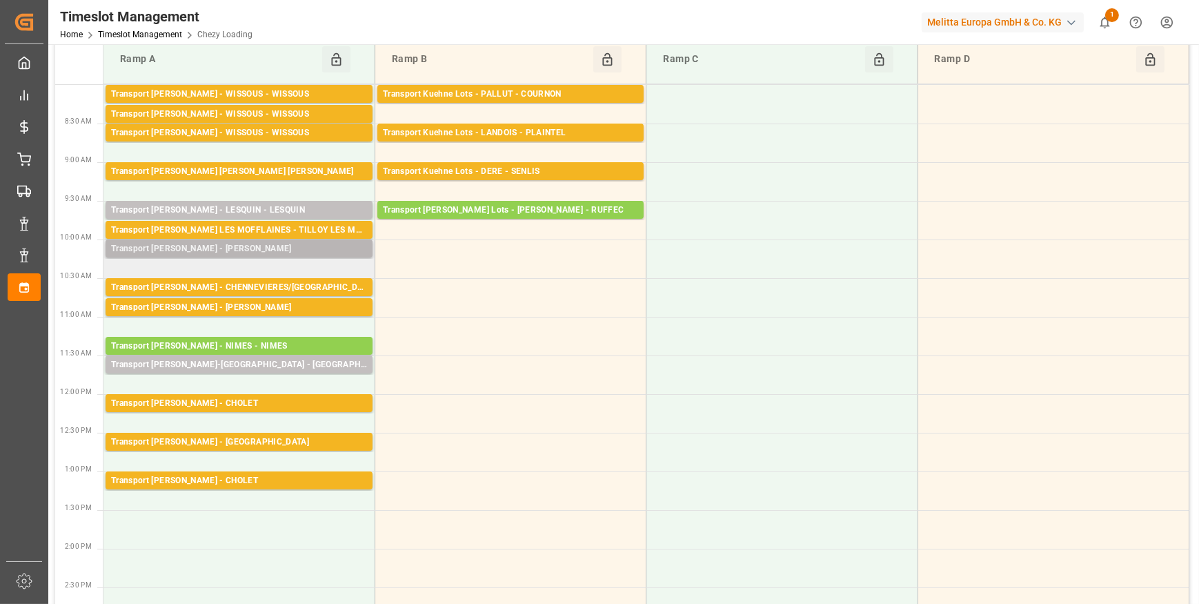
click at [252, 251] on div "Transport [PERSON_NAME] - [PERSON_NAME]" at bounding box center [239, 249] width 256 height 14
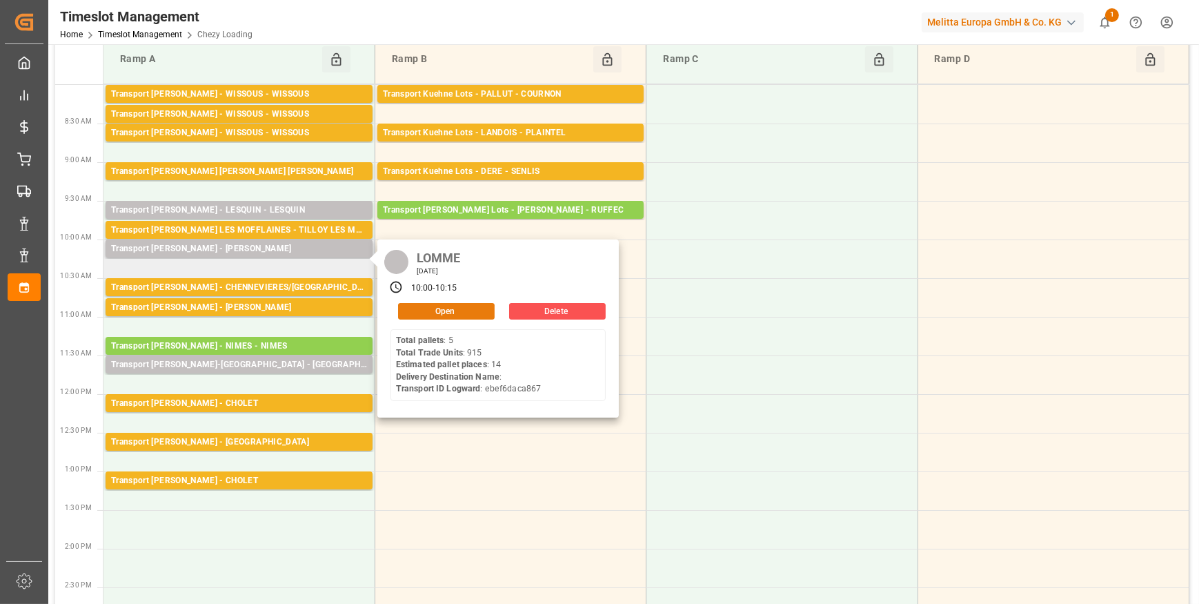
click at [454, 314] on button "Open" at bounding box center [446, 311] width 97 height 17
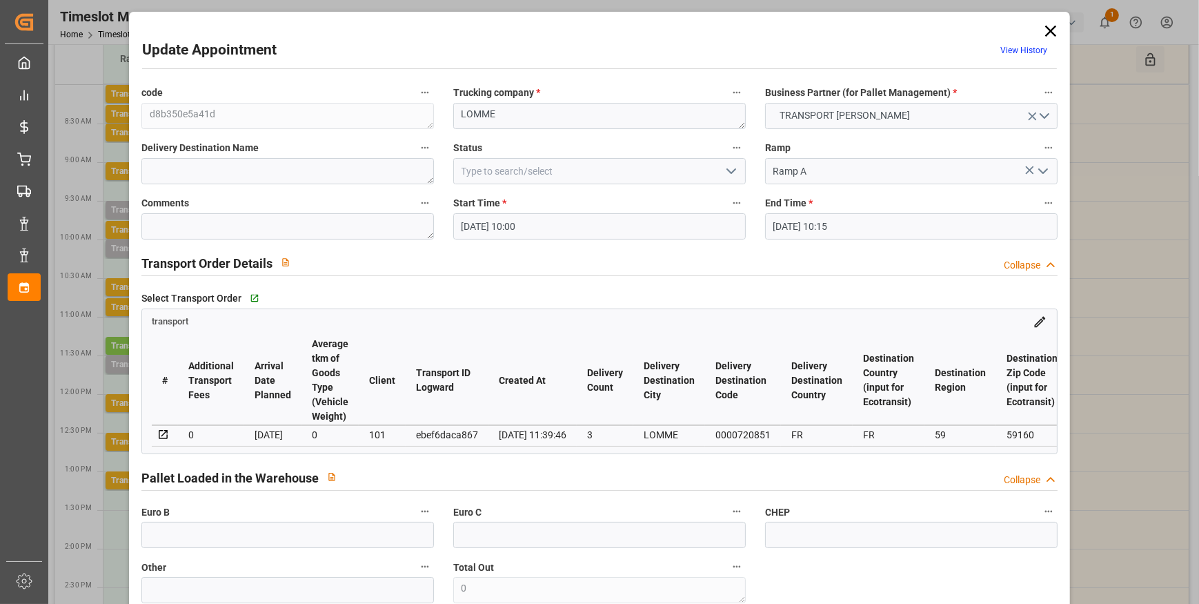
click at [728, 173] on polyline "open menu" at bounding box center [731, 171] width 8 height 4
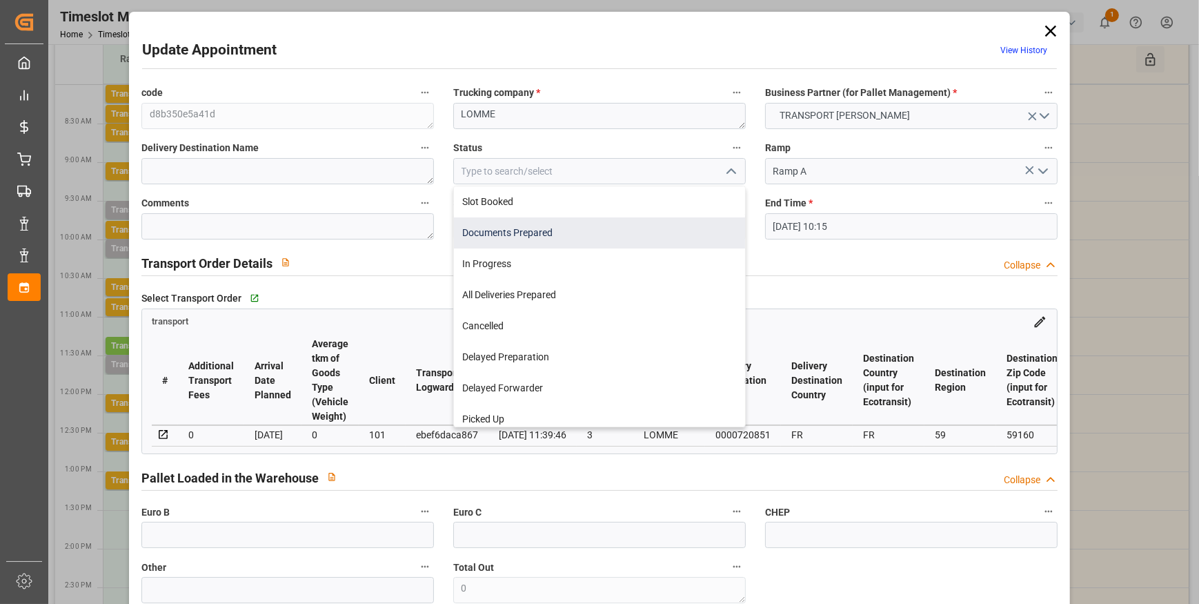
click at [552, 230] on div "Documents Prepared" at bounding box center [599, 232] width 291 height 31
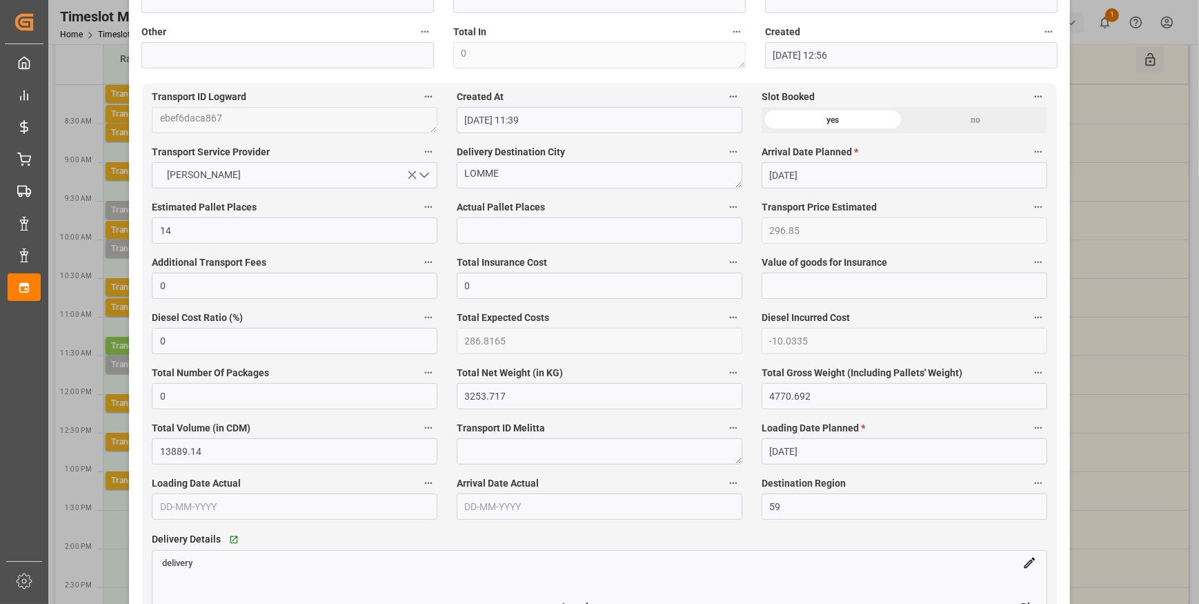
scroll to position [877, 0]
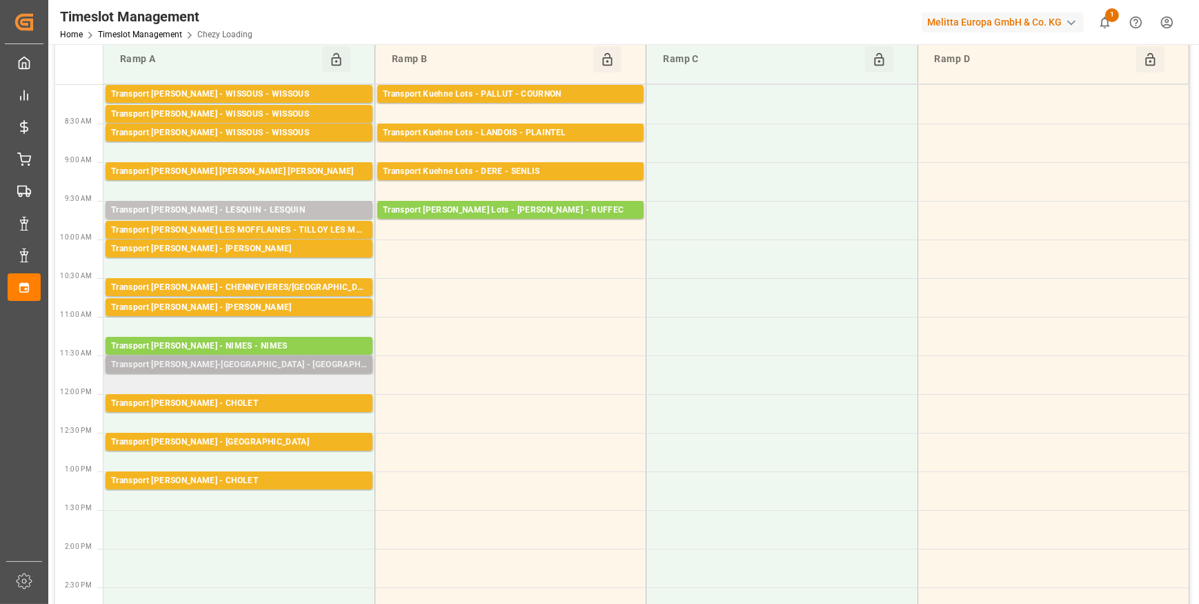
click at [248, 365] on div "Transport [PERSON_NAME]-[GEOGRAPHIC_DATA] - [GEOGRAPHIC_DATA]-[GEOGRAPHIC_DATA]" at bounding box center [239, 365] width 256 height 14
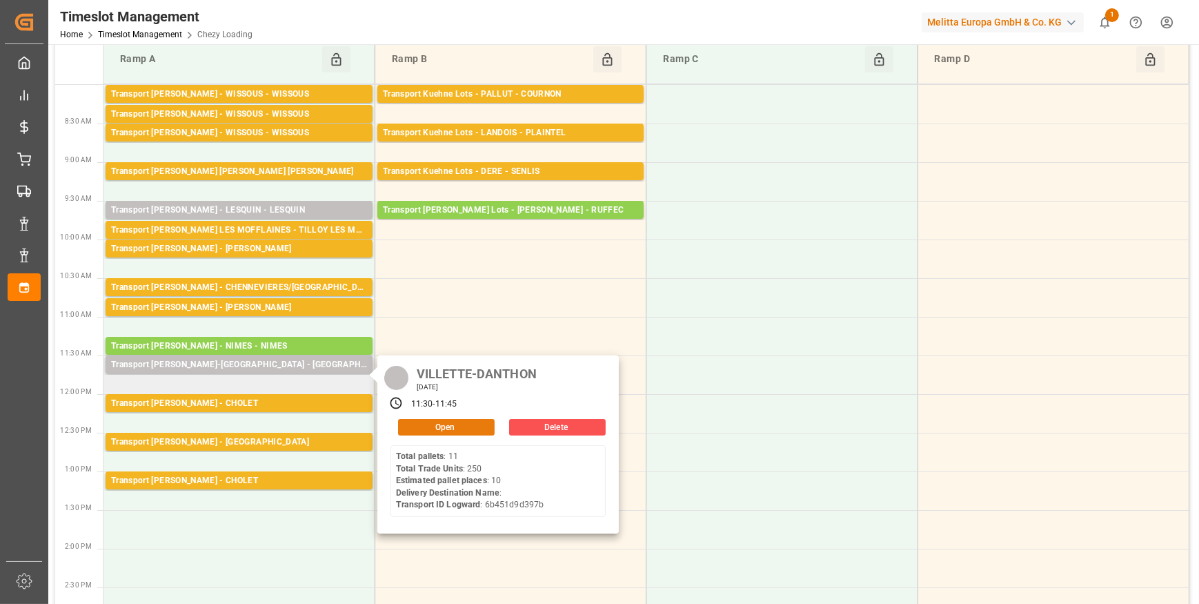
click at [406, 424] on button "Open" at bounding box center [446, 427] width 97 height 17
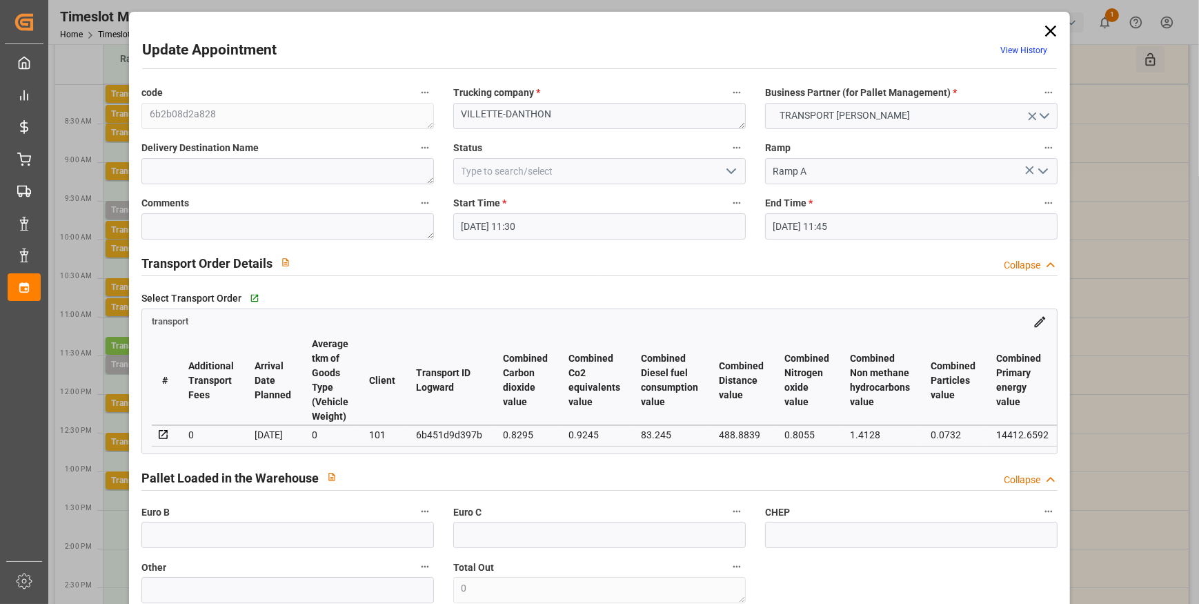
click at [728, 170] on icon "open menu" at bounding box center [731, 171] width 17 height 17
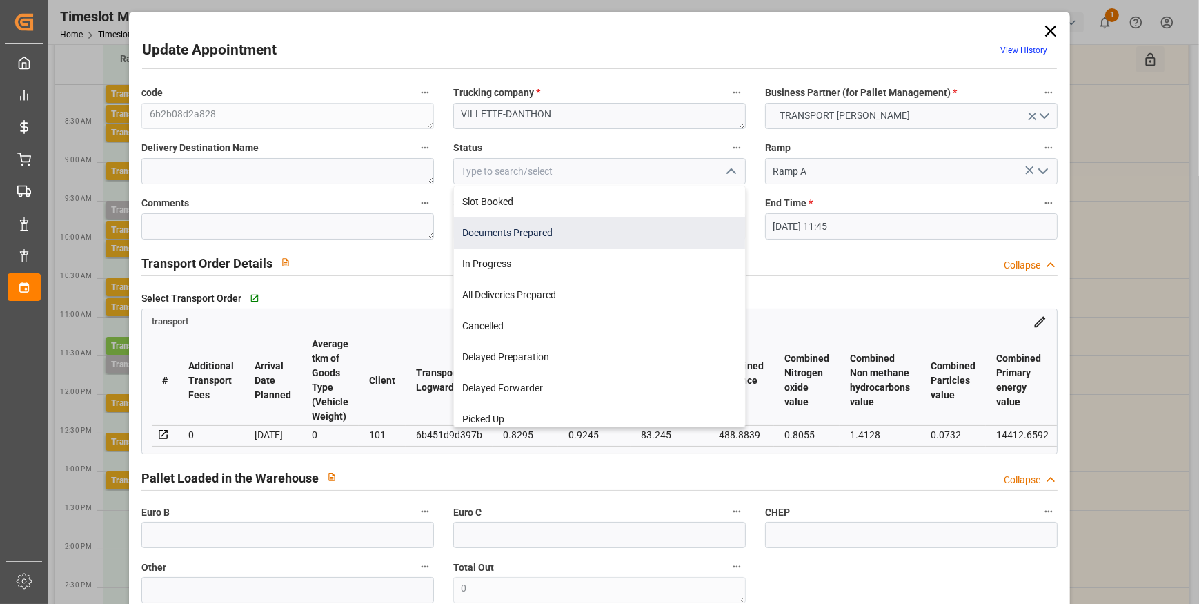
click at [508, 232] on div "Documents Prepared" at bounding box center [599, 232] width 291 height 31
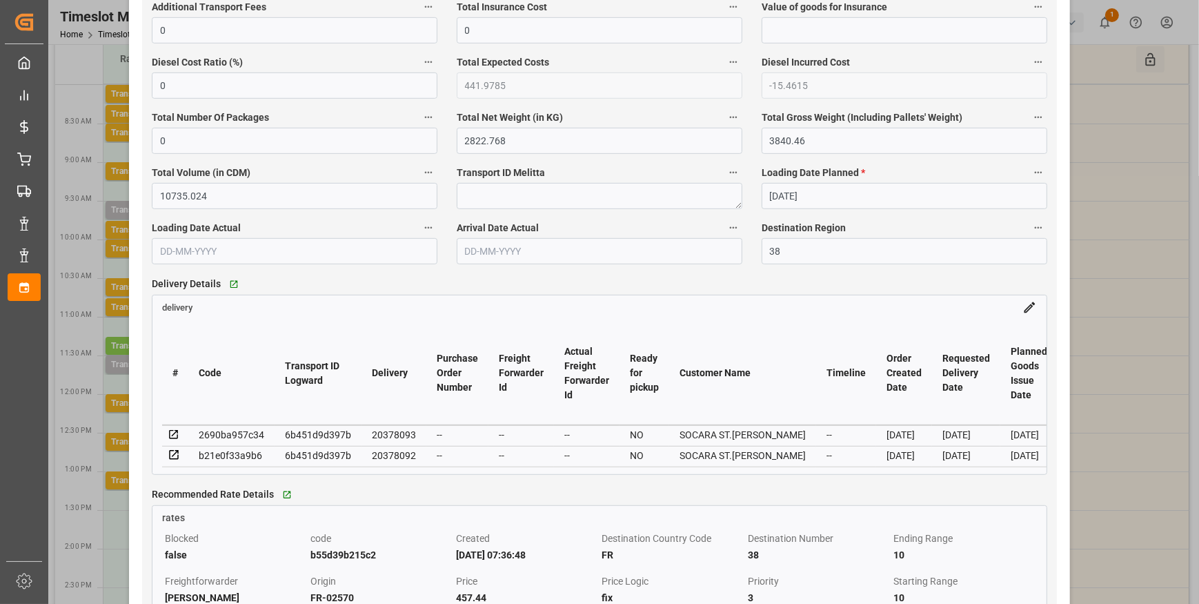
scroll to position [940, 0]
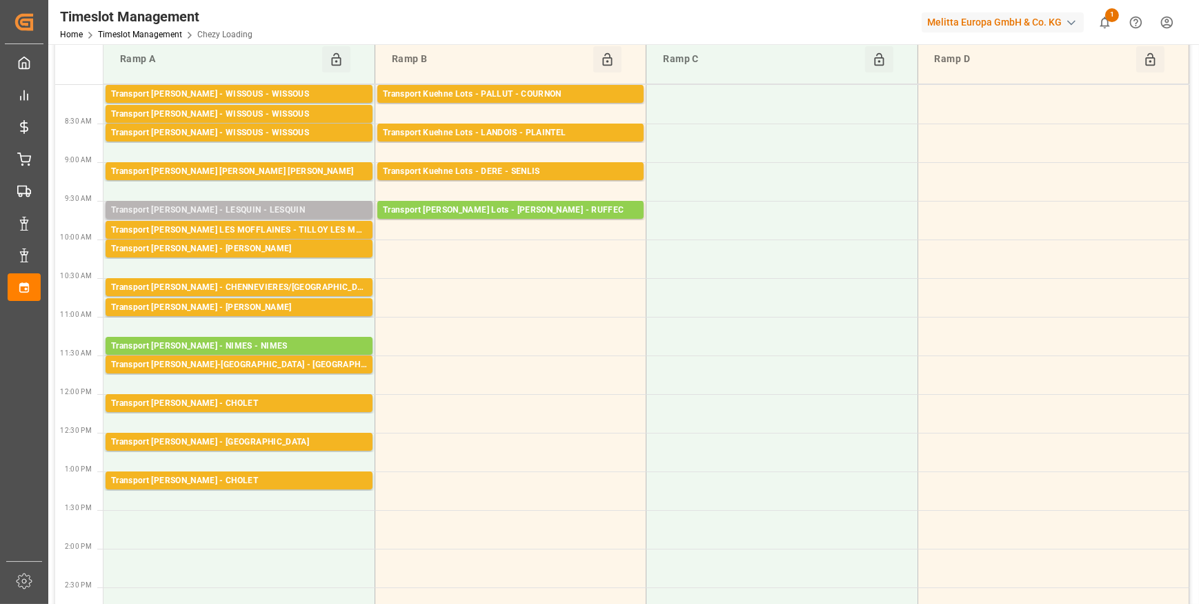
click at [323, 209] on div "Transport [PERSON_NAME] - LESQUIN - LESQUIN" at bounding box center [239, 210] width 256 height 14
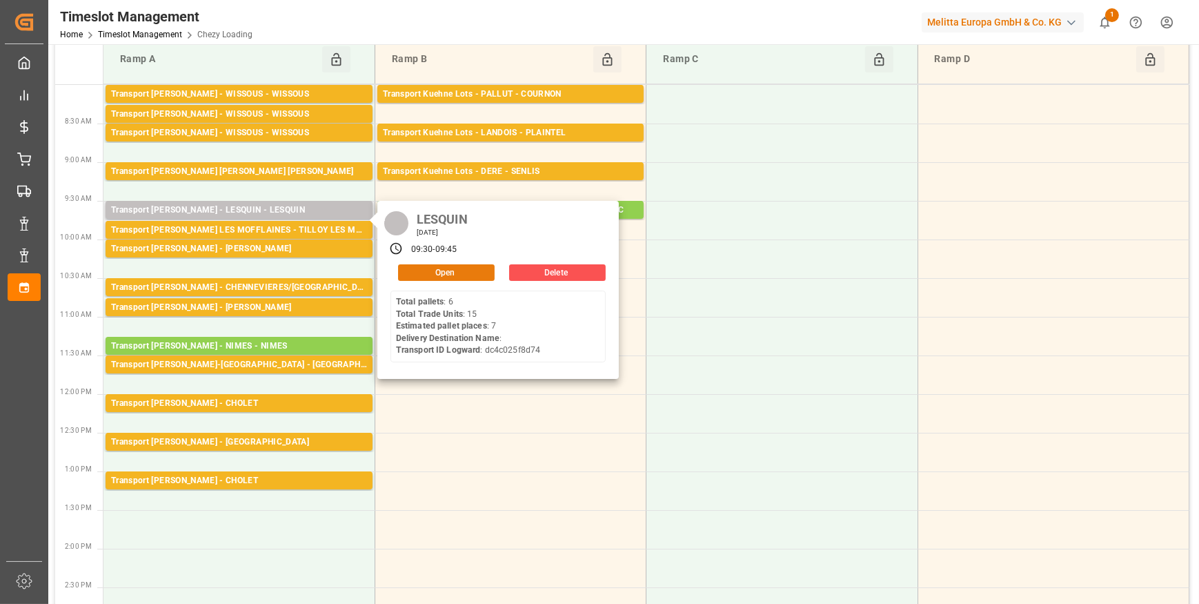
click at [466, 264] on button "Open" at bounding box center [446, 272] width 97 height 17
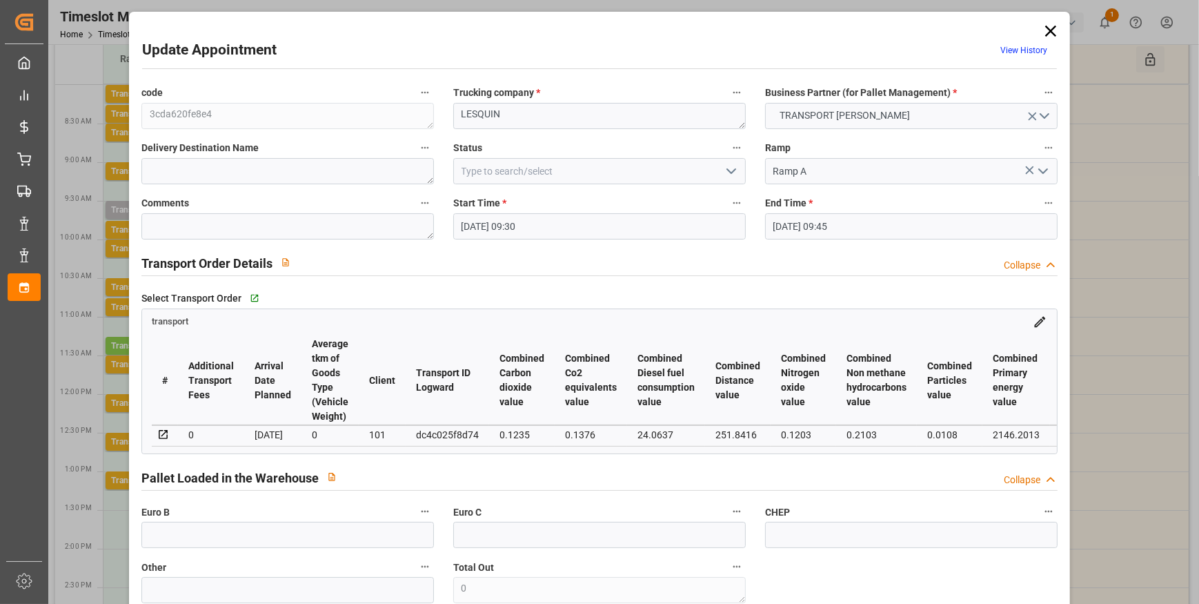
click at [723, 166] on icon "open menu" at bounding box center [731, 171] width 17 height 17
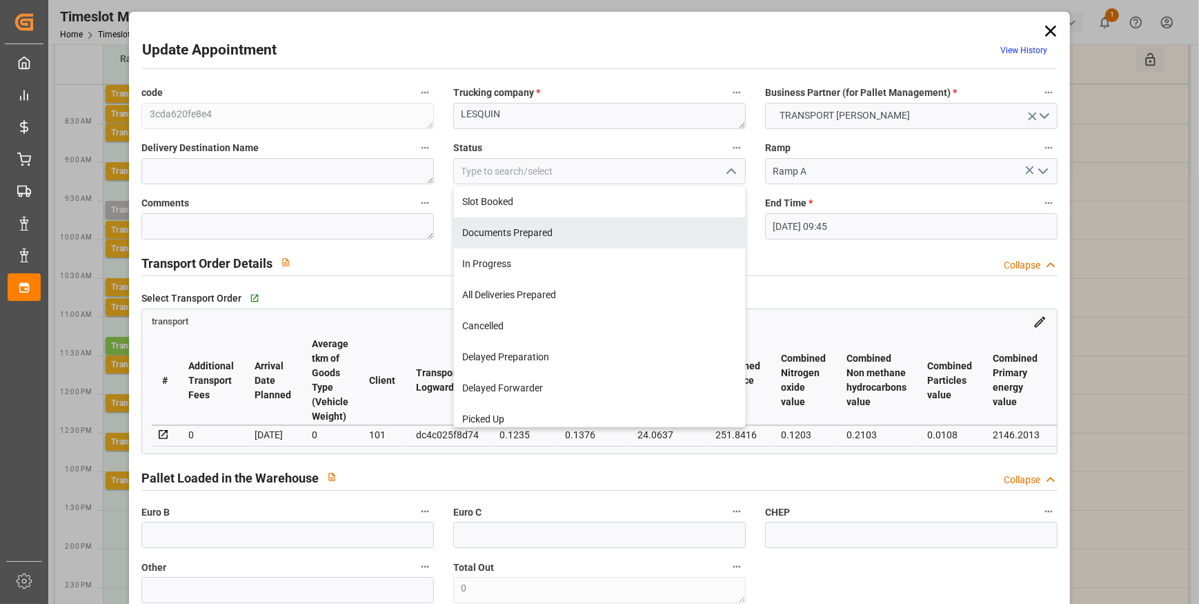
drag, startPoint x: 517, startPoint y: 226, endPoint x: 520, endPoint y: 217, distance: 9.4
click at [517, 226] on div "Documents Prepared" at bounding box center [599, 232] width 291 height 31
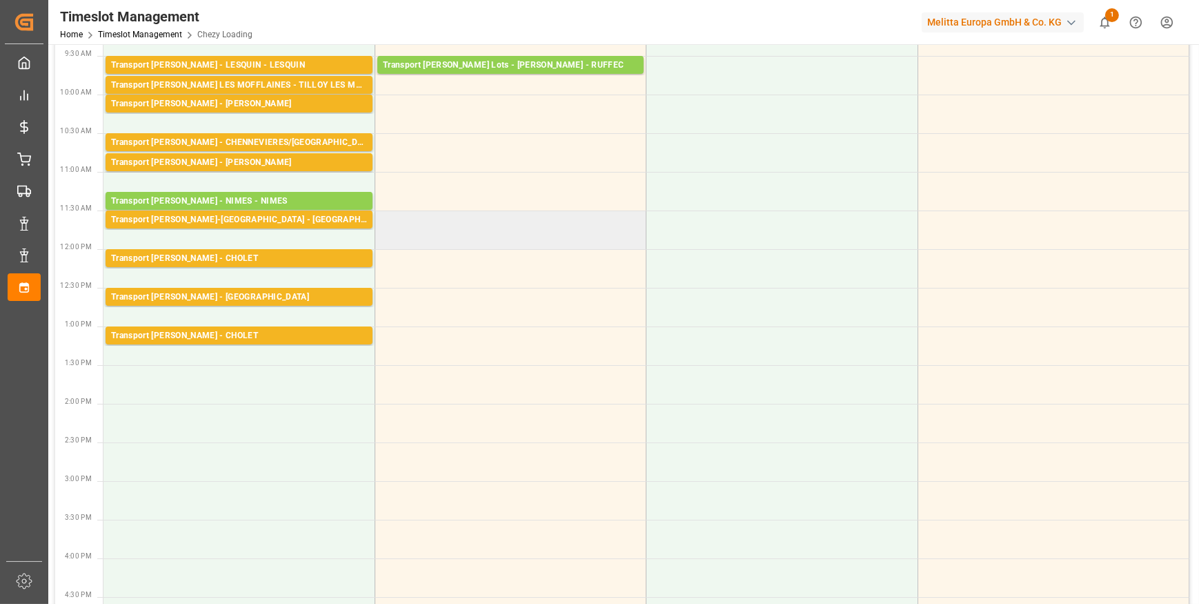
scroll to position [0, 0]
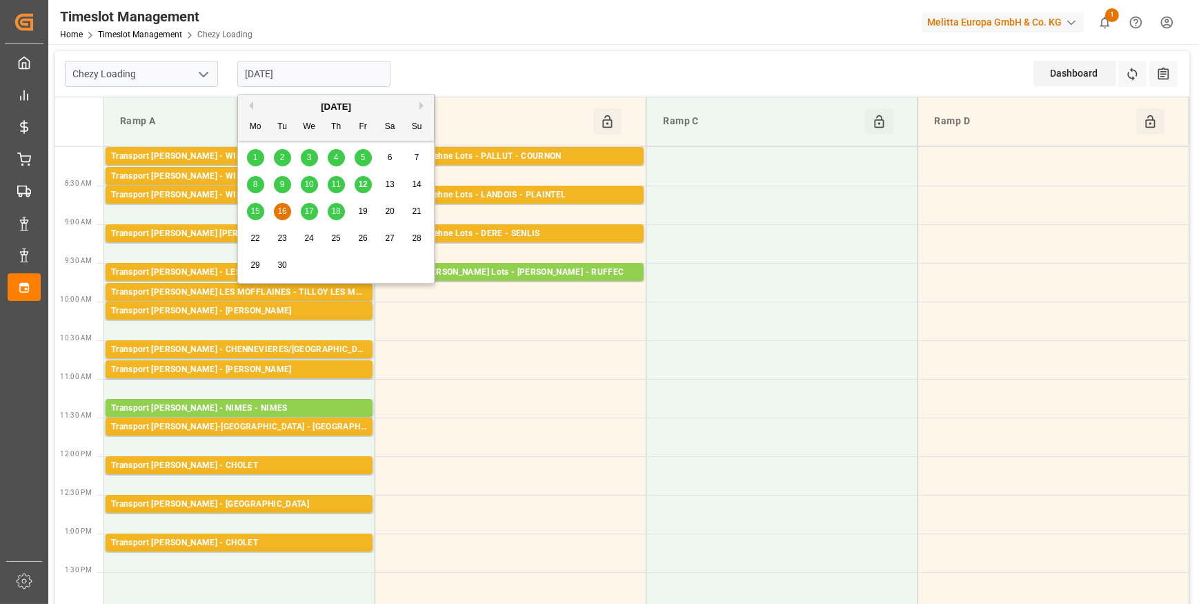
click at [345, 76] on input "[DATE]" at bounding box center [313, 74] width 153 height 26
click at [310, 209] on span "17" at bounding box center [308, 211] width 9 height 10
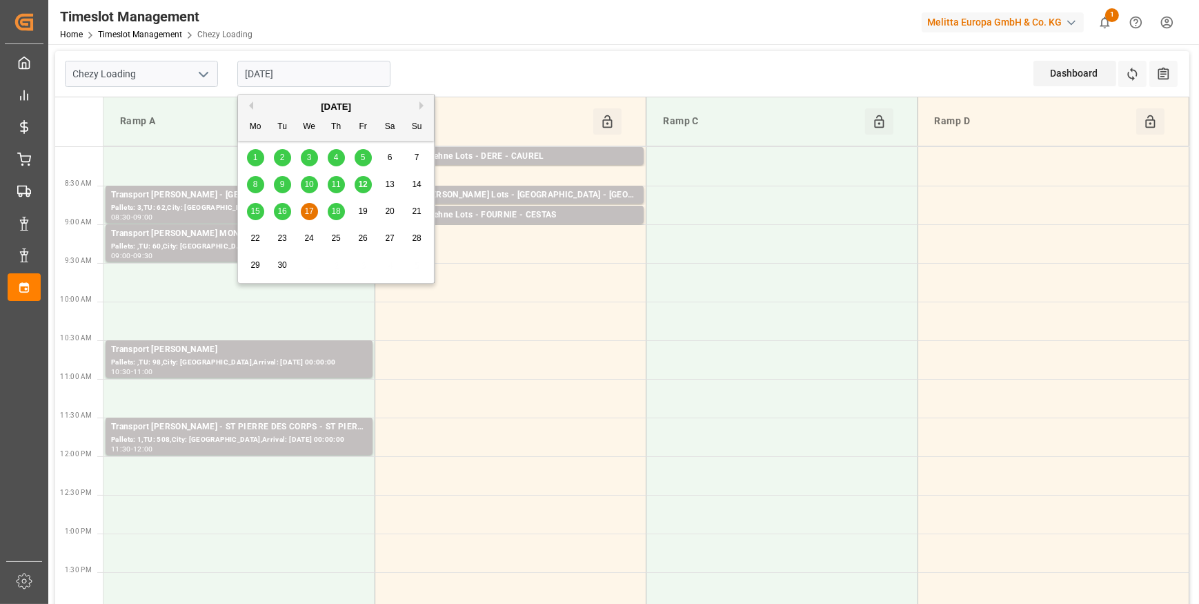
click at [310, 84] on input "[DATE]" at bounding box center [313, 74] width 153 height 26
click at [337, 209] on span "18" at bounding box center [335, 211] width 9 height 10
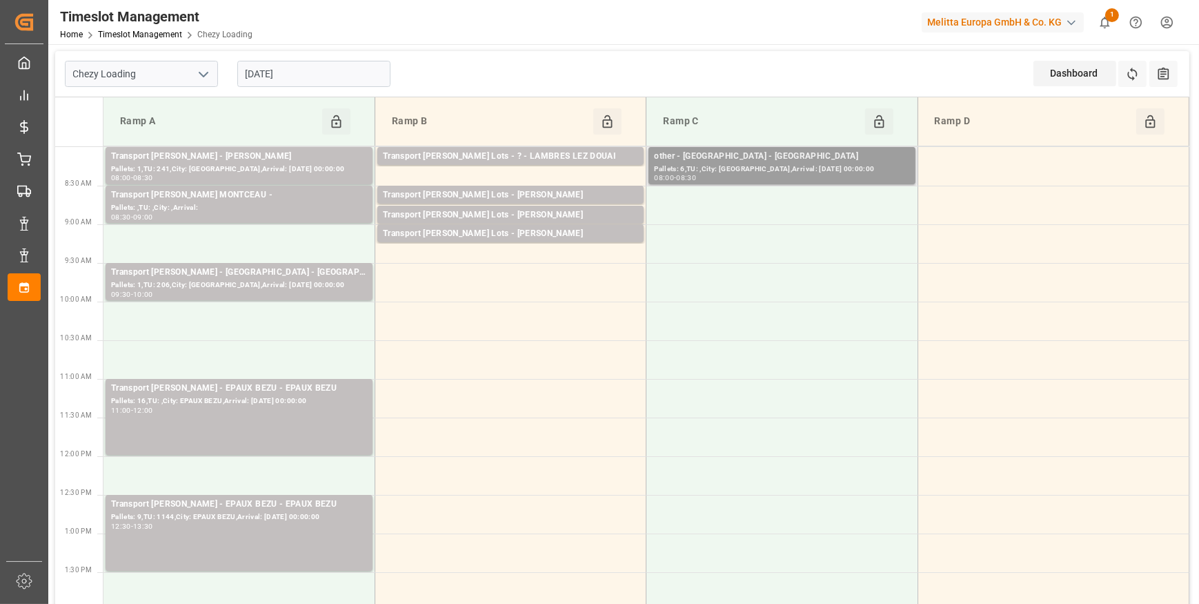
click at [770, 164] on div "Pallets: 6,TU: ,City: [GEOGRAPHIC_DATA],Arrival: [DATE] 00:00:00" at bounding box center [781, 169] width 255 height 12
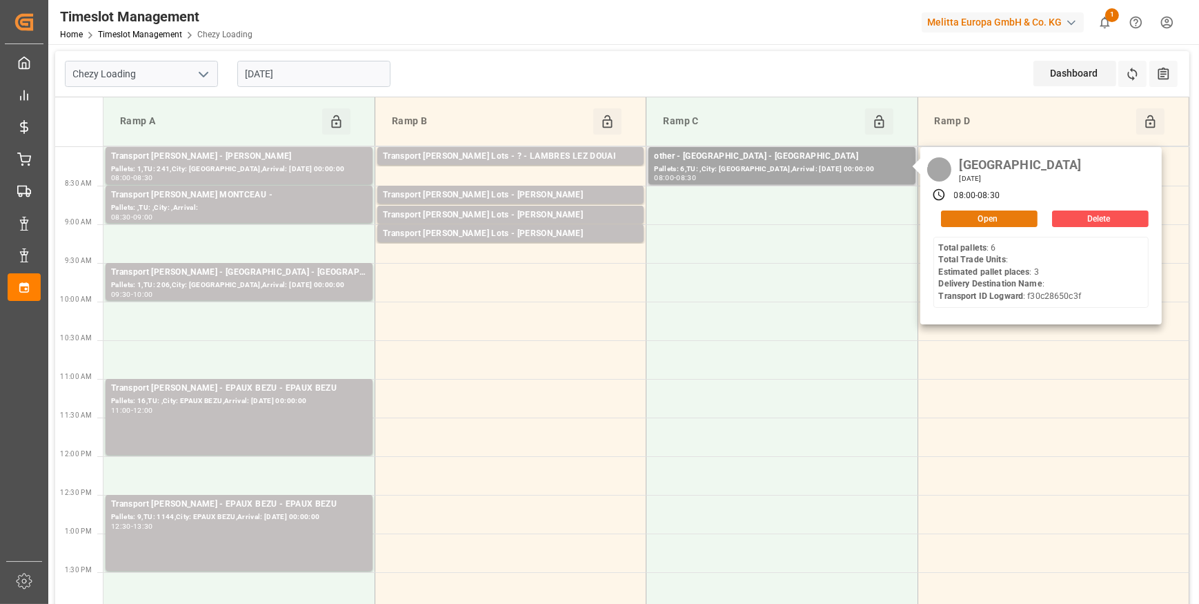
click at [1007, 214] on button "Open" at bounding box center [989, 218] width 97 height 17
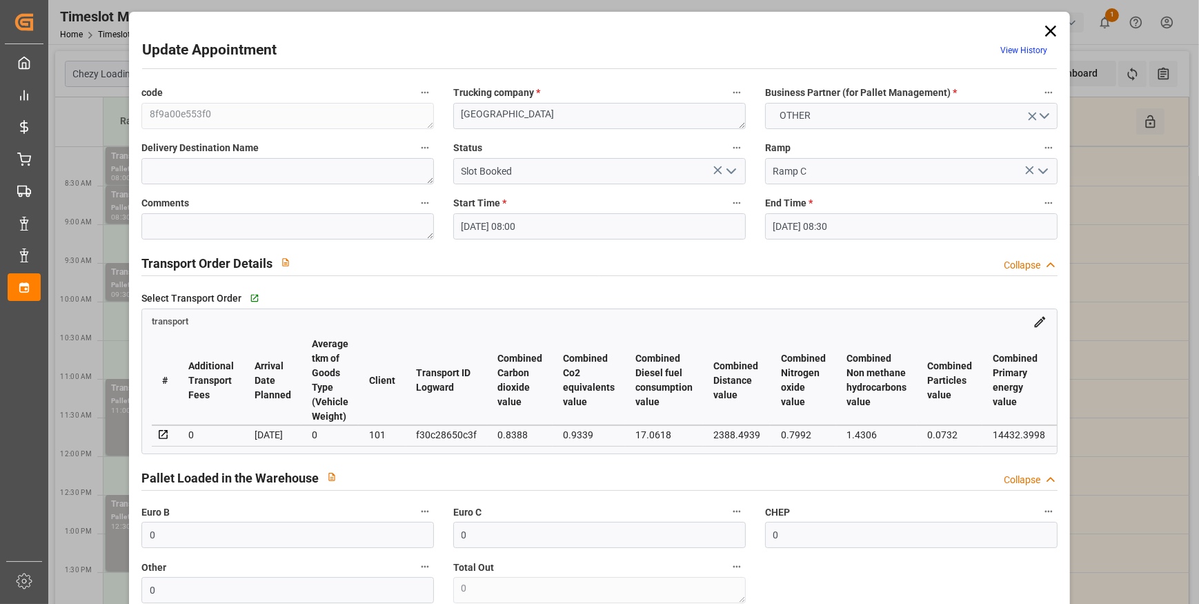
click at [736, 171] on icon "open menu" at bounding box center [731, 171] width 17 height 17
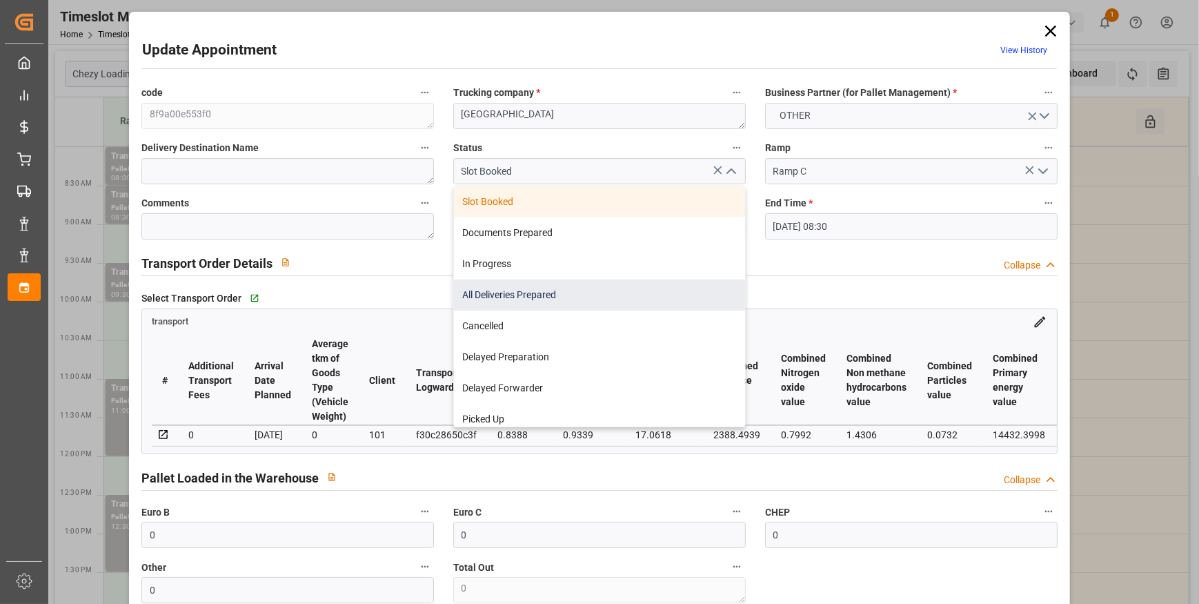
click at [515, 292] on div "All Deliveries Prepared" at bounding box center [599, 294] width 291 height 31
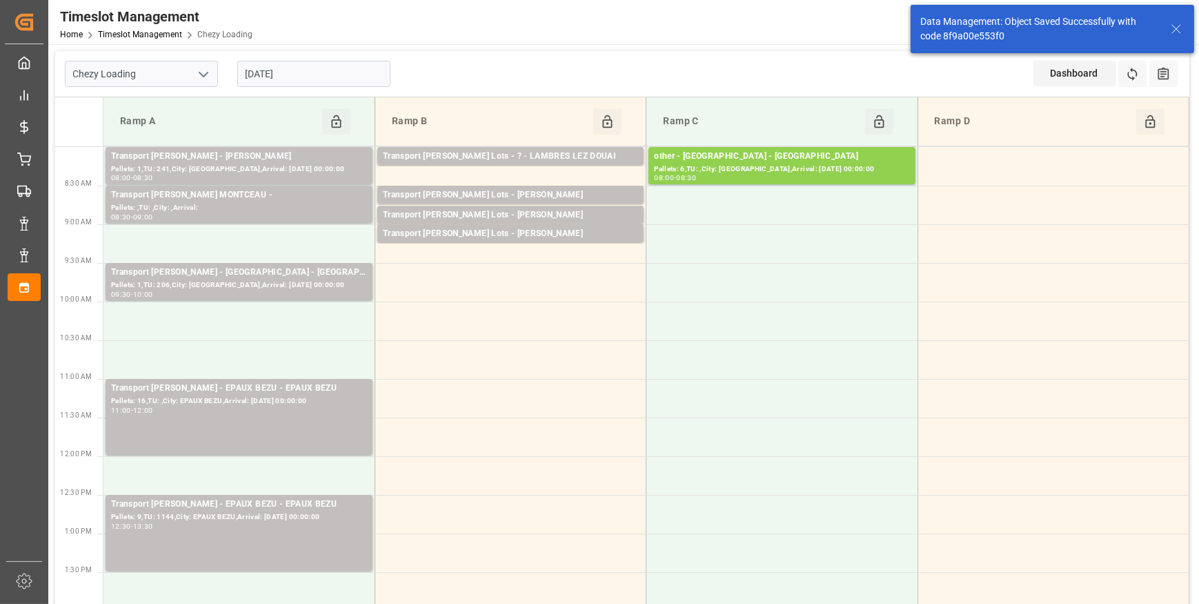
click at [284, 71] on input "[DATE]" at bounding box center [313, 74] width 153 height 26
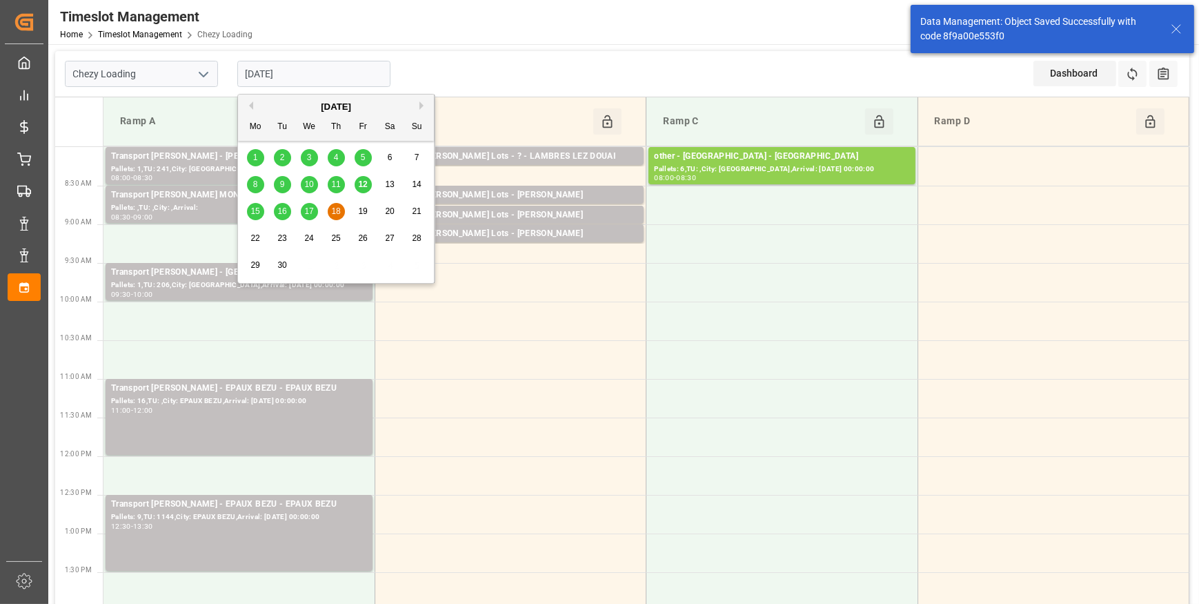
click at [259, 210] on span "15" at bounding box center [254, 211] width 9 height 10
